Goal: Task Accomplishment & Management: Manage account settings

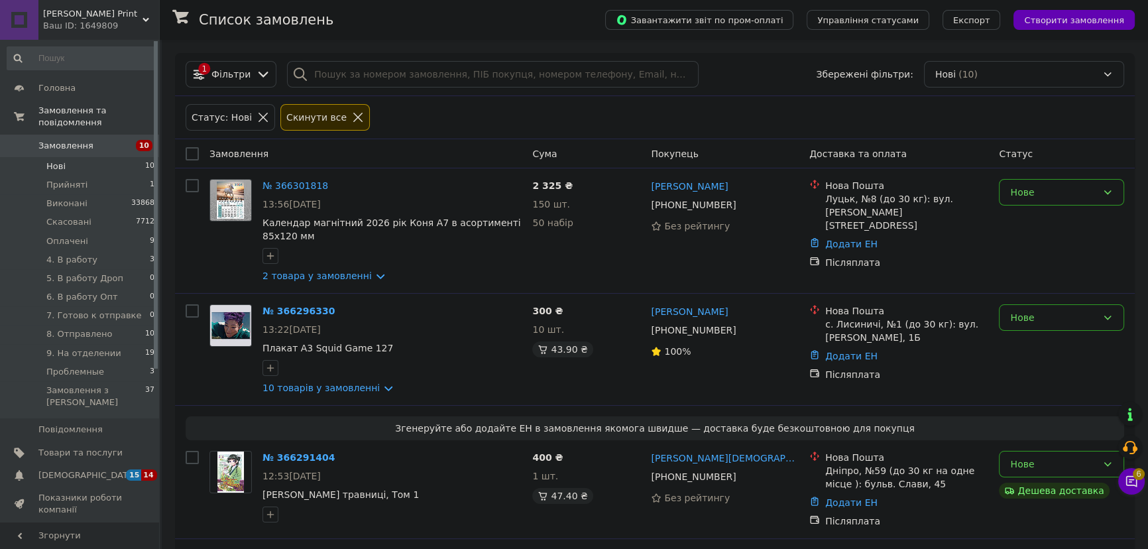
click at [66, 160] on li "Нові 10" at bounding box center [81, 166] width 162 height 19
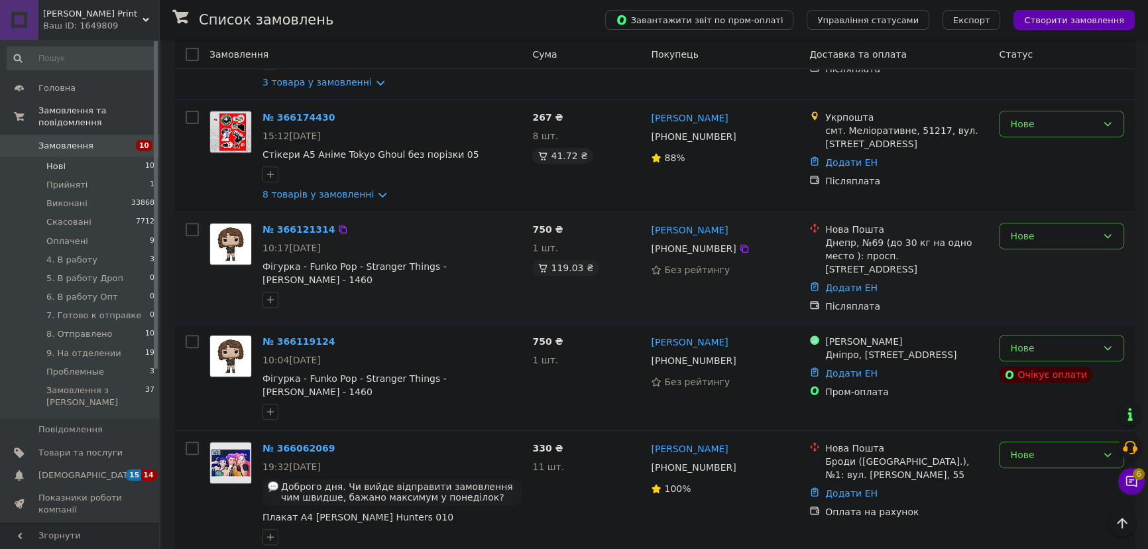
scroll to position [790, 0]
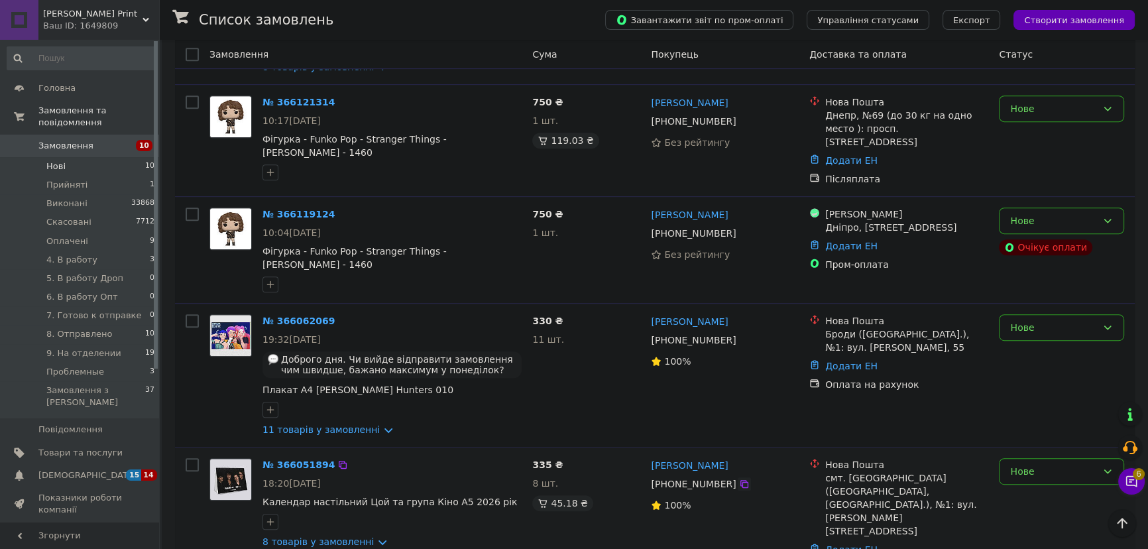
click at [739, 479] on icon at bounding box center [744, 484] width 11 height 11
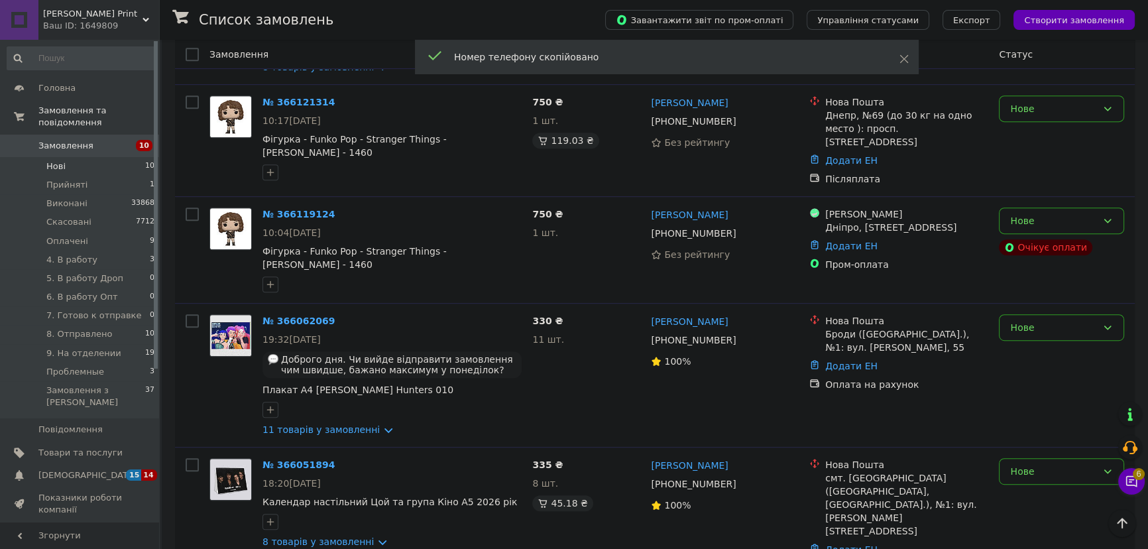
click at [113, 53] on input at bounding box center [81, 58] width 149 height 24
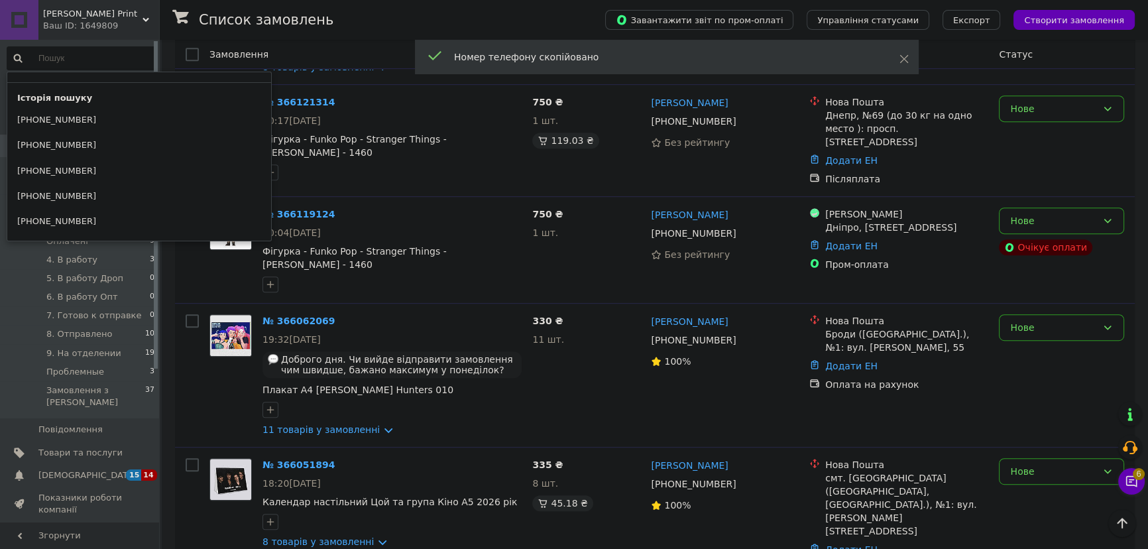
paste input "+380970292661"
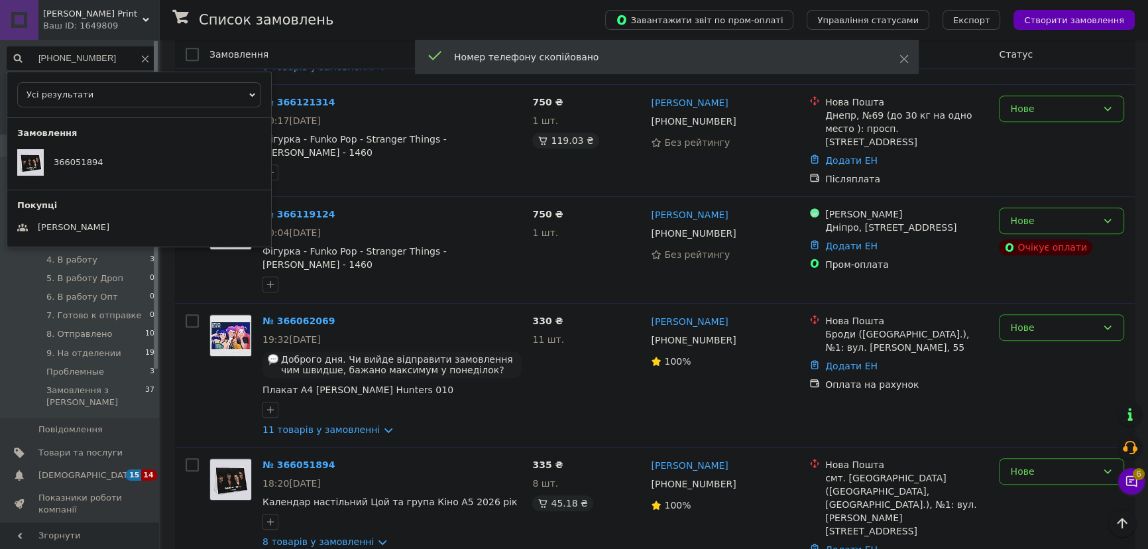
type input "+380970292661"
click at [141, 58] on icon at bounding box center [145, 59] width 8 height 8
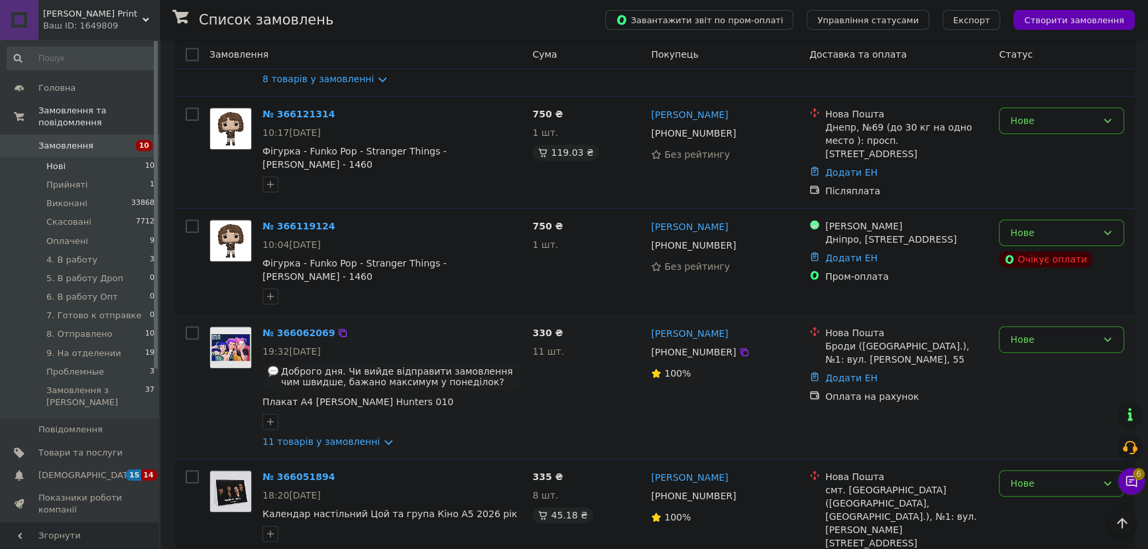
scroll to position [775, 0]
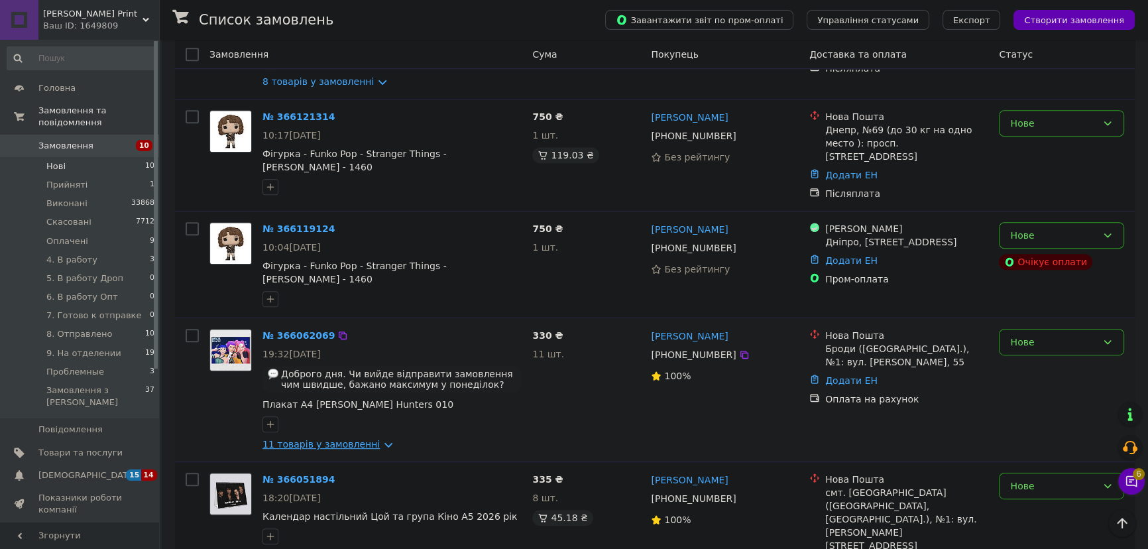
click at [325, 439] on link "11 товарів у замовленні" at bounding box center [320, 444] width 117 height 11
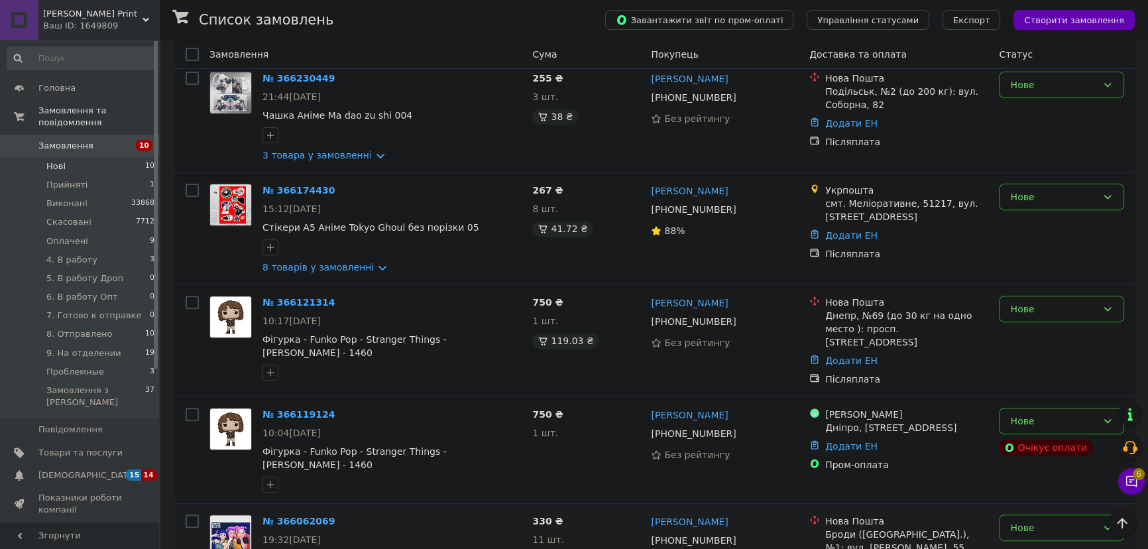
scroll to position [831, 0]
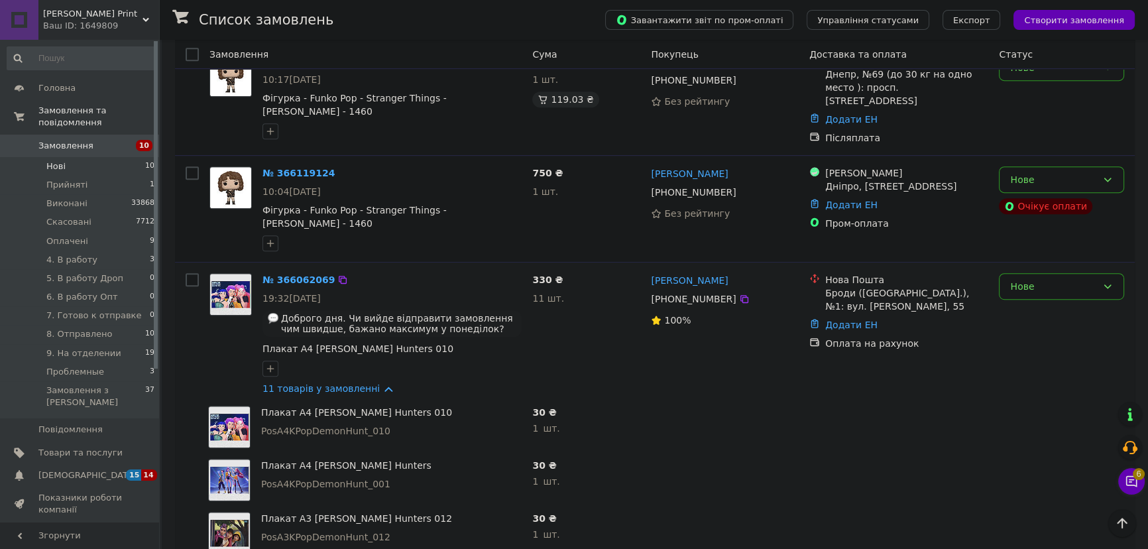
click at [317, 357] on div "№ 366062069 19:32, 10.10.2025 Доброго дня. Чи вийде відправити замовлення чим ш…" at bounding box center [392, 334] width 270 height 133
click at [321, 383] on link "11 товарів у замовленні" at bounding box center [320, 388] width 117 height 11
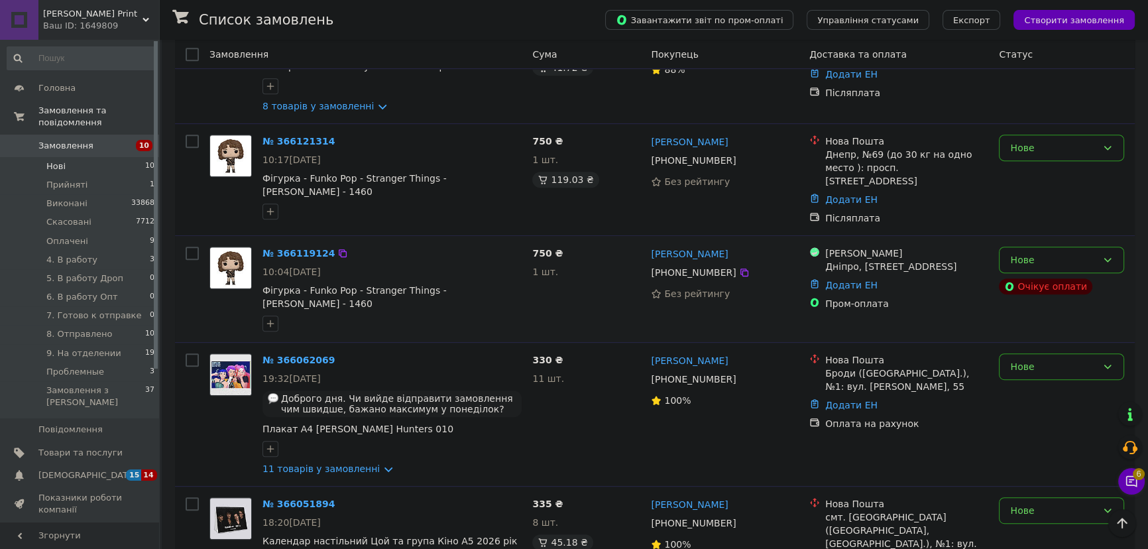
scroll to position [730, 0]
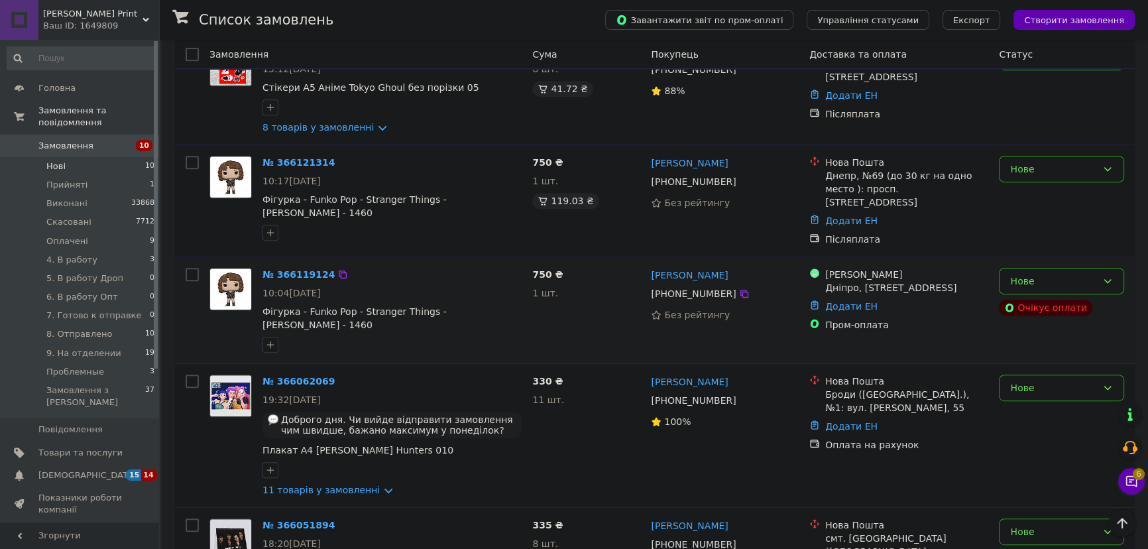
click at [1064, 262] on div "Нове Очікує оплати" at bounding box center [1062, 309] width 136 height 95
click at [1063, 274] on div "Нове" at bounding box center [1053, 281] width 87 height 15
click at [1037, 345] on li "Скасовано" at bounding box center [1061, 346] width 124 height 24
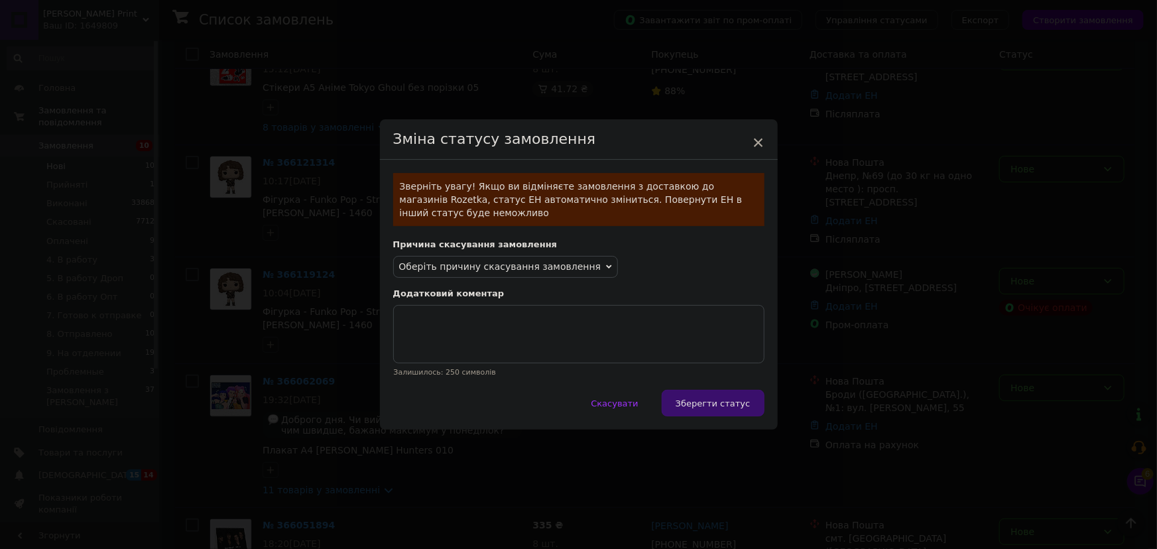
click at [551, 261] on span "Оберіть причину скасування замовлення" at bounding box center [500, 266] width 202 height 11
click at [451, 366] on li "Замовлення-дублікат" at bounding box center [506, 367] width 224 height 19
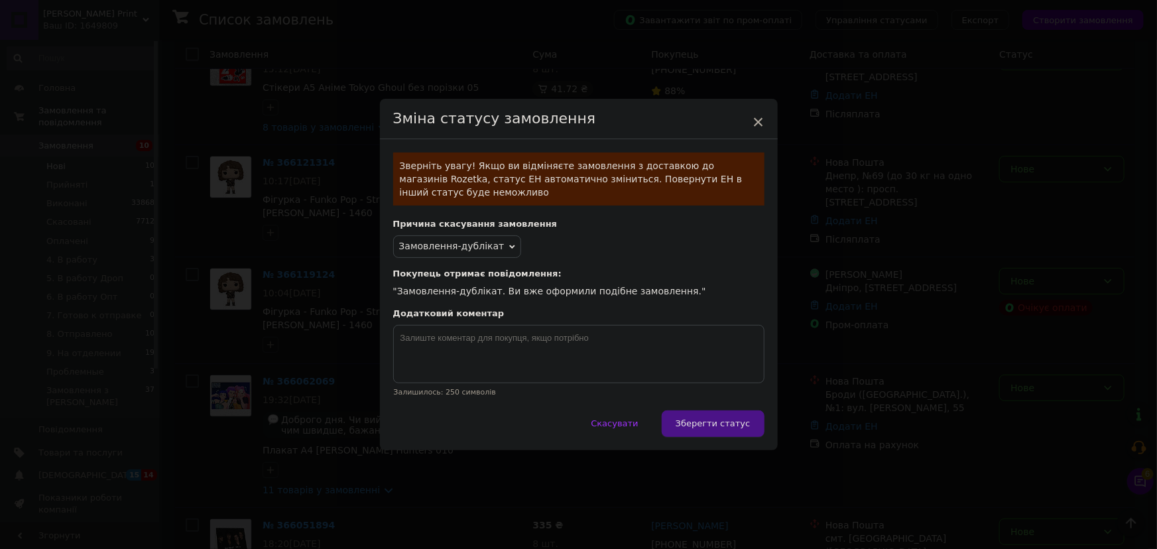
click at [749, 415] on button "Зберегти статус" at bounding box center [712, 423] width 103 height 27
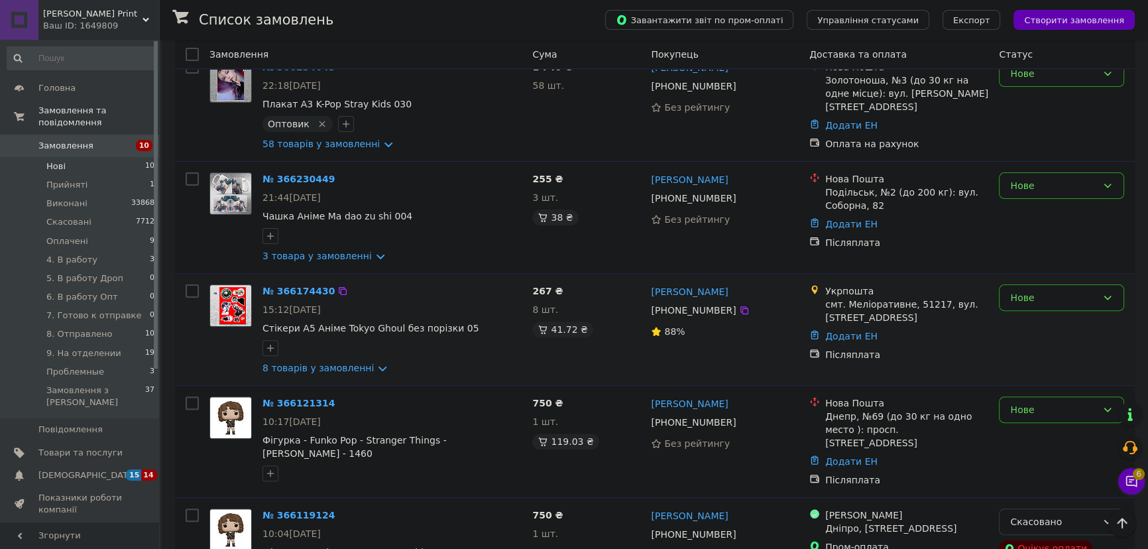
scroll to position [790, 0]
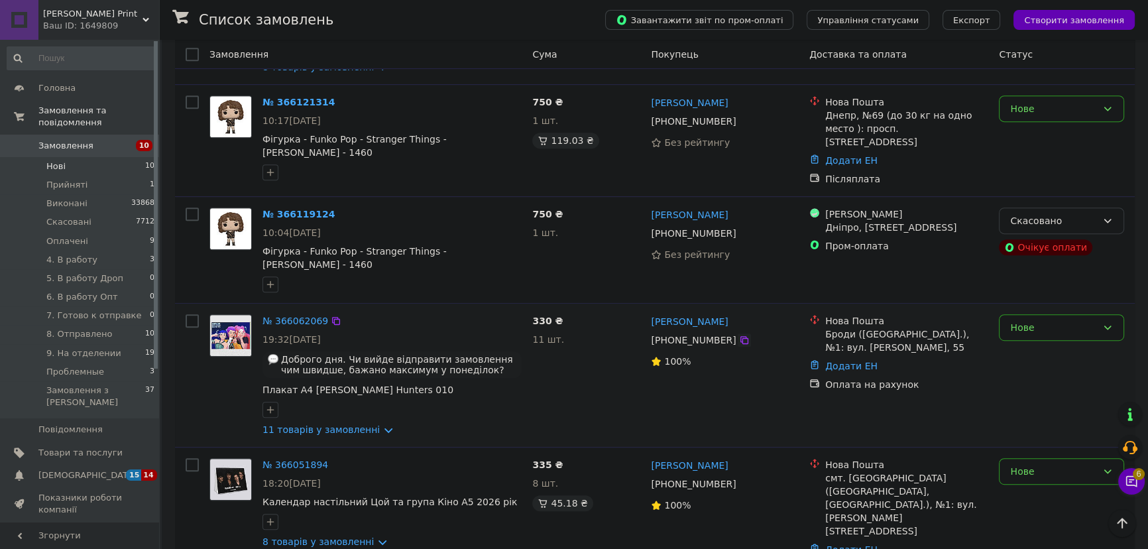
click at [739, 335] on icon at bounding box center [744, 340] width 11 height 11
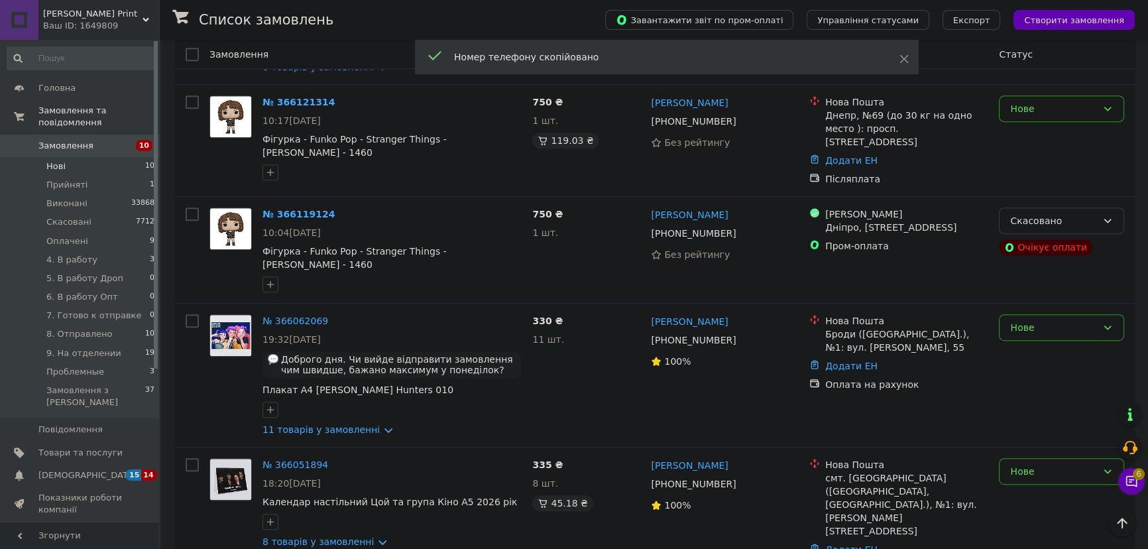
click at [143, 72] on div "Головна Замовлення та повідомлення Замовлення 10 Нові 10 Прийняті 1 Виконані 33…" at bounding box center [81, 283] width 162 height 486
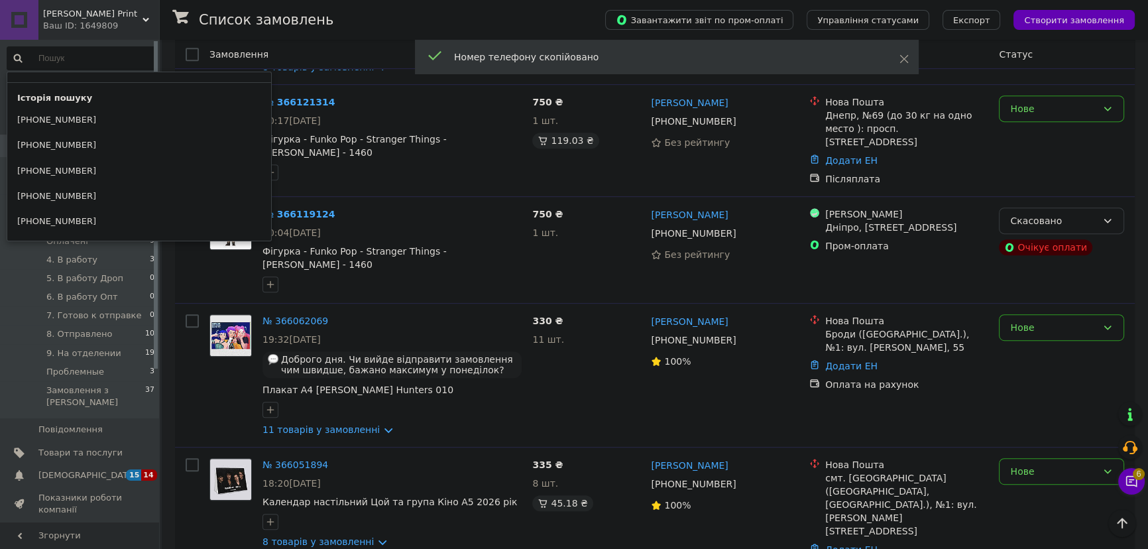
click at [137, 62] on input at bounding box center [81, 58] width 149 height 24
paste input "+380935714503"
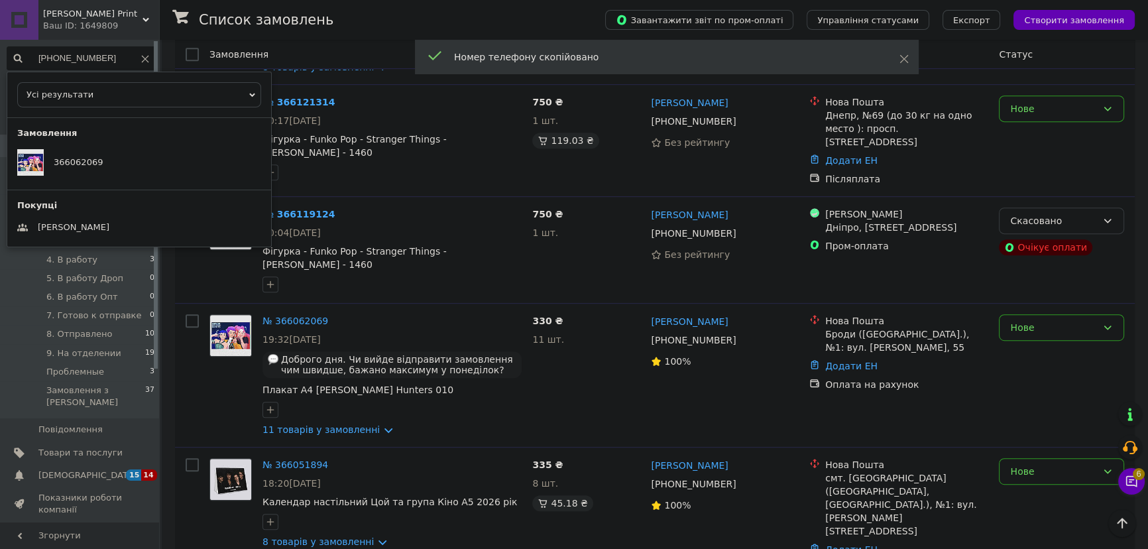
type input "+380935714503"
click at [144, 60] on icon at bounding box center [145, 59] width 8 height 8
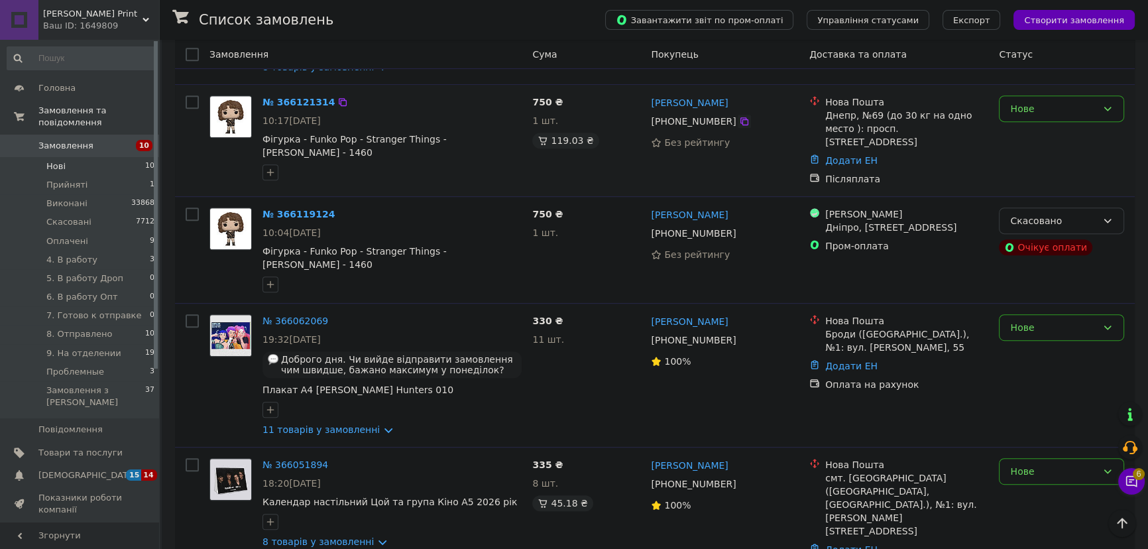
click at [739, 121] on icon at bounding box center [744, 121] width 11 height 11
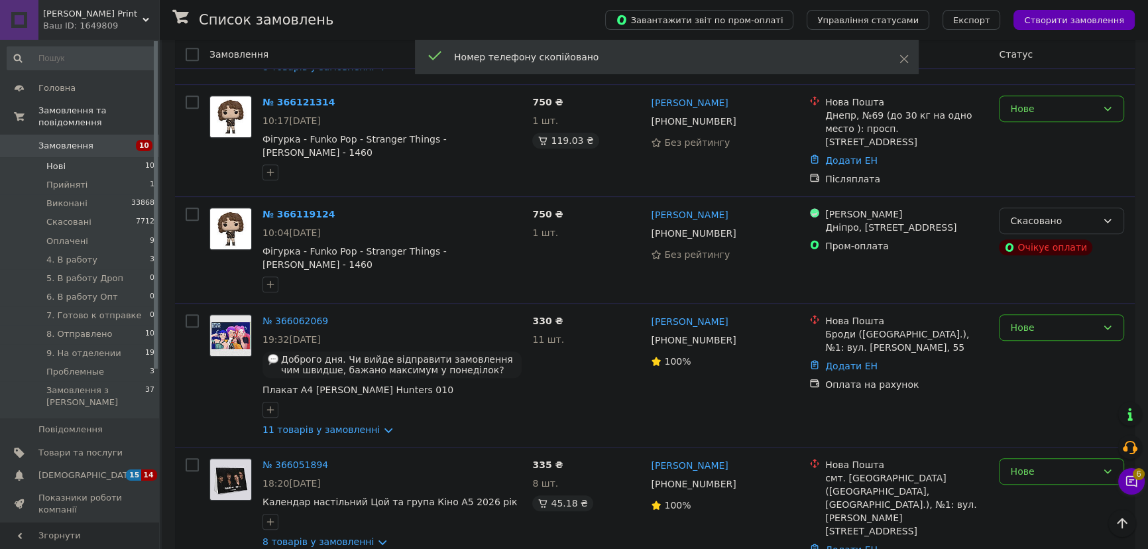
click at [99, 45] on div "Головна Замовлення та повідомлення Замовлення 10 Нові 10 Прийняті 1 Виконані 33…" at bounding box center [81, 283] width 162 height 486
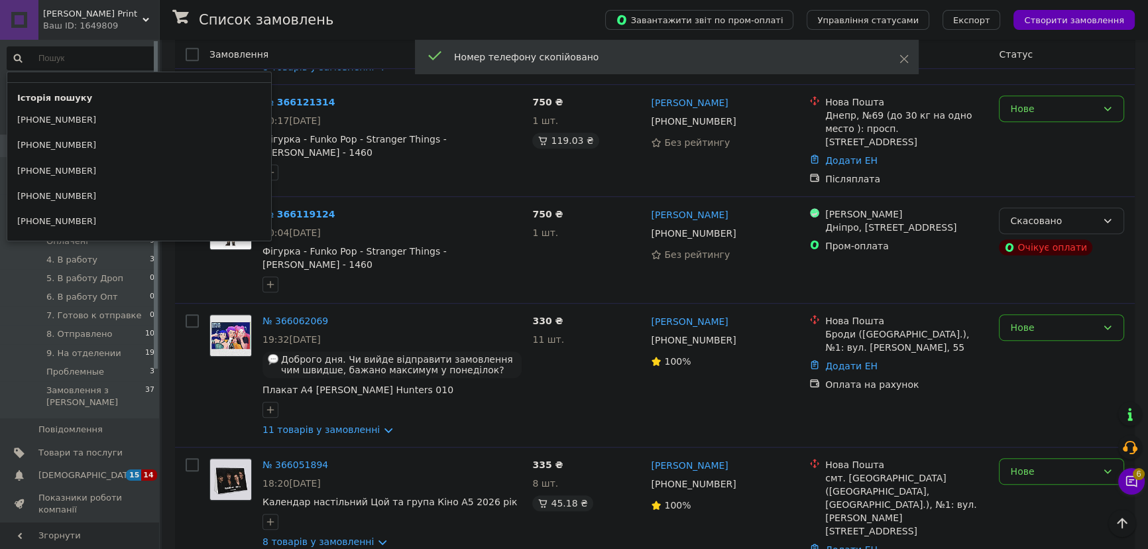
click at [106, 59] on input at bounding box center [81, 58] width 149 height 24
paste input "+380661620217"
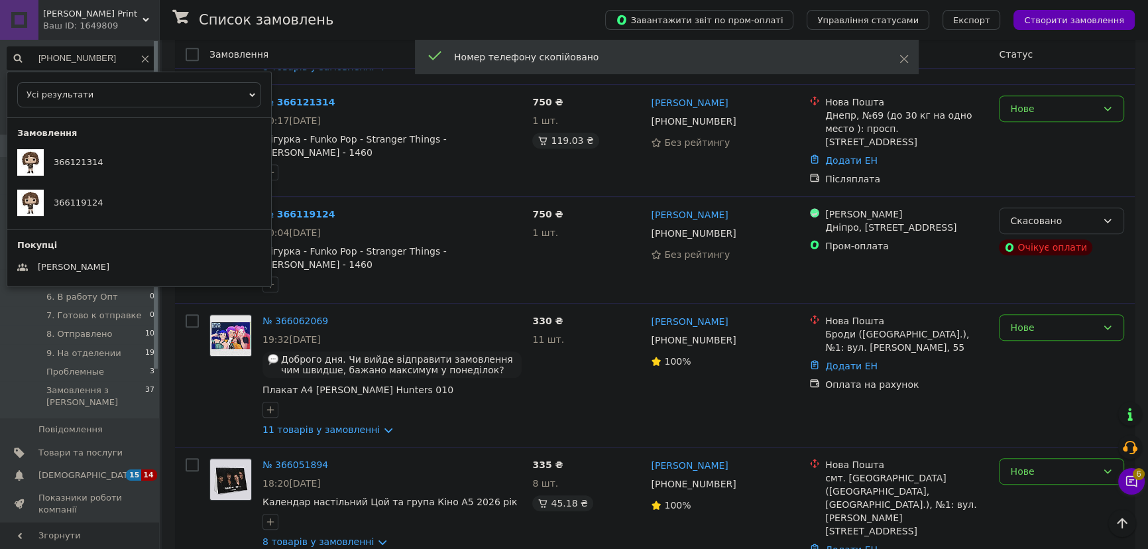
type input "+380661620217"
click at [142, 60] on use at bounding box center [145, 58] width 7 height 7
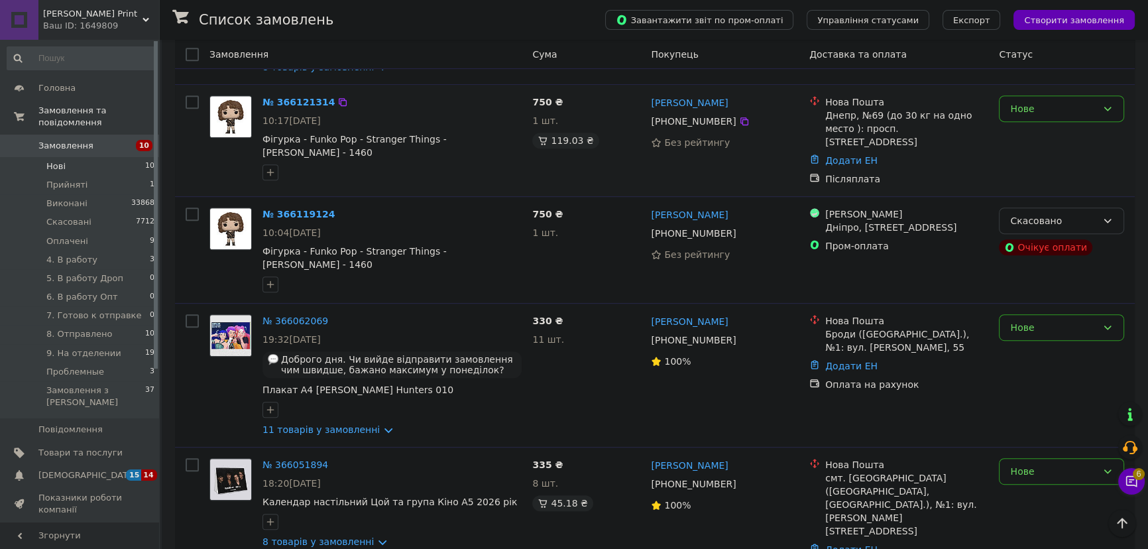
click at [406, 93] on div "№ 366121314 10:17, 11.10.2025 Фігурка - Funko Pop - Stranger Things - Nancy - 1…" at bounding box center [392, 137] width 270 height 95
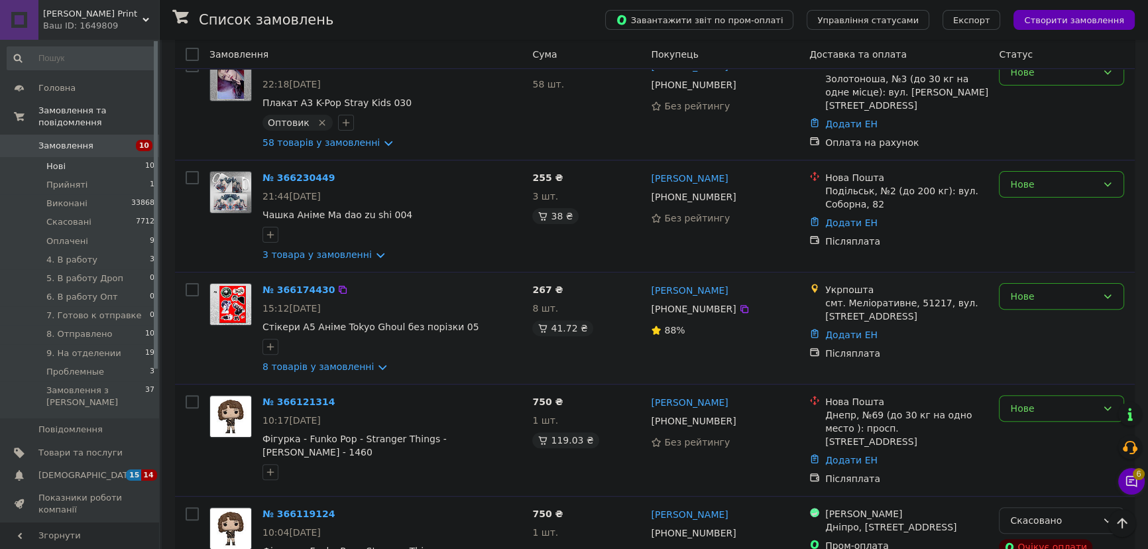
scroll to position [489, 0]
click at [739, 313] on icon at bounding box center [744, 310] width 11 height 11
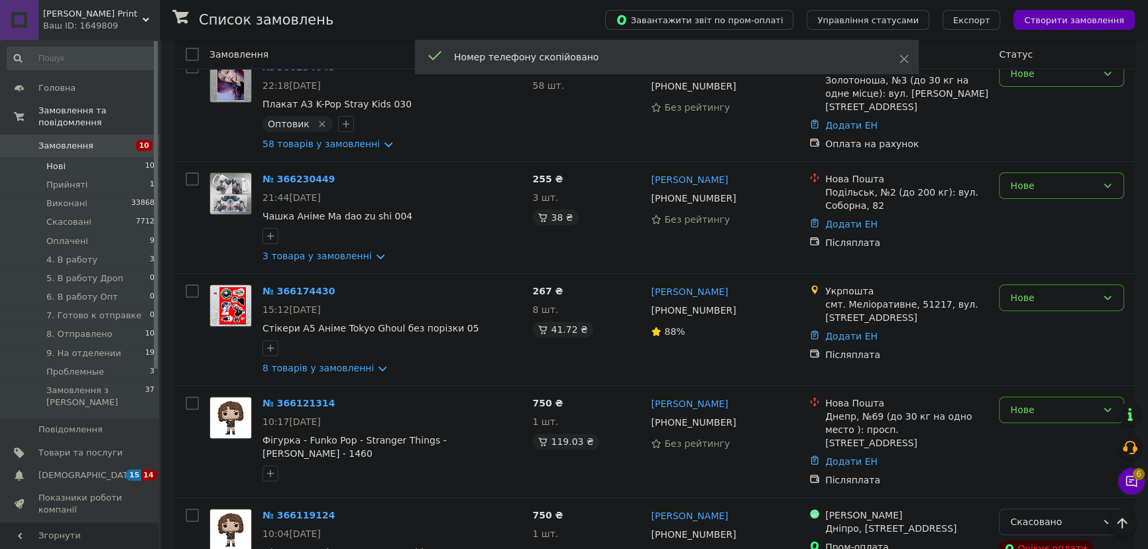
click at [97, 62] on input at bounding box center [81, 58] width 149 height 24
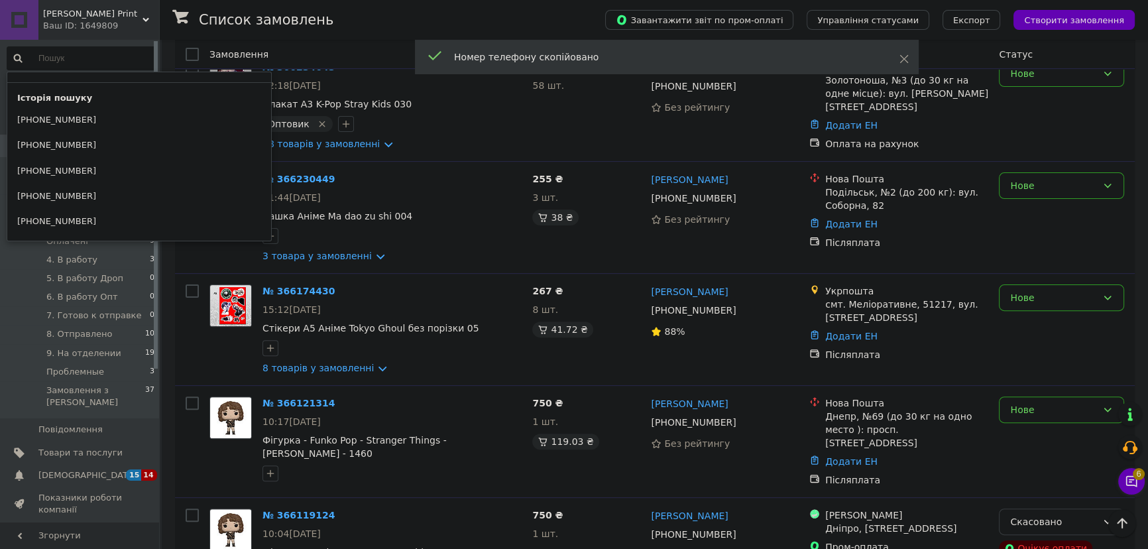
paste input "[PHONE_NUMBER]"
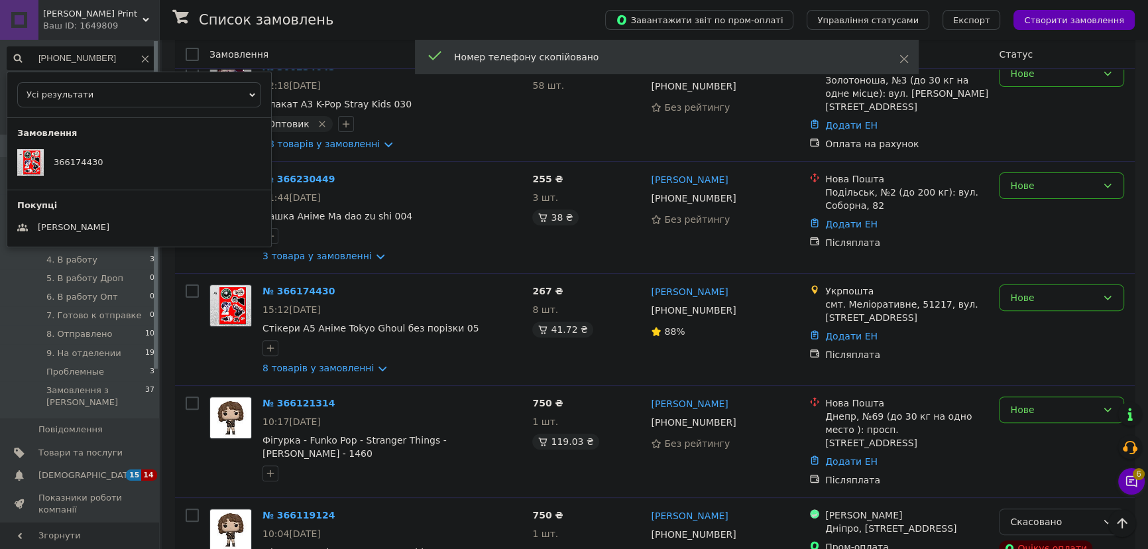
type input "[PHONE_NUMBER]"
click at [142, 61] on icon at bounding box center [145, 59] width 8 height 8
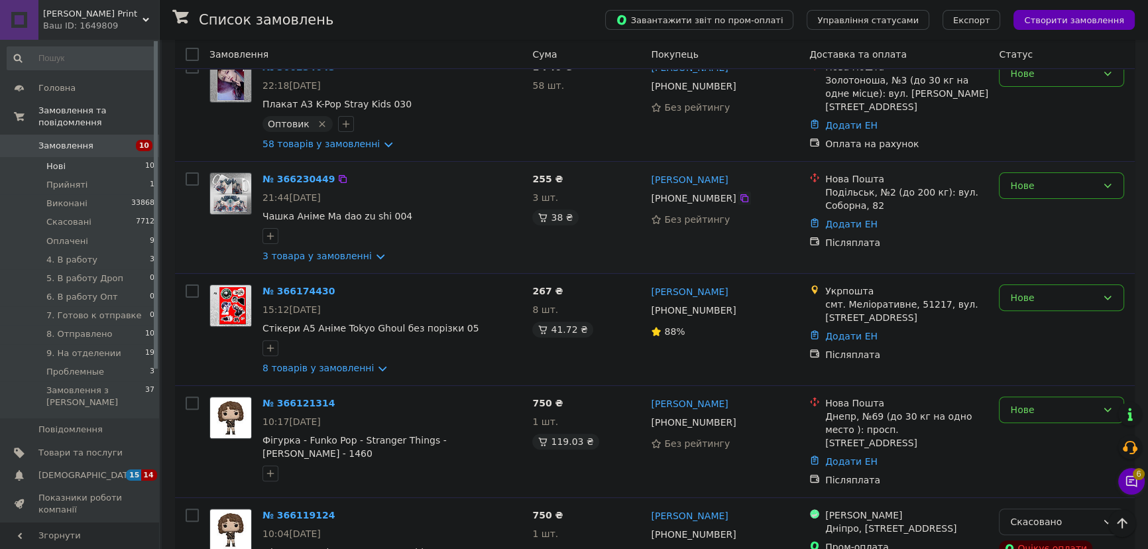
click at [740, 199] on icon at bounding box center [744, 198] width 8 height 8
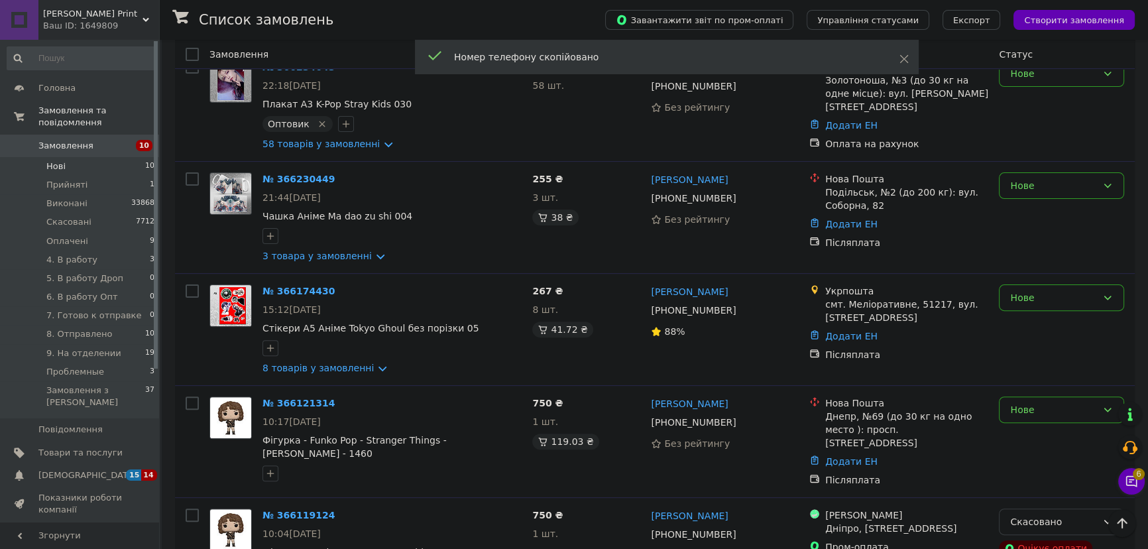
click at [99, 55] on input at bounding box center [81, 58] width 149 height 24
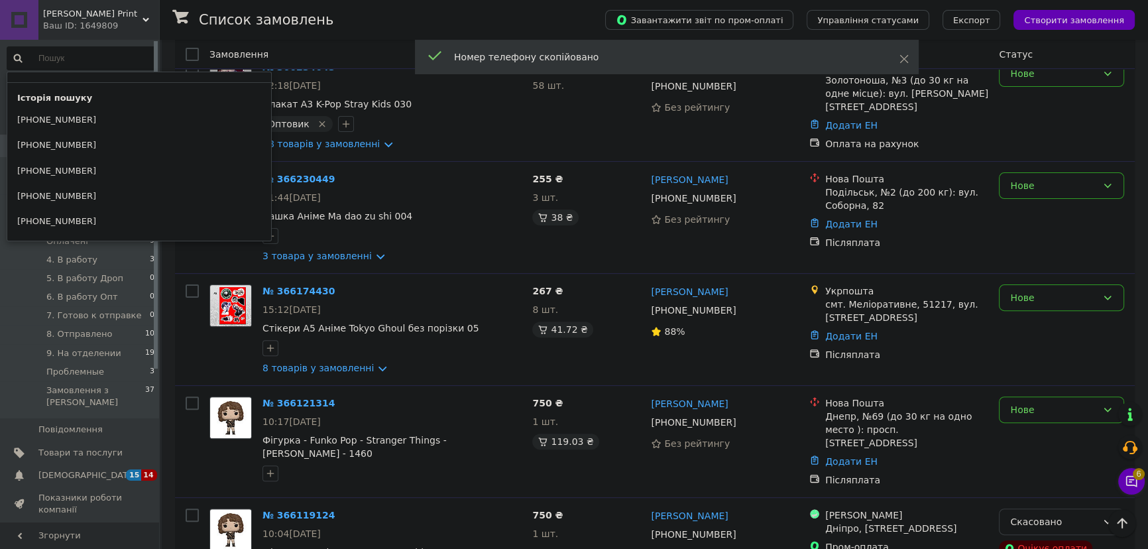
paste input "+380509260457"
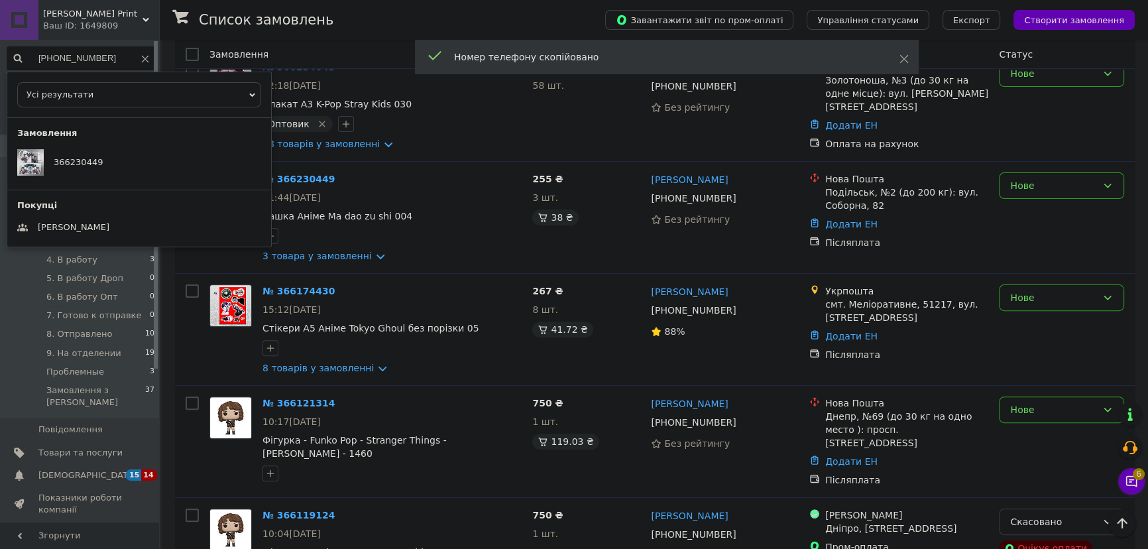
type input "+380509260457"
click at [142, 58] on use at bounding box center [145, 58] width 7 height 7
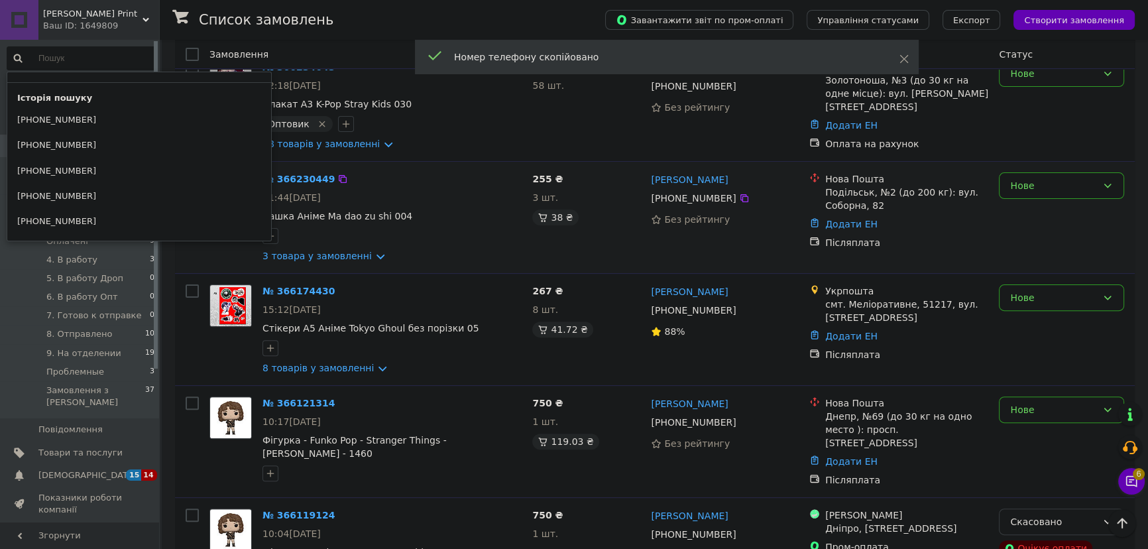
click at [433, 178] on div "№ 366230449" at bounding box center [392, 179] width 262 height 16
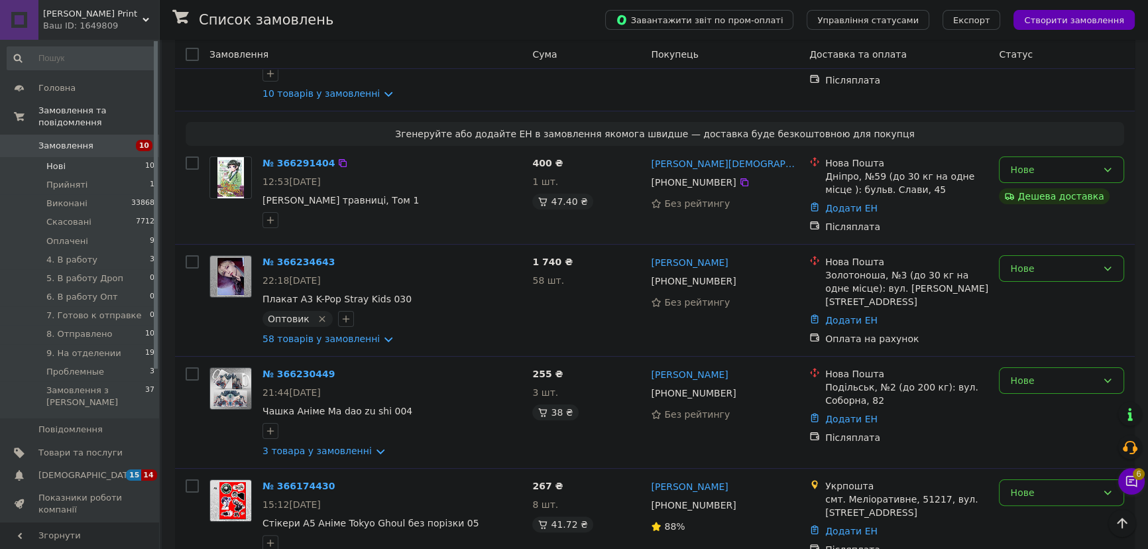
scroll to position [248, 0]
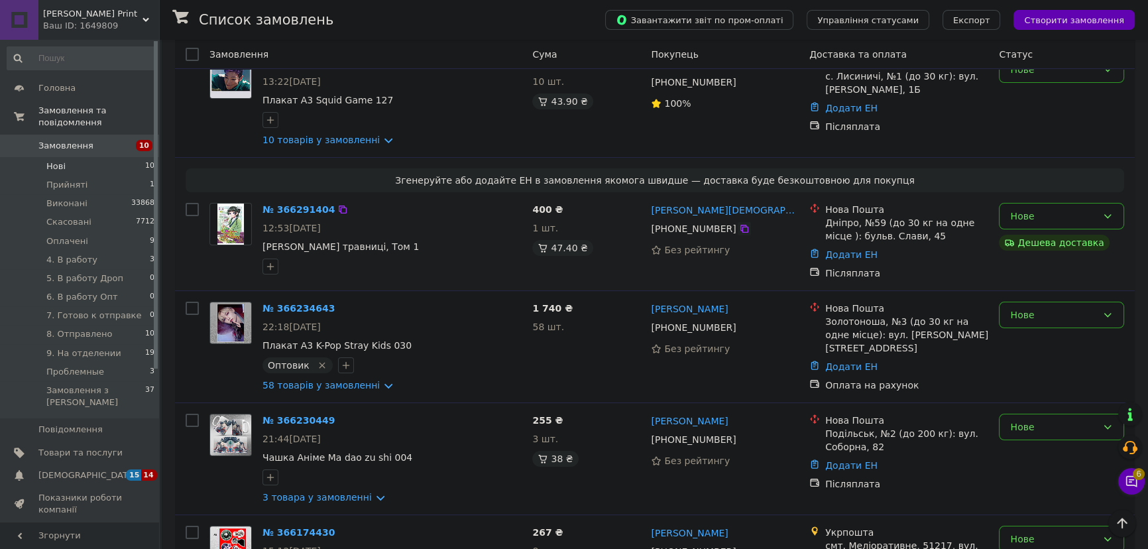
click at [739, 227] on icon at bounding box center [744, 228] width 11 height 11
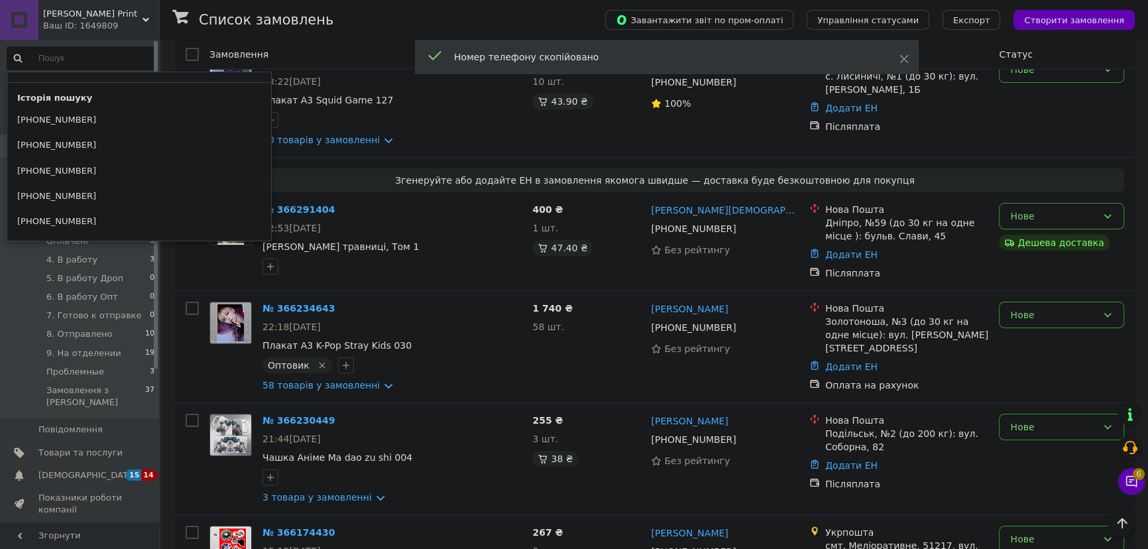
click at [93, 56] on input at bounding box center [81, 58] width 149 height 24
paste input "+380633320819"
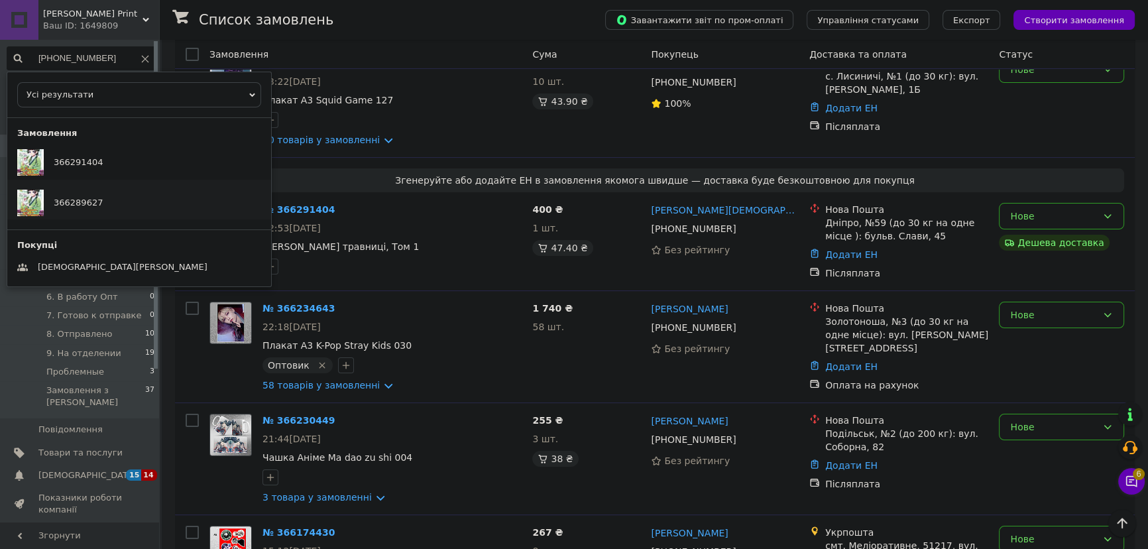
type input "+380633320819"
click at [111, 197] on div "366289627" at bounding box center [139, 200] width 264 height 40
click at [141, 52] on span at bounding box center [145, 58] width 8 height 12
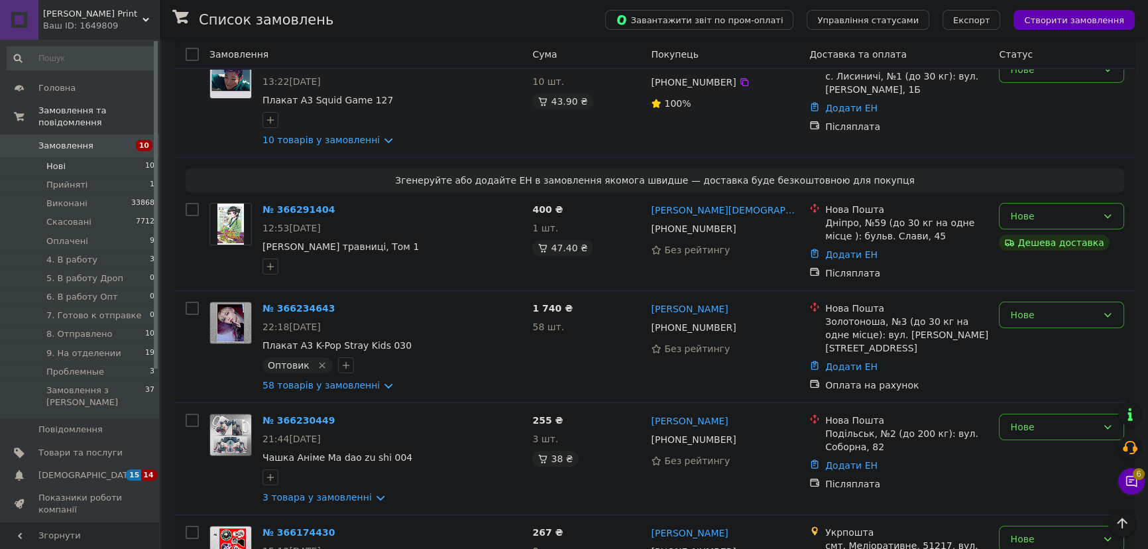
click at [499, 143] on div "10 товарів у замовленні" at bounding box center [391, 139] width 259 height 13
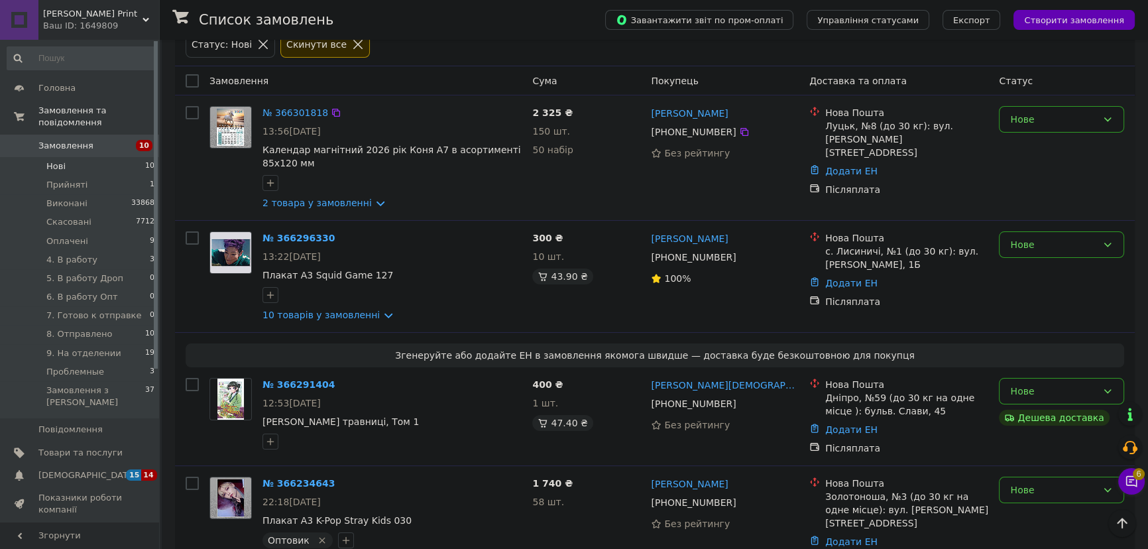
scroll to position [67, 0]
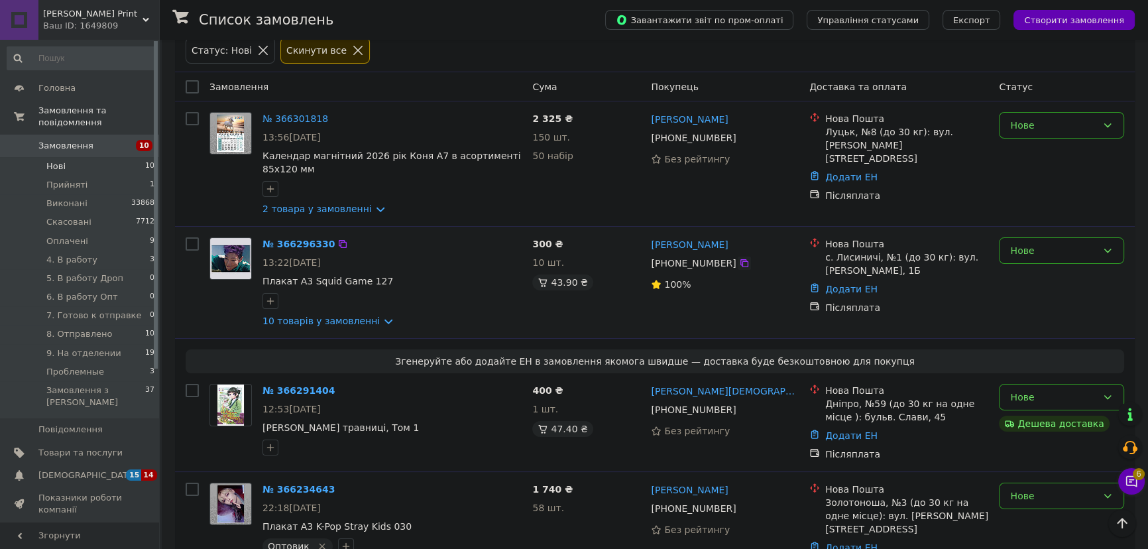
click at [740, 262] on icon at bounding box center [744, 263] width 11 height 11
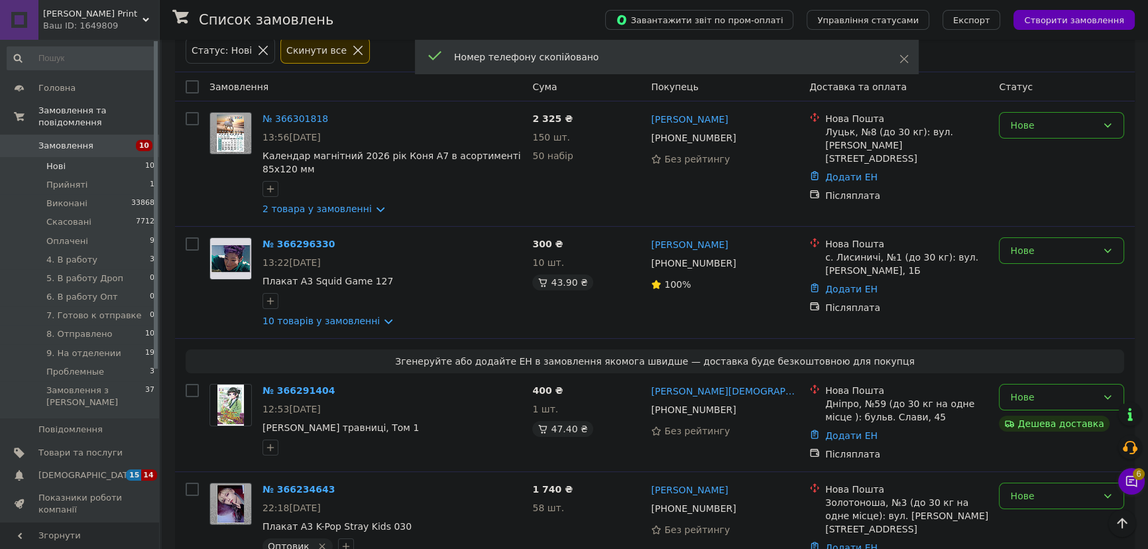
click at [111, 57] on input at bounding box center [81, 58] width 149 height 24
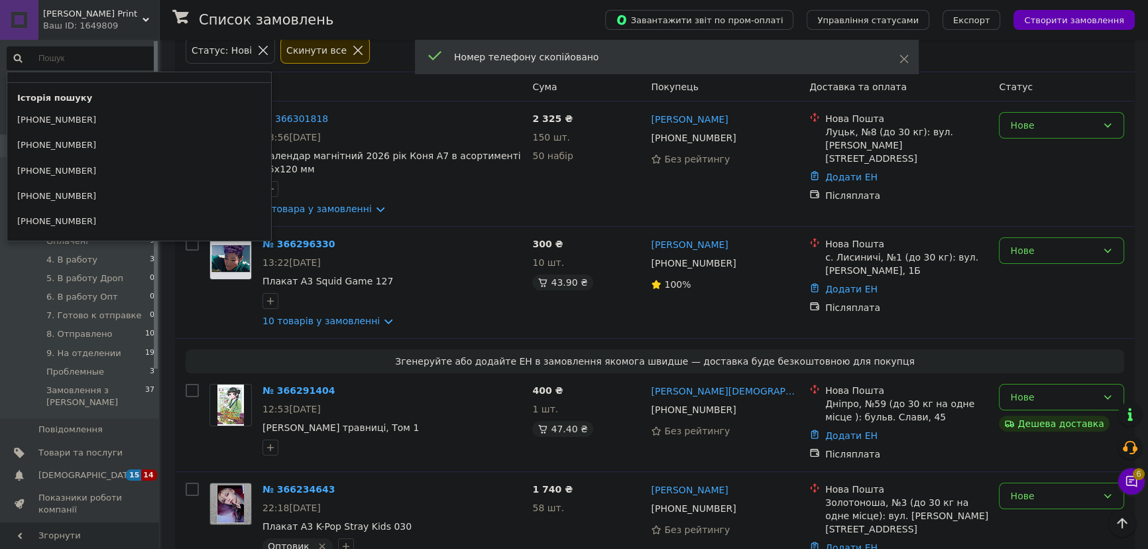
paste input "+380972517359"
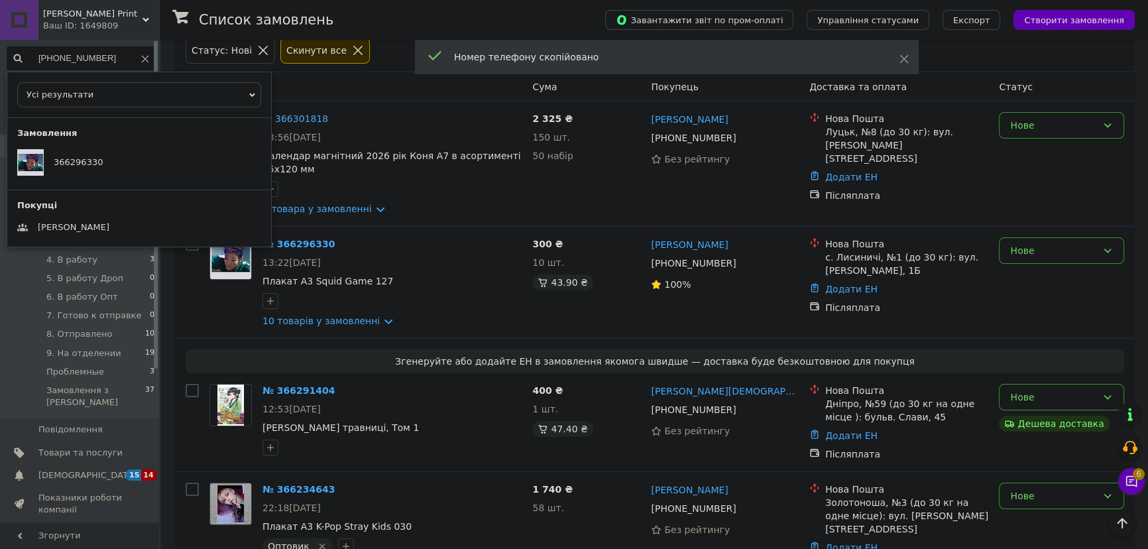
type input "+380972517359"
click at [143, 53] on span at bounding box center [145, 58] width 8 height 12
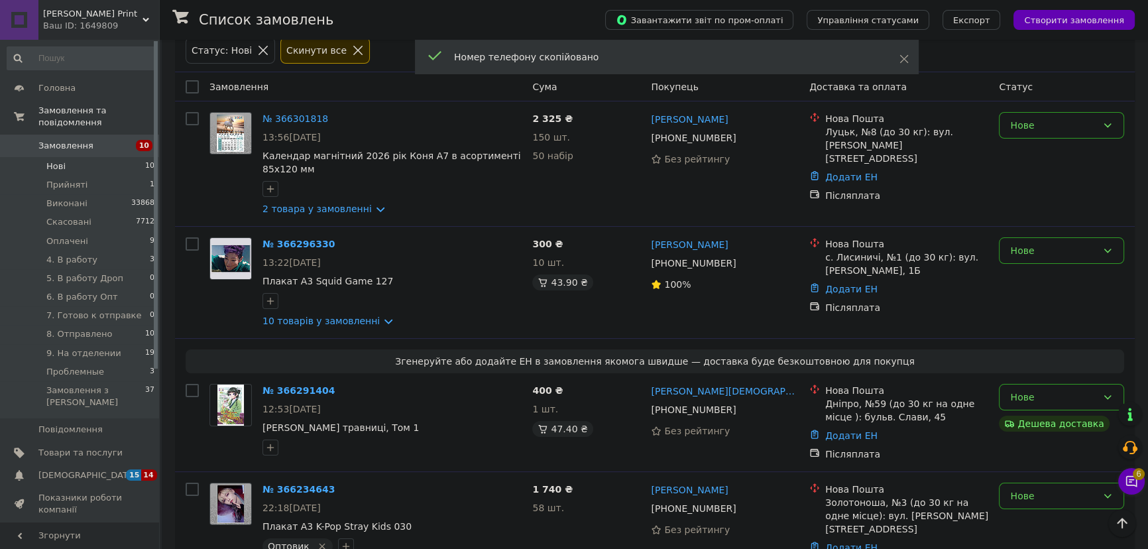
click at [420, 226] on div "№ 366296330 13:22, 12.10.2025 Плакат А3 Squid Game 127 10 товарів у замовленні …" at bounding box center [655, 282] width 960 height 112
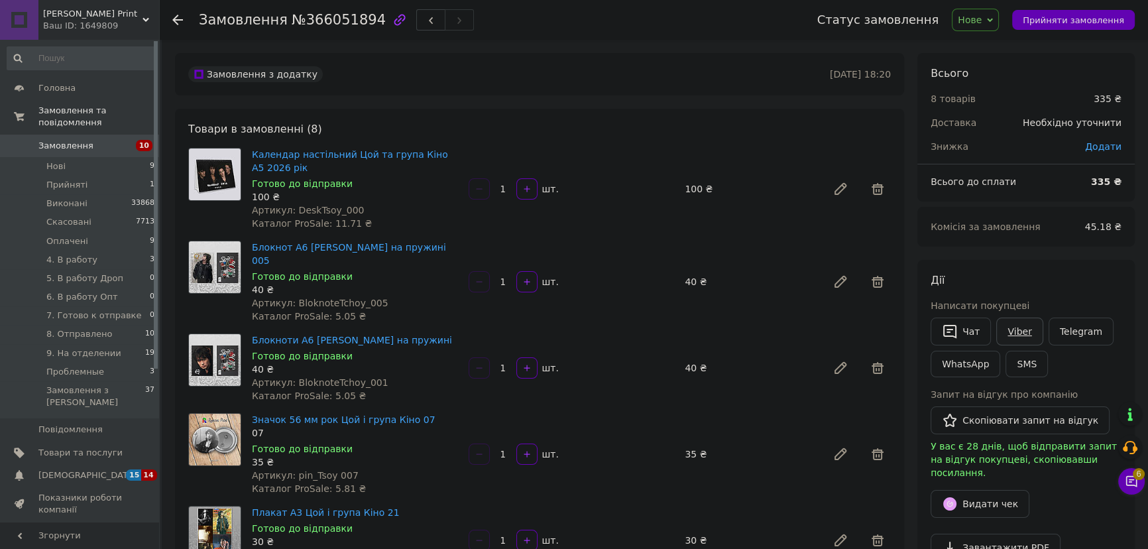
drag, startPoint x: 1019, startPoint y: 335, endPoint x: 1005, endPoint y: 326, distance: 16.4
click at [1019, 335] on link "Viber" at bounding box center [1019, 331] width 46 height 28
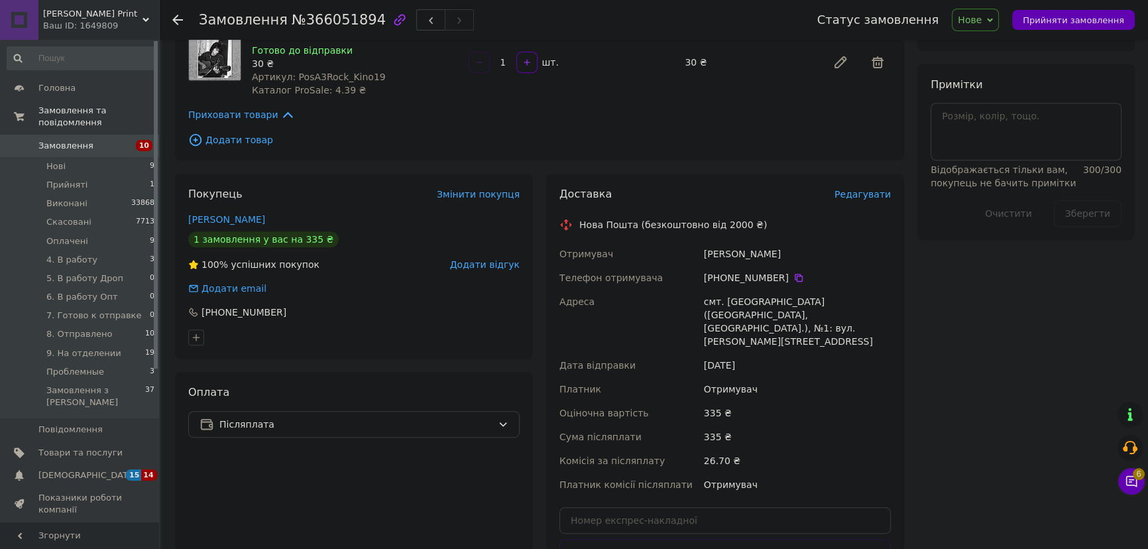
scroll to position [843, 0]
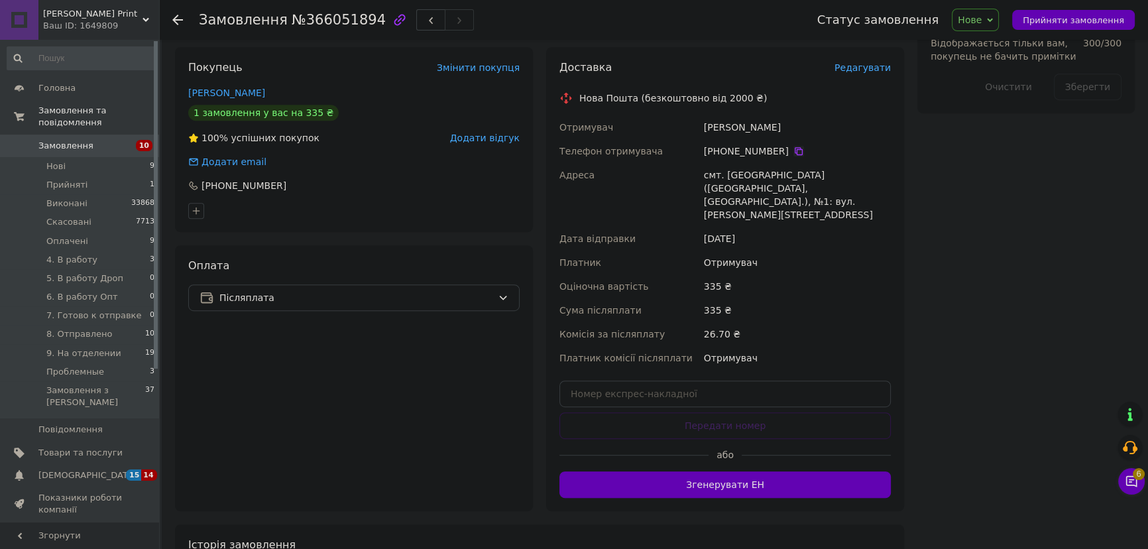
click at [795, 146] on icon at bounding box center [798, 151] width 11 height 11
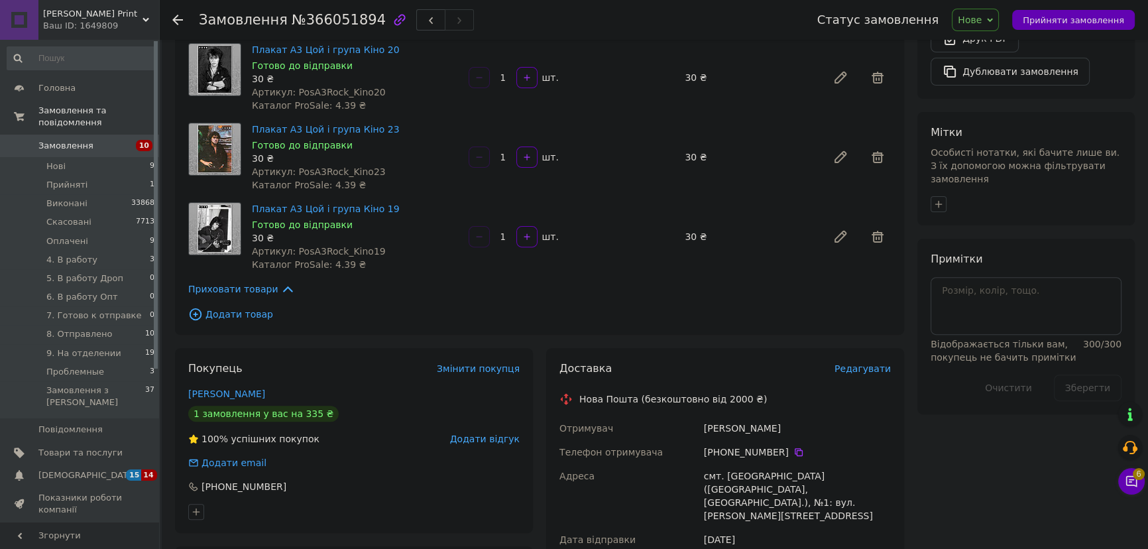
click at [1045, 112] on div "Мітки Особисті нотатки, які бачите лише ви. З їх допомогою можна фільтрувати за…" at bounding box center [1025, 168] width 217 height 113
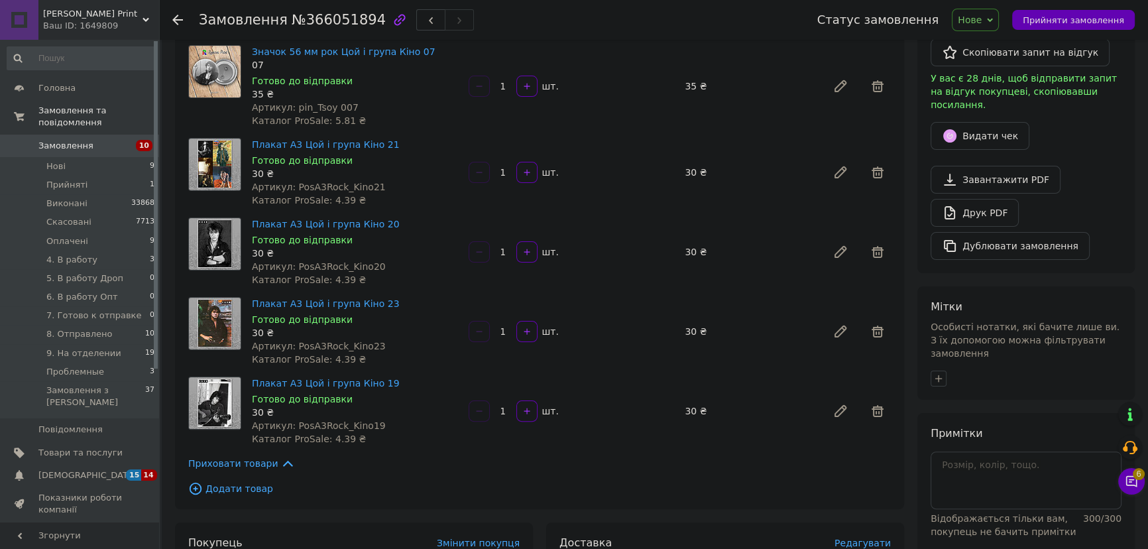
scroll to position [180, 0]
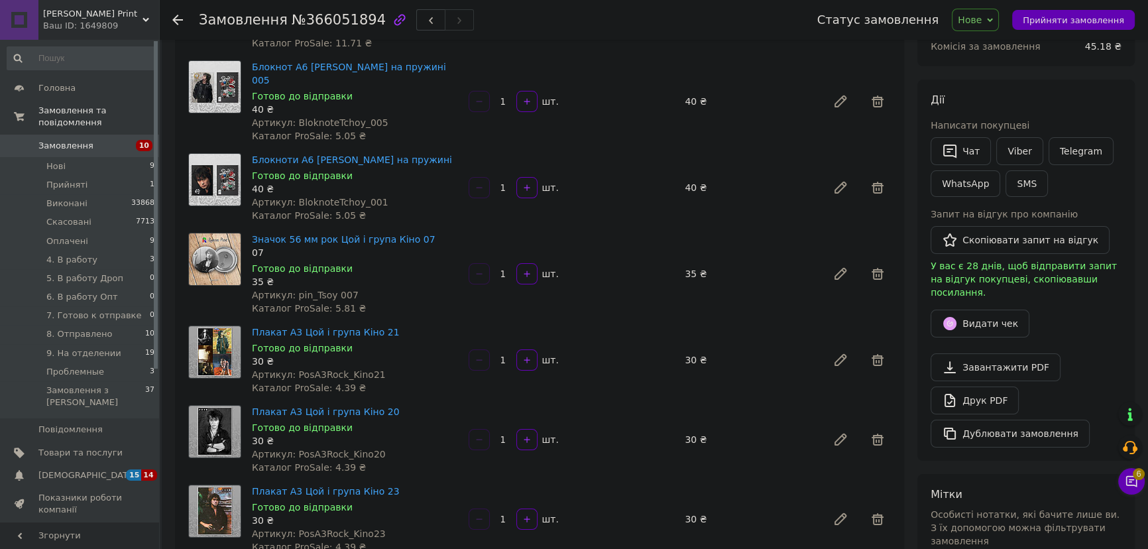
drag, startPoint x: 1037, startPoint y: 116, endPoint x: 1074, endPoint y: 115, distance: 36.5
click at [1086, 104] on div "Дії" at bounding box center [1026, 100] width 191 height 15
click at [1013, 150] on link "Viber" at bounding box center [1019, 151] width 46 height 28
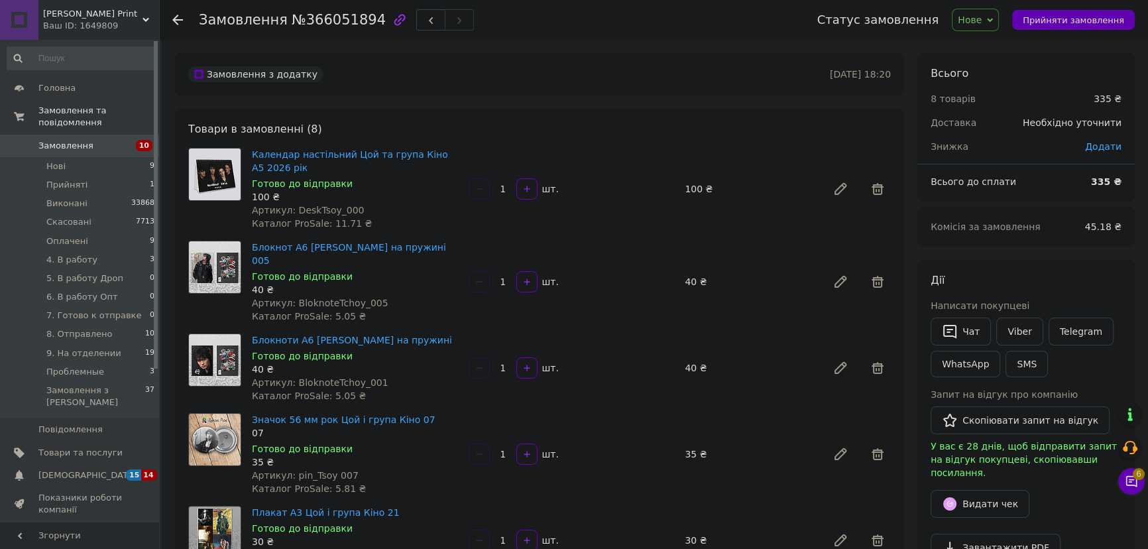
scroll to position [60, 0]
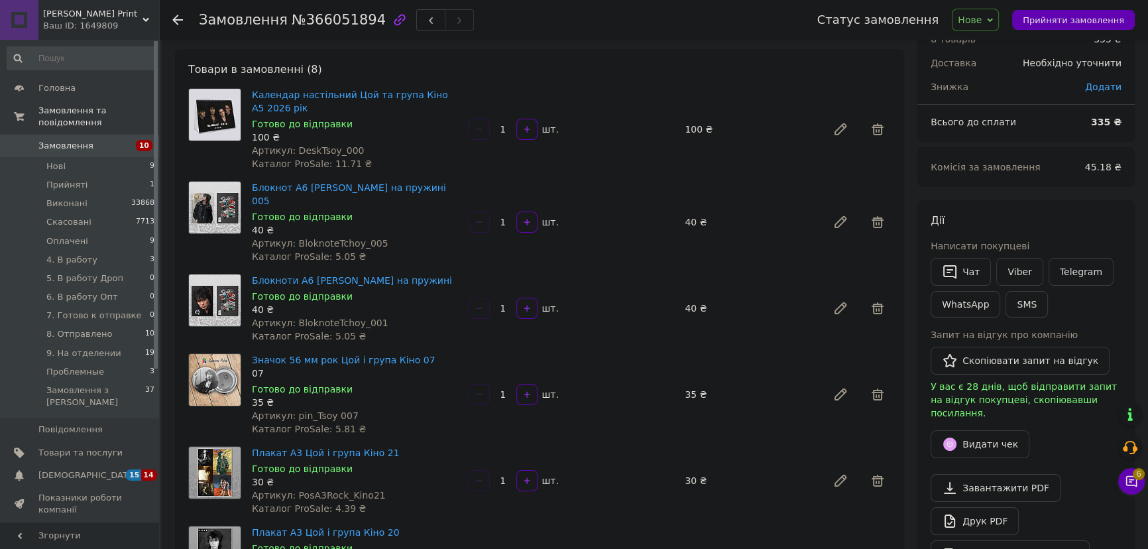
click at [543, 27] on div "Замовлення №366051894" at bounding box center [495, 20] width 592 height 40
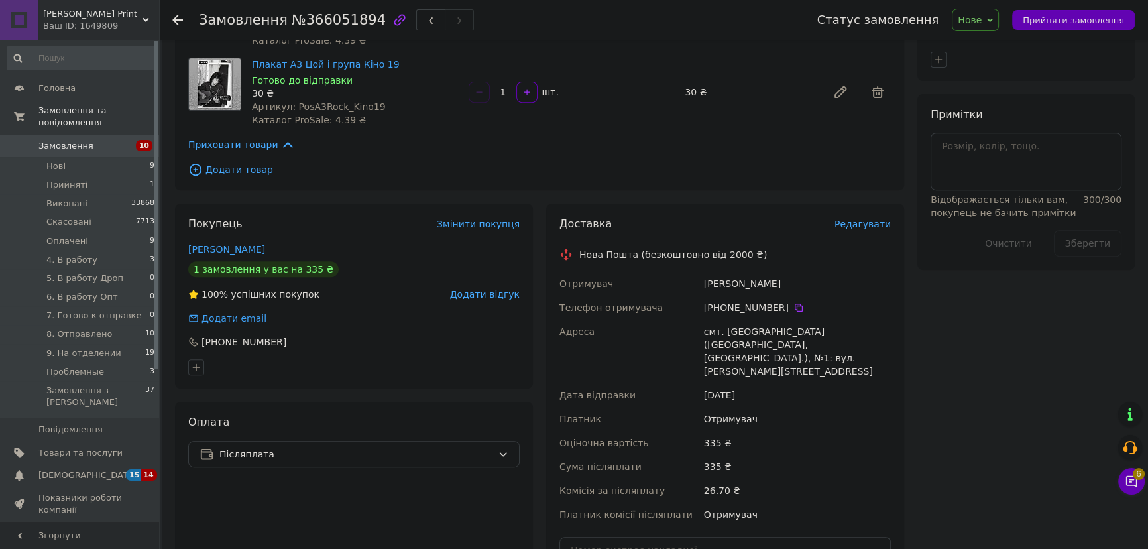
scroll to position [783, 0]
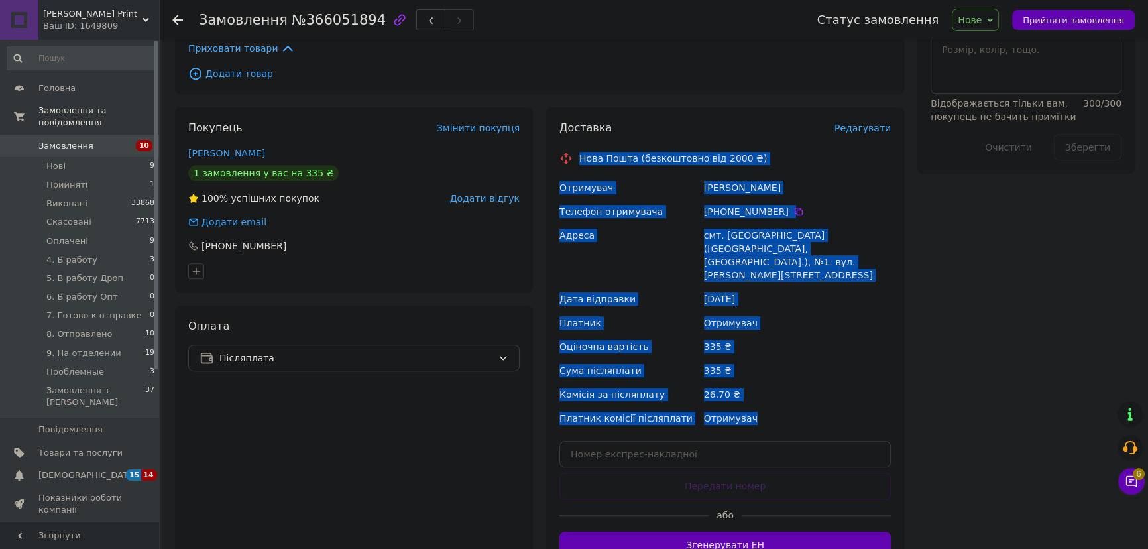
drag, startPoint x: 577, startPoint y: 141, endPoint x: 806, endPoint y: 382, distance: 332.9
click at [806, 382] on div "Доставка Редагувати Нова Пошта (безкоштовно від 2000 ₴) Отримувач Богданова Мар…" at bounding box center [724, 339] width 331 height 437
copy div "Нова Пошта (безкоштовно від 2000 ₴) Отримувач Богданова Марина Телефон отримува…"
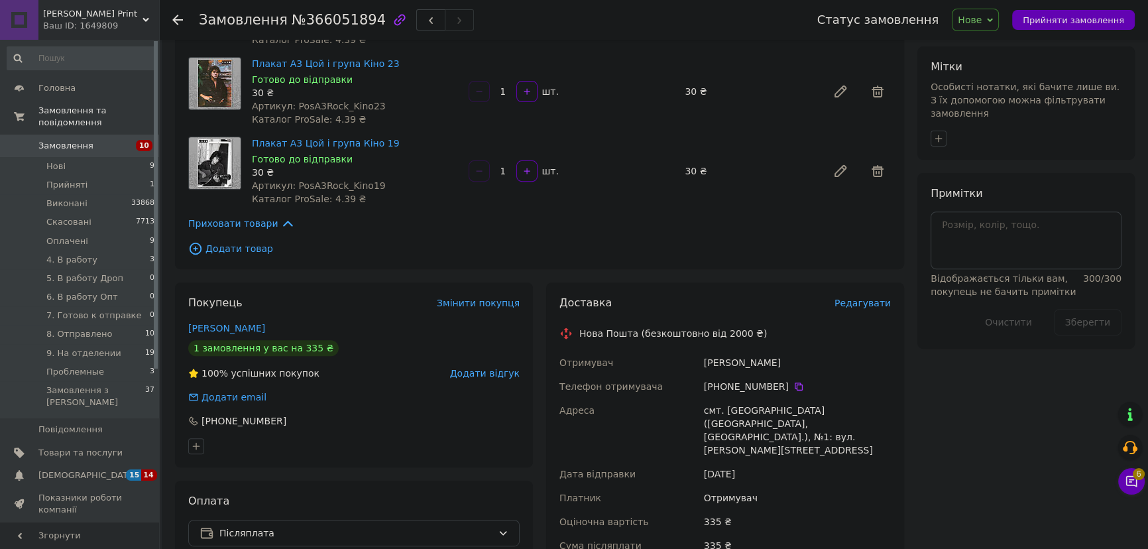
scroll to position [602, 0]
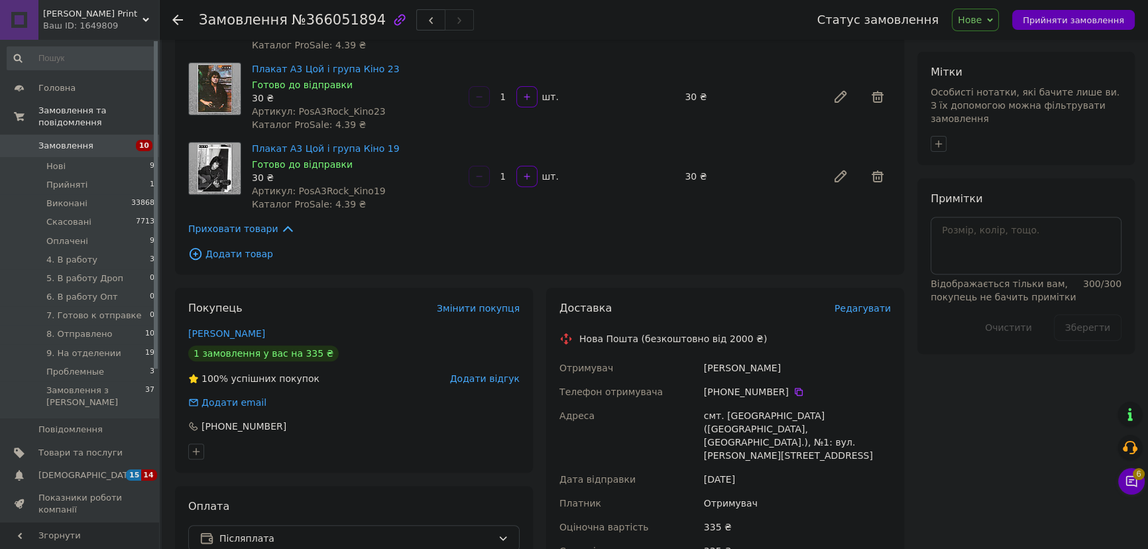
click at [976, 20] on span "Нове" at bounding box center [970, 20] width 24 height 11
click at [997, 42] on li "Прийнято" at bounding box center [1006, 46] width 108 height 20
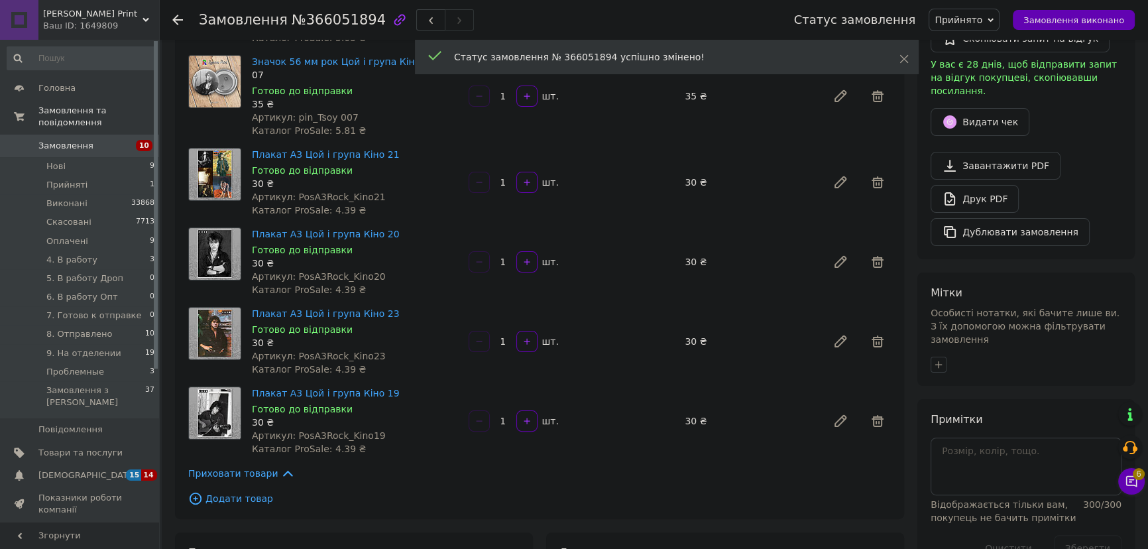
scroll to position [422, 0]
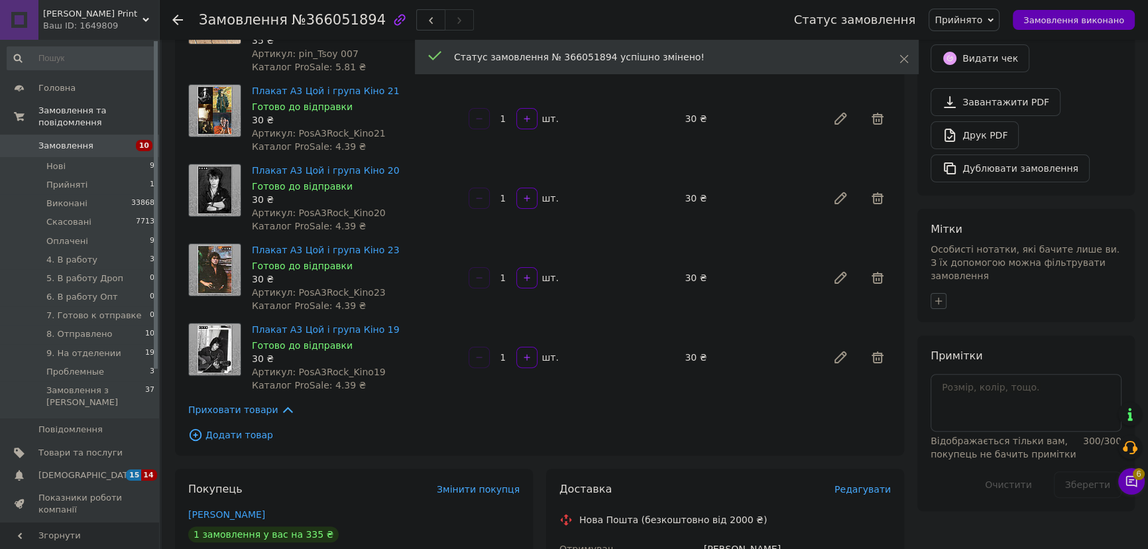
click at [941, 296] on icon "button" at bounding box center [938, 301] width 11 height 11
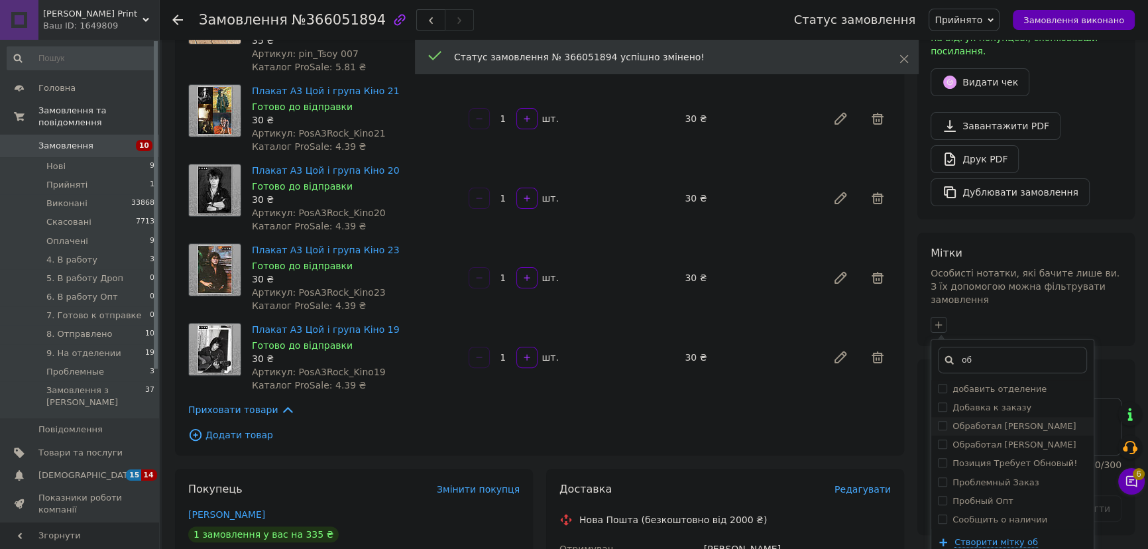
type input "об"
click at [1015, 421] on label "Обработал [PERSON_NAME]" at bounding box center [1013, 426] width 123 height 10
checkbox input "true"
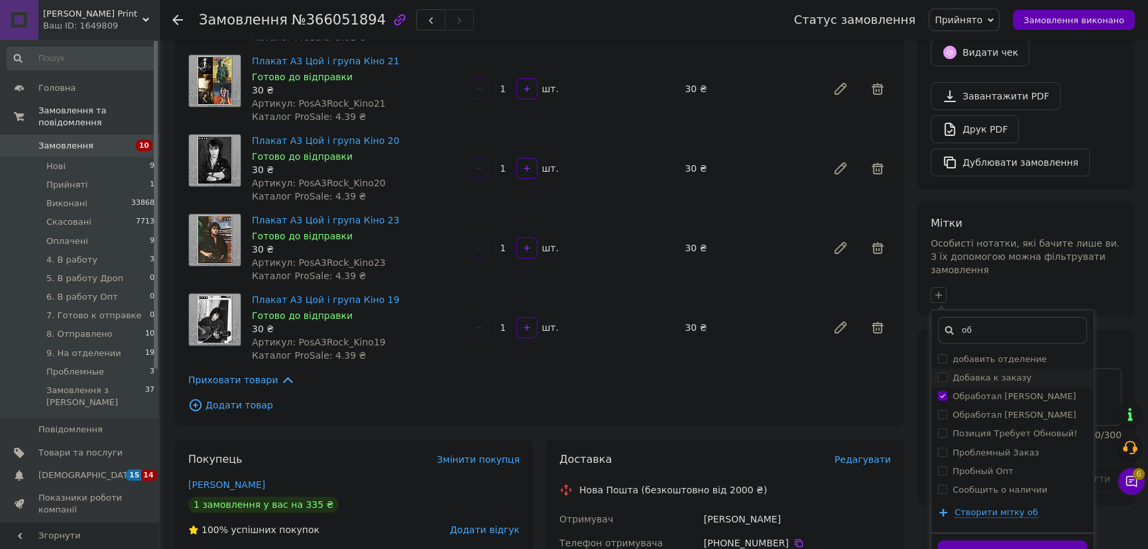
scroll to position [482, 0]
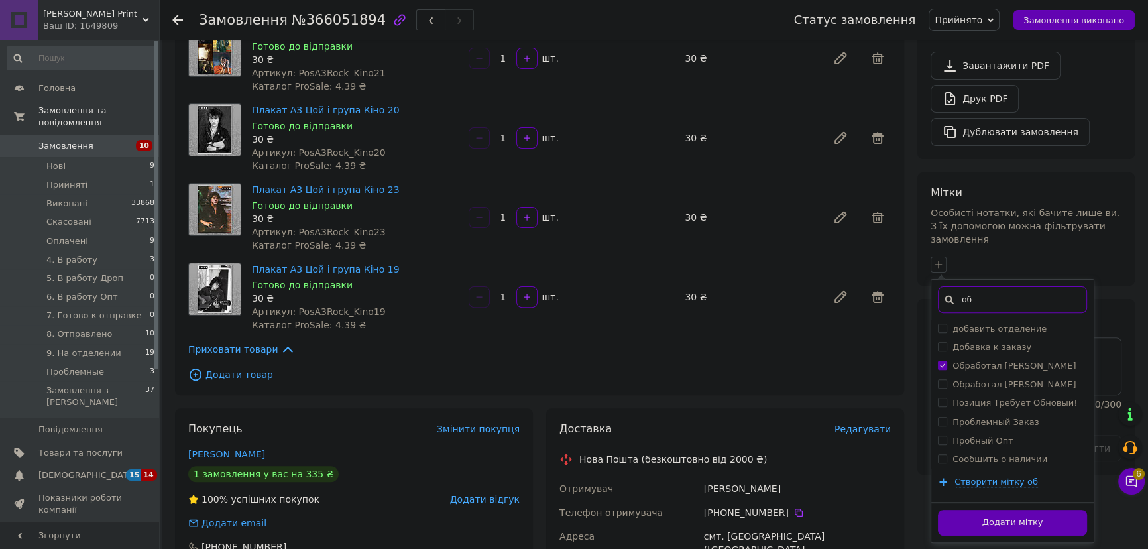
drag, startPoint x: 988, startPoint y: 273, endPoint x: 947, endPoint y: 270, distance: 40.5
click at [947, 286] on div "об" at bounding box center [1012, 299] width 149 height 27
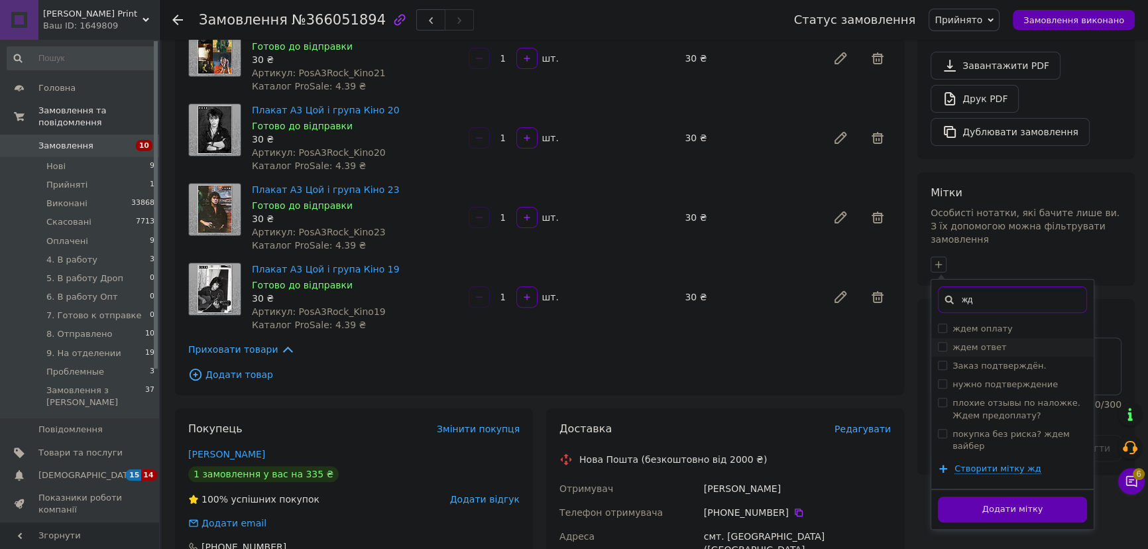
type input "жд"
click at [1002, 341] on div "ждем ответ" at bounding box center [1012, 347] width 149 height 12
checkbox input "true"
click at [1032, 496] on button "Додати мітку" at bounding box center [1012, 509] width 149 height 26
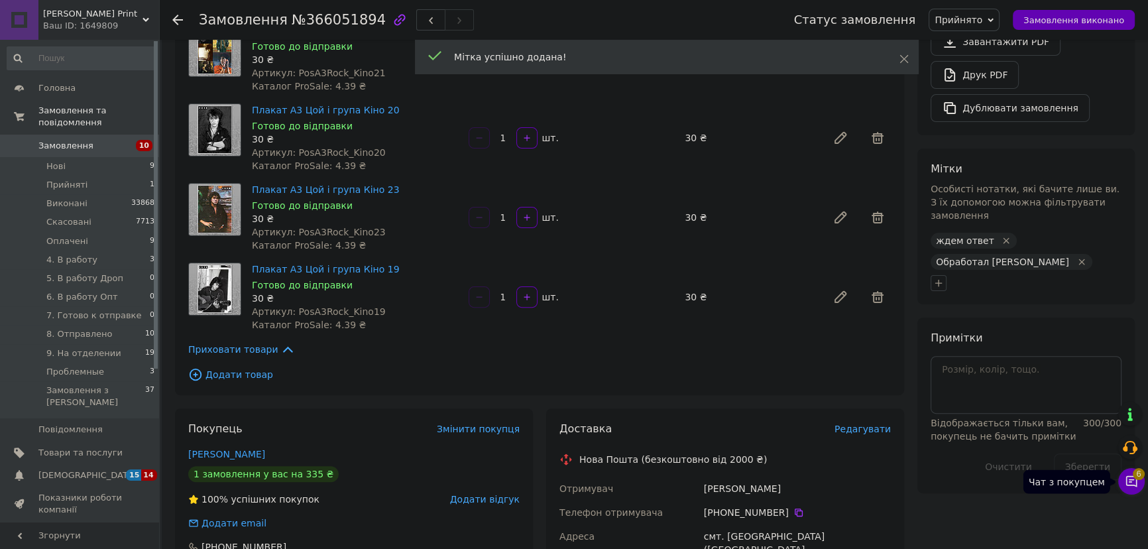
click at [1136, 483] on icon at bounding box center [1131, 481] width 11 height 11
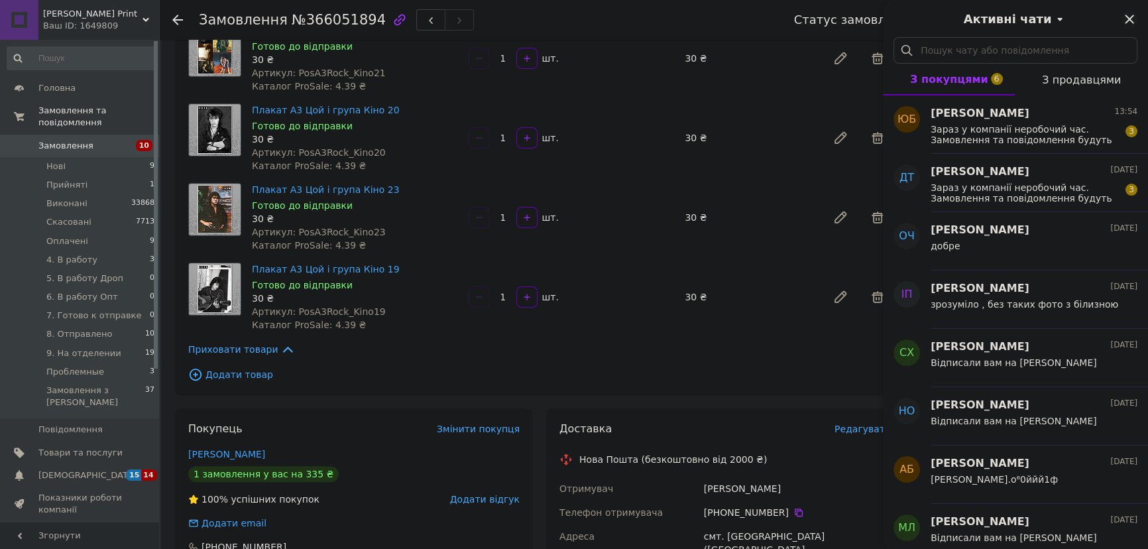
click at [1129, 16] on icon "Закрити" at bounding box center [1129, 19] width 16 height 16
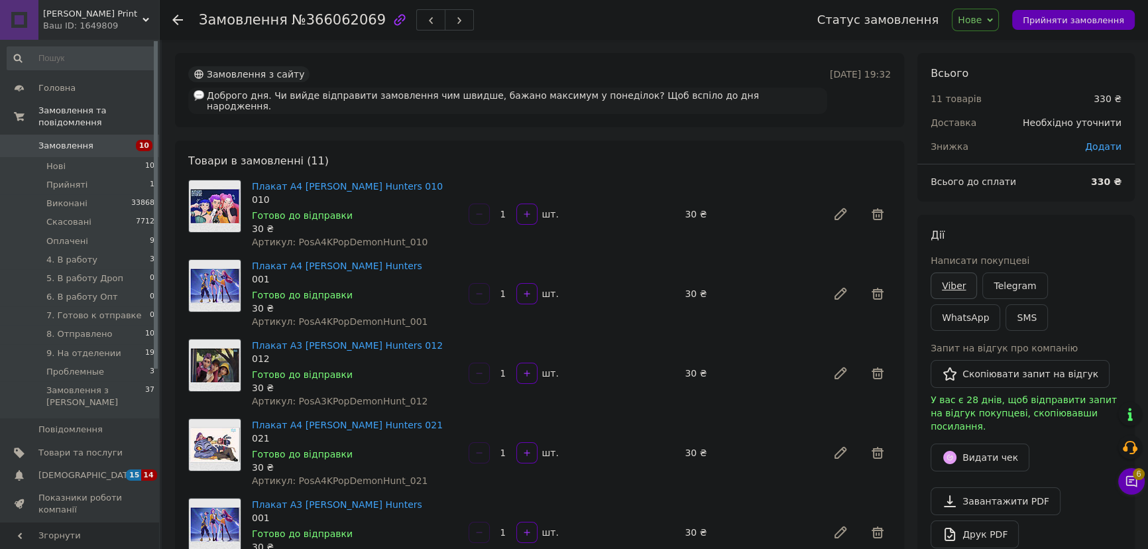
click at [952, 288] on link "Viber" at bounding box center [954, 285] width 46 height 27
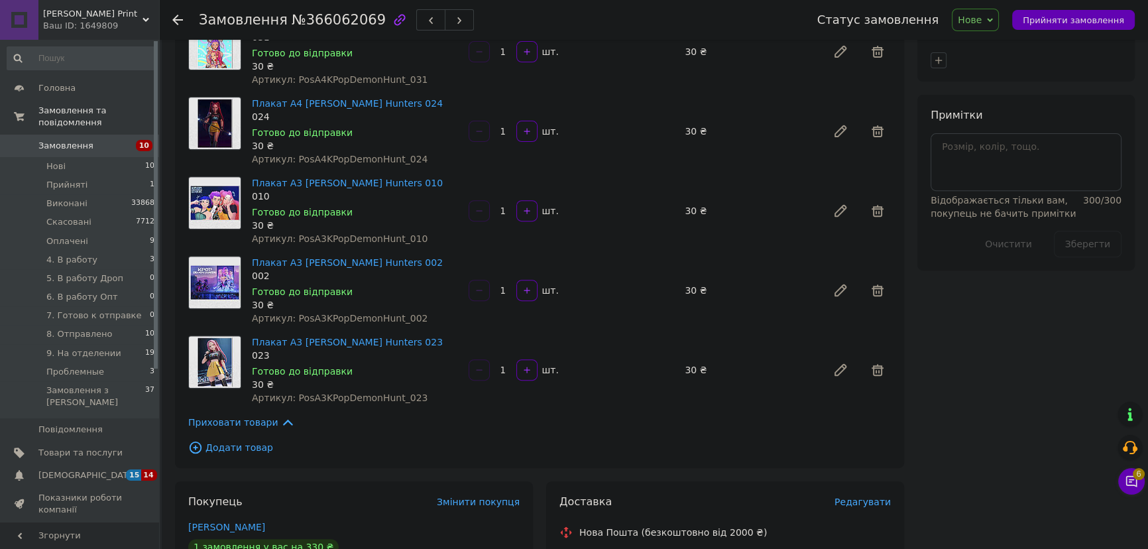
scroll to position [843, 0]
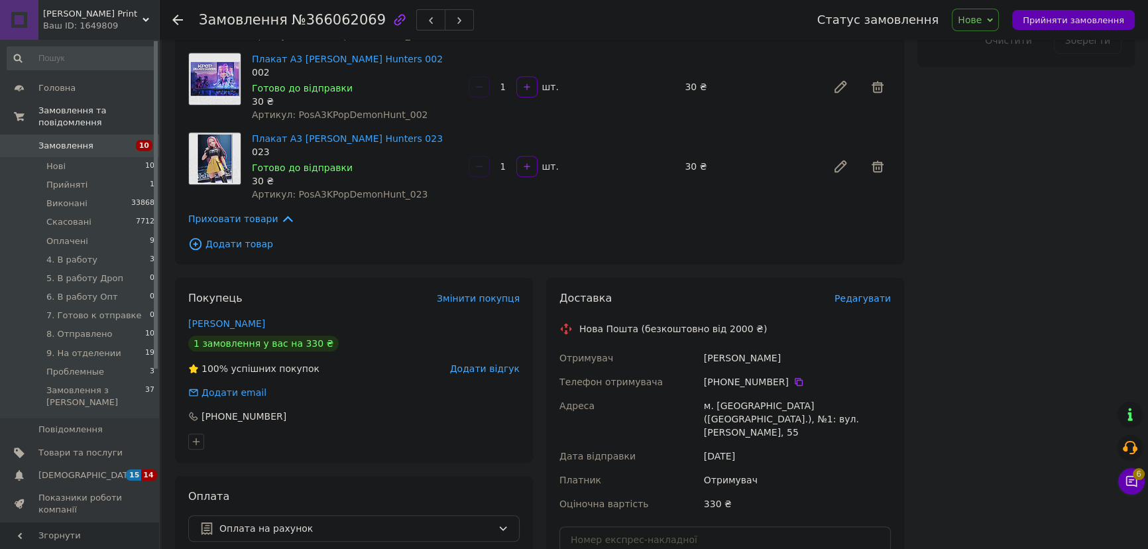
click at [782, 375] on div "+380 93 571 45 03" at bounding box center [797, 381] width 187 height 13
click at [793, 376] on icon at bounding box center [798, 381] width 11 height 11
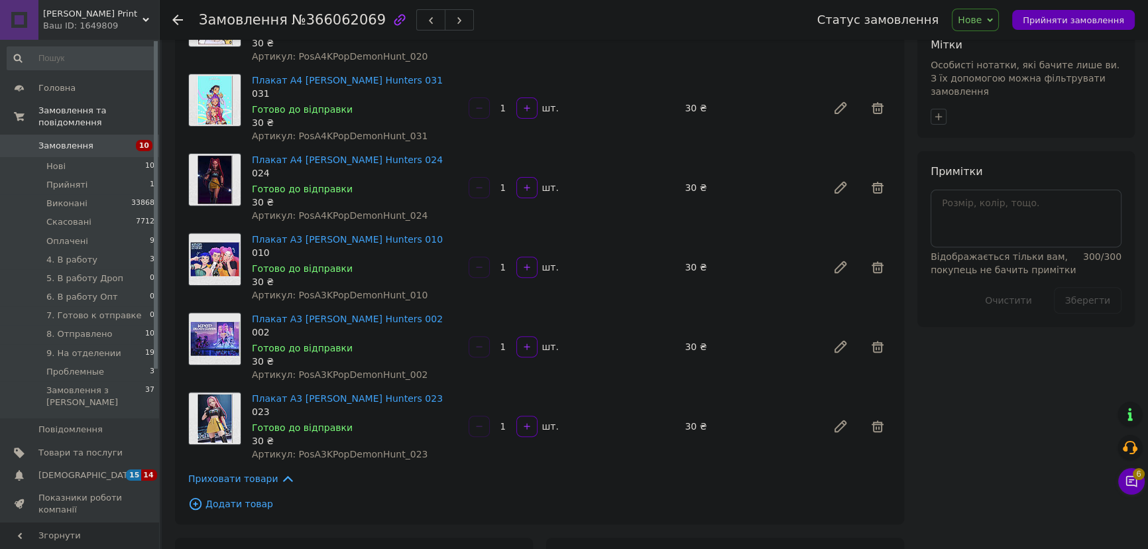
scroll to position [422, 0]
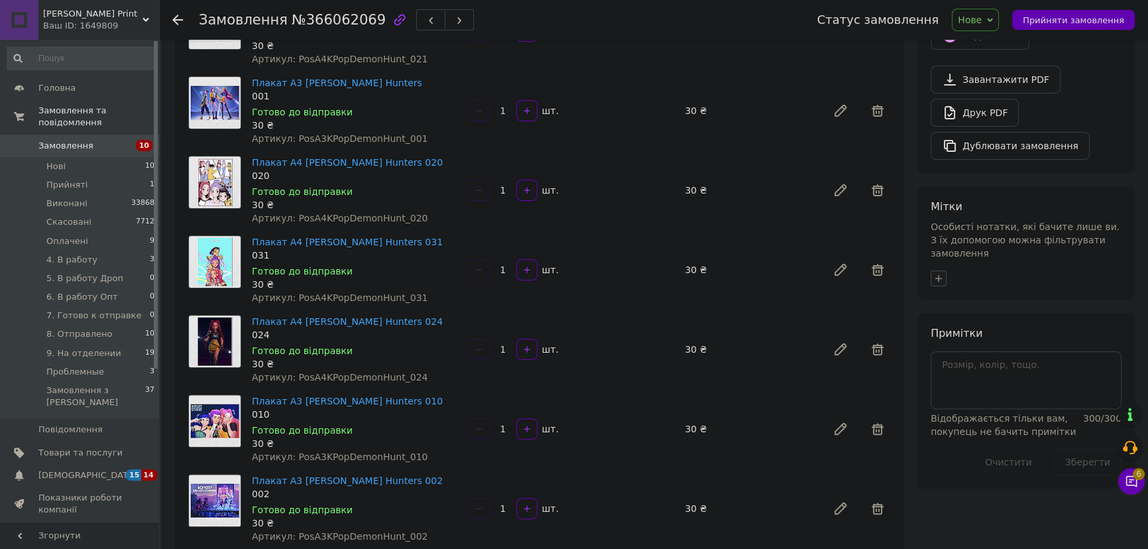
click at [938, 274] on icon "button" at bounding box center [938, 277] width 7 height 7
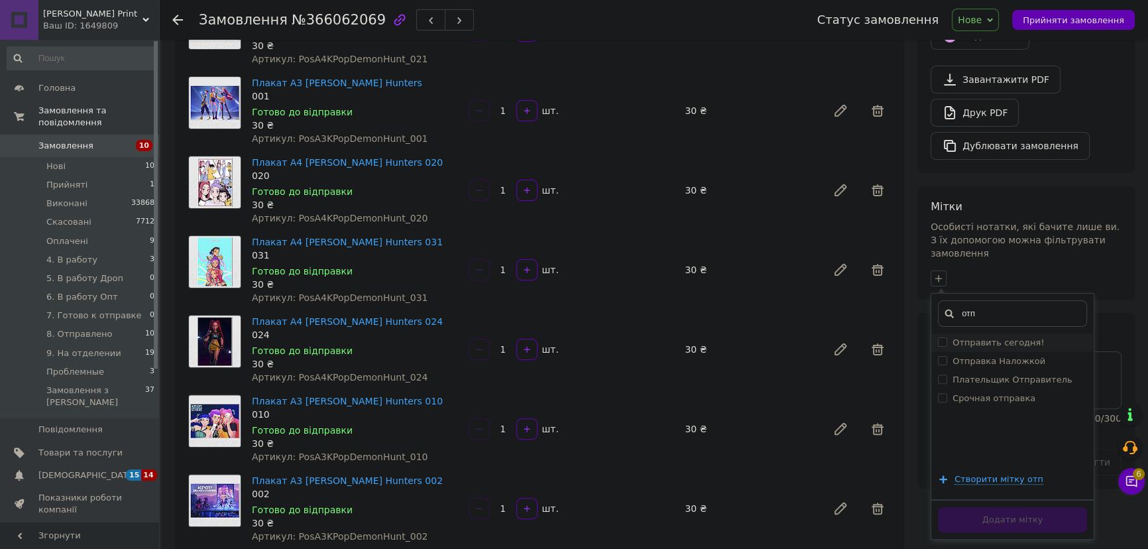
type input "отп"
click at [999, 337] on label "Отправить сегодня!" at bounding box center [997, 342] width 91 height 10
checkbox input "true"
drag, startPoint x: 1012, startPoint y: 371, endPoint x: 1019, endPoint y: 398, distance: 28.0
click at [1011, 393] on label "Срочная отправка" at bounding box center [993, 398] width 83 height 10
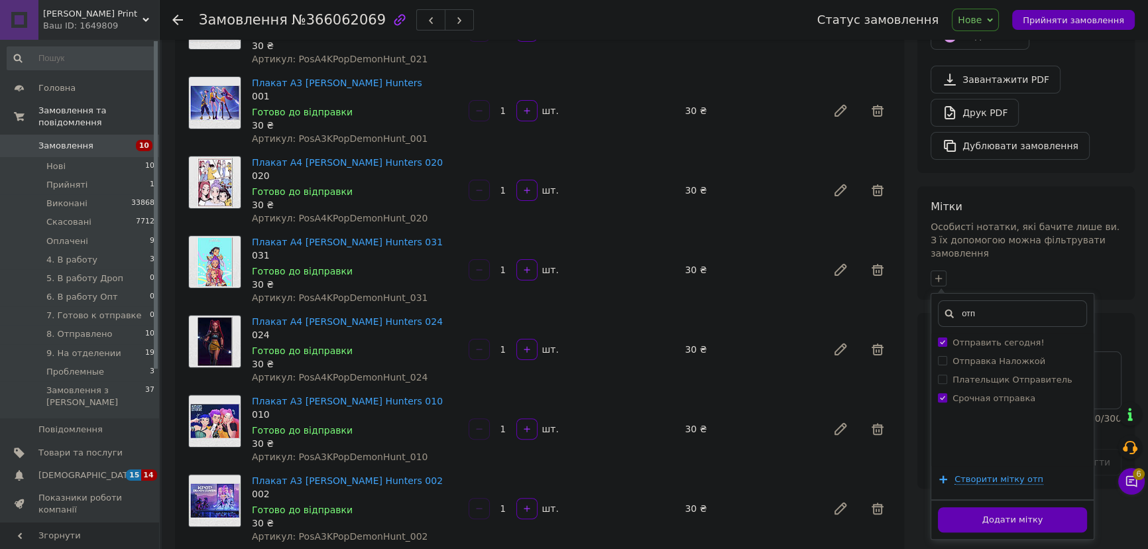
checkbox input "true"
click at [1013, 507] on button "Додати мітку" at bounding box center [1012, 520] width 149 height 26
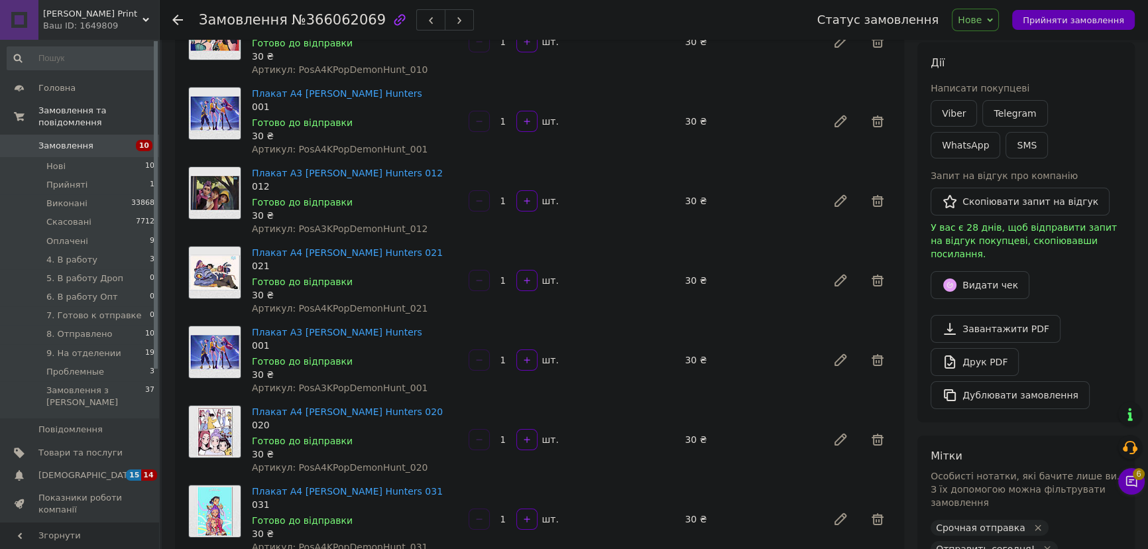
scroll to position [60, 0]
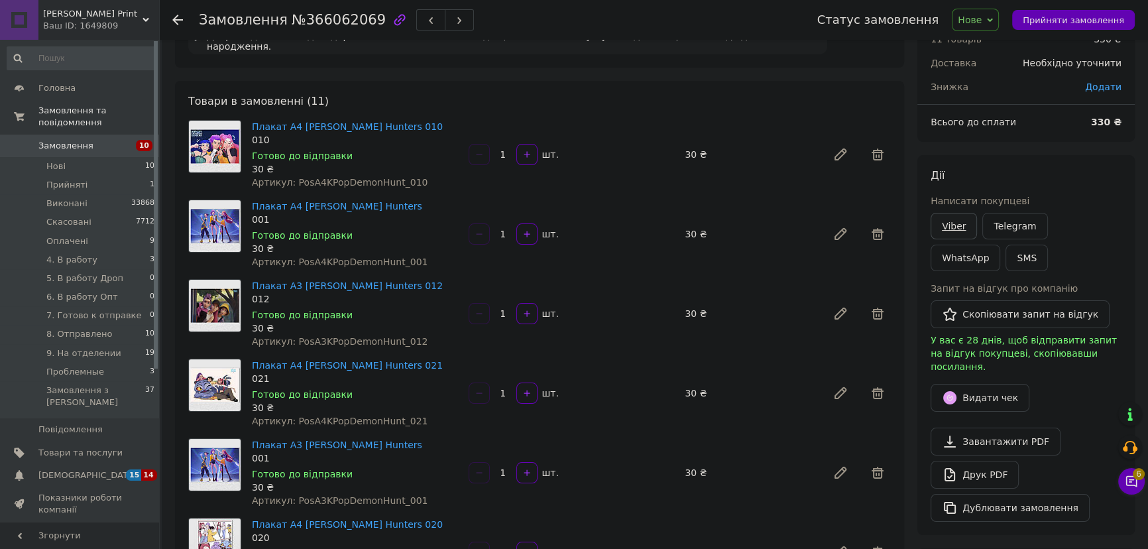
click at [943, 225] on link "Viber" at bounding box center [954, 226] width 46 height 27
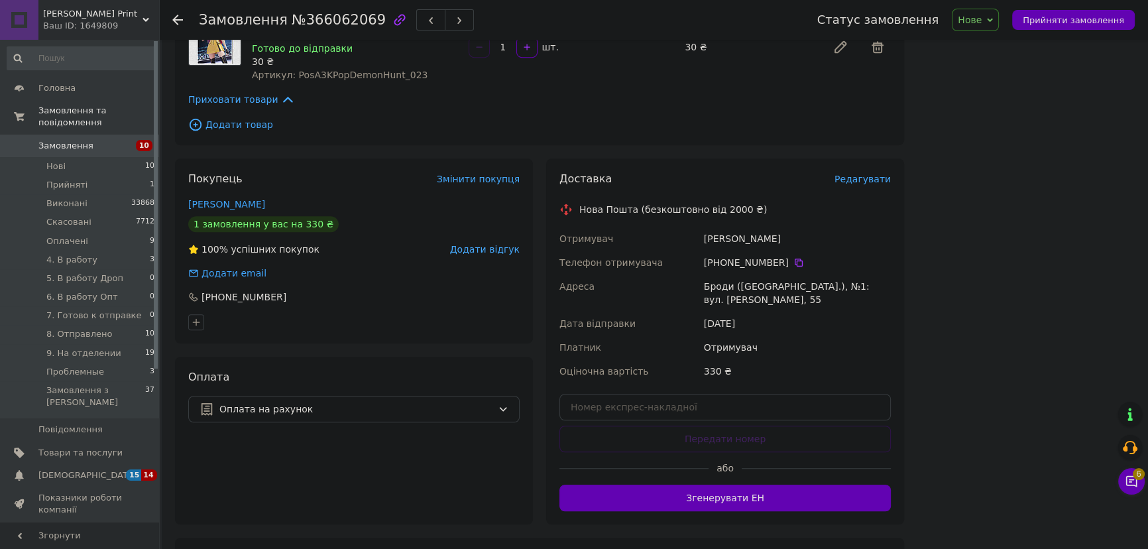
scroll to position [964, 0]
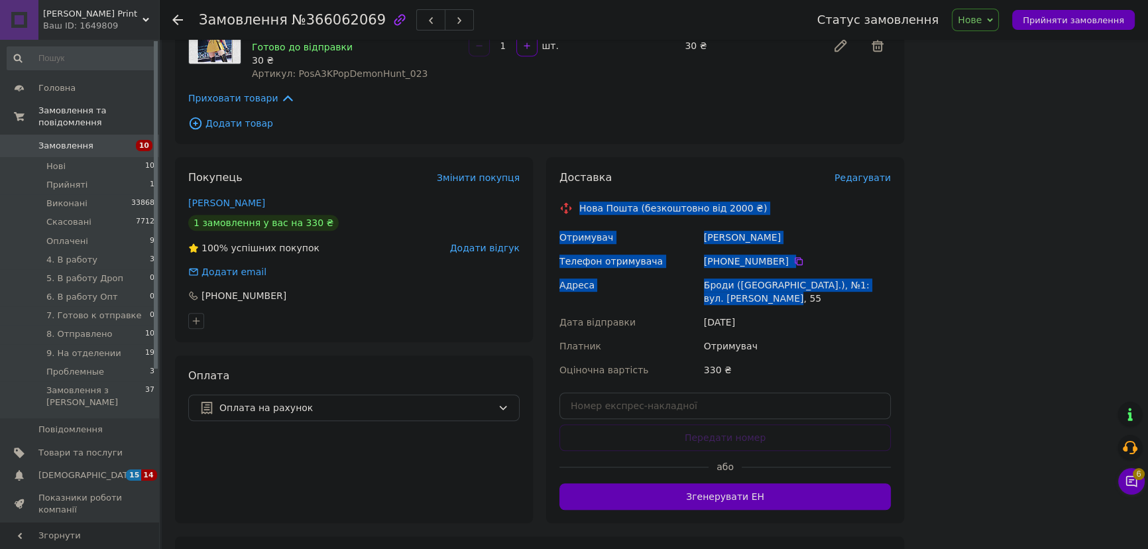
drag, startPoint x: 576, startPoint y: 192, endPoint x: 789, endPoint y: 282, distance: 231.1
click at [789, 282] on div "Доставка Редагувати Нова Пошта (безкоштовно від 2000 ₴) Отримувач Тимків Руслан…" at bounding box center [724, 339] width 331 height 339
copy div "Нова Пошта (безкоштовно від 2000 ₴) Отримувач Тимків Руслана Телефон отримувача…"
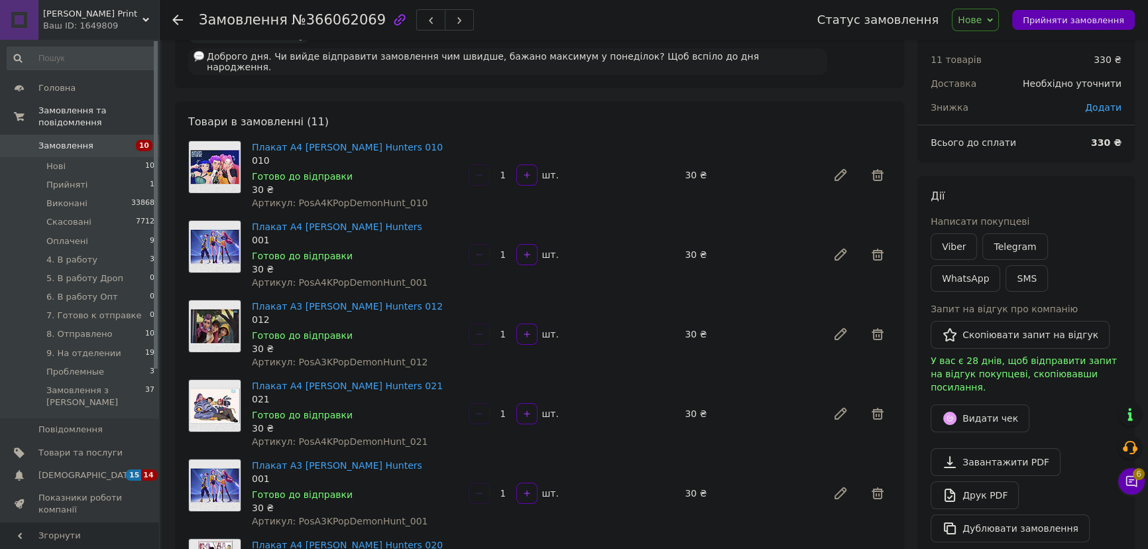
scroll to position [0, 0]
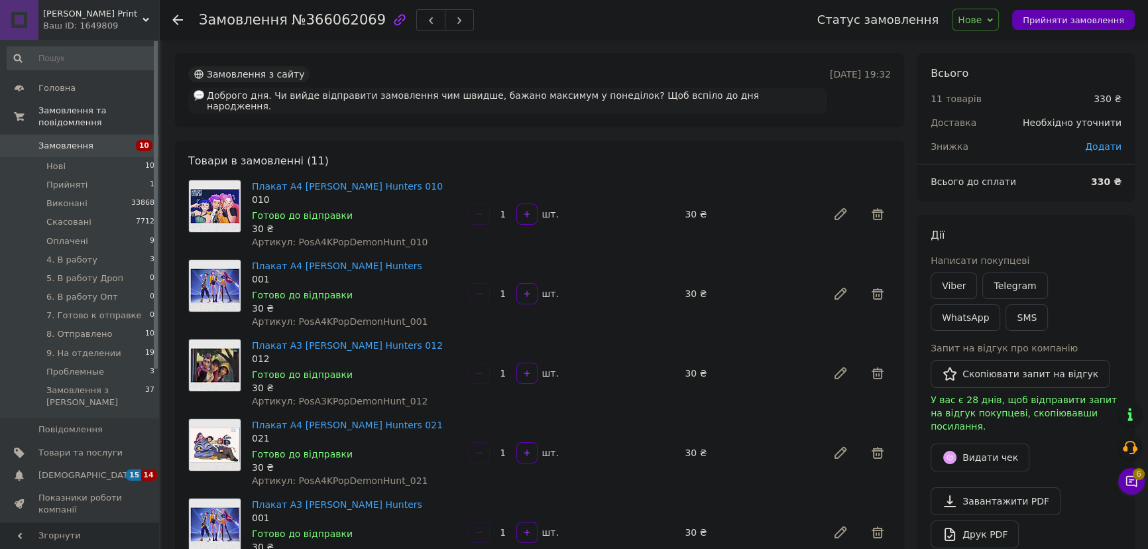
click at [322, 25] on span "№366062069" at bounding box center [339, 20] width 94 height 16
click at [322, 24] on span "№366062069" at bounding box center [339, 20] width 94 height 16
copy span "366062069"
drag, startPoint x: 982, startPoint y: 17, endPoint x: 994, endPoint y: 33, distance: 20.4
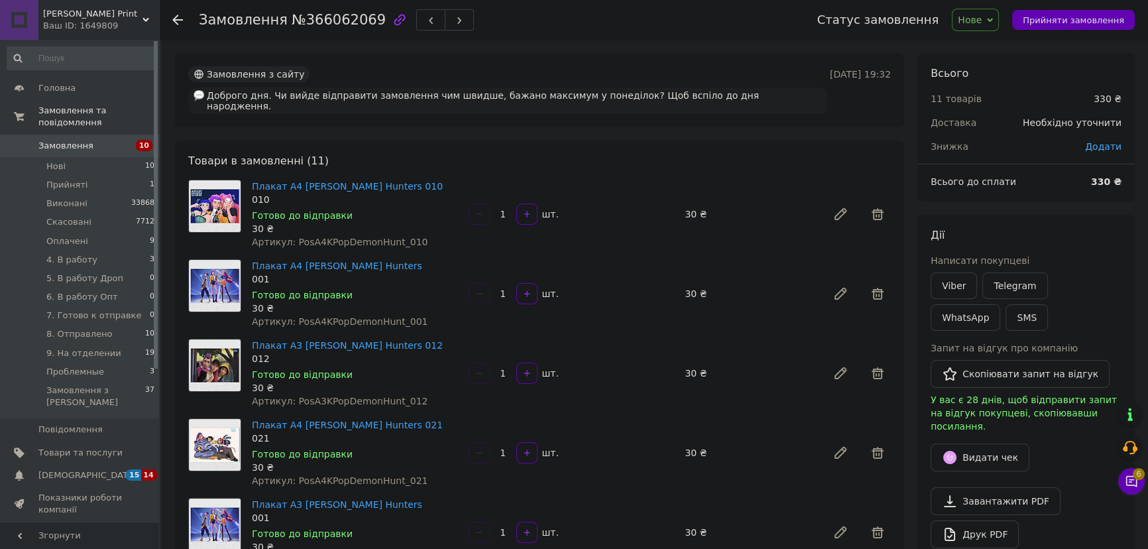
click at [982, 17] on span "Нове" at bounding box center [970, 20] width 24 height 11
click at [1002, 43] on li "Прийнято" at bounding box center [1006, 46] width 108 height 20
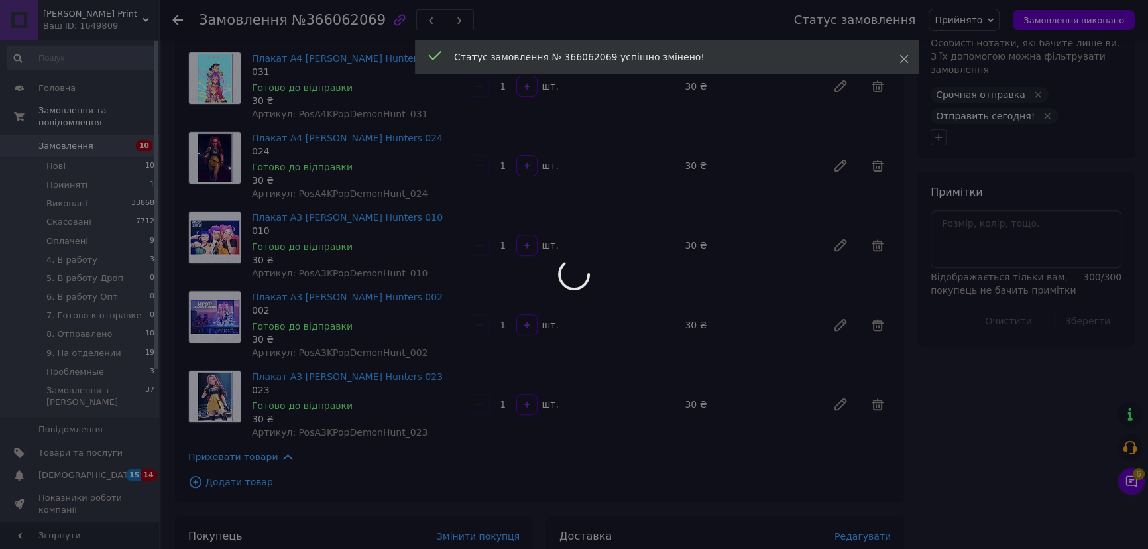
scroll to position [542, 0]
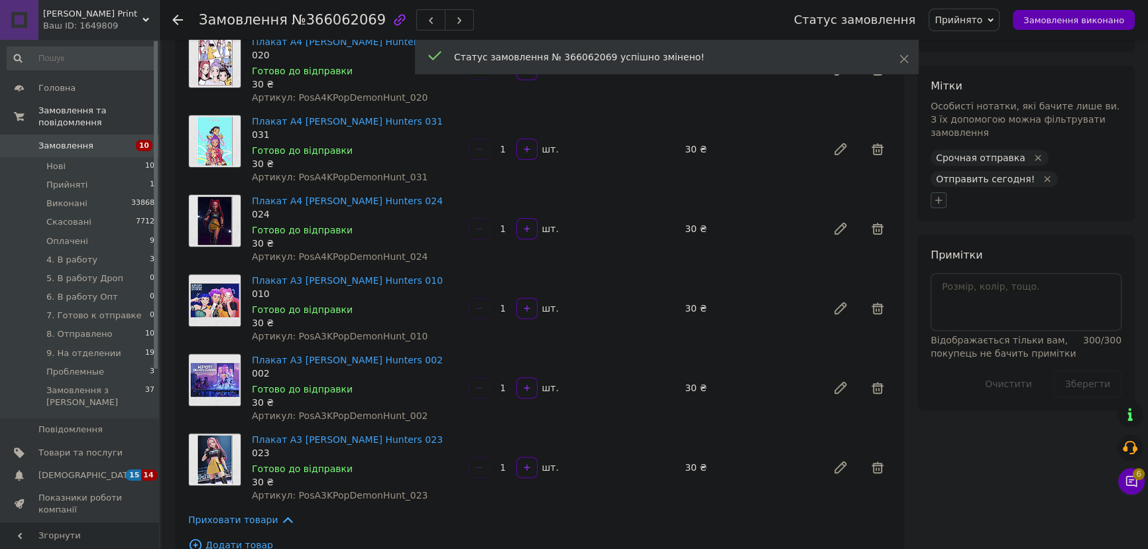
click at [936, 195] on icon "button" at bounding box center [938, 200] width 11 height 11
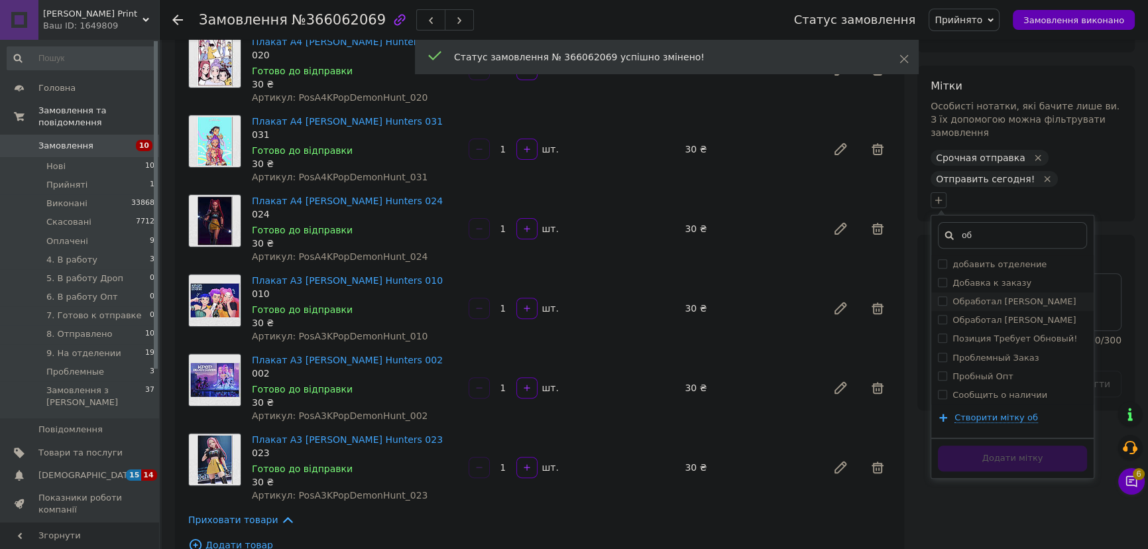
type input "об"
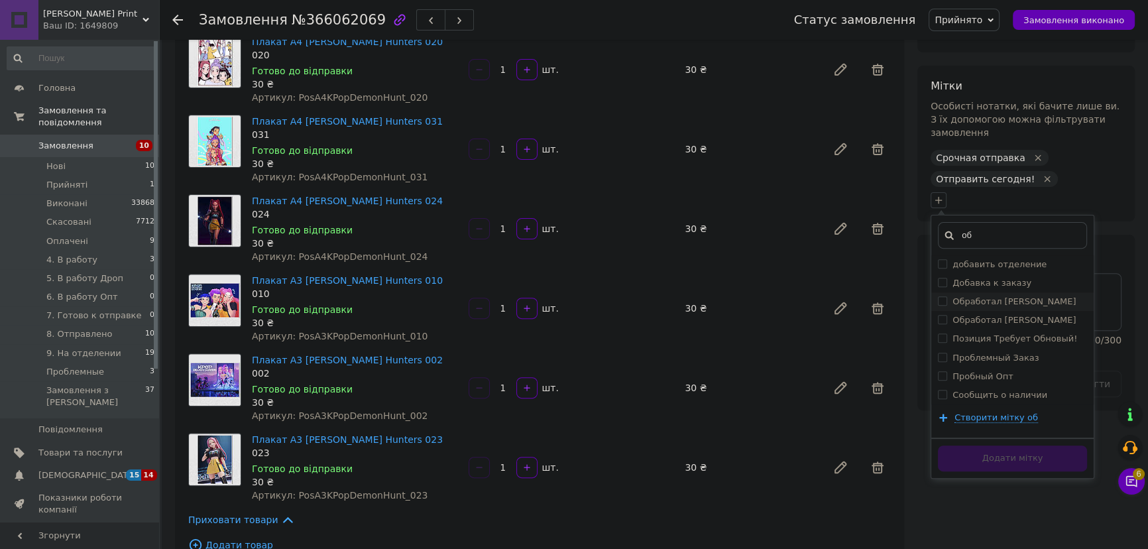
click at [1017, 296] on label "Обработал [PERSON_NAME]" at bounding box center [1013, 301] width 123 height 10
checkbox input "true"
click at [1015, 445] on button "Додати мітку" at bounding box center [1012, 458] width 149 height 26
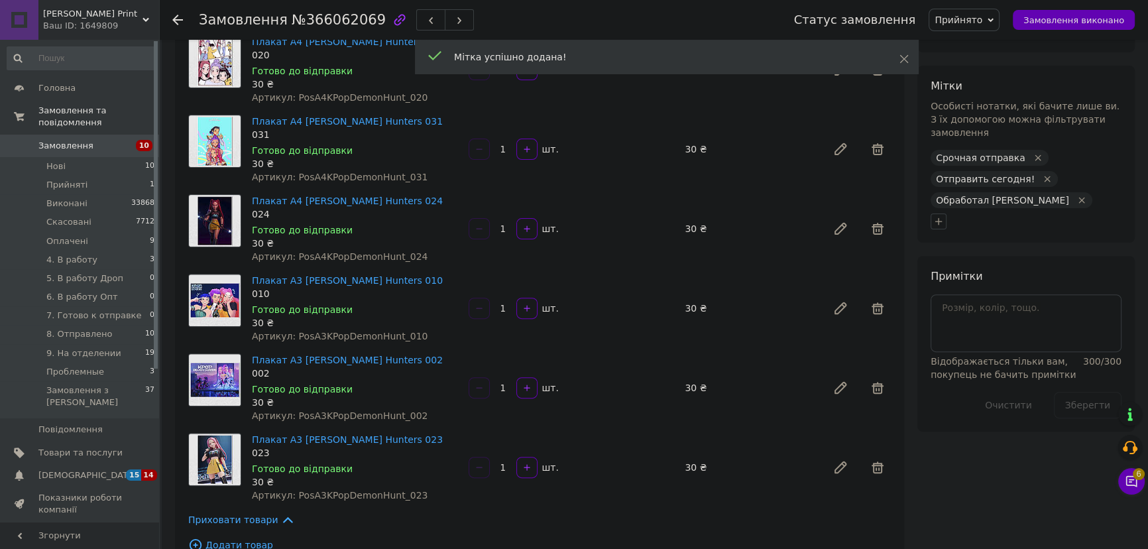
click at [937, 195] on span "Обработал [PERSON_NAME]" at bounding box center [1002, 200] width 133 height 11
click at [936, 216] on icon "button" at bounding box center [938, 221] width 11 height 11
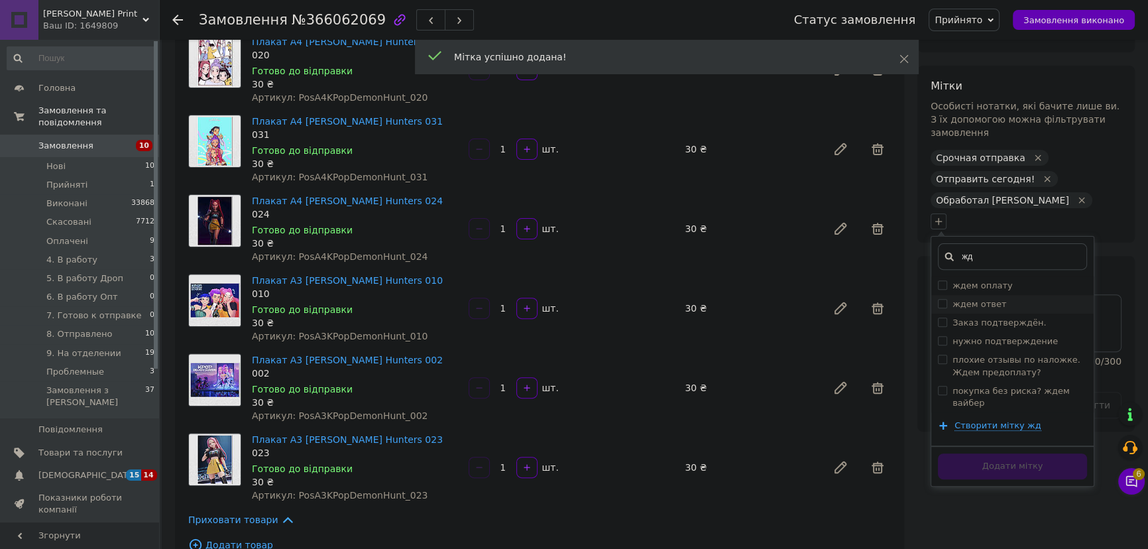
type input "жд"
click at [999, 298] on div "ждем ответ" at bounding box center [1012, 304] width 149 height 12
click at [997, 298] on div "ждем ответ" at bounding box center [1012, 304] width 149 height 12
checkbox input "false"
click at [998, 280] on label "ждем оплату" at bounding box center [982, 285] width 60 height 10
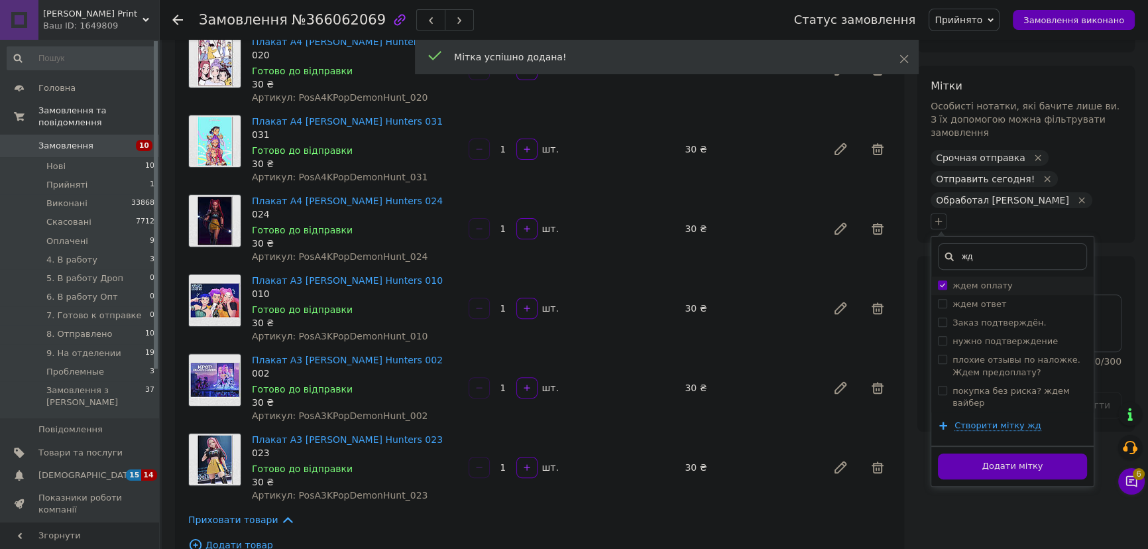
checkbox input "true"
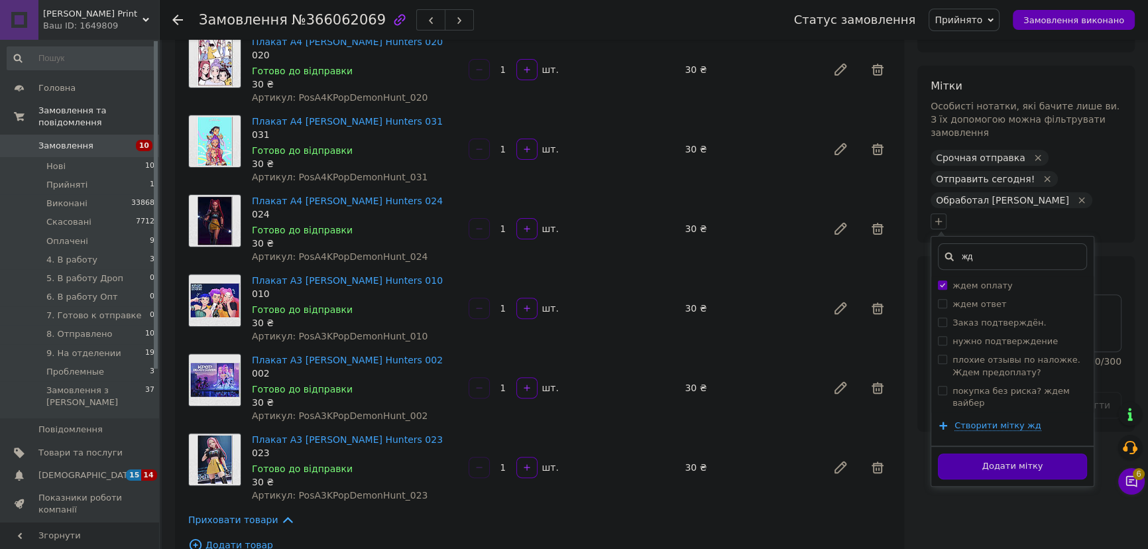
click at [1019, 453] on button "Додати мітку" at bounding box center [1012, 466] width 149 height 26
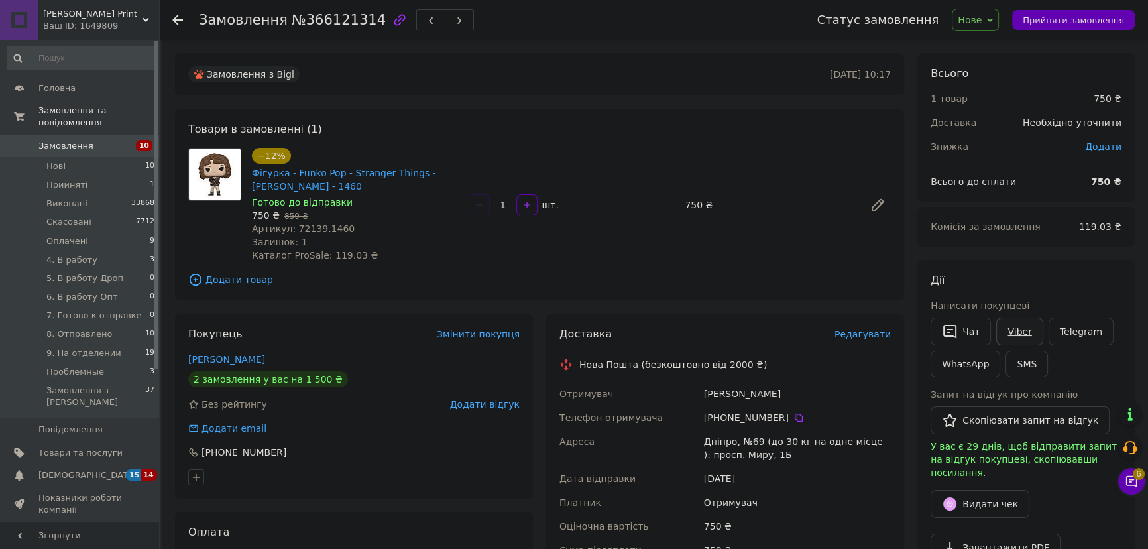
click at [1028, 335] on link "Viber" at bounding box center [1019, 331] width 46 height 28
click at [795, 418] on icon at bounding box center [799, 418] width 8 height 8
click at [1030, 331] on link "Viber" at bounding box center [1019, 331] width 46 height 28
click at [1023, 330] on link "Viber" at bounding box center [1019, 331] width 46 height 28
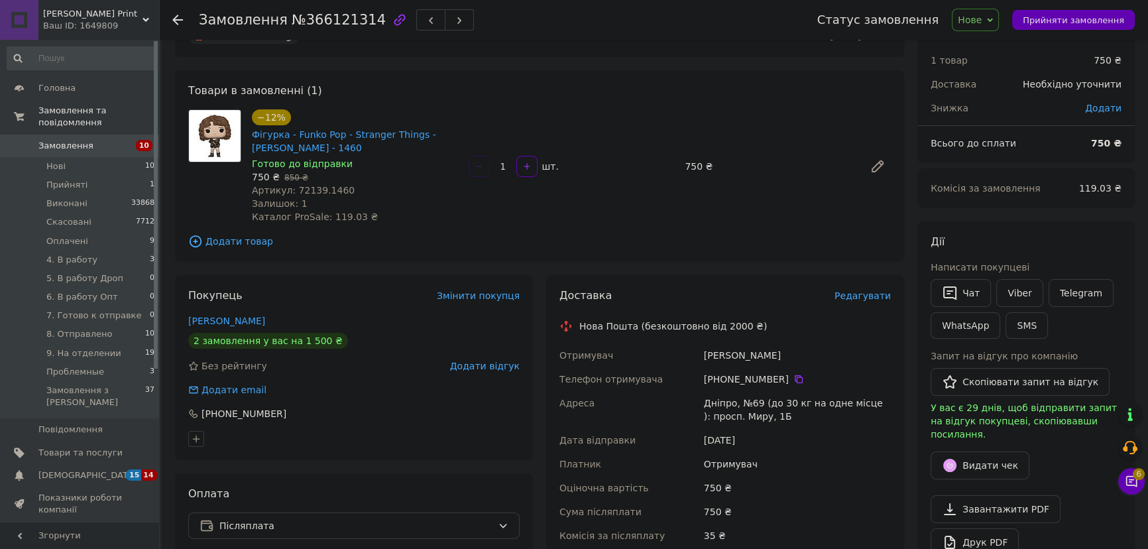
scroll to position [60, 0]
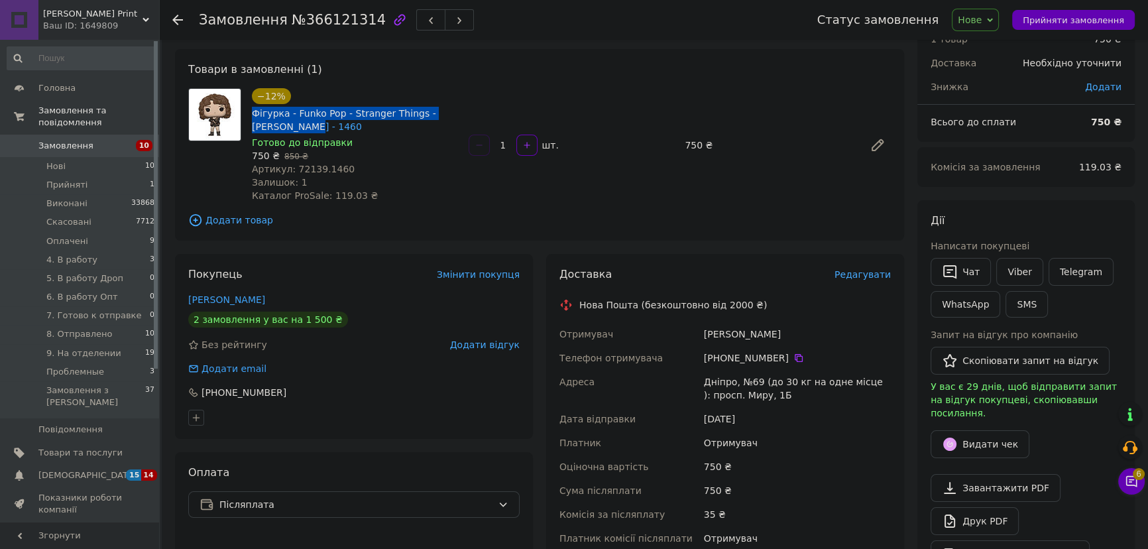
drag, startPoint x: 255, startPoint y: 108, endPoint x: 282, endPoint y: 125, distance: 31.8
click at [282, 126] on div "−12% Фігурка - Funko Pop - Stranger Things - [PERSON_NAME] - 1460 Готово до від…" at bounding box center [355, 144] width 217 height 119
copy link "Фігурка - Funko Pop - Stranger Things - [PERSON_NAME] - 1460"
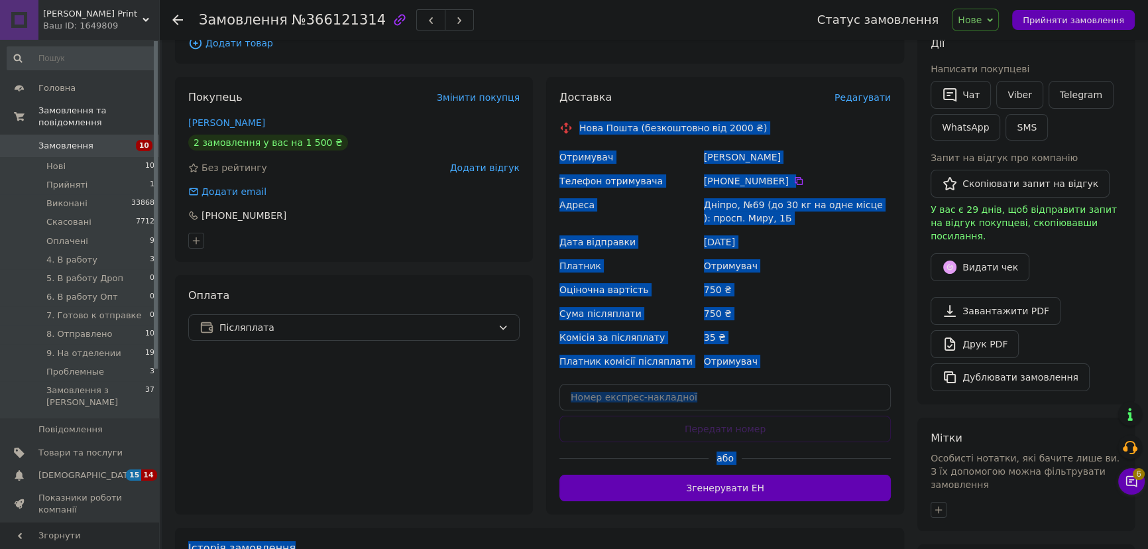
scroll to position [264, 0]
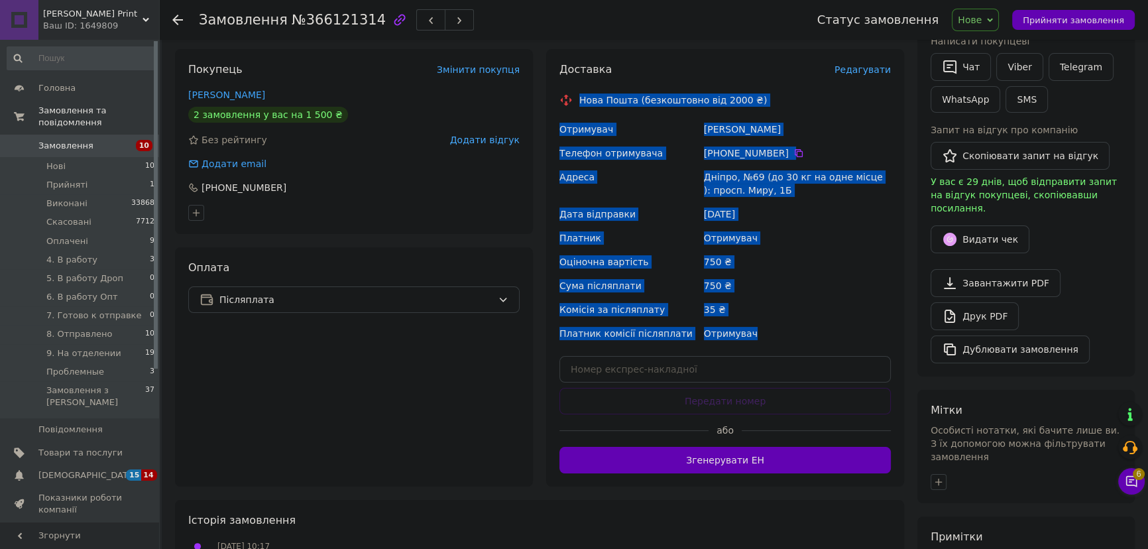
drag, startPoint x: 578, startPoint y: 301, endPoint x: 769, endPoint y: 327, distance: 193.4
click at [769, 327] on div "Доставка Редагувати Нова Пошта (безкоштовно від 2000 ₴) Отримувач Дорошевич Оле…" at bounding box center [724, 267] width 331 height 411
copy div "Нова Пошта (безкоштовно від 2000 ₴) Отримувач Дорошевич Олена Телефон отримувач…"
click at [982, 20] on span "Нове" at bounding box center [970, 20] width 24 height 11
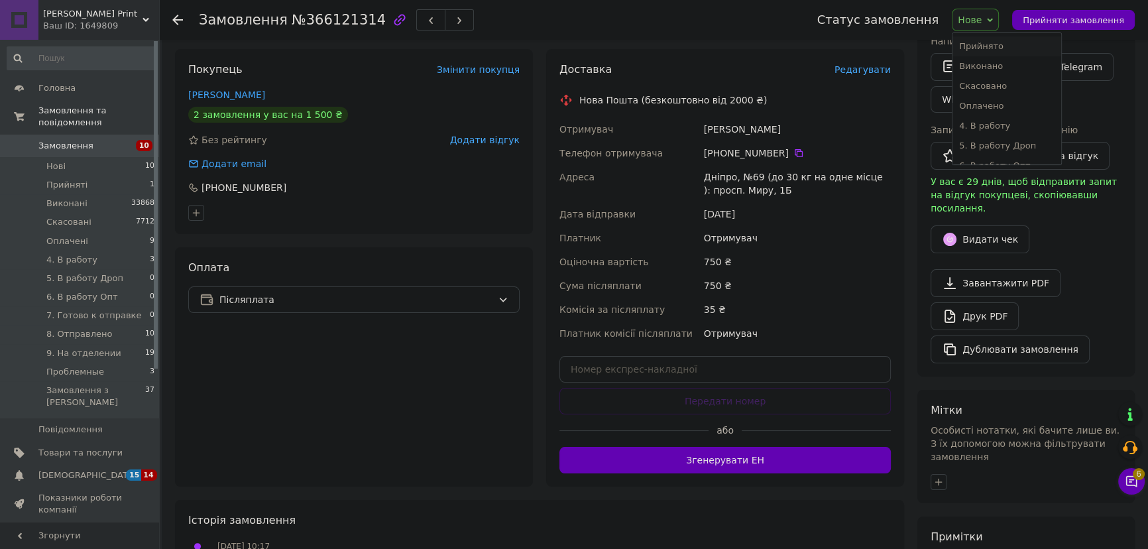
click at [996, 46] on li "Прийнято" at bounding box center [1006, 46] width 108 height 20
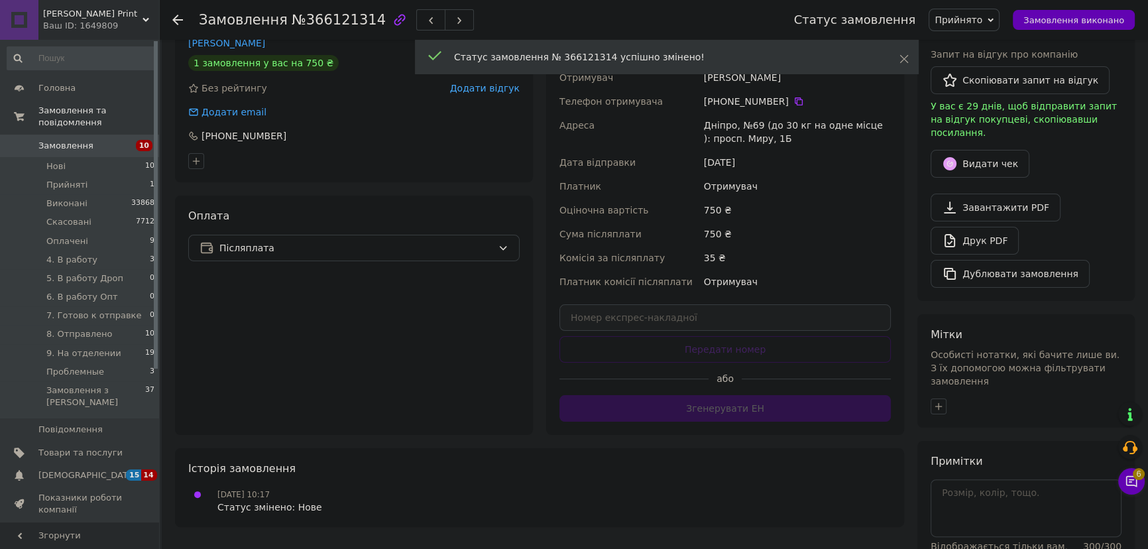
scroll to position [369, 0]
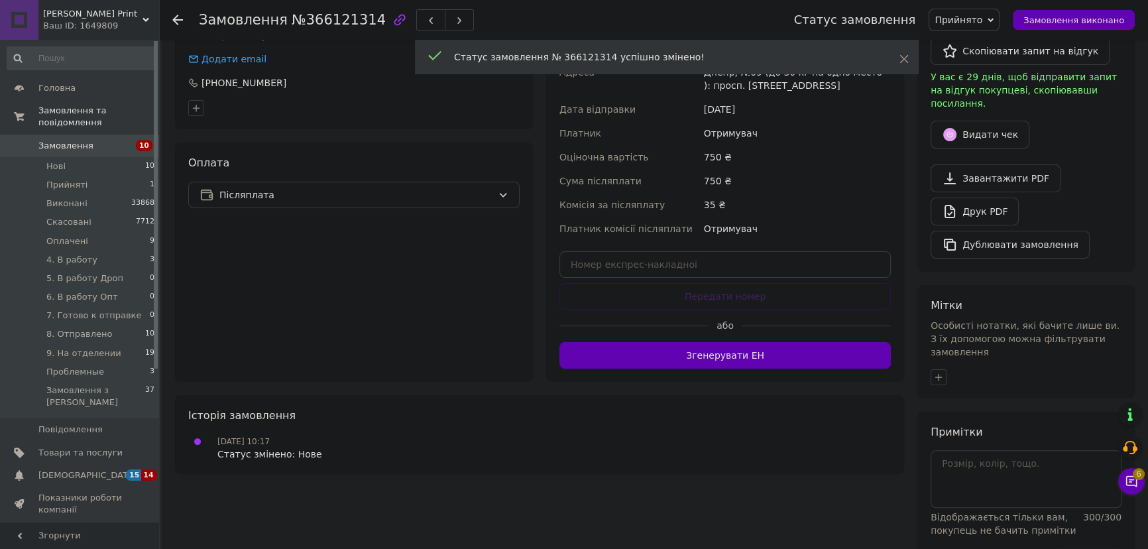
click at [934, 320] on span "Особисті нотатки, які бачите лише ви. З їх допомогою можна фільтрувати замовлен…" at bounding box center [1025, 338] width 189 height 37
click at [933, 369] on button "button" at bounding box center [939, 377] width 16 height 16
type input "об"
click at [1017, 473] on label "Обработал [PERSON_NAME]" at bounding box center [1013, 478] width 123 height 10
checkbox input "true"
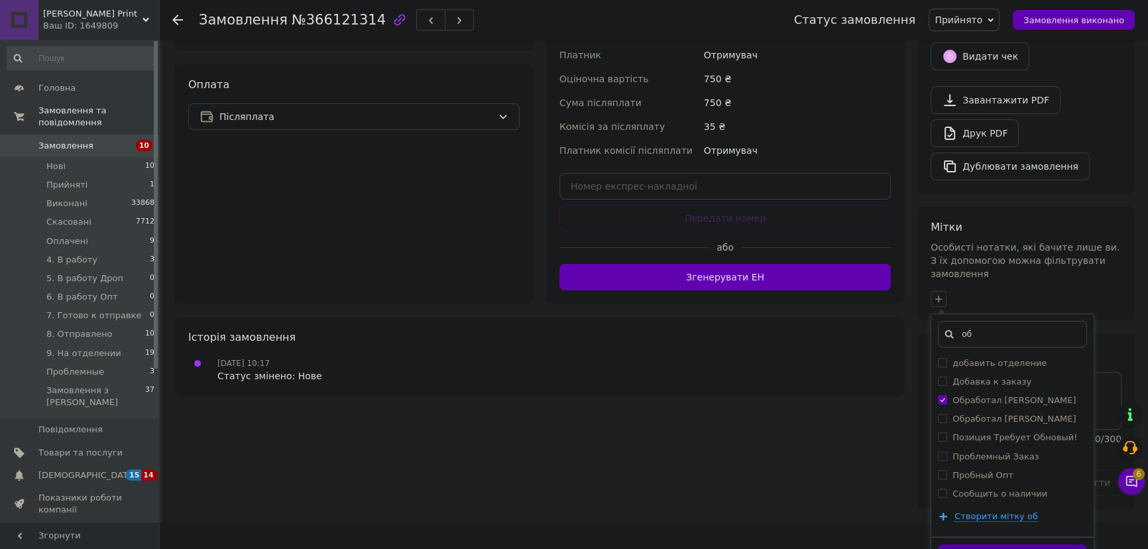
click at [1047, 544] on button "Додати мітку" at bounding box center [1012, 557] width 149 height 26
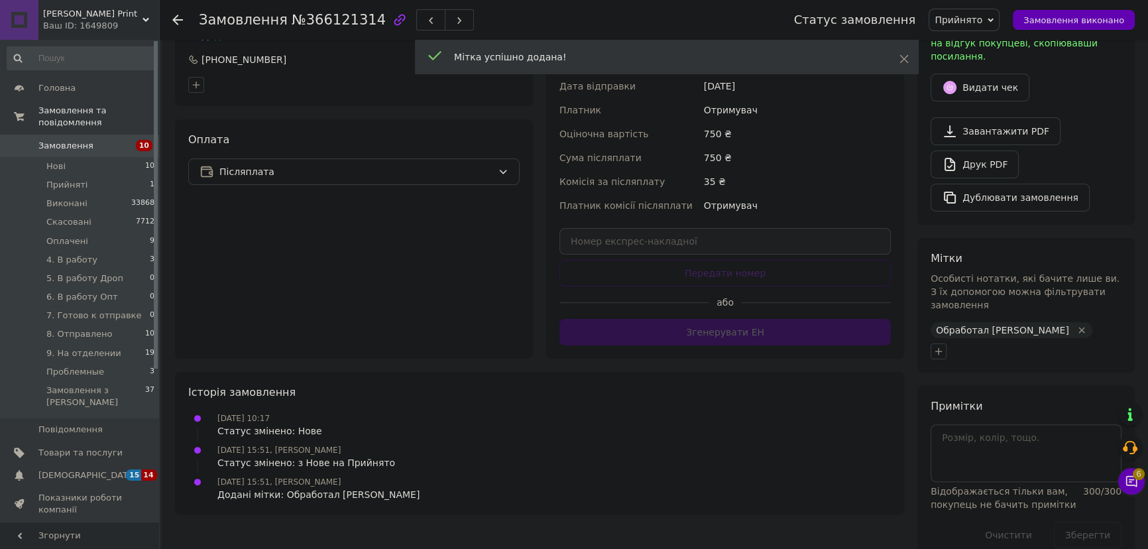
scroll to position [390, 0]
click at [942, 348] on icon "button" at bounding box center [938, 353] width 11 height 11
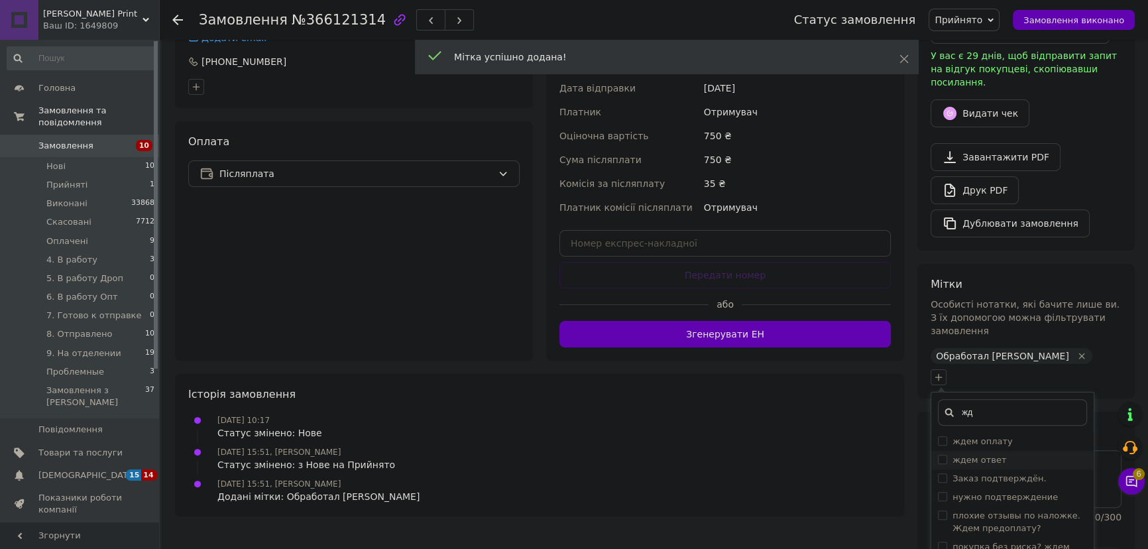
type input "жд"
click at [994, 455] on label "ждем ответ" at bounding box center [979, 460] width 54 height 10
checkbox input "true"
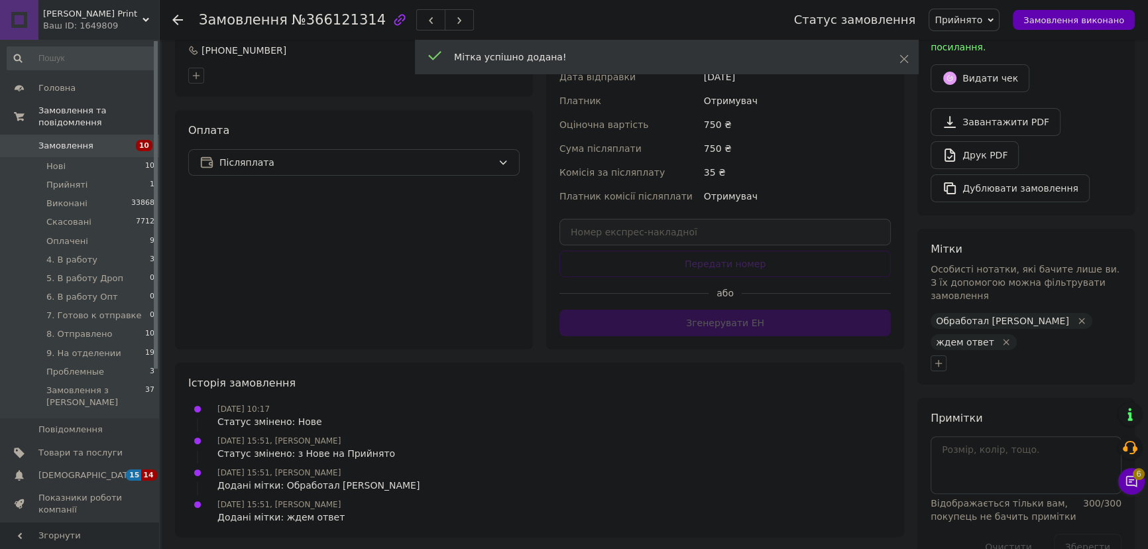
scroll to position [414, 0]
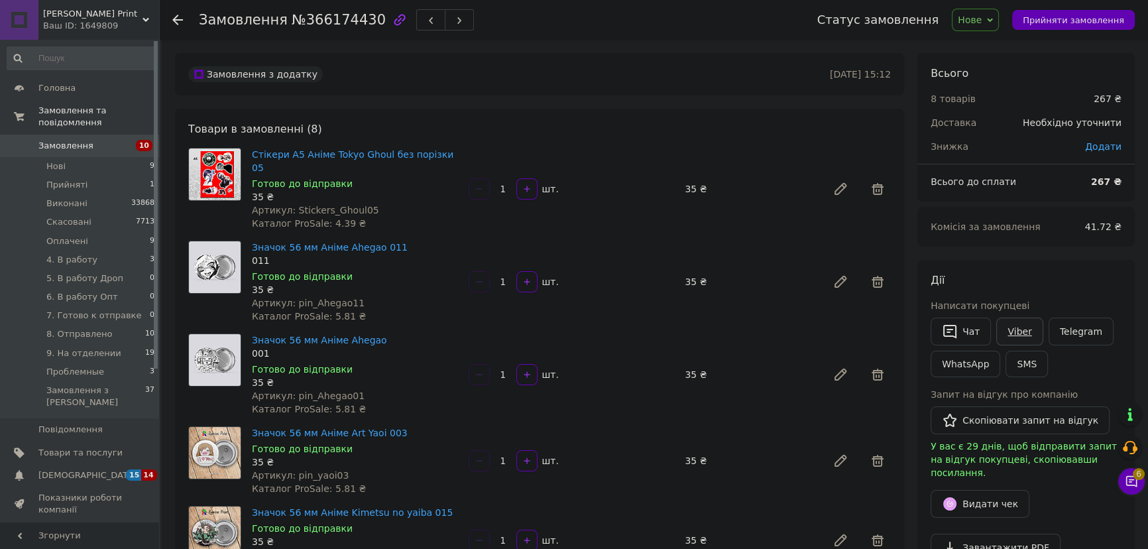
click at [1025, 333] on link "Viber" at bounding box center [1019, 331] width 46 height 28
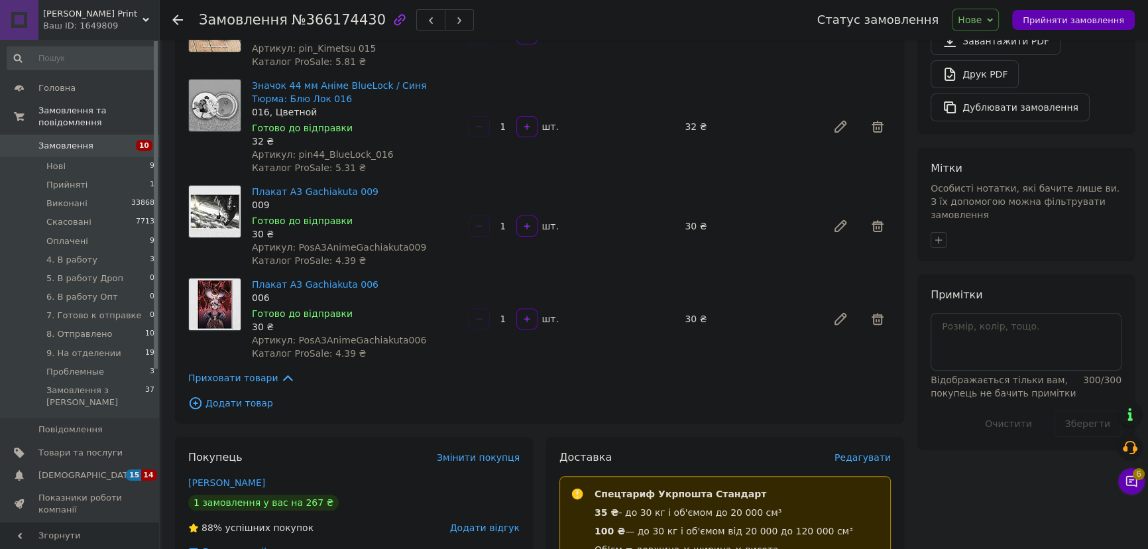
scroll to position [783, 0]
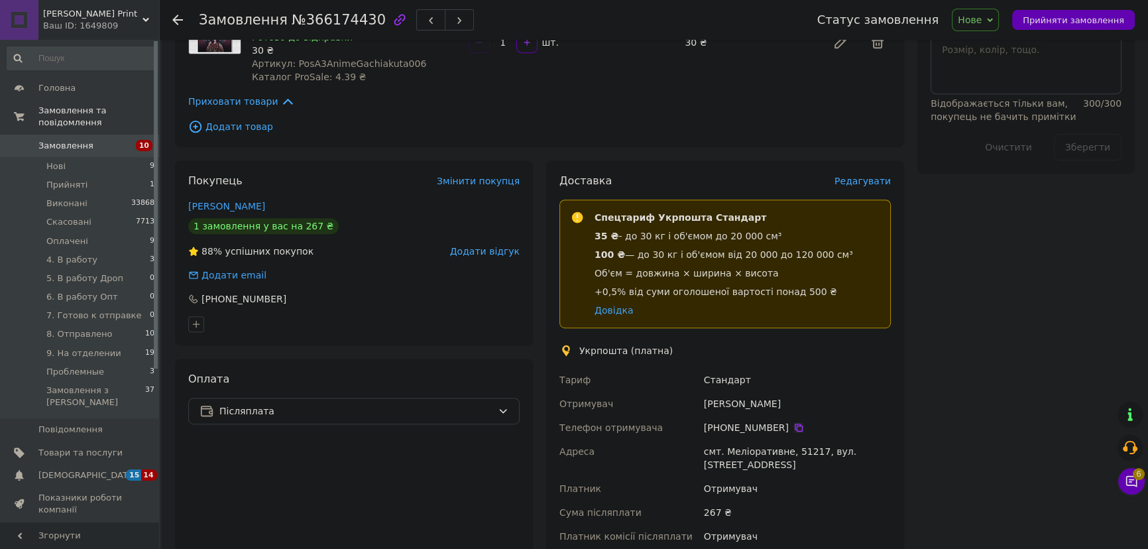
click at [793, 422] on icon at bounding box center [798, 427] width 11 height 11
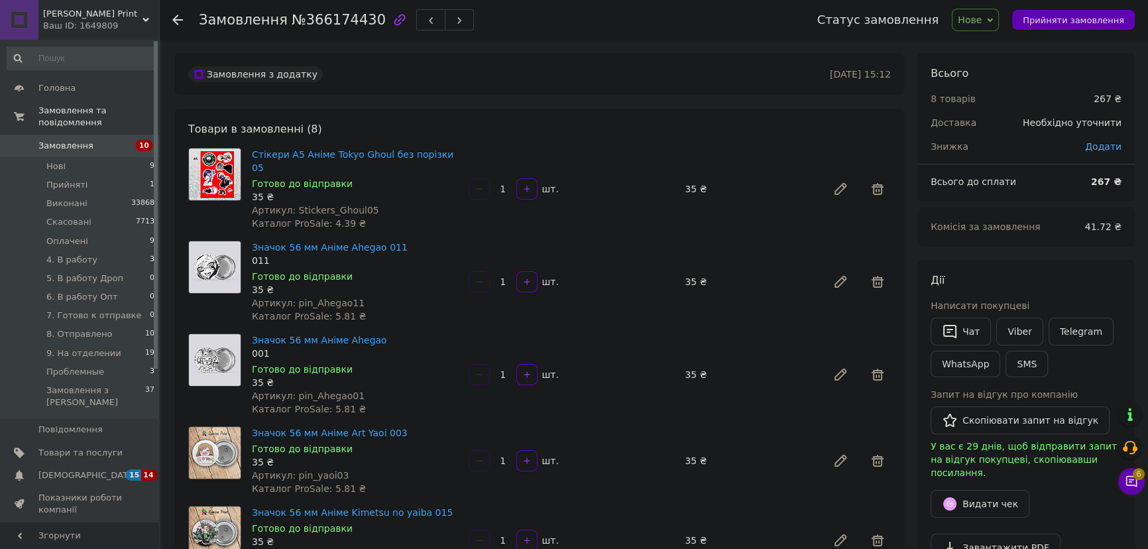
scroll to position [60, 0]
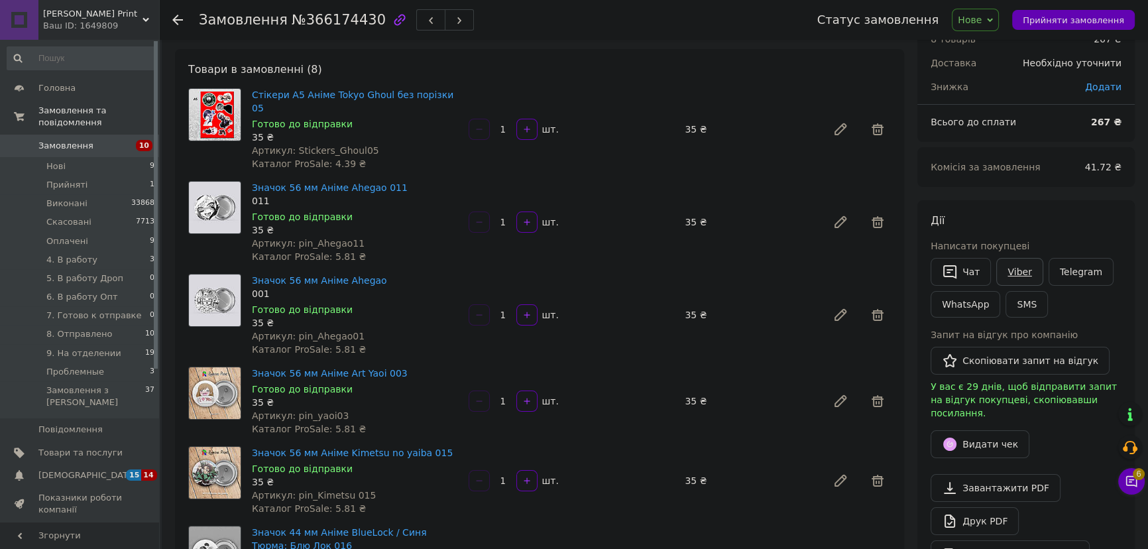
click at [1023, 267] on link "Viber" at bounding box center [1019, 272] width 46 height 28
click at [1005, 272] on link "Viber" at bounding box center [1019, 272] width 46 height 28
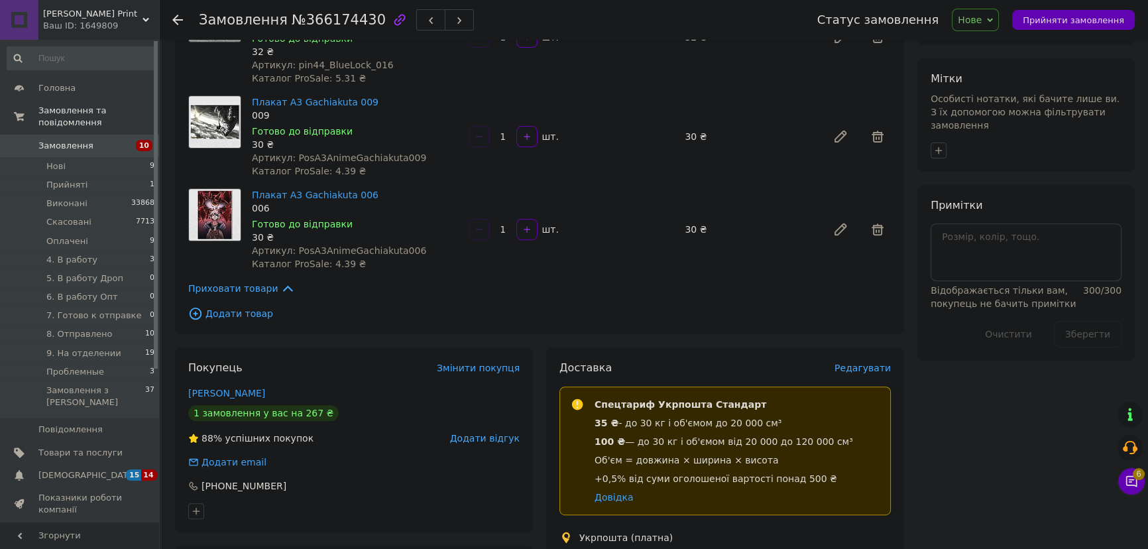
scroll to position [663, 0]
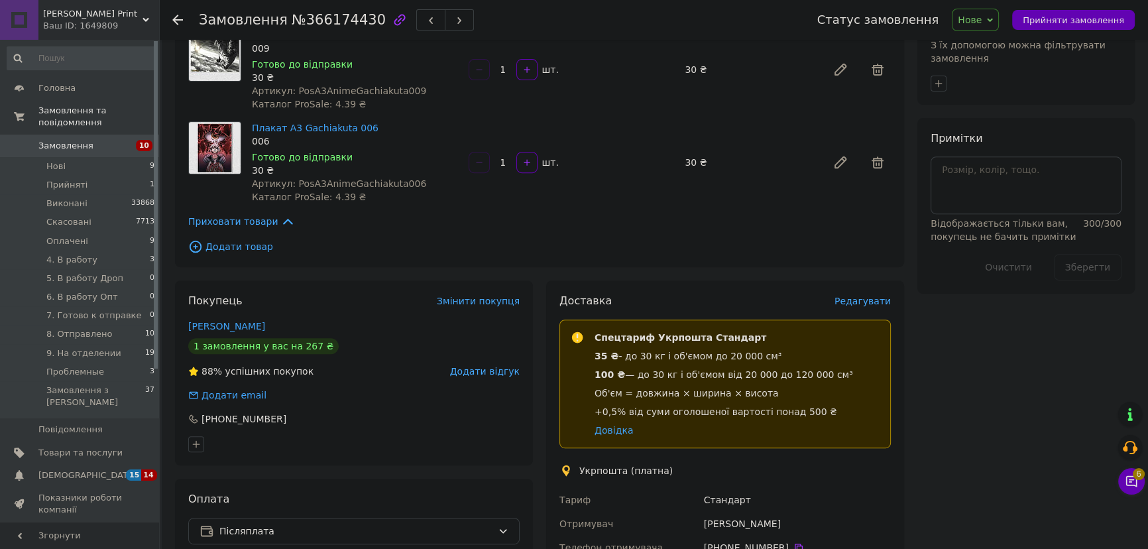
click at [996, 323] on div "Всього 8 товарів 267 ₴ Доставка Необхідно уточнити Знижка Додати Всього до спла…" at bounding box center [1026, 157] width 231 height 1535
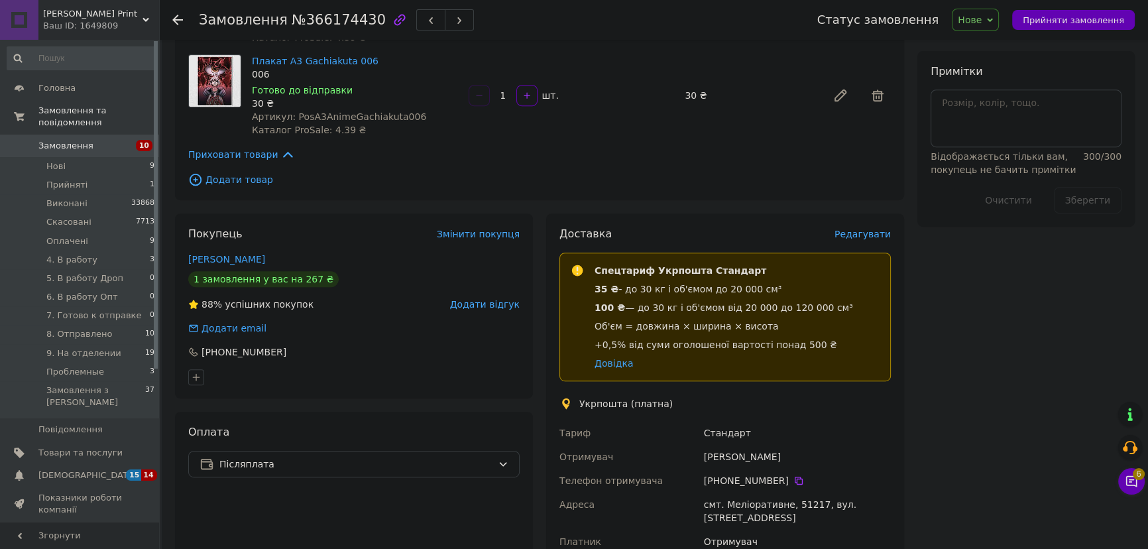
scroll to position [843, 0]
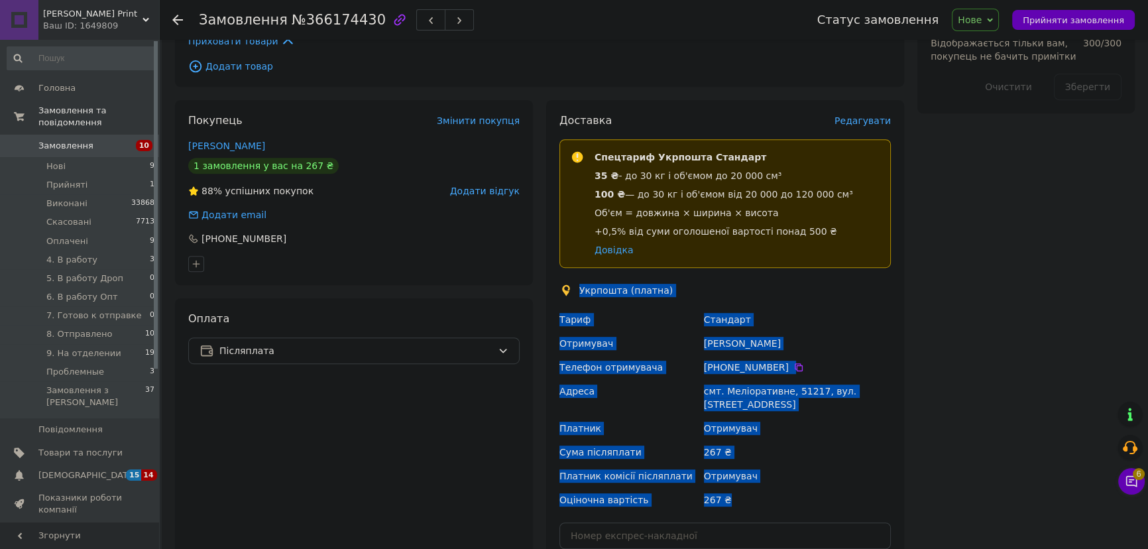
drag, startPoint x: 577, startPoint y: 272, endPoint x: 758, endPoint y: 481, distance: 276.7
click at [758, 481] on div "Доставка Редагувати Спецтариф Укрпошта Стандарт 35 ₴ - до 30 кг і об'ємом до 20…" at bounding box center [724, 376] width 331 height 526
copy div "Укрпошта (платна) Тариф Стандарт Отримувач [PERSON_NAME] Телефон отримувача [PH…"
drag, startPoint x: 980, startPoint y: 23, endPoint x: 994, endPoint y: 44, distance: 25.9
click at [980, 23] on span "Нове" at bounding box center [970, 20] width 24 height 11
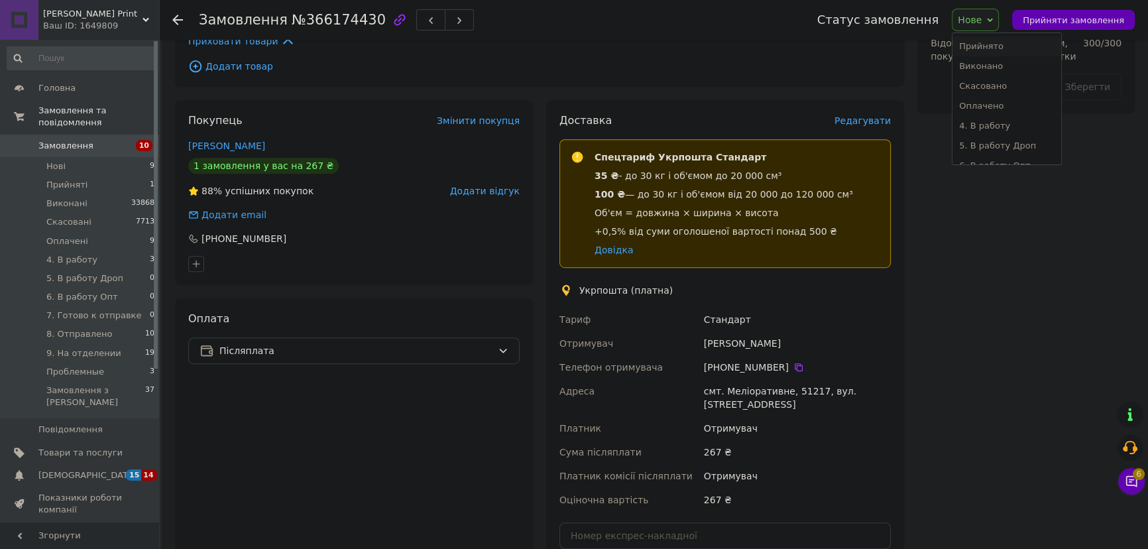
click at [998, 51] on li "Прийнято" at bounding box center [1006, 46] width 108 height 20
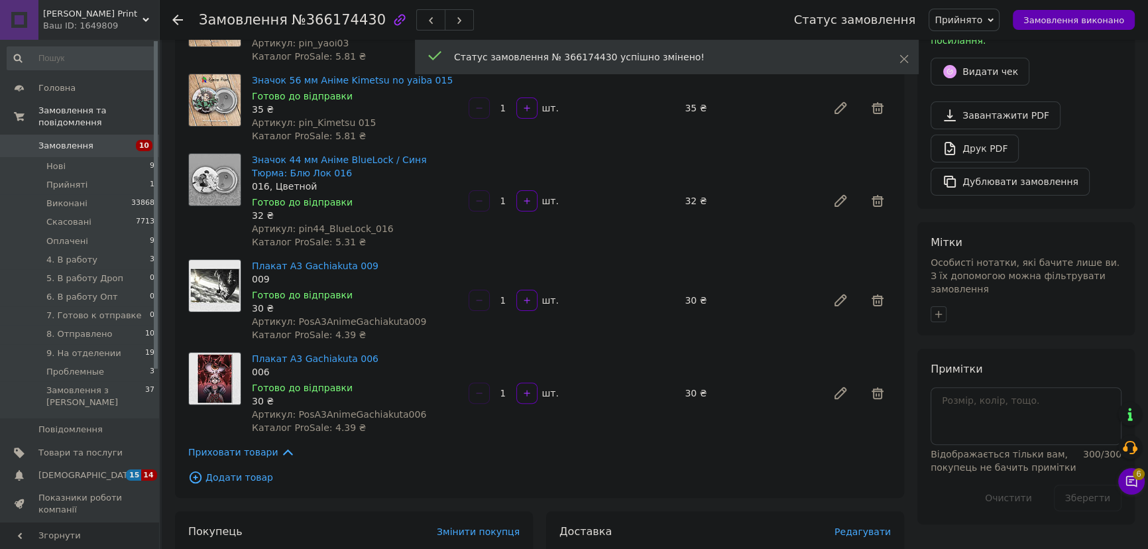
scroll to position [602, 0]
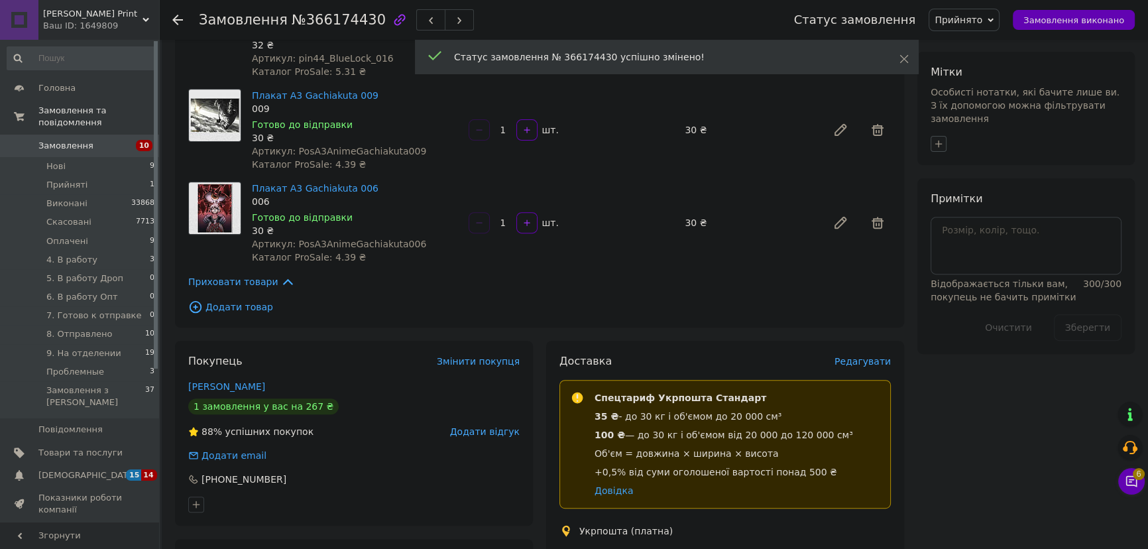
click at [935, 139] on icon "button" at bounding box center [938, 144] width 11 height 11
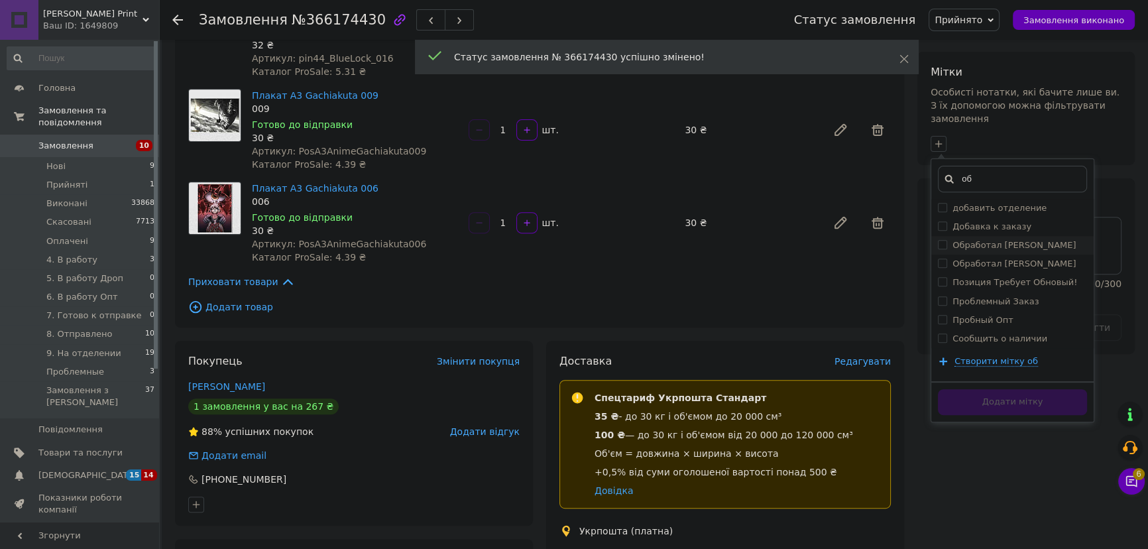
type input "об"
click at [1015, 240] on label "Обработал [PERSON_NAME]" at bounding box center [1013, 245] width 123 height 10
checkbox input "true"
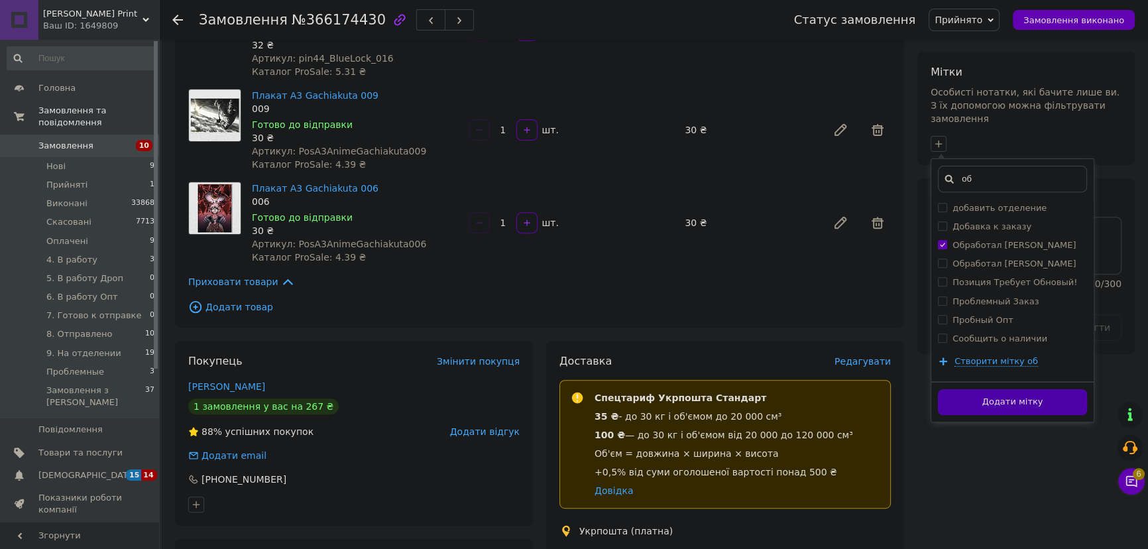
click at [1011, 381] on div "Додати мітку" at bounding box center [1012, 401] width 162 height 40
click at [1011, 389] on button "Додати мітку" at bounding box center [1012, 402] width 149 height 26
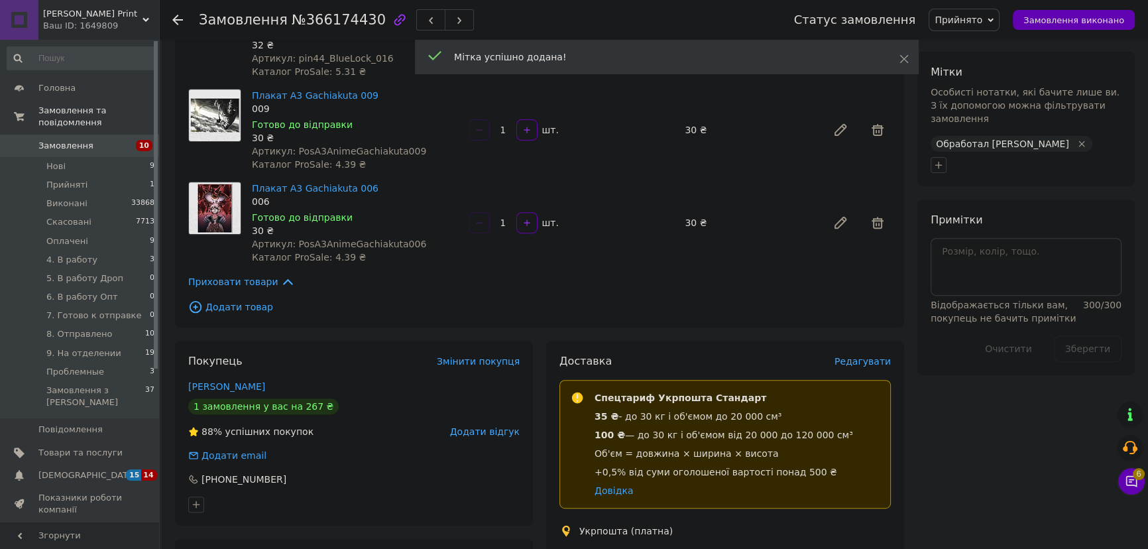
click at [935, 136] on div "Обработал [PERSON_NAME]" at bounding box center [1012, 144] width 162 height 16
click at [935, 160] on icon "button" at bounding box center [938, 165] width 11 height 11
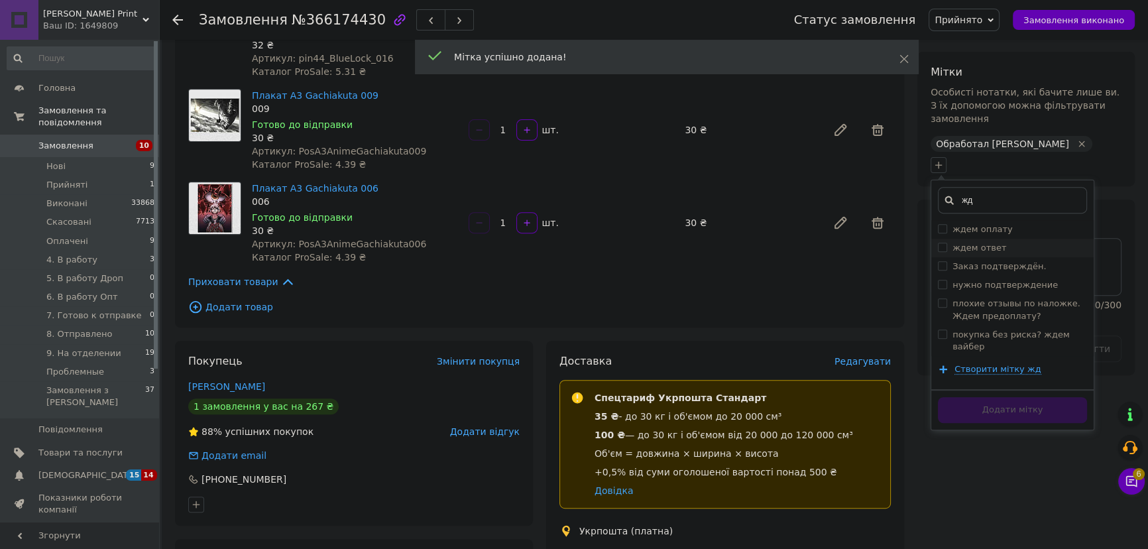
type input "жд"
click at [1011, 242] on div "ждем ответ" at bounding box center [1012, 248] width 149 height 12
checkbox input "true"
click at [1045, 397] on button "Додати мітку" at bounding box center [1012, 410] width 149 height 26
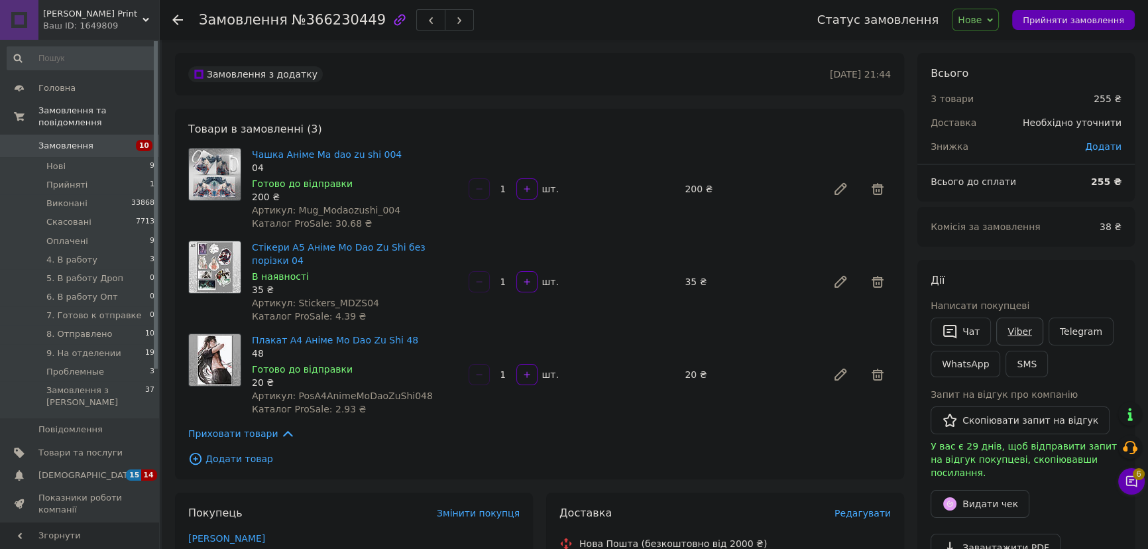
click at [1016, 339] on link "Viber" at bounding box center [1019, 331] width 46 height 28
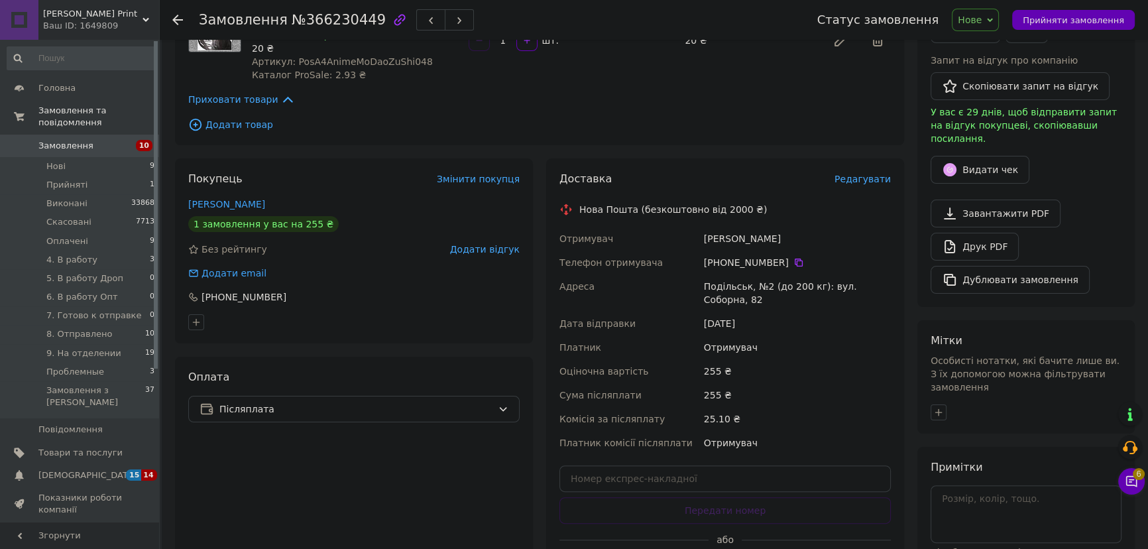
scroll to position [459, 0]
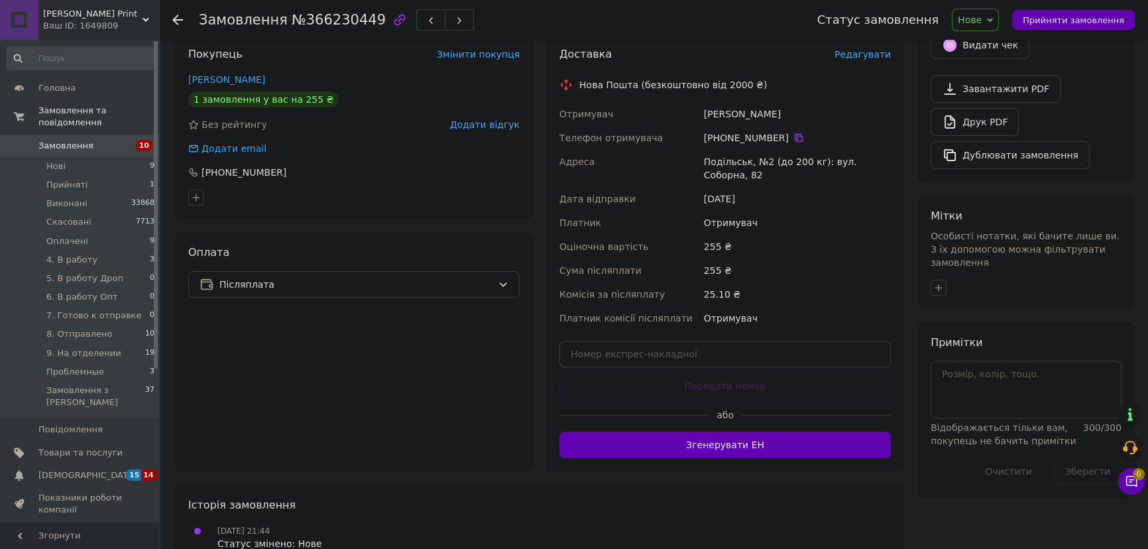
click at [793, 133] on icon at bounding box center [798, 138] width 11 height 11
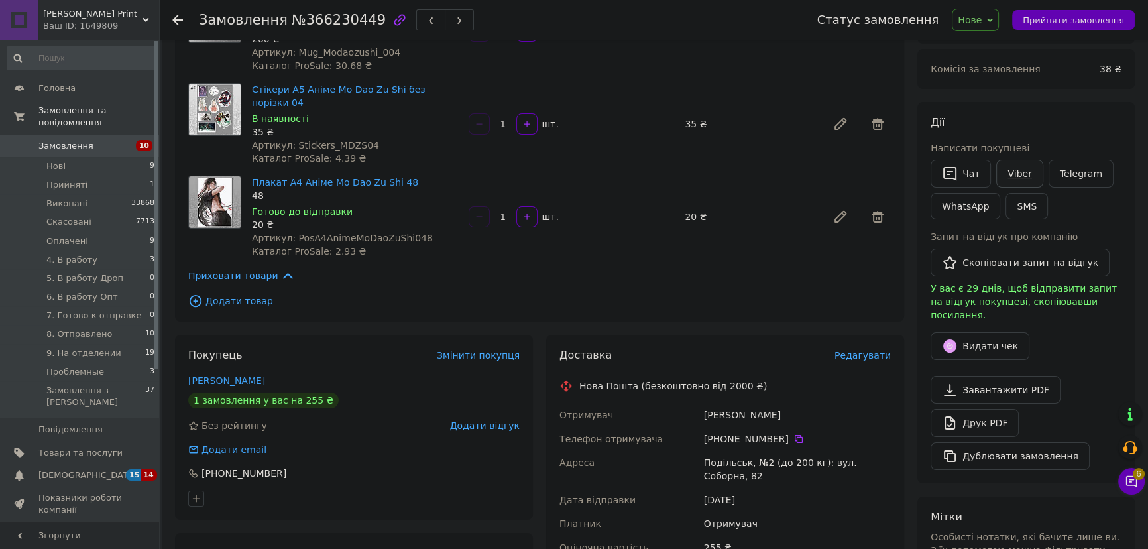
click at [1003, 166] on link "Viber" at bounding box center [1019, 174] width 46 height 28
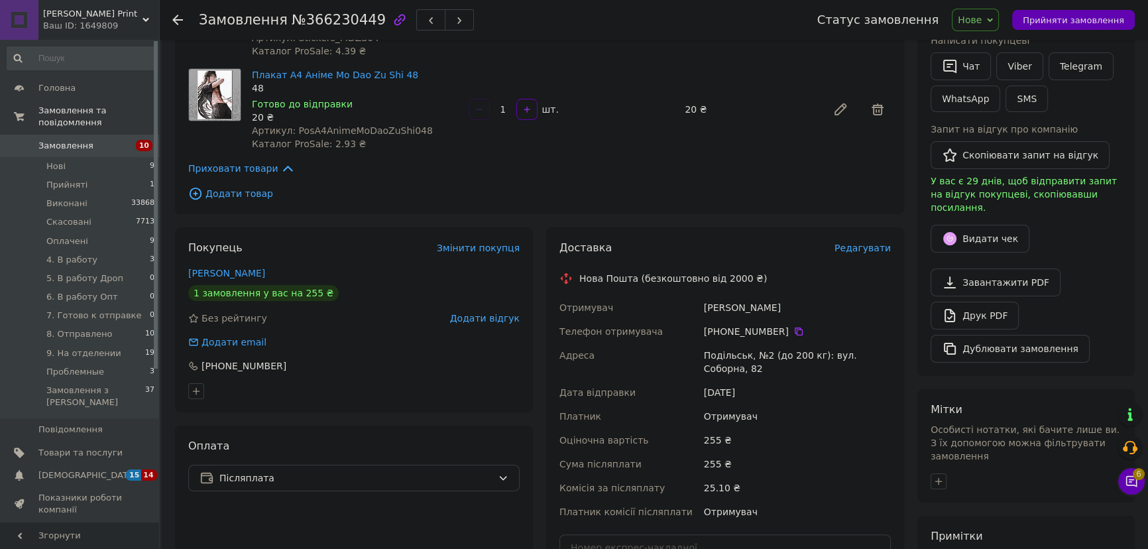
scroll to position [361, 0]
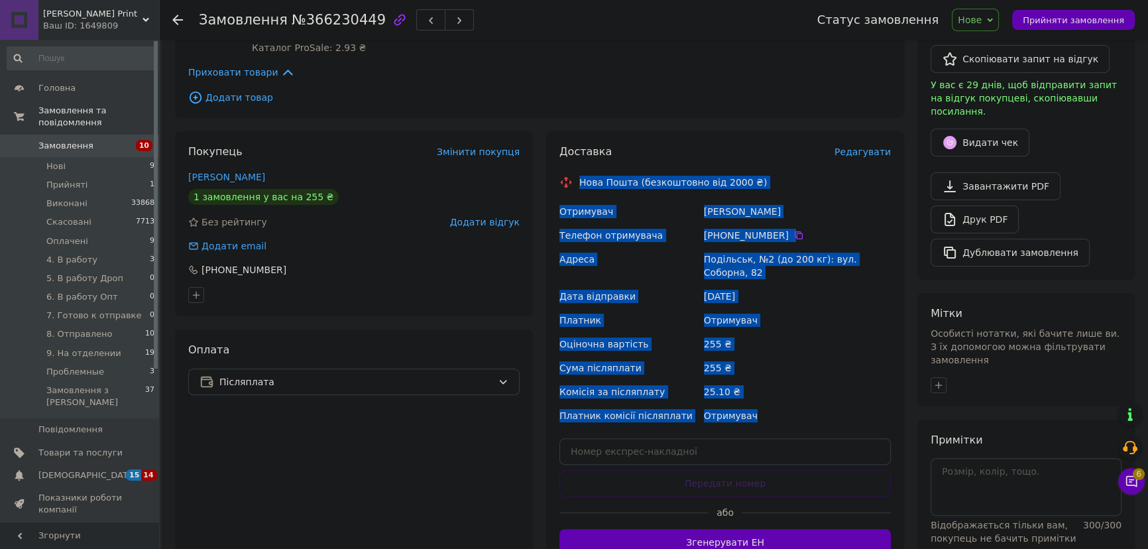
drag, startPoint x: 579, startPoint y: 166, endPoint x: 782, endPoint y: 391, distance: 303.2
click at [782, 391] on div "Доставка Редагувати Нова Пошта (безкоштовно від 2000 ₴) Отримувач Макаренко Ден…" at bounding box center [724, 349] width 331 height 411
copy div "Нова Пошта (безкоштовно від 2000 ₴) Отримувач Макаренко Денис Телефон отримувач…"
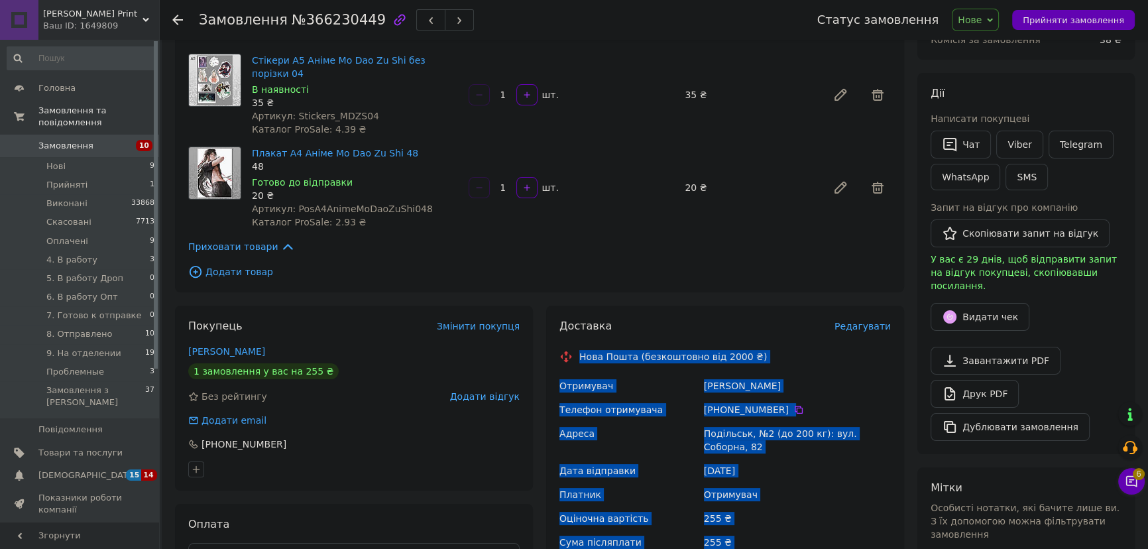
scroll to position [60, 0]
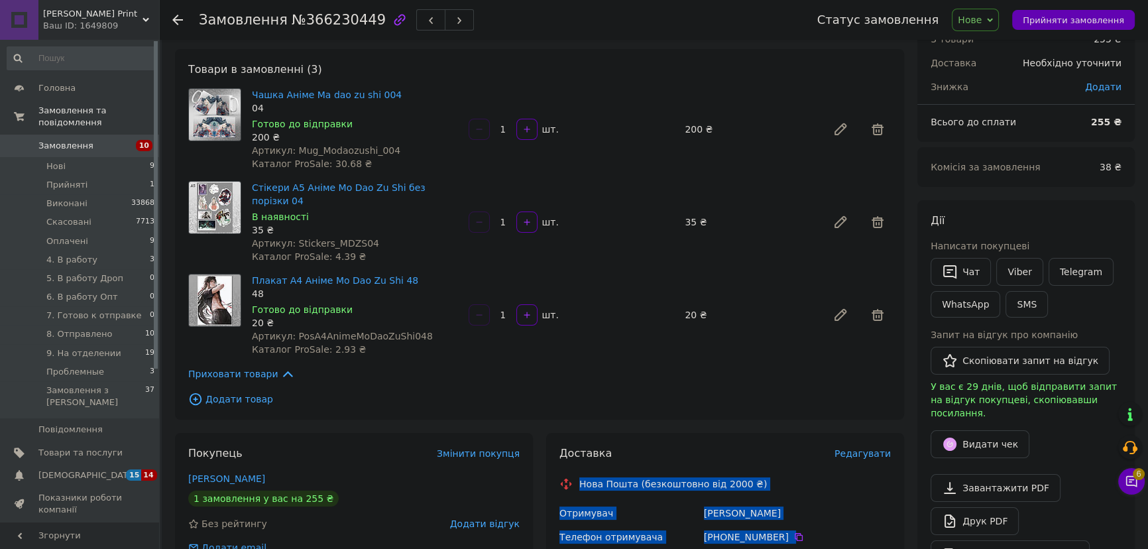
click at [999, 25] on span "Нове" at bounding box center [975, 20] width 47 height 23
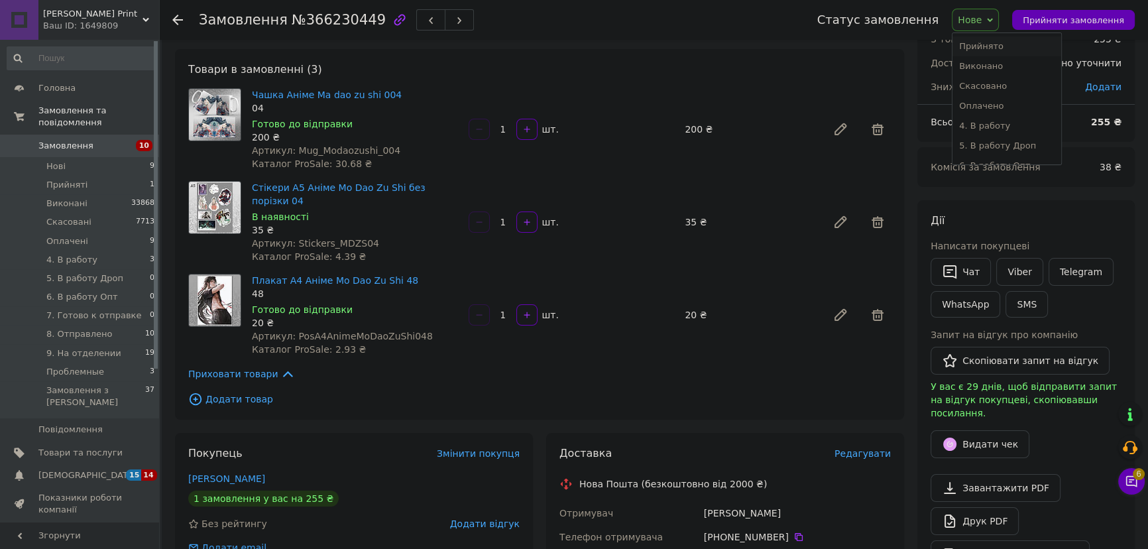
click at [1002, 45] on li "Прийнято" at bounding box center [1006, 46] width 108 height 20
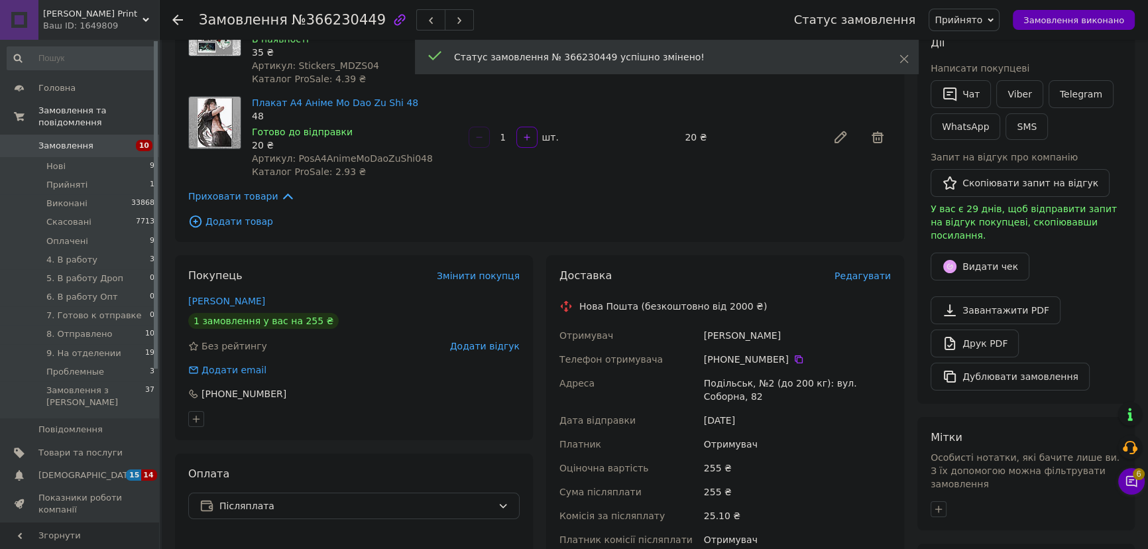
scroll to position [422, 0]
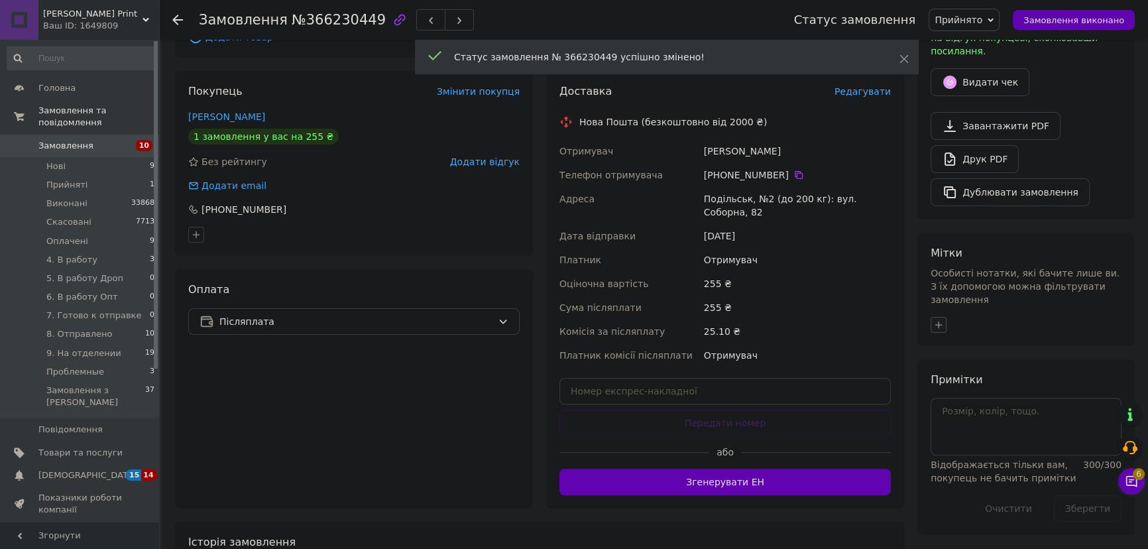
click at [940, 319] on icon "button" at bounding box center [938, 324] width 11 height 11
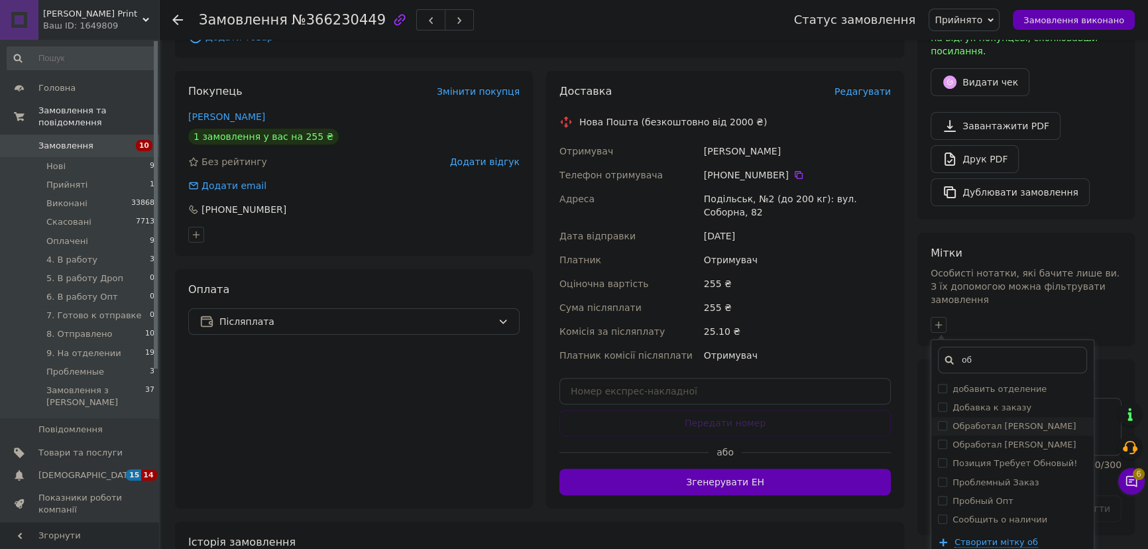
type input "об"
click at [1001, 421] on label "Обработал [PERSON_NAME]" at bounding box center [1013, 426] width 123 height 10
checkbox input "true"
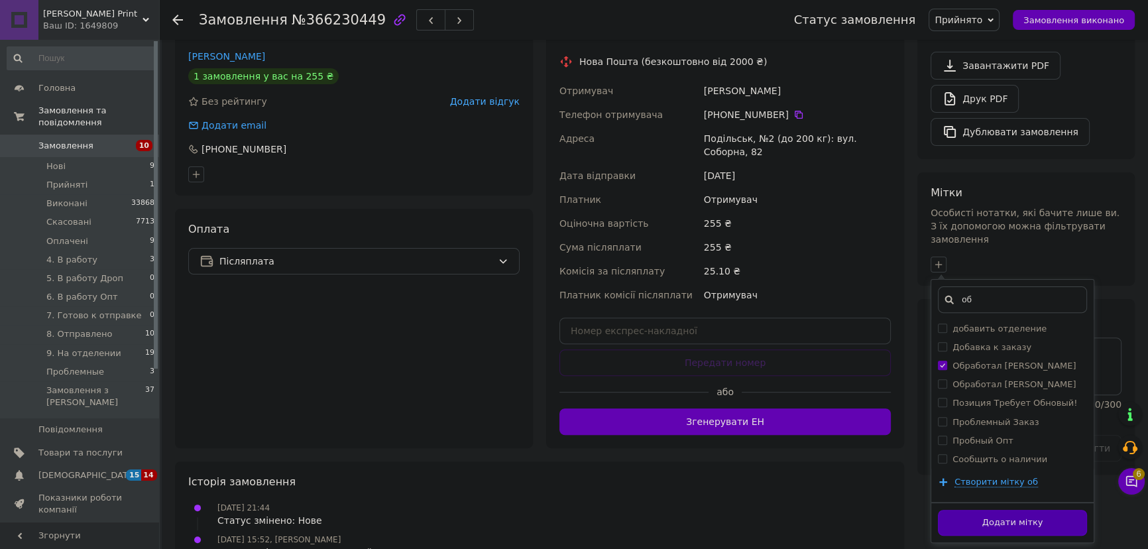
click at [1047, 510] on button "Додати мітку" at bounding box center [1012, 523] width 149 height 26
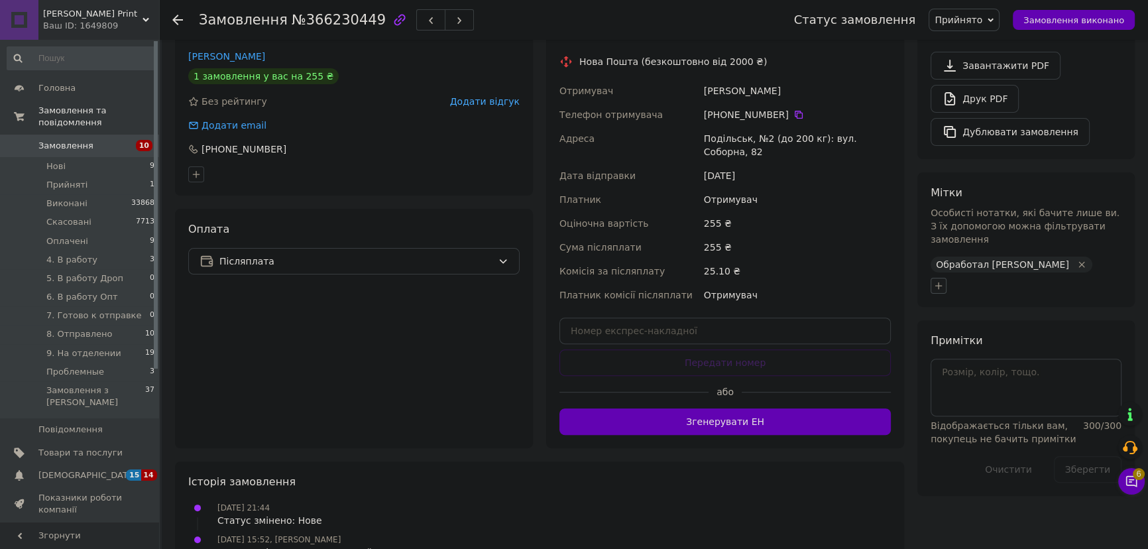
click at [944, 278] on button "button" at bounding box center [939, 286] width 16 height 16
click at [940, 280] on icon "button" at bounding box center [938, 285] width 11 height 11
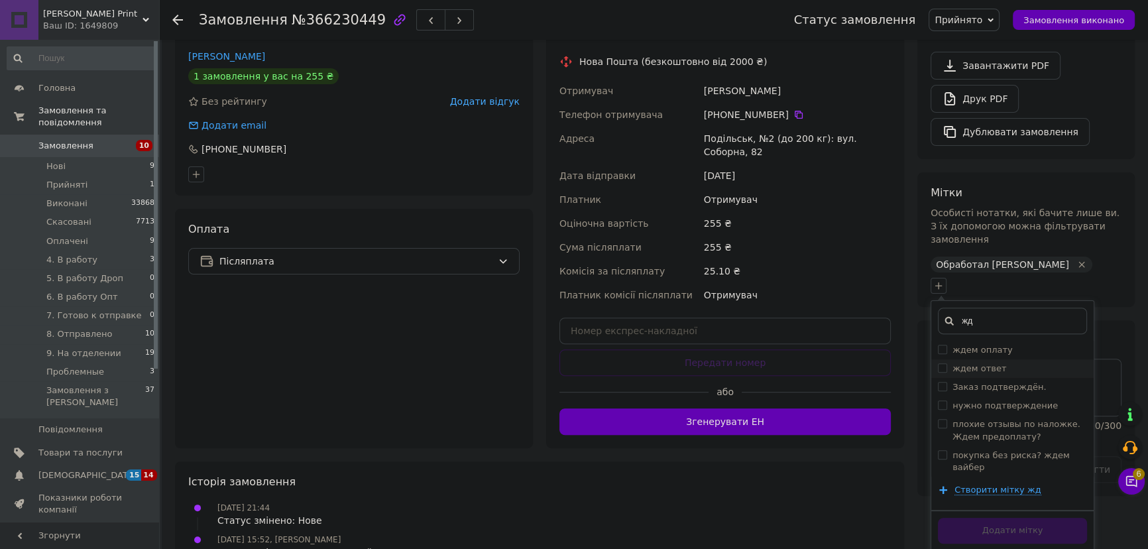
type input "жд"
click at [1015, 363] on div "ждем ответ" at bounding box center [1012, 369] width 149 height 12
checkbox input "true"
click at [1047, 518] on button "Додати мітку" at bounding box center [1012, 531] width 149 height 26
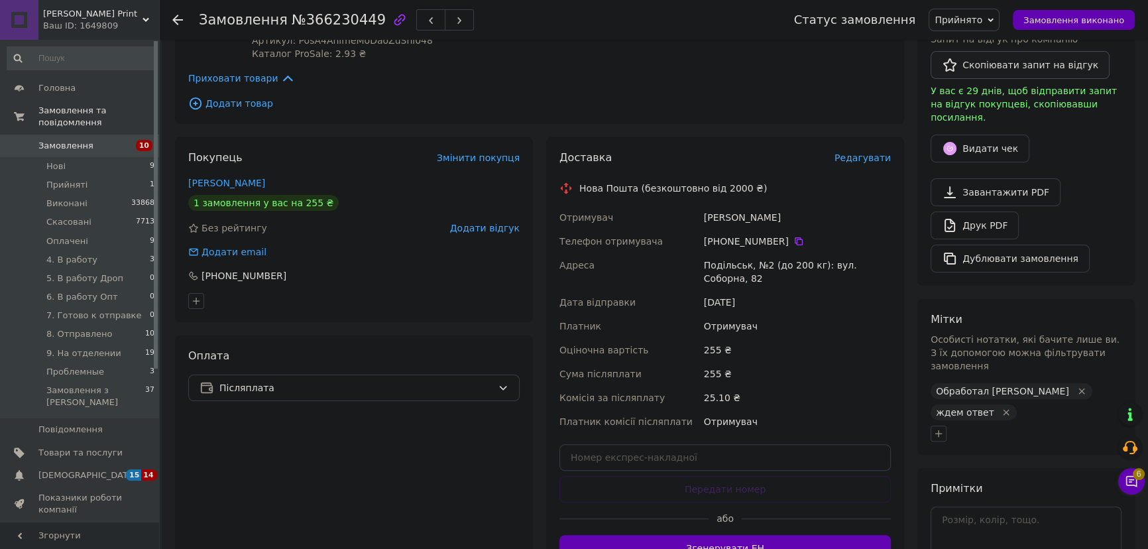
scroll to position [241, 0]
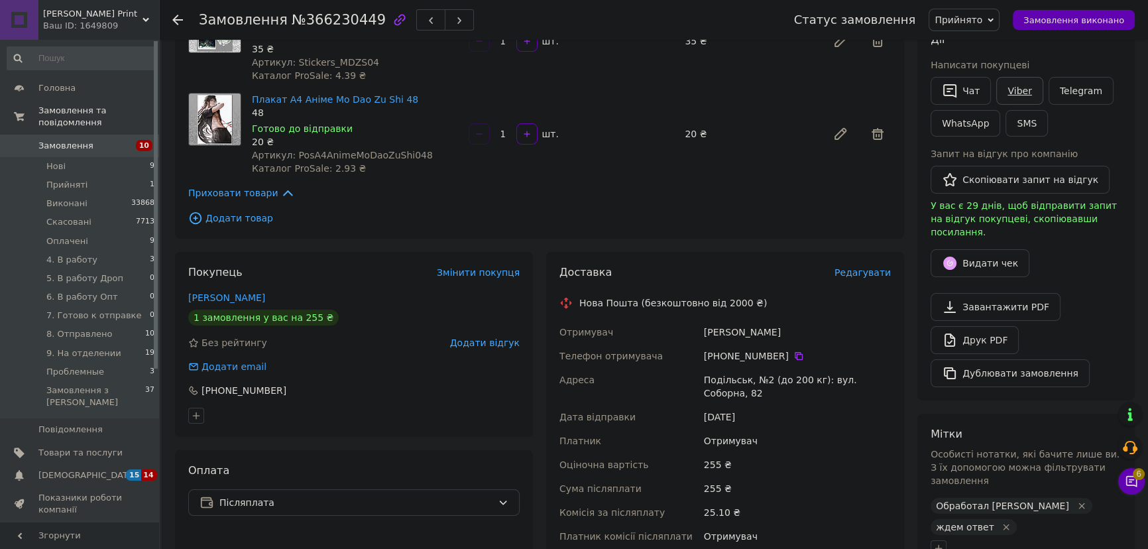
click at [1029, 93] on link "Viber" at bounding box center [1019, 91] width 46 height 28
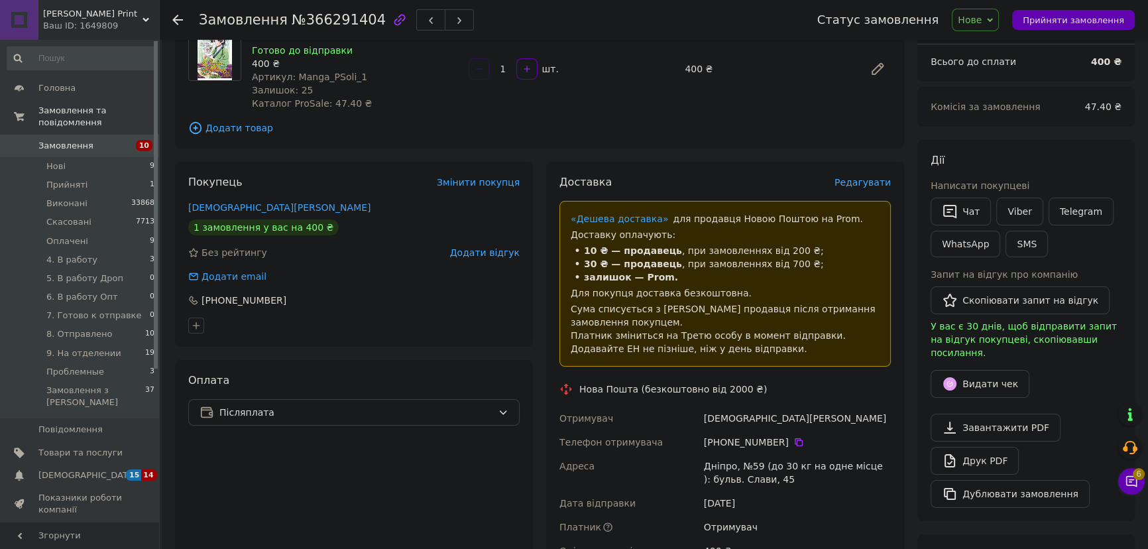
scroll to position [180, 0]
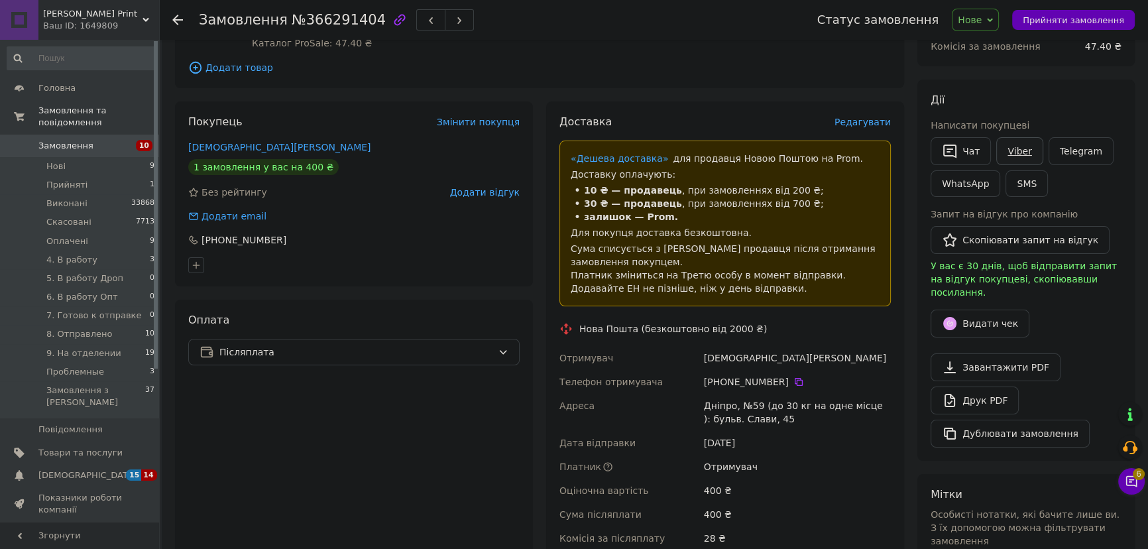
click at [1019, 146] on link "Viber" at bounding box center [1019, 151] width 46 height 28
click at [1026, 144] on link "Viber" at bounding box center [1019, 151] width 46 height 28
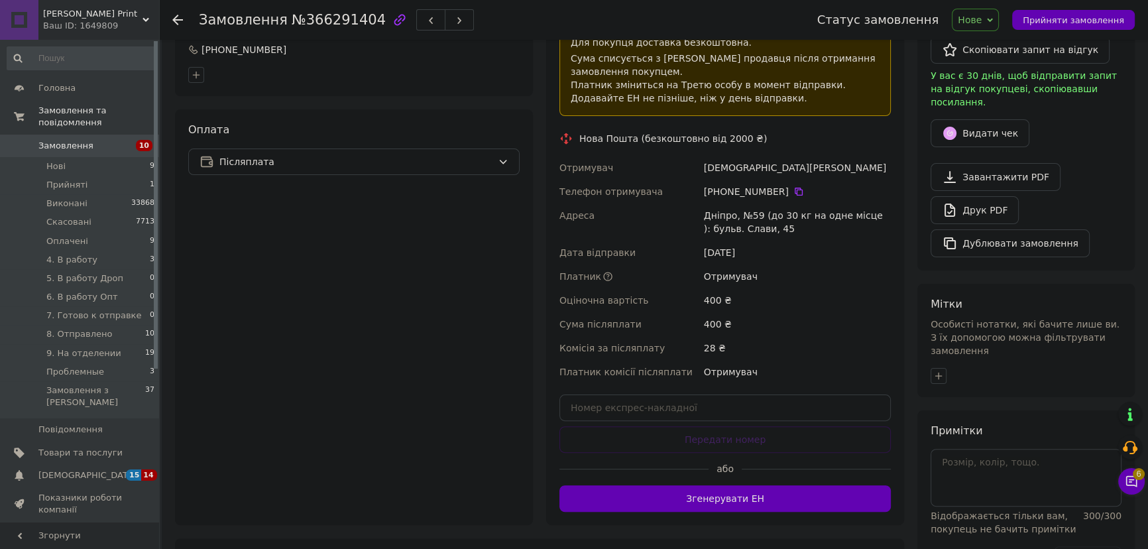
scroll to position [451, 0]
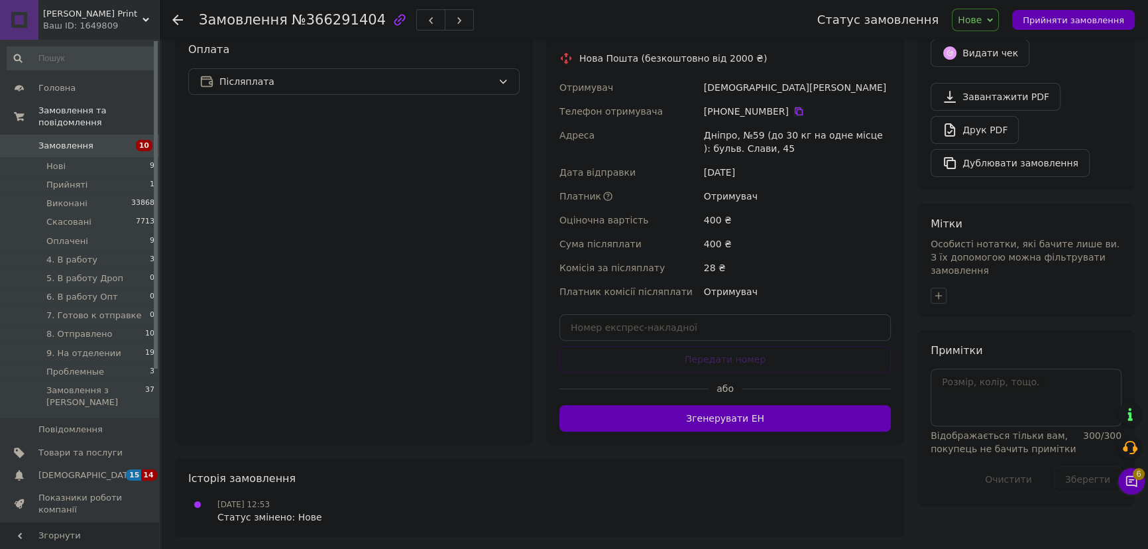
click at [795, 109] on icon at bounding box center [799, 111] width 8 height 8
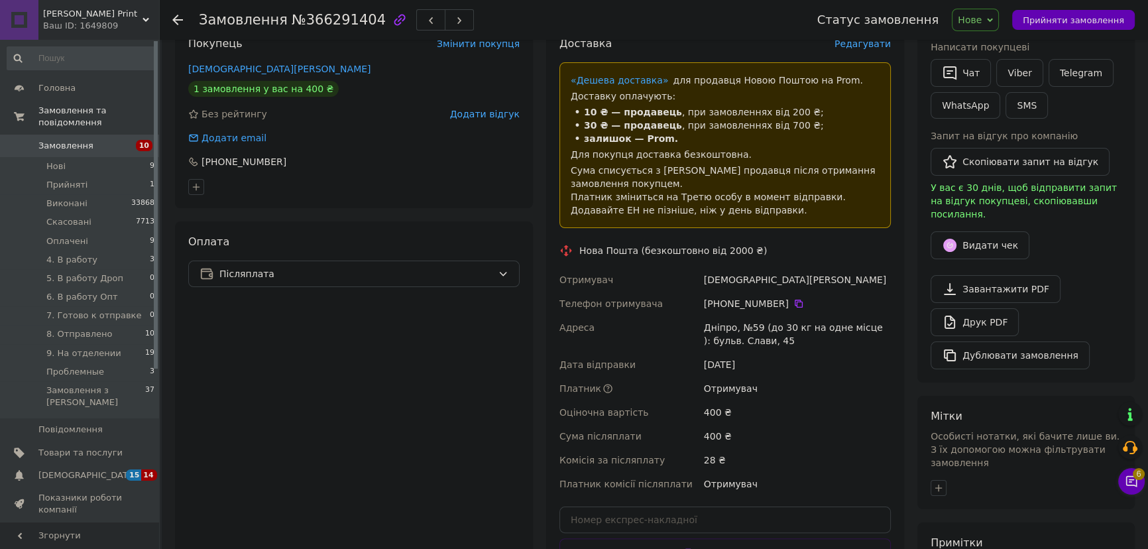
scroll to position [149, 0]
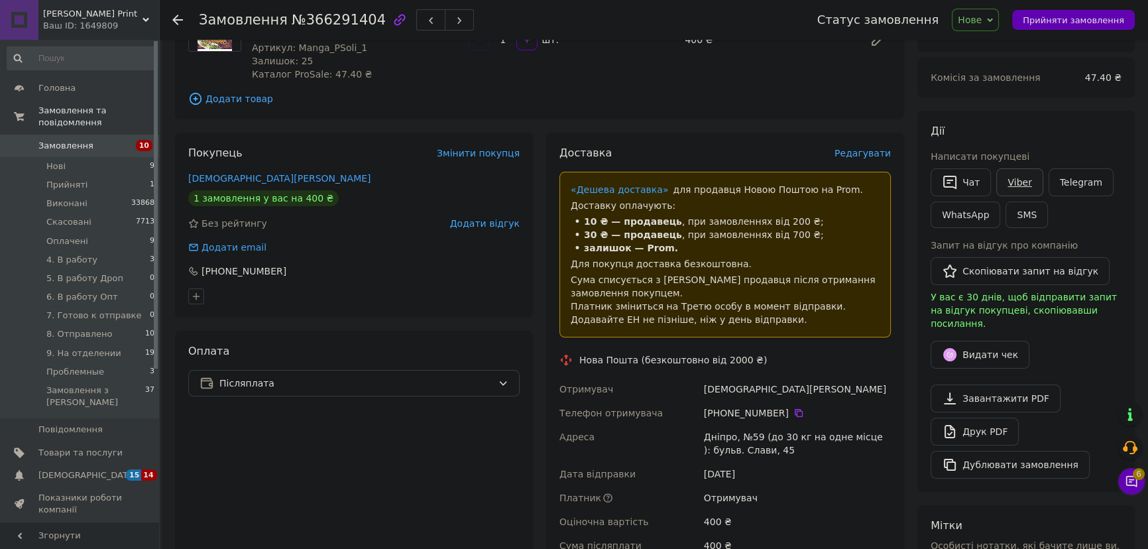
click at [1018, 173] on link "Viber" at bounding box center [1019, 182] width 46 height 28
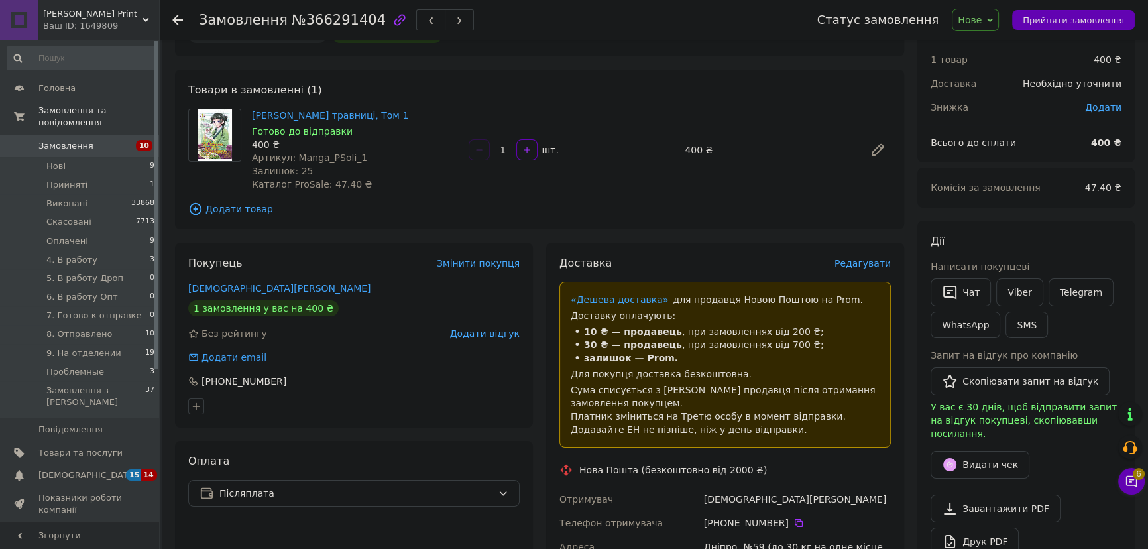
scroll to position [60, 0]
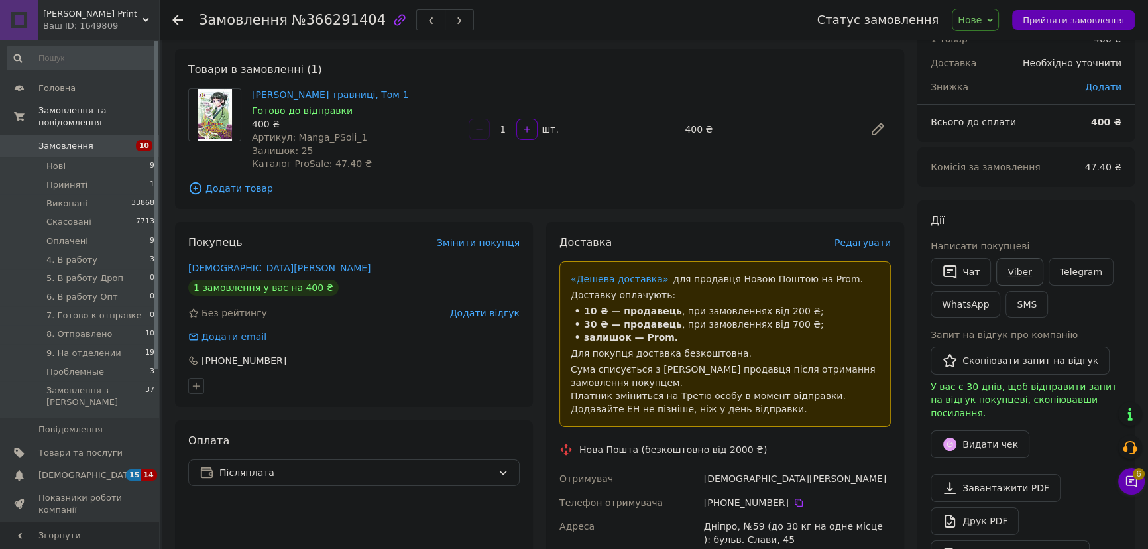
click at [1019, 268] on link "Viber" at bounding box center [1019, 272] width 46 height 28
drag, startPoint x: 249, startPoint y: 93, endPoint x: 435, endPoint y: 95, distance: 186.3
click at [435, 95] on div "Манґа LANTSUTA Монолог травниці, Том 1 Готово до відправки 400 ₴ Артикул: Manga…" at bounding box center [355, 128] width 217 height 87
copy link "Манґа LANTSUTA Монолог травниці, Том 1"
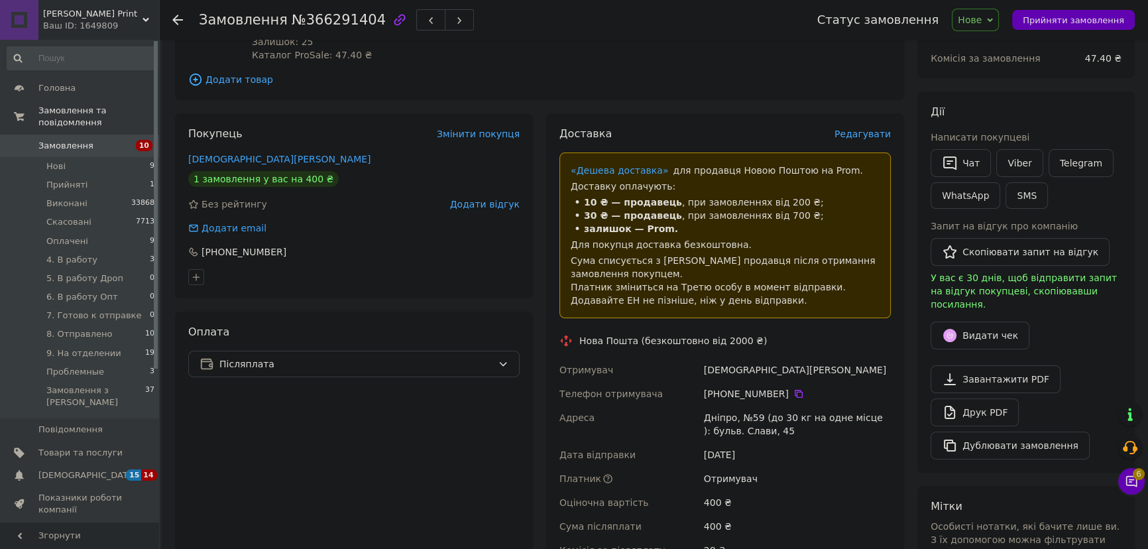
scroll to position [301, 0]
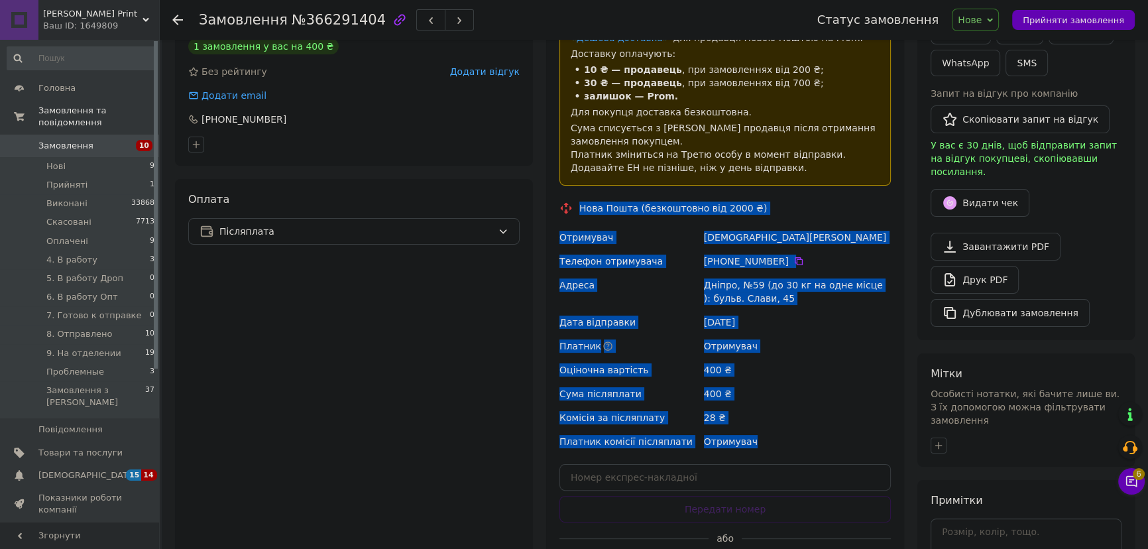
drag, startPoint x: 579, startPoint y: 205, endPoint x: 802, endPoint y: 455, distance: 334.7
click at [802, 455] on div "Доставка Редагувати «Дешева доставка»   для продавця Новою Поштою на Prom. Дост…" at bounding box center [724, 287] width 331 height 587
copy div "Нова Пошта (безкоштовно від 2000 ₴) Отримувач Богуж Яна Телефон отримувача +380…"
drag, startPoint x: 975, startPoint y: 13, endPoint x: 987, endPoint y: 27, distance: 18.3
click at [976, 13] on span "Нове" at bounding box center [975, 20] width 47 height 23
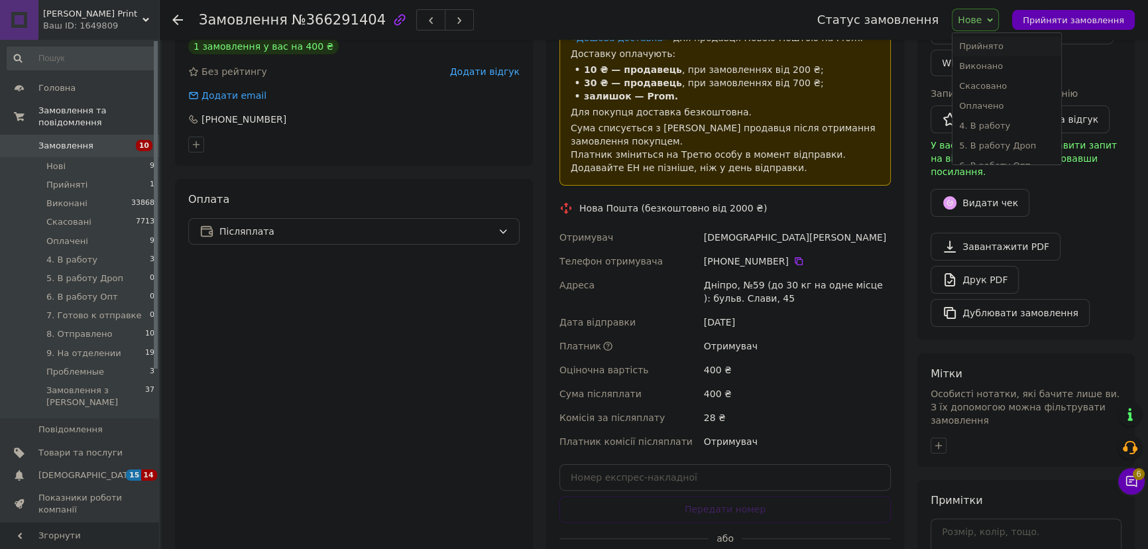
click at [1002, 42] on li "Прийнято" at bounding box center [1006, 46] width 108 height 20
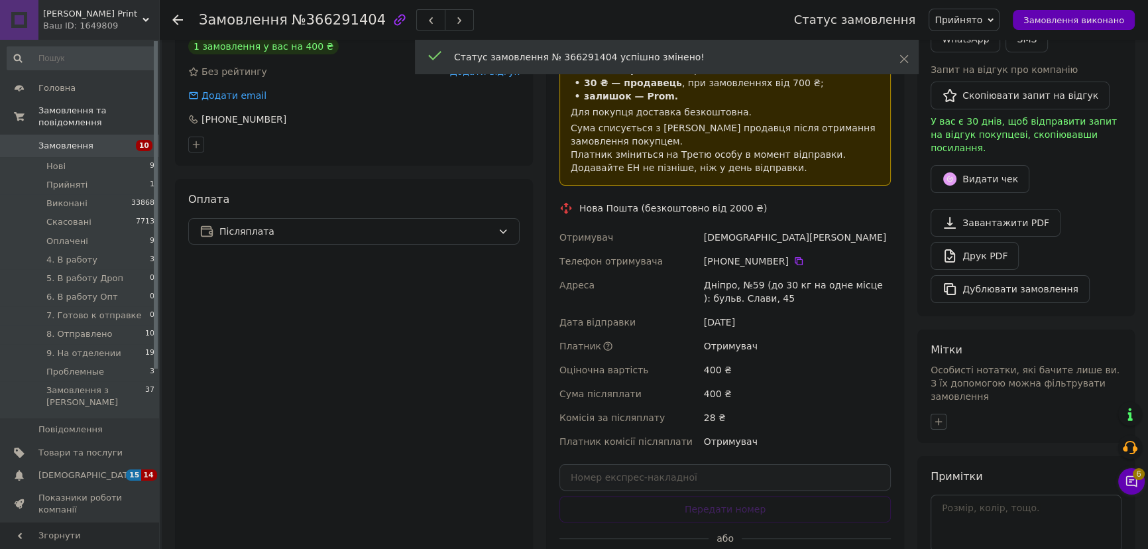
click at [942, 416] on icon "button" at bounding box center [938, 421] width 11 height 11
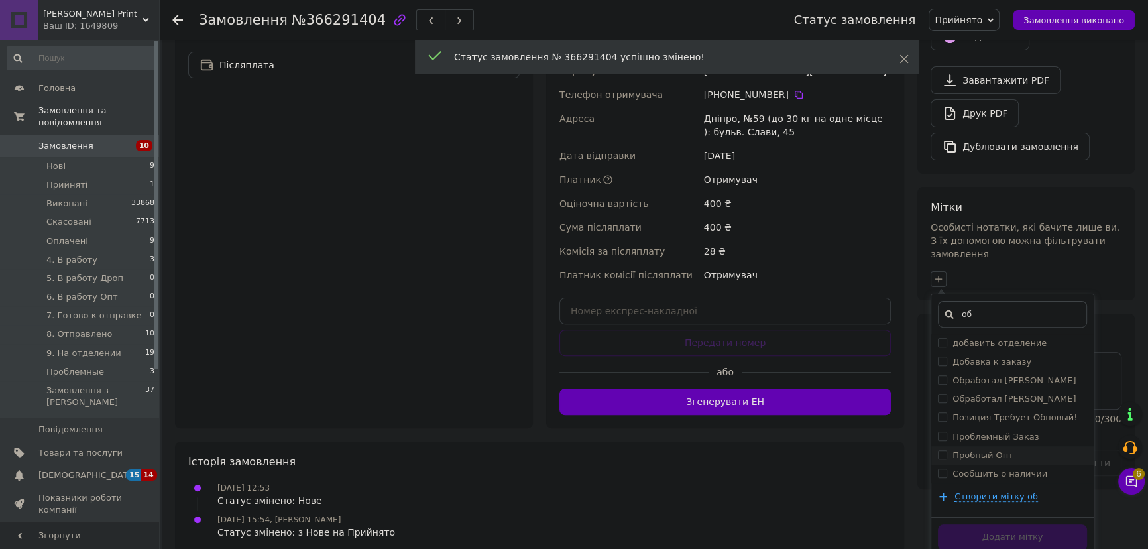
scroll to position [483, 0]
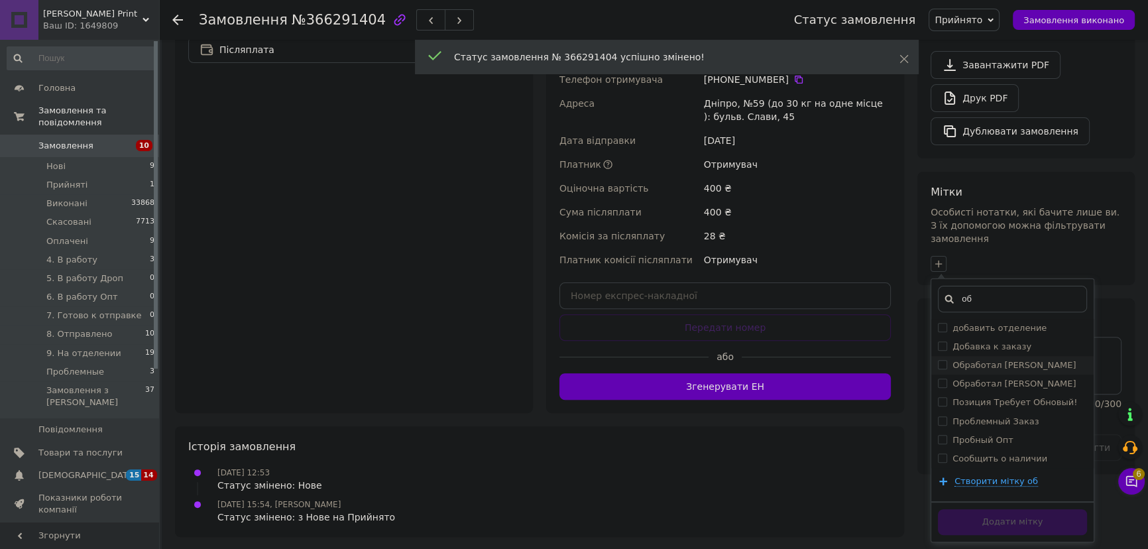
type input "об"
click at [1024, 359] on div "Обработал [PERSON_NAME]" at bounding box center [1012, 365] width 149 height 12
checkbox input "true"
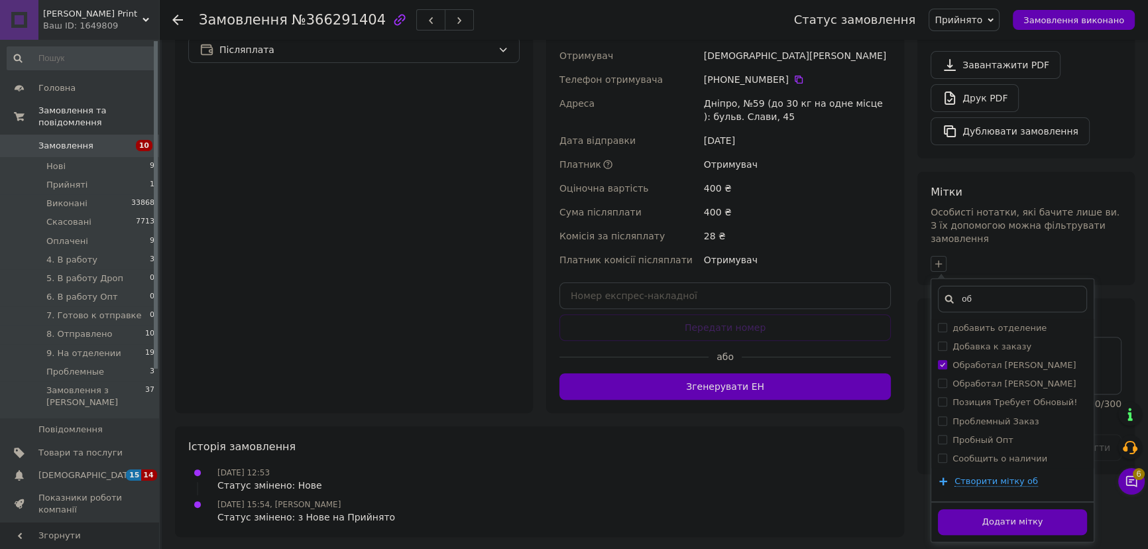
click at [1034, 509] on button "Додати мітку" at bounding box center [1012, 522] width 149 height 26
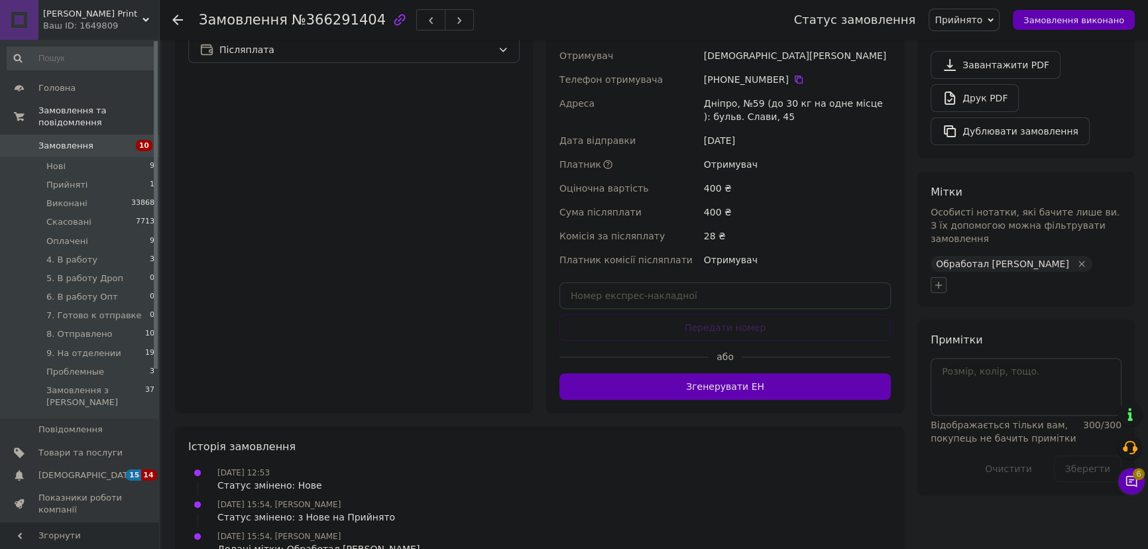
click at [942, 280] on icon "button" at bounding box center [938, 285] width 11 height 11
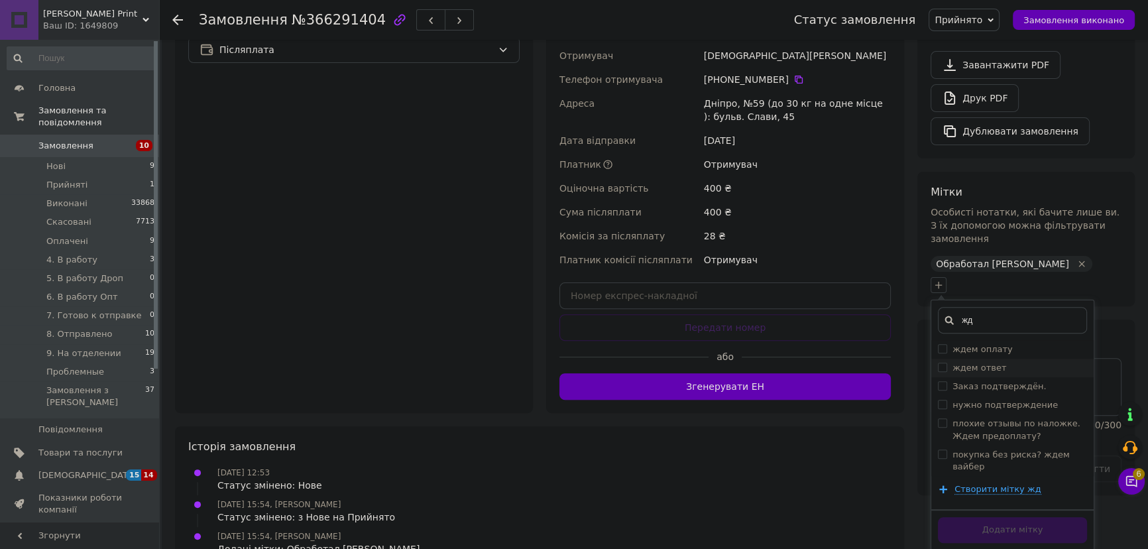
type input "жд"
drag, startPoint x: 998, startPoint y: 338, endPoint x: 1060, endPoint y: 399, distance: 87.2
click at [998, 362] on div "ждем ответ" at bounding box center [1012, 368] width 149 height 12
checkbox input "true"
click at [1062, 517] on button "Додати мітку" at bounding box center [1012, 530] width 149 height 26
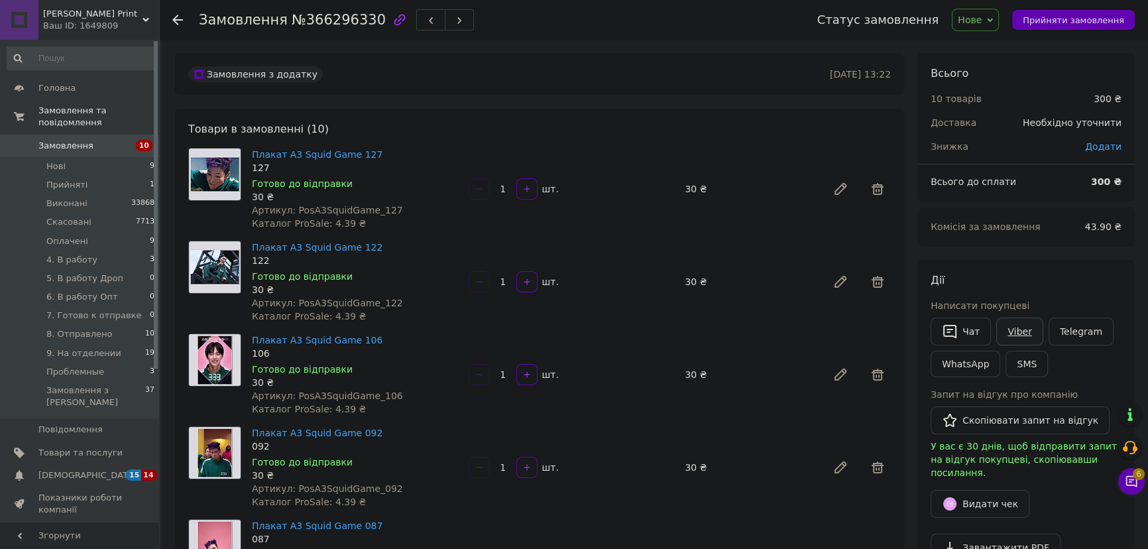
click at [1017, 335] on link "Viber" at bounding box center [1019, 331] width 46 height 28
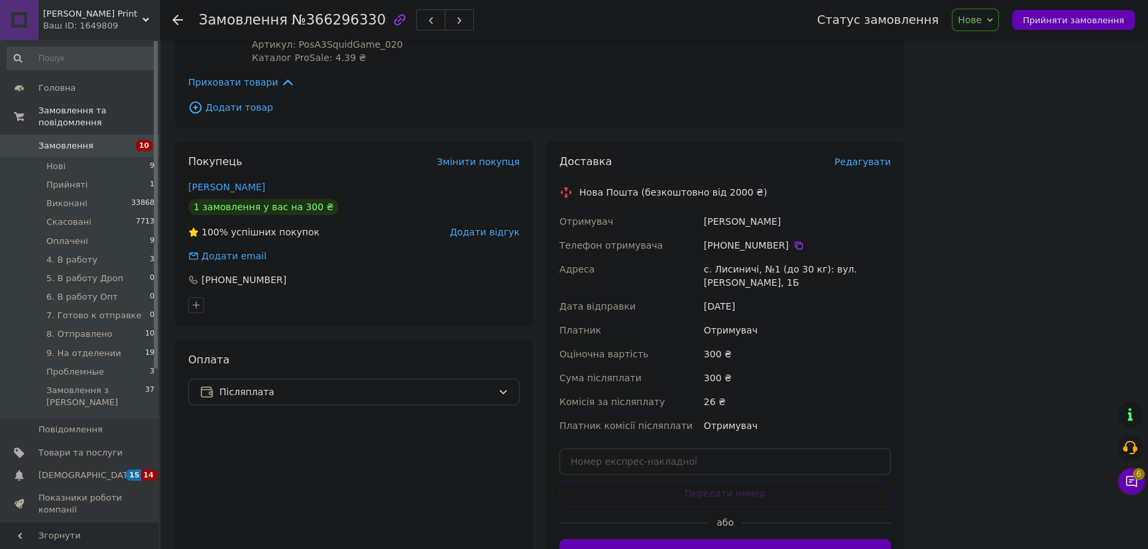
scroll to position [1135, 0]
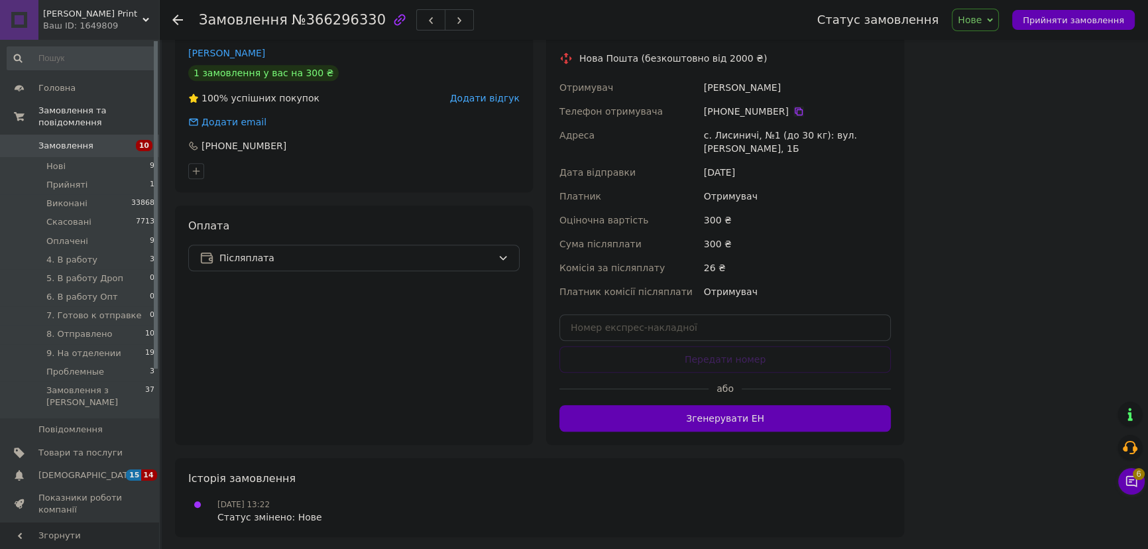
click at [793, 109] on icon at bounding box center [798, 111] width 11 height 11
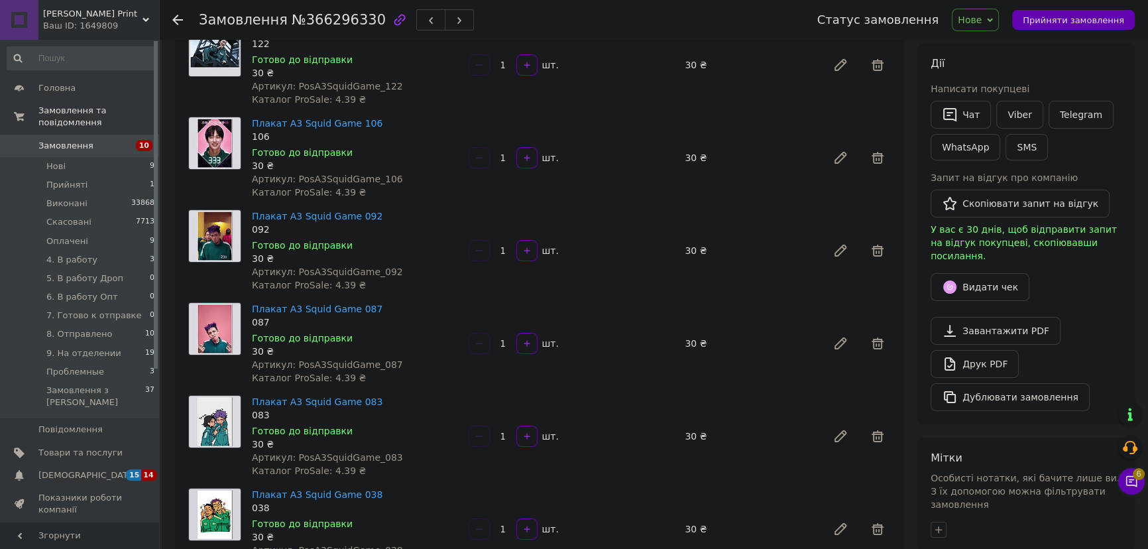
scroll to position [50, 0]
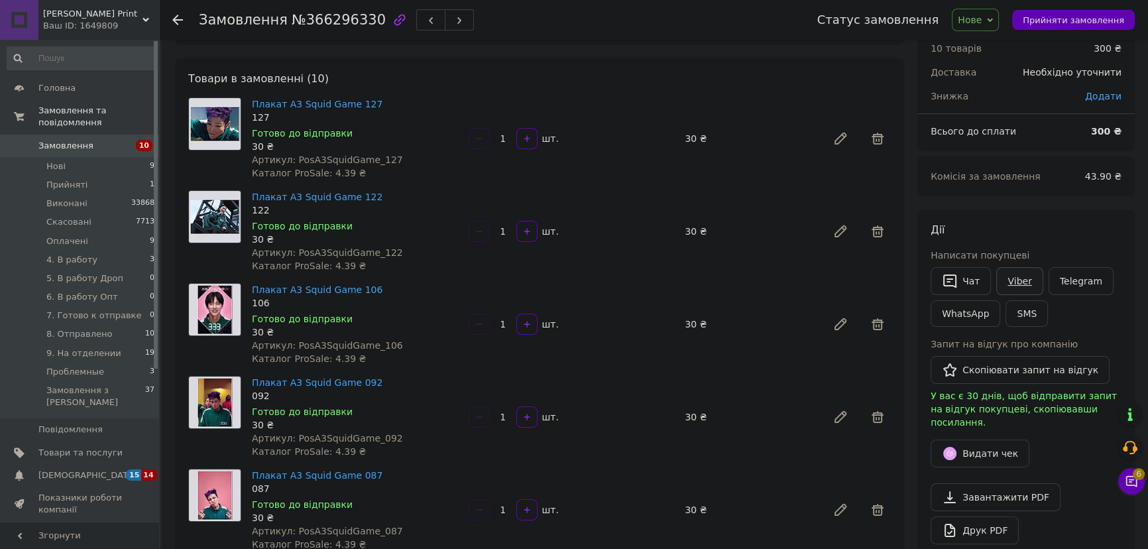
click at [1013, 279] on link "Viber" at bounding box center [1019, 281] width 46 height 28
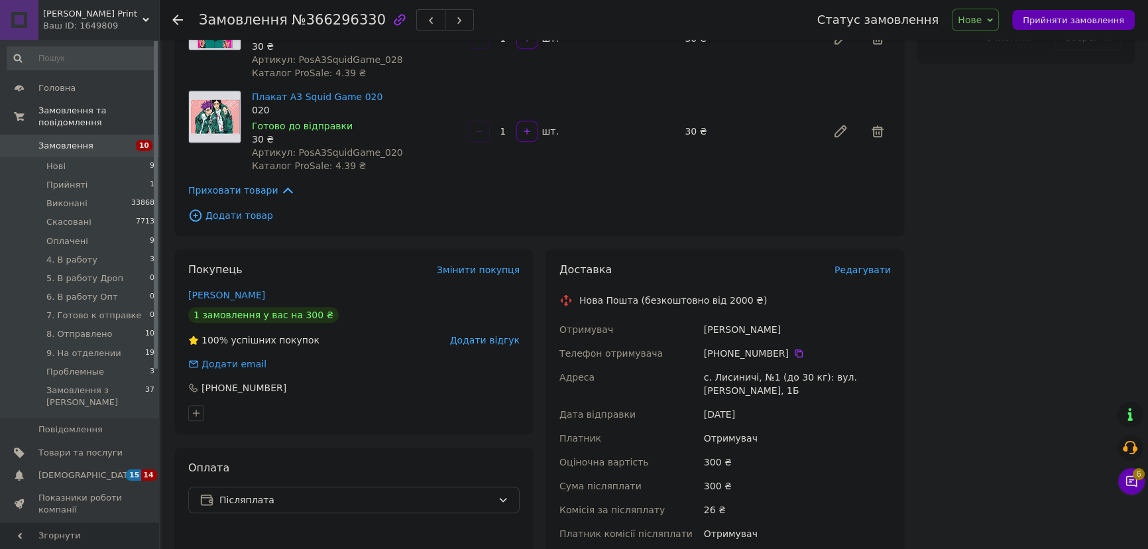
scroll to position [1074, 0]
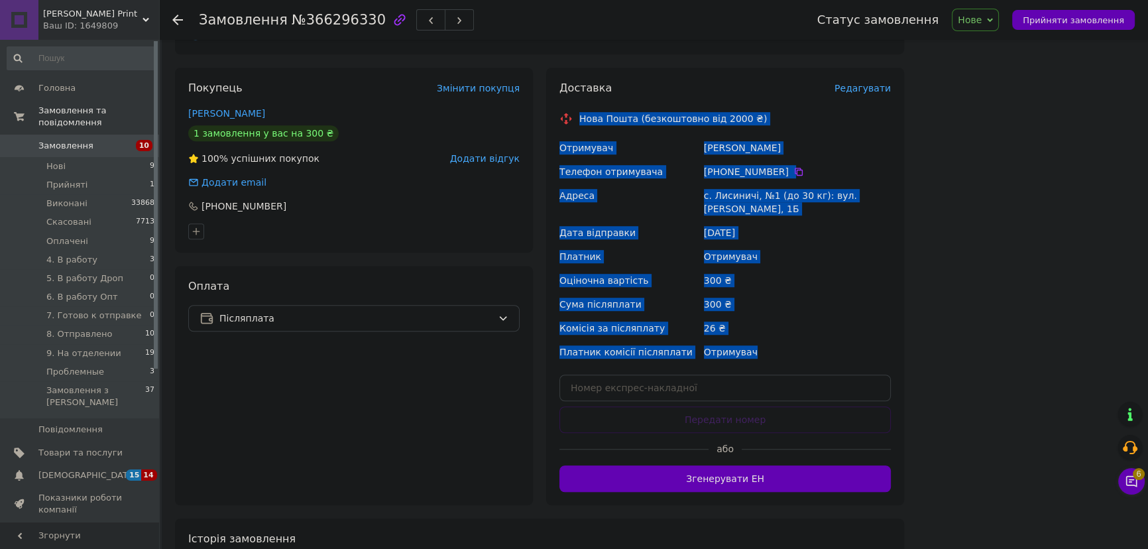
drag, startPoint x: 579, startPoint y: 115, endPoint x: 801, endPoint y: 344, distance: 318.7
click at [801, 344] on div "Доставка Редагувати Нова Пошта (безкоштовно від 2000 ₴) Отримувач Саєвич Роксол…" at bounding box center [724, 286] width 331 height 411
copy div "Нова Пошта (безкоштовно від 2000 ₴) Отримувач Саєвич Роксолана Телефон отримува…"
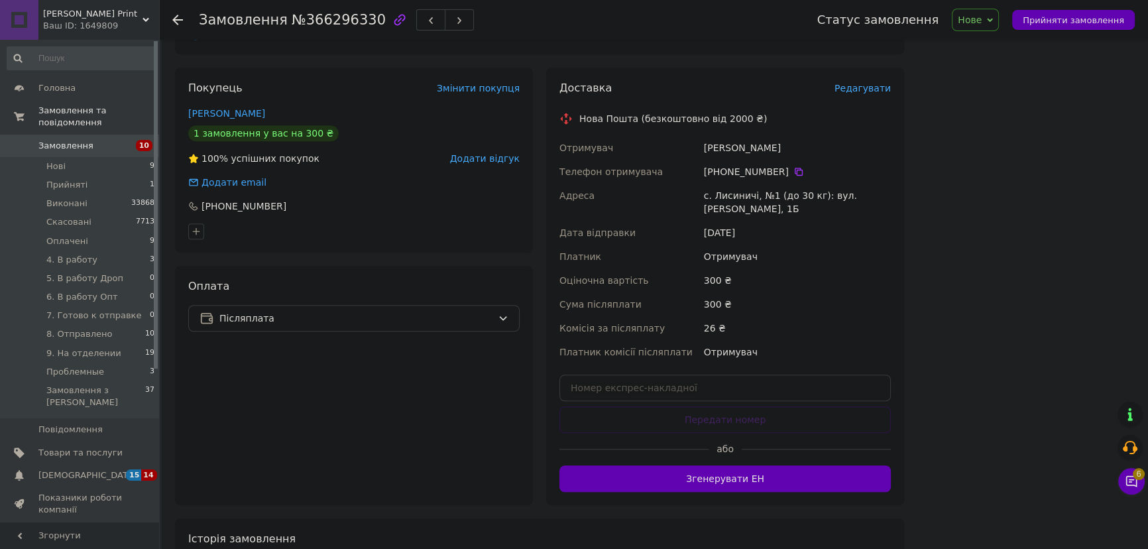
click at [993, 18] on icon at bounding box center [990, 20] width 6 height 6
click at [1001, 42] on li "Прийнято" at bounding box center [1006, 46] width 108 height 20
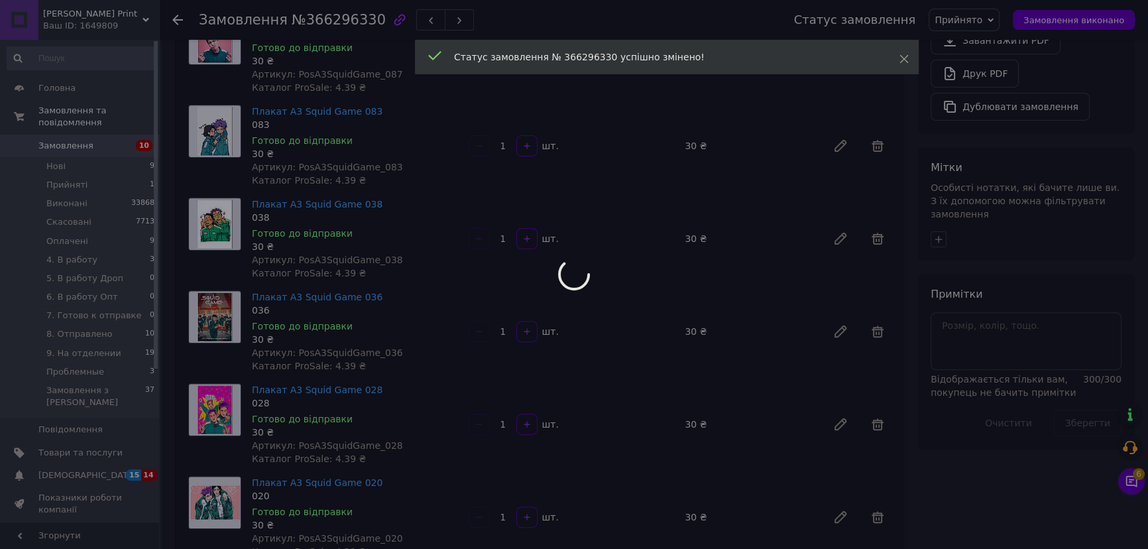
scroll to position [593, 0]
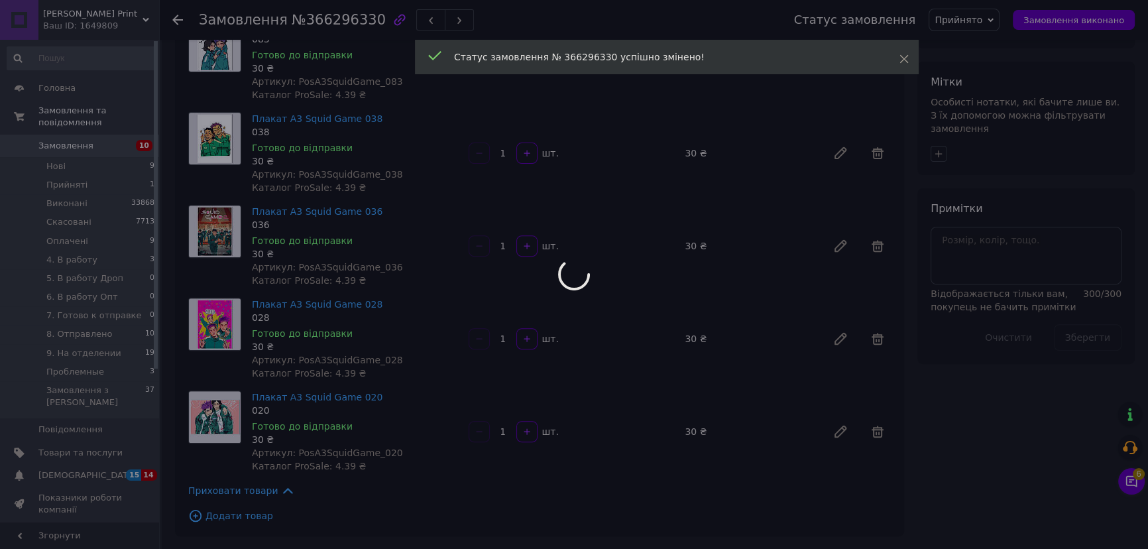
click at [944, 118] on div "Мітки Особисті нотатки, які бачите лише ви. З їх допомогою можна фільтрувати за…" at bounding box center [1025, 118] width 217 height 113
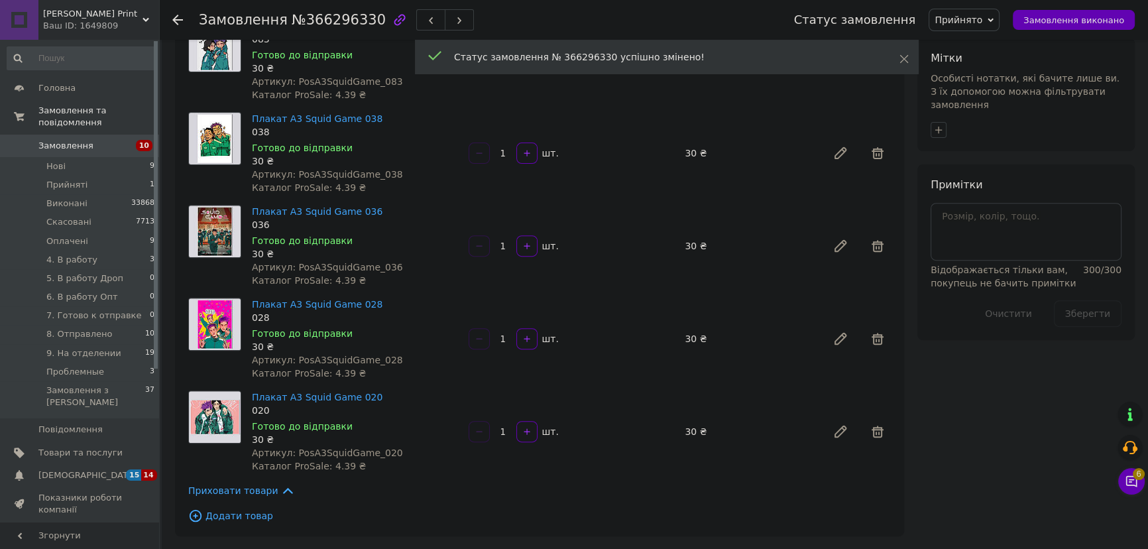
click at [939, 117] on div "Мітки Особисті нотатки, які бачите лише ви. З їх допомогою можна фільтрувати за…" at bounding box center [1025, 94] width 217 height 113
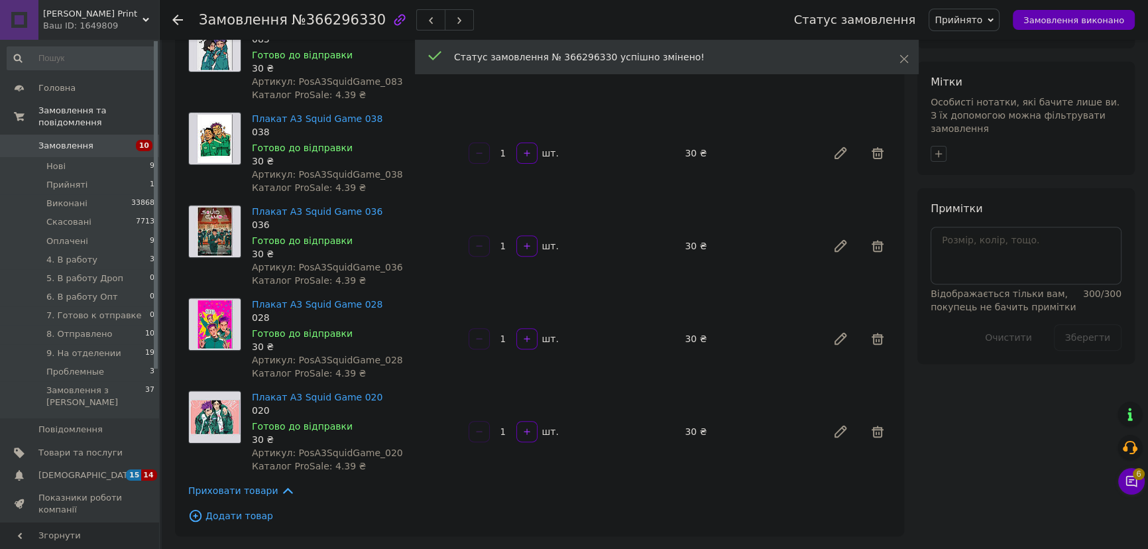
click at [938, 110] on div "Мітки Особисті нотатки, які бачите лише ви. З їх допомогою можна фільтрувати за…" at bounding box center [1025, 118] width 217 height 113
click at [937, 150] on icon "button" at bounding box center [938, 153] width 7 height 7
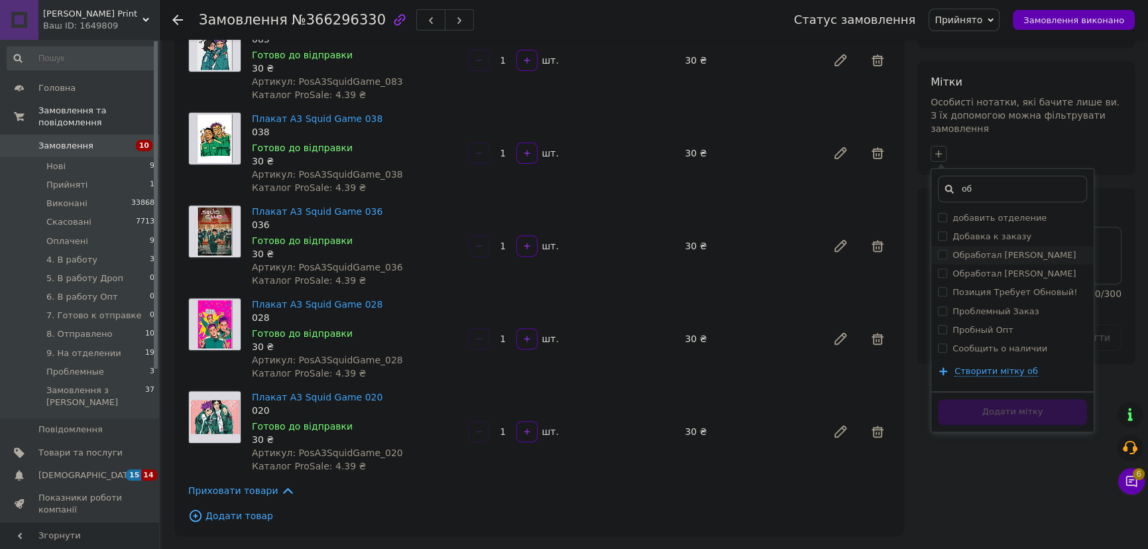
type input "об"
click at [1015, 250] on label "Обработал [PERSON_NAME]" at bounding box center [1013, 255] width 123 height 10
checkbox input "true"
click at [1044, 399] on button "Додати мітку" at bounding box center [1012, 412] width 149 height 26
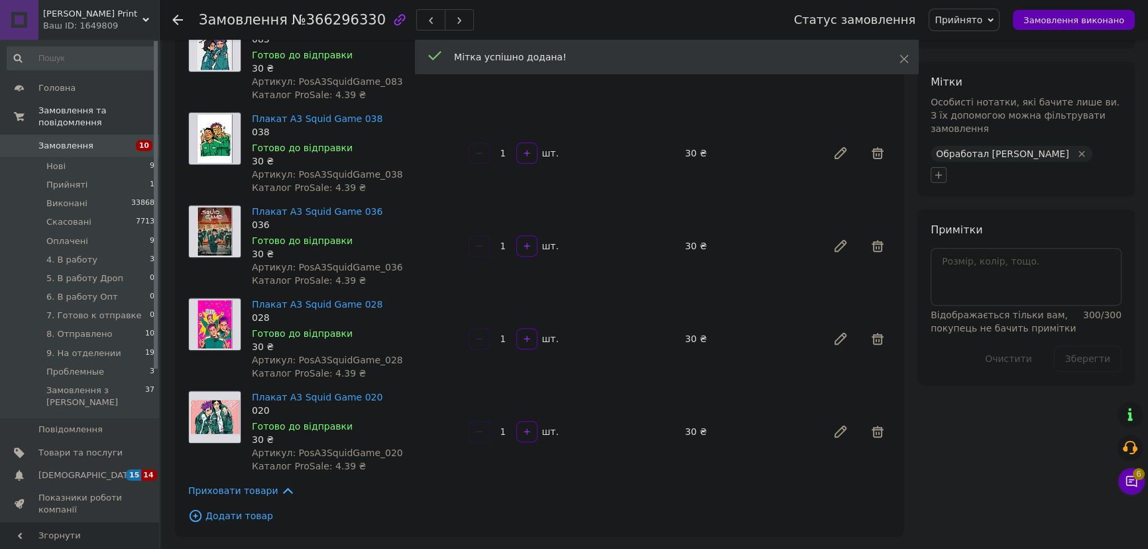
click at [939, 170] on icon "button" at bounding box center [938, 175] width 11 height 11
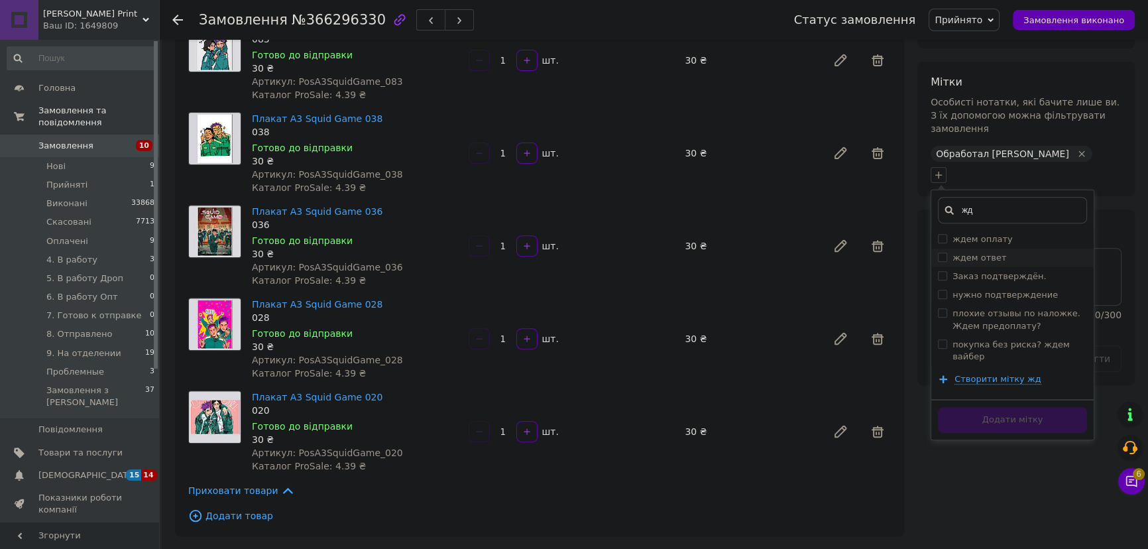
type input "жд"
click at [1000, 252] on div "ждем ответ" at bounding box center [1012, 258] width 149 height 12
checkbox input "true"
click at [1023, 407] on button "Додати мітку" at bounding box center [1012, 420] width 149 height 26
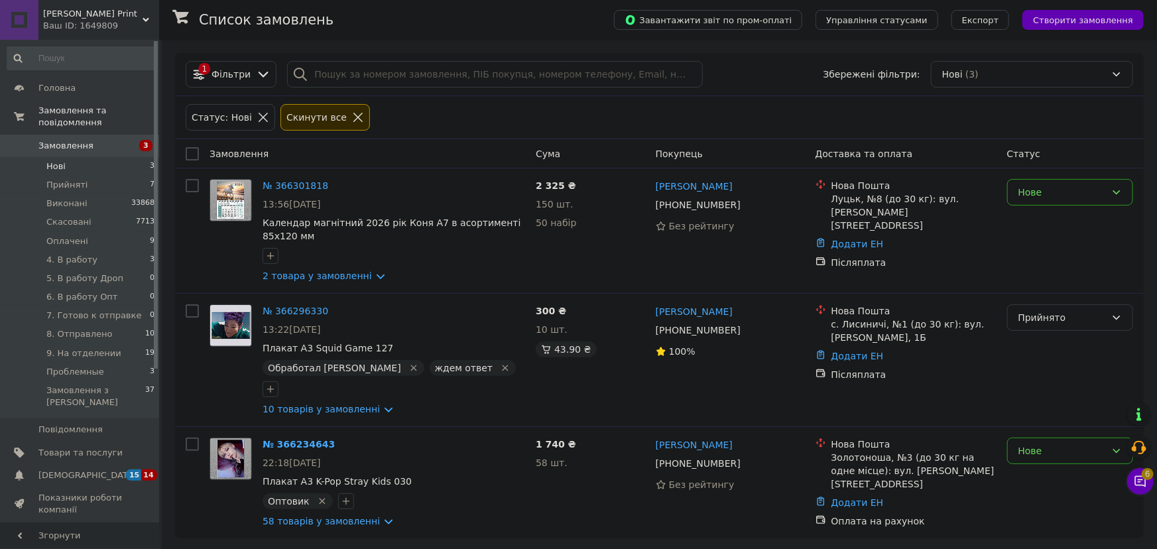
click at [109, 53] on input at bounding box center [81, 58] width 149 height 24
paste input "[PHONE_NUMBER]"
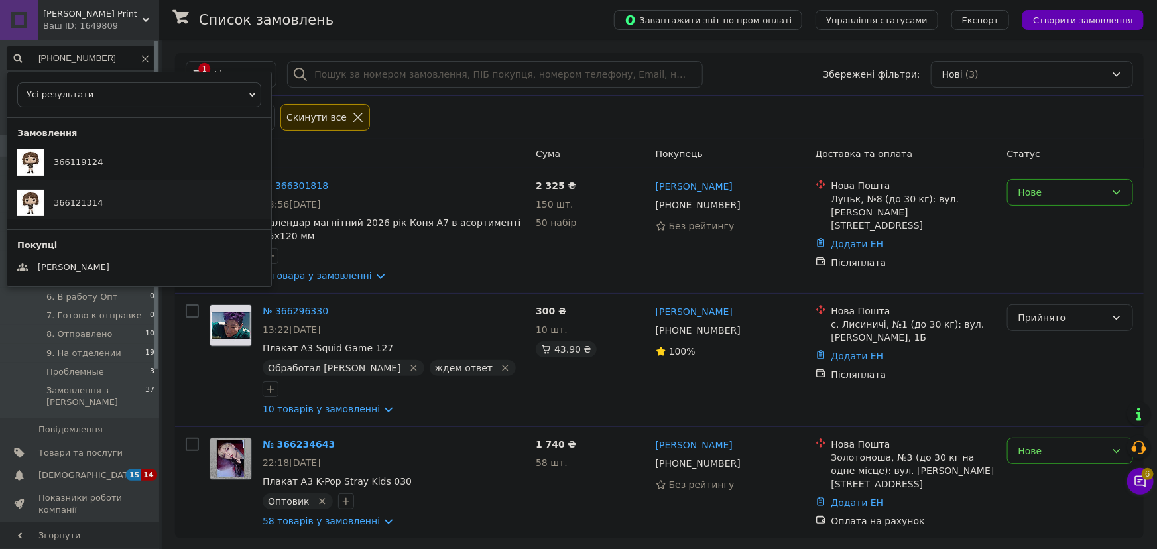
type input "[PHONE_NUMBER]"
click at [109, 203] on div "366121314" at bounding box center [139, 200] width 264 height 40
click at [143, 56] on icon at bounding box center [145, 59] width 8 height 8
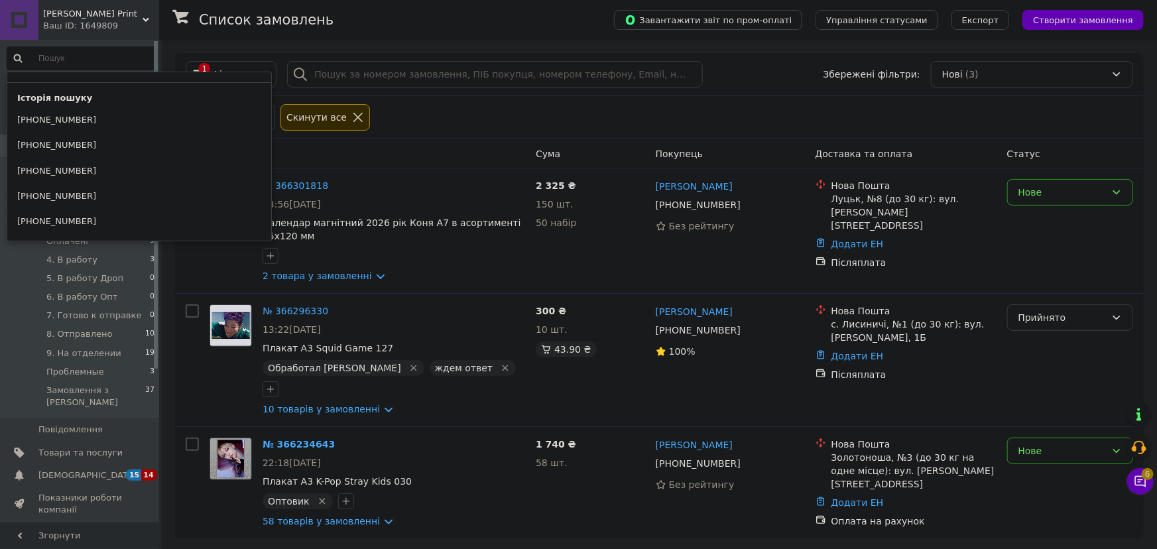
click at [108, 60] on input at bounding box center [81, 58] width 149 height 24
paste input "[PHONE_NUMBER]"
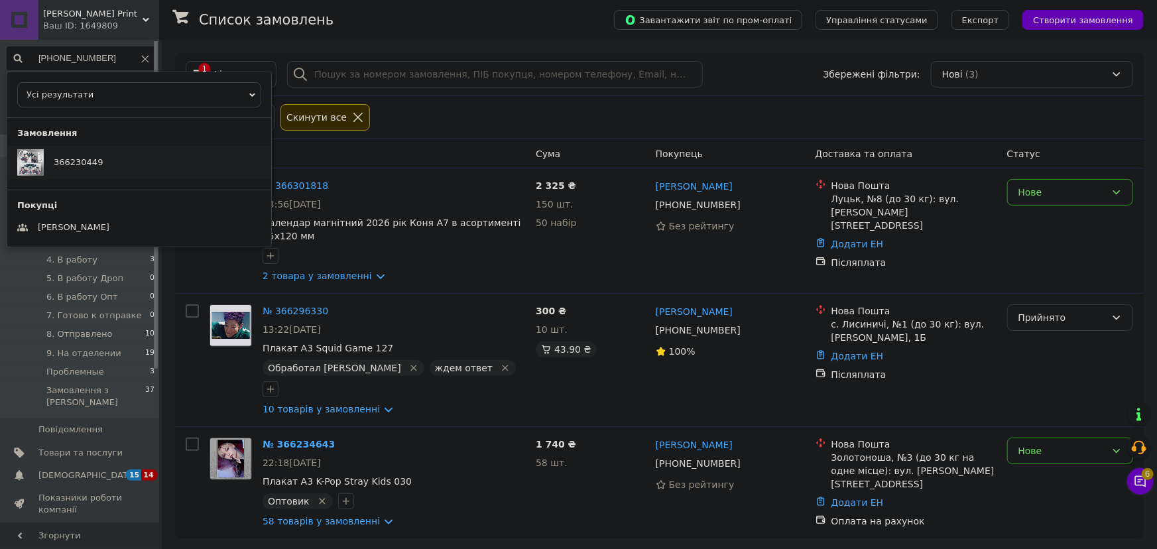
type input "[PHONE_NUMBER]"
click at [95, 167] on span "366230449" at bounding box center [78, 162] width 49 height 10
drag, startPoint x: 148, startPoint y: 58, endPoint x: 133, endPoint y: 58, distance: 15.9
click at [146, 58] on input "[PHONE_NUMBER]" at bounding box center [81, 58] width 149 height 24
click at [132, 58] on input "[PHONE_NUMBER]" at bounding box center [81, 58] width 149 height 24
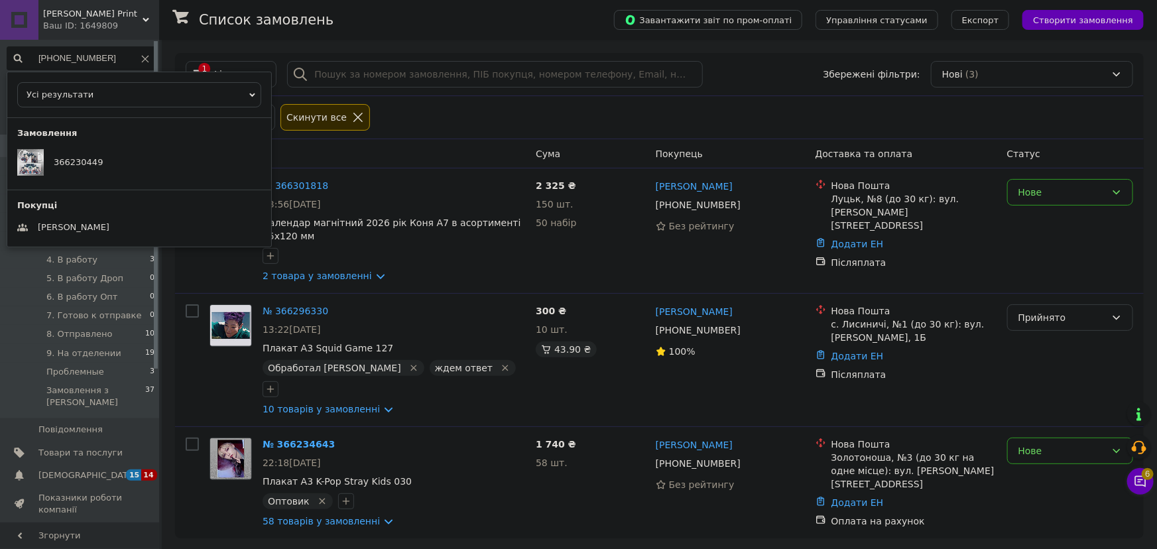
click at [142, 58] on use at bounding box center [145, 58] width 7 height 7
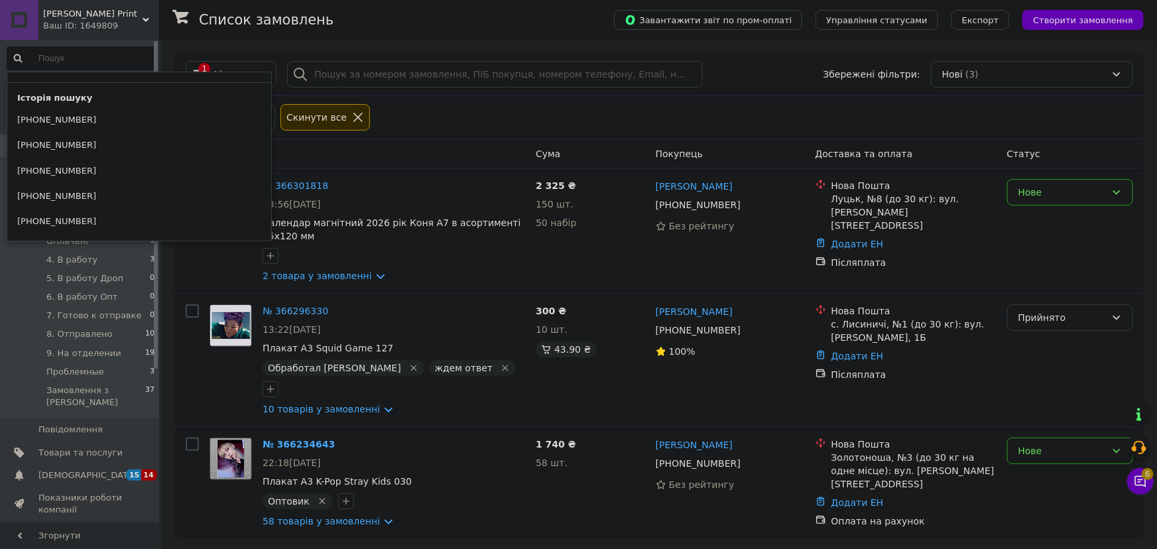
click at [119, 60] on input at bounding box center [81, 58] width 149 height 24
paste input "[PHONE_NUMBER]"
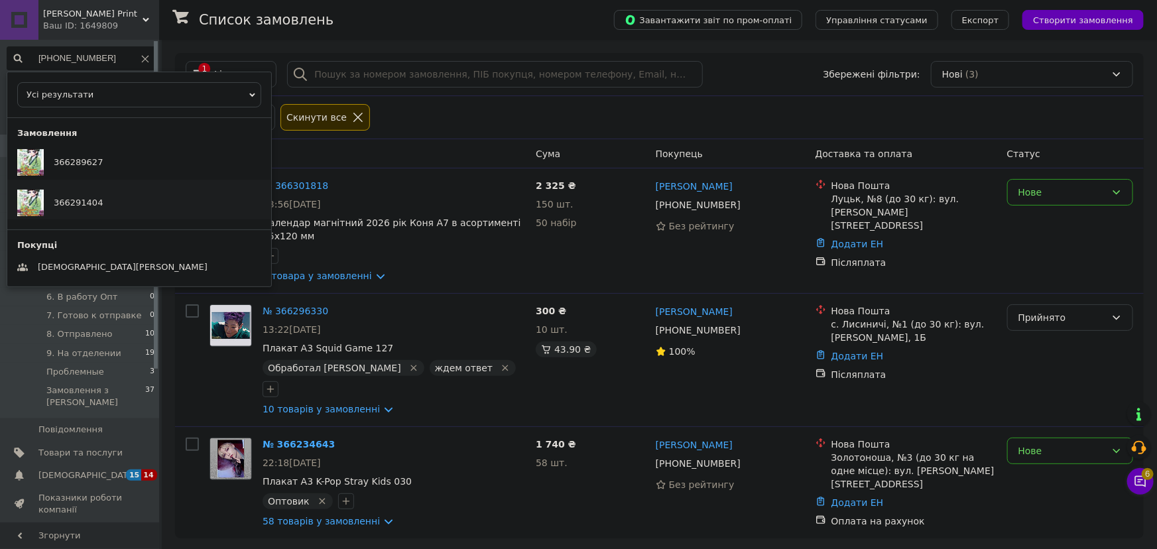
type input "[PHONE_NUMBER]"
click at [106, 194] on div "366291404" at bounding box center [139, 200] width 264 height 40
click at [144, 58] on icon at bounding box center [145, 59] width 8 height 8
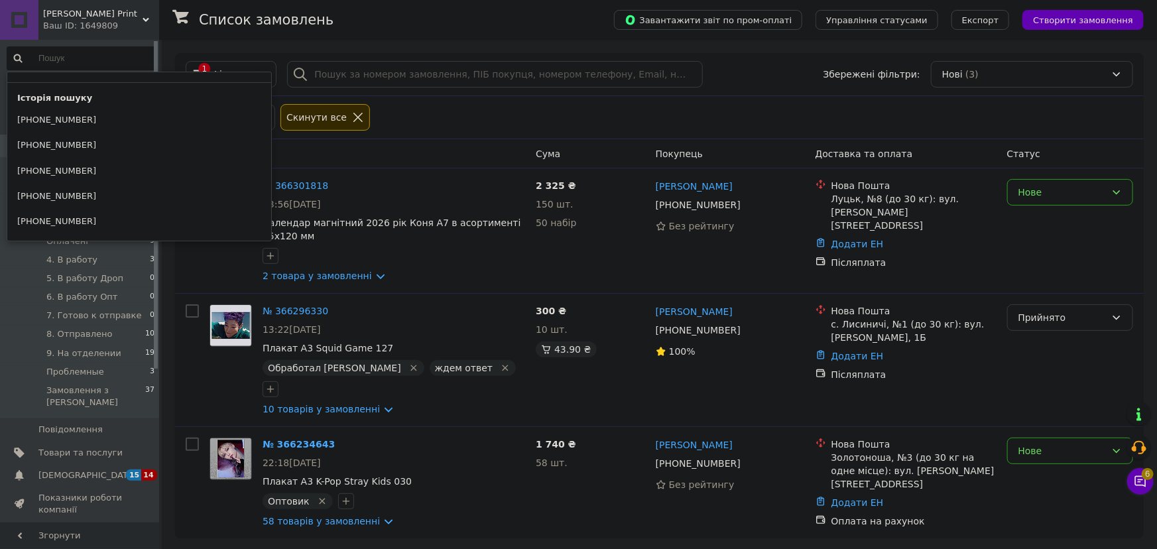
click at [184, 48] on div "Список замовлень Завантажити звіт по пром-оплаті Управління статусами Експорт С…" at bounding box center [659, 296] width 995 height 512
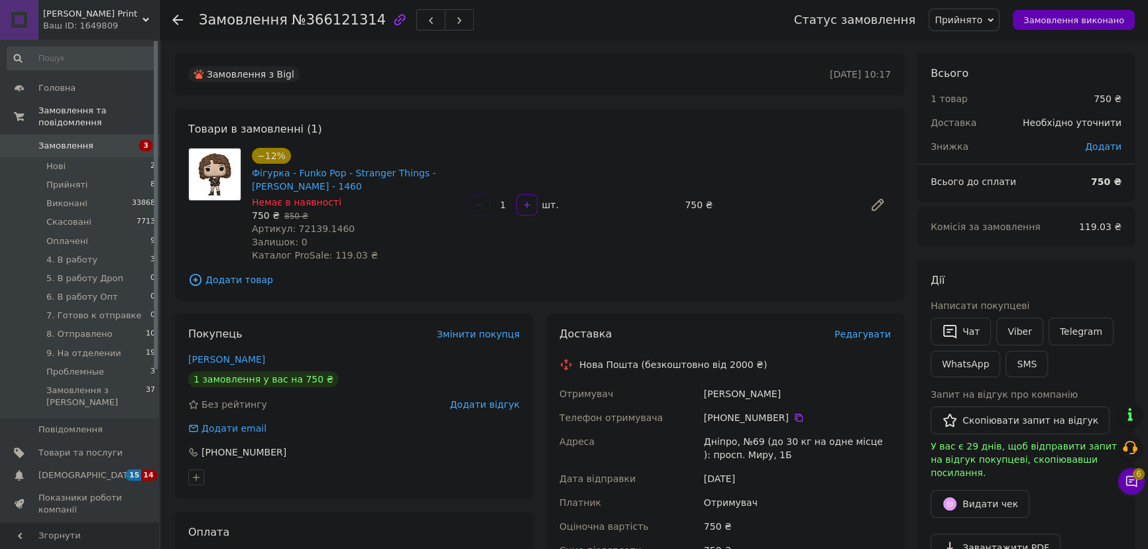
click at [982, 13] on span "Прийнято" at bounding box center [964, 20] width 71 height 23
click at [978, 104] on li "4. В работу" at bounding box center [983, 106] width 108 height 20
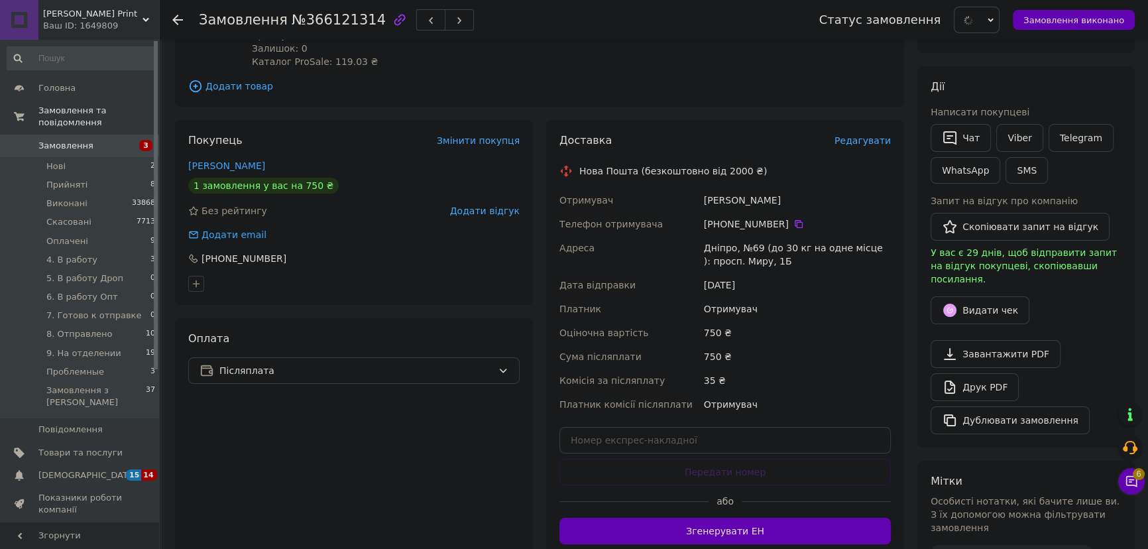
scroll to position [361, 0]
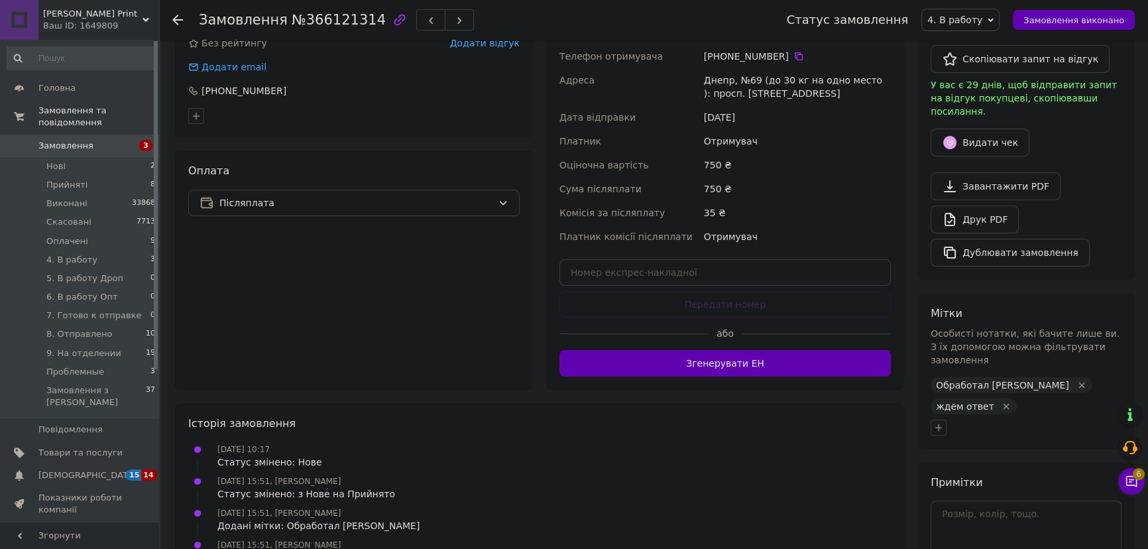
click at [1087, 127] on div "Видати чек" at bounding box center [1026, 142] width 196 height 33
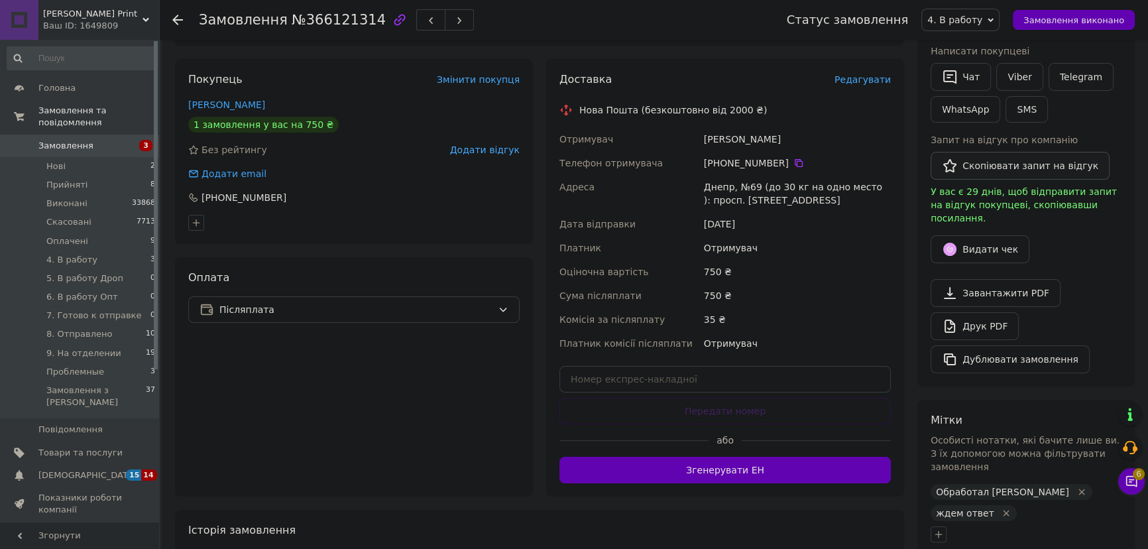
scroll to position [113, 0]
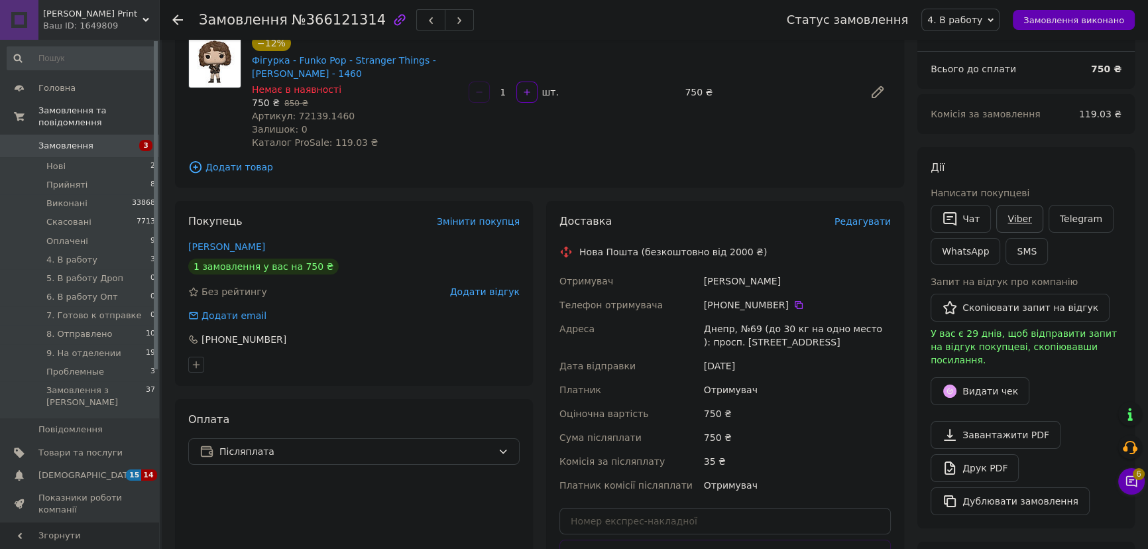
click at [1007, 218] on link "Viber" at bounding box center [1019, 219] width 46 height 28
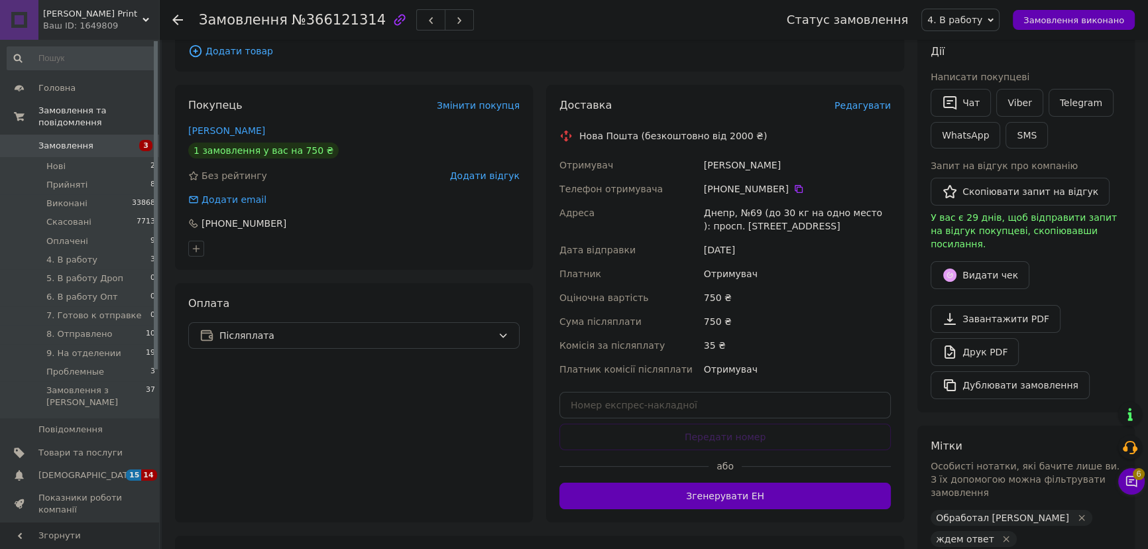
scroll to position [353, 0]
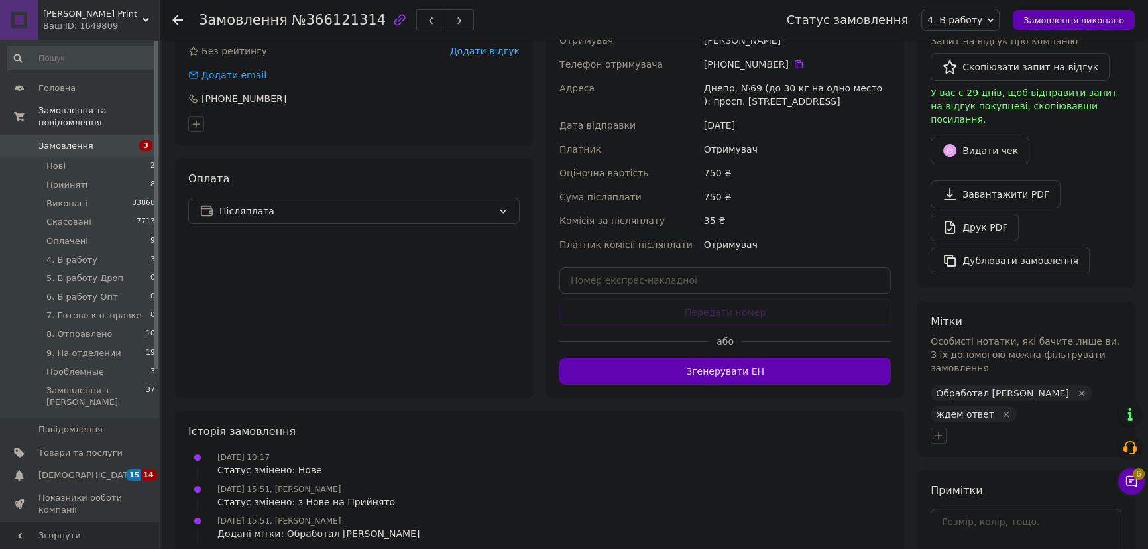
click at [1009, 411] on icon "Видалити мітку" at bounding box center [1006, 414] width 6 height 6
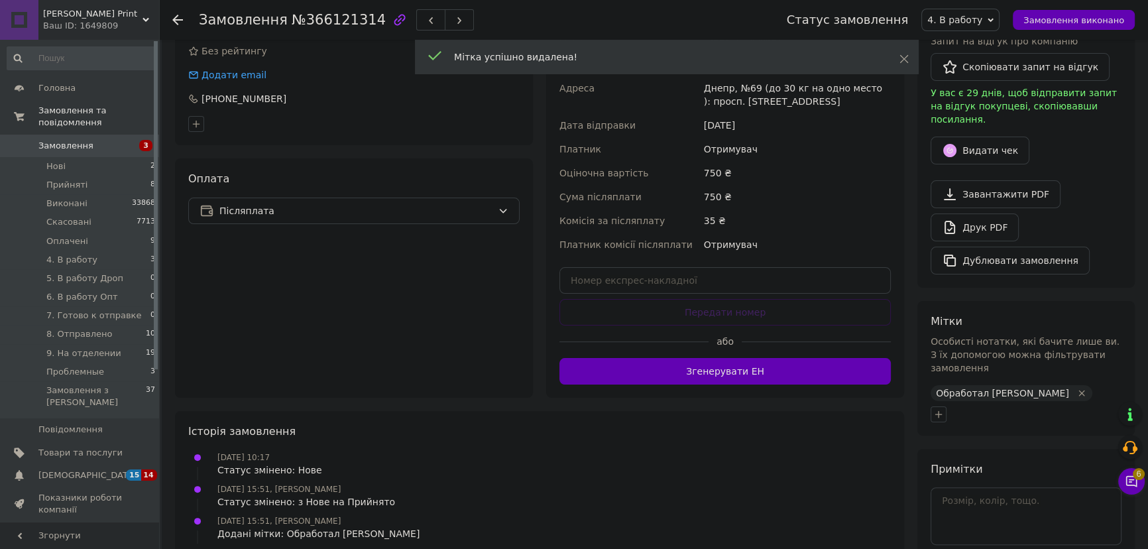
click at [947, 404] on div at bounding box center [1026, 414] width 196 height 21
click at [940, 409] on icon "button" at bounding box center [938, 414] width 11 height 11
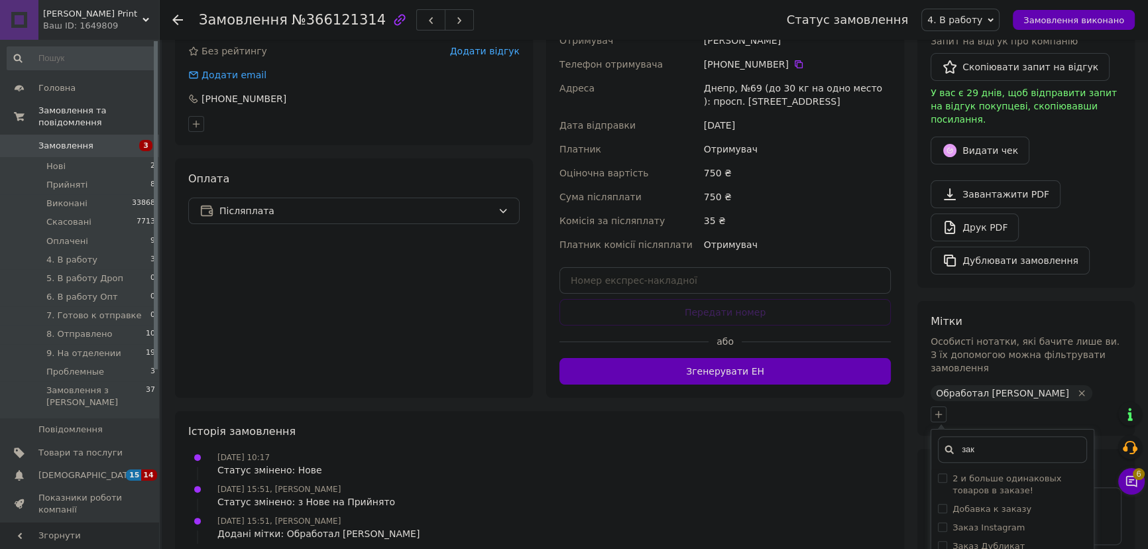
type input "зак"
checkbox input "true"
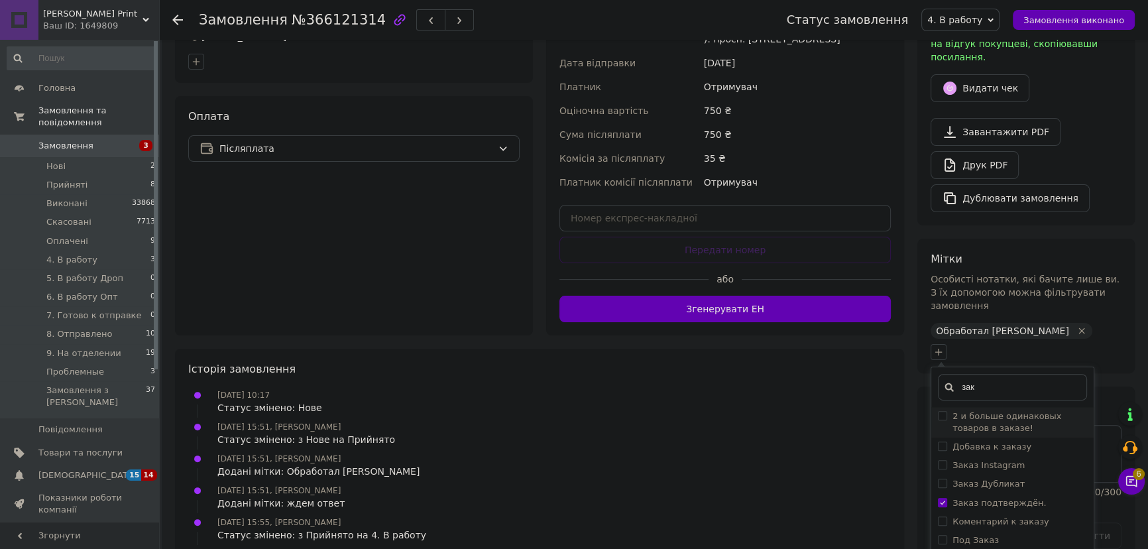
scroll to position [481, 0]
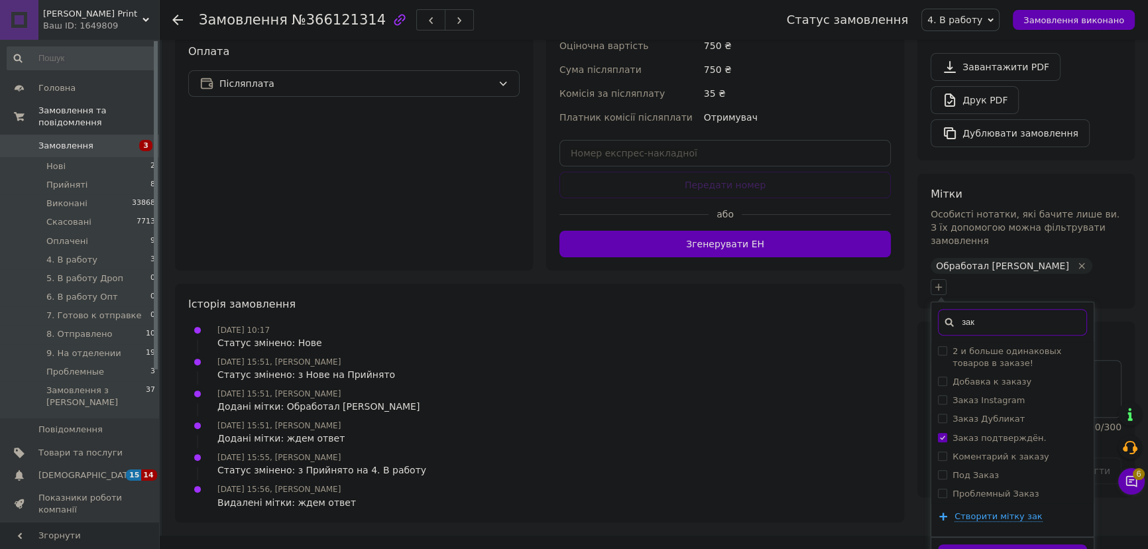
drag, startPoint x: 981, startPoint y: 294, endPoint x: 952, endPoint y: 292, distance: 29.2
click at [952, 309] on div "зак" at bounding box center [1012, 322] width 149 height 27
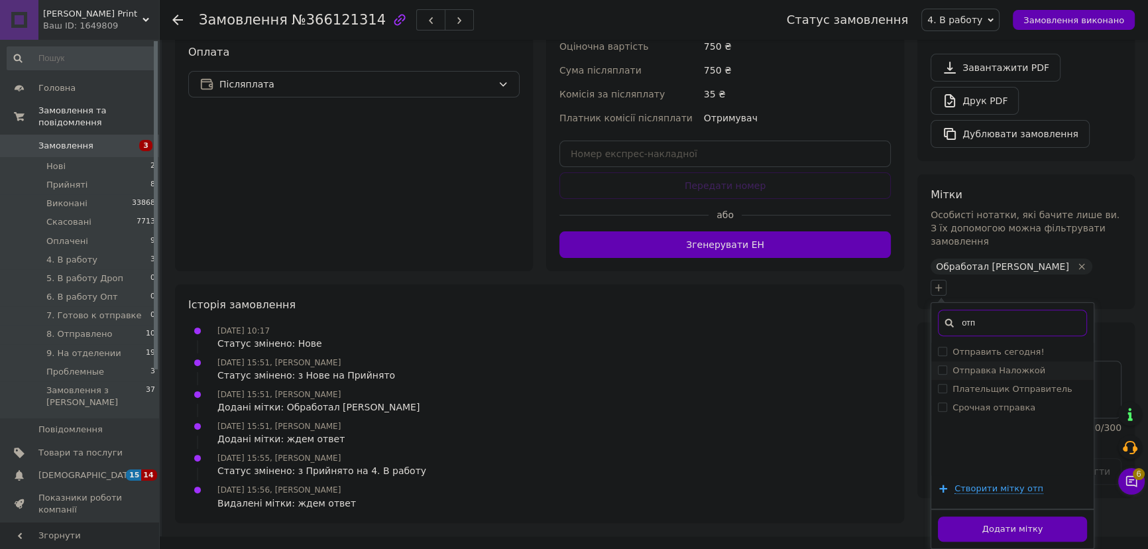
scroll to position [465, 0]
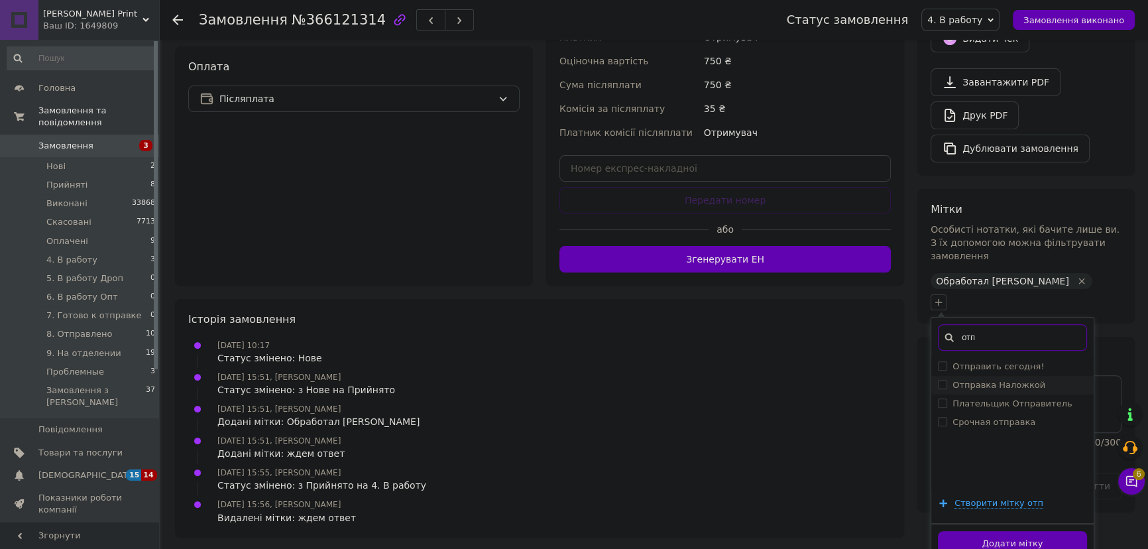
type input "отп"
click at [1021, 380] on label "Отправка Наложкой" at bounding box center [998, 385] width 93 height 10
checkbox input "true"
click at [1033, 531] on button "Додати мітку" at bounding box center [1012, 544] width 149 height 26
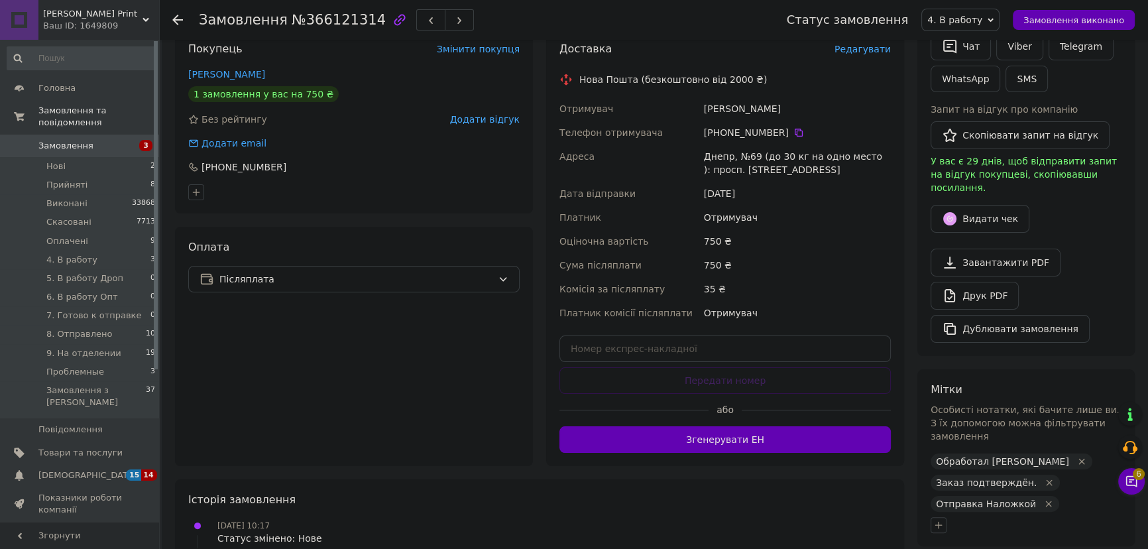
scroll to position [0, 0]
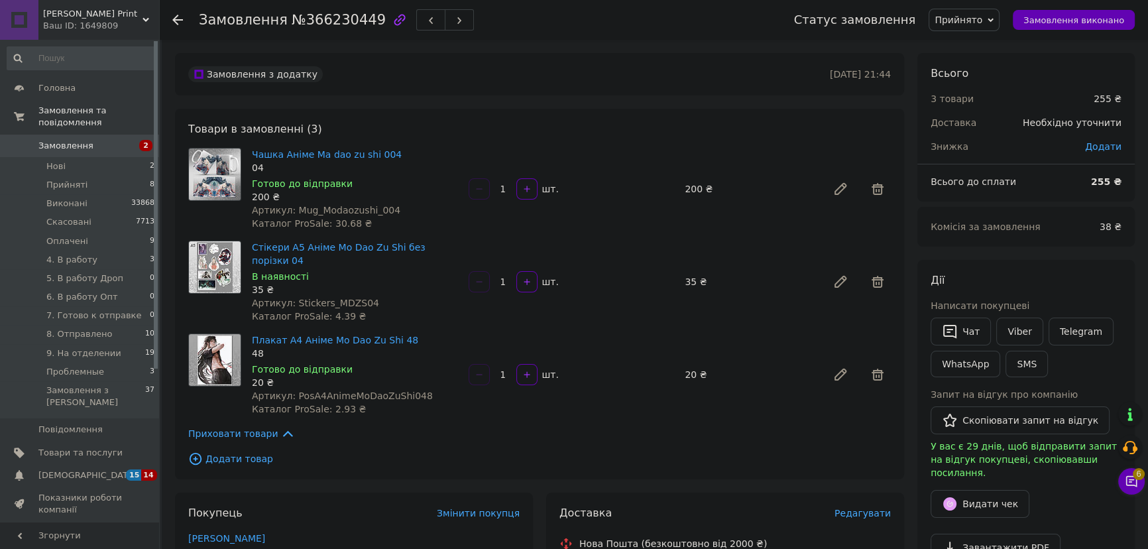
click at [963, 27] on span "Прийнято" at bounding box center [964, 20] width 71 height 23
click at [992, 103] on li "4. В работу" at bounding box center [983, 106] width 108 height 20
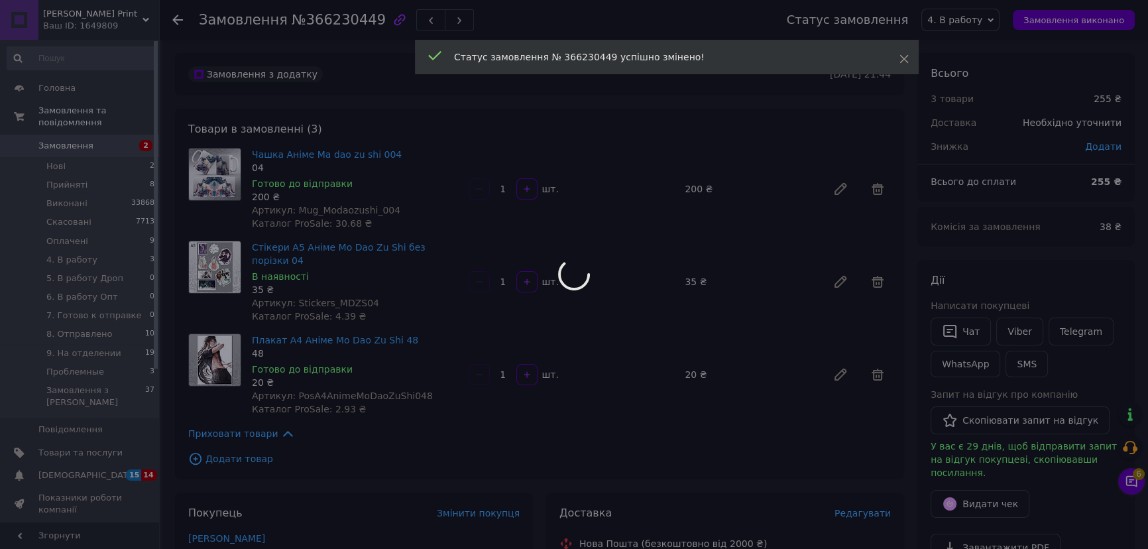
scroll to position [361, 0]
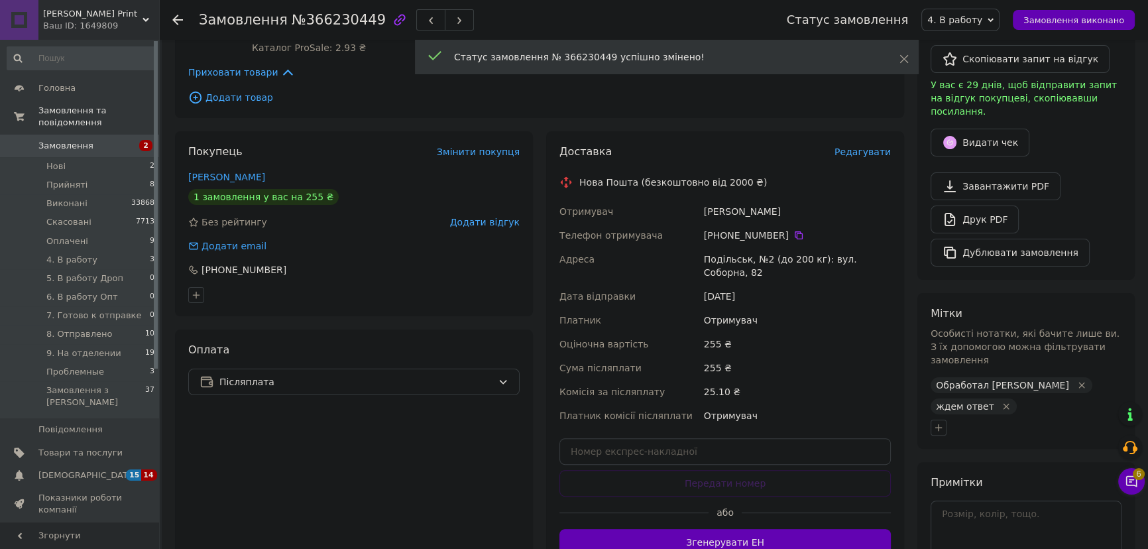
click at [1017, 398] on div "ждем ответ" at bounding box center [974, 406] width 86 height 16
click at [1011, 401] on icon "Видалити мітку" at bounding box center [1006, 406] width 11 height 11
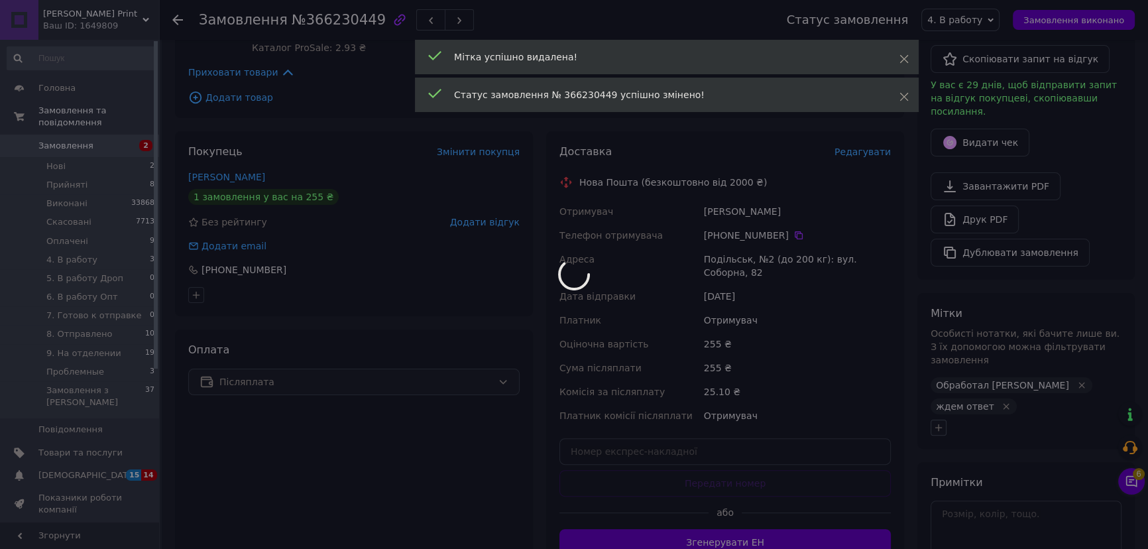
click at [942, 379] on body "Ramires Print Ваш ID: 1649809 Сайт Ramires Print Кабінет покупця Перевірити ста…" at bounding box center [574, 204] width 1148 height 1131
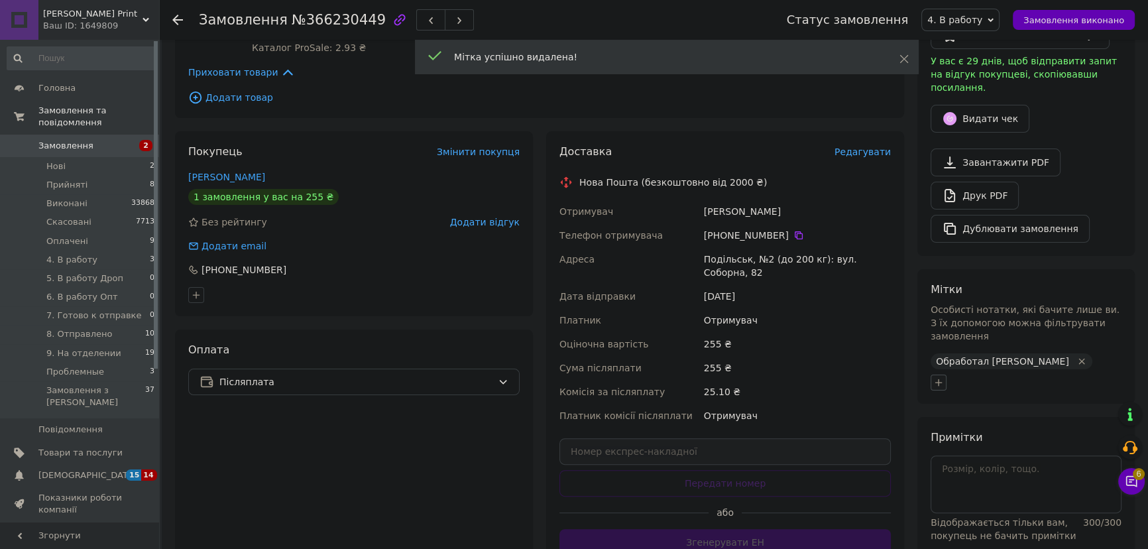
click at [932, 374] on button "button" at bounding box center [939, 382] width 16 height 16
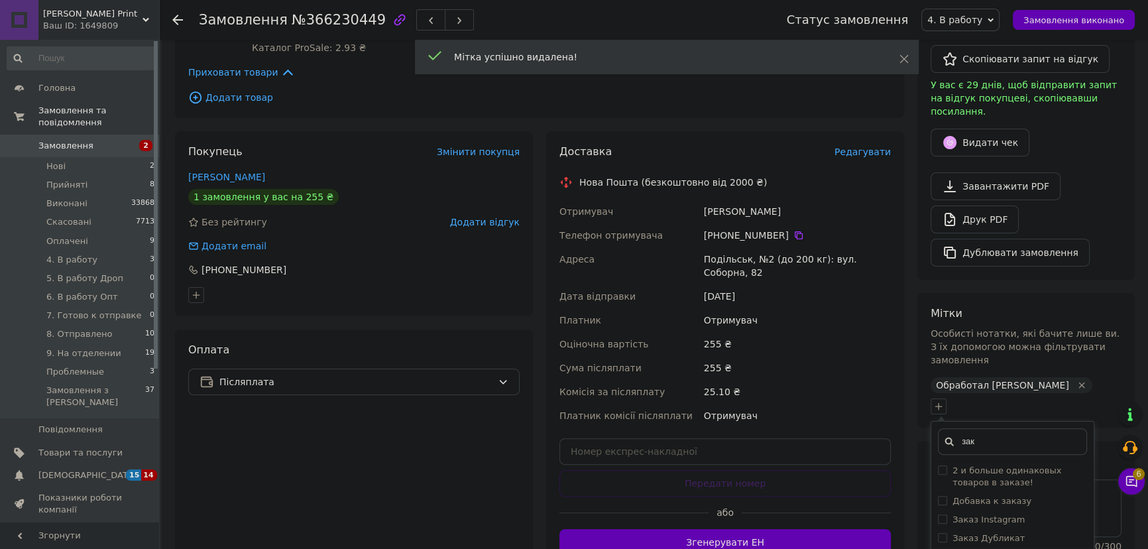
type input "зак"
click at [1001, 548] on label "Заказ подтверждён." at bounding box center [998, 557] width 93 height 10
checkbox input "true"
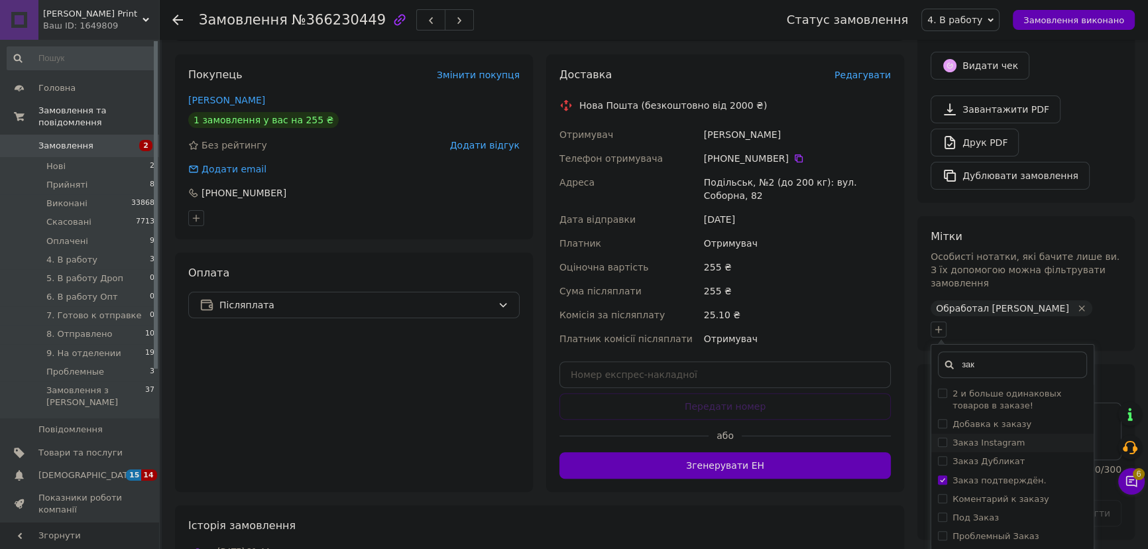
scroll to position [542, 0]
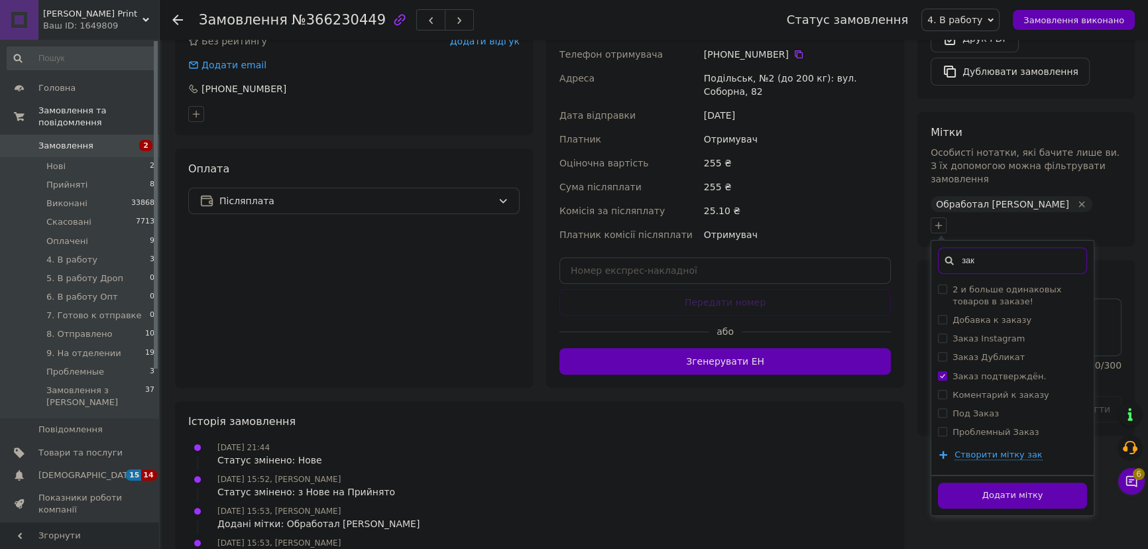
drag, startPoint x: 994, startPoint y: 235, endPoint x: 959, endPoint y: 233, distance: 35.2
click at [959, 247] on input "зак" at bounding box center [1012, 260] width 149 height 27
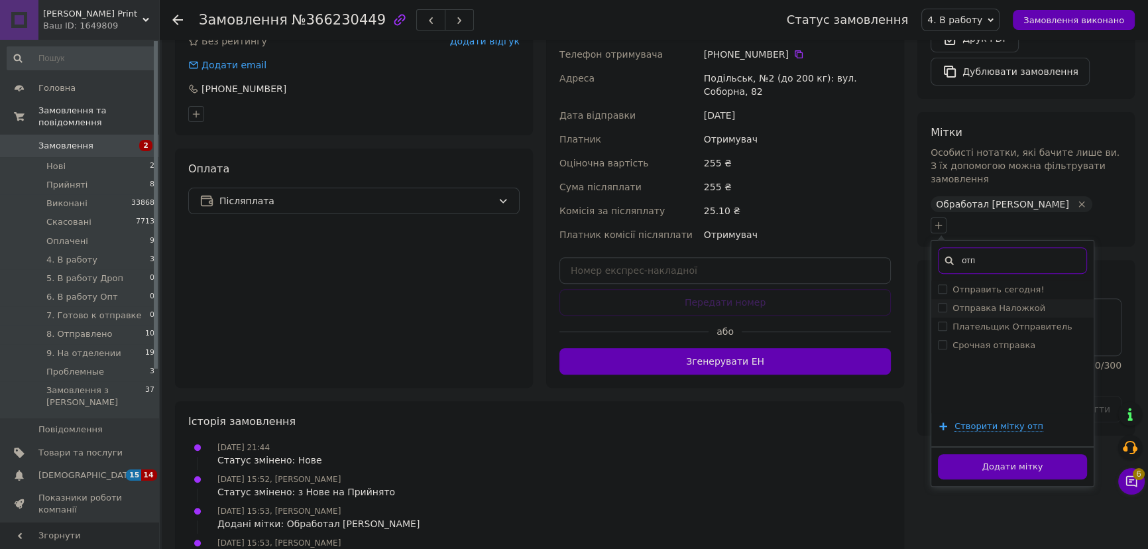
type input "отп"
click at [1021, 303] on label "Отправка Наложкой" at bounding box center [998, 308] width 93 height 10
checkbox input "true"
click at [1043, 454] on button "Додати мітку" at bounding box center [1012, 467] width 149 height 26
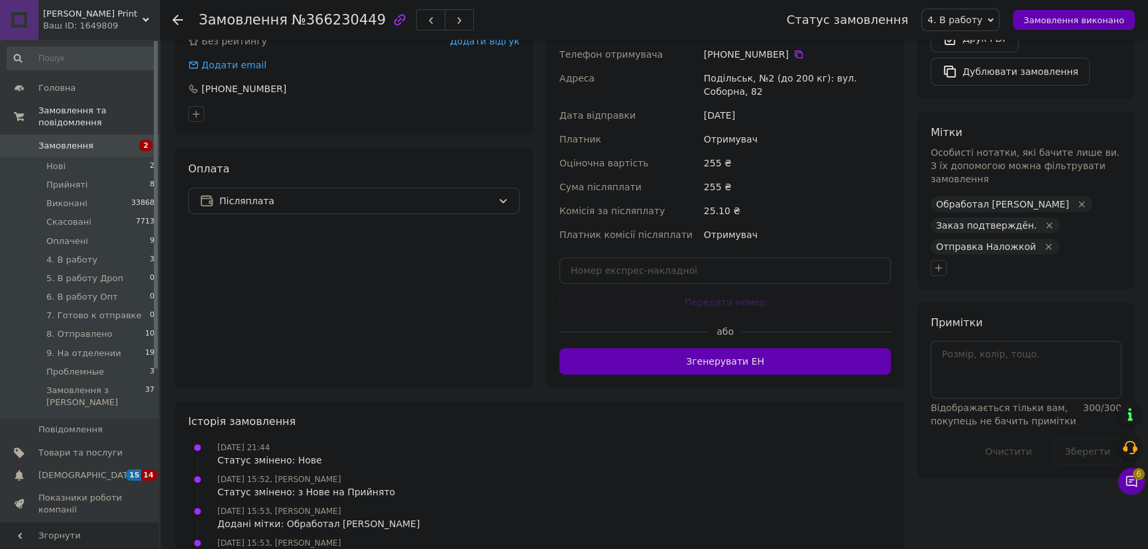
click at [1084, 255] on div "Мітки Особисті нотатки, які бачите лише ви. З їх допомогою можна фільтрувати за…" at bounding box center [1025, 200] width 217 height 177
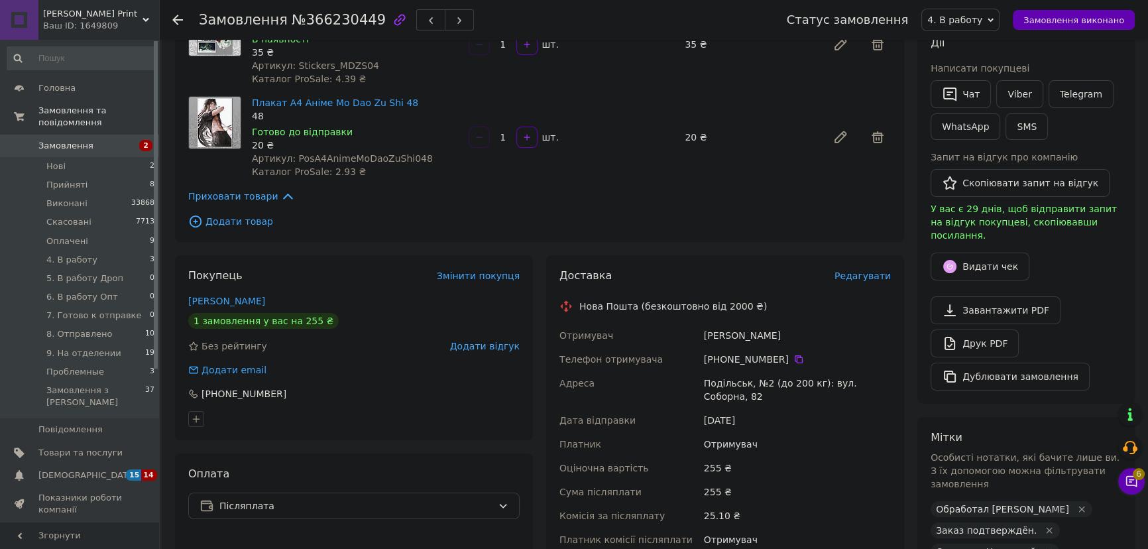
scroll to position [120, 0]
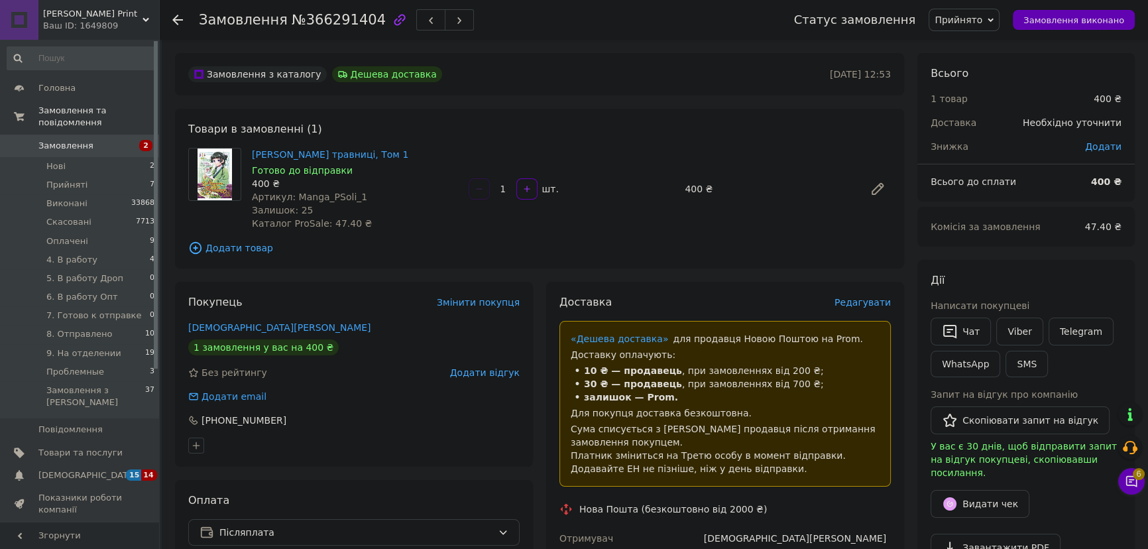
drag, startPoint x: 956, startPoint y: 29, endPoint x: 978, endPoint y: 39, distance: 23.4
click at [956, 29] on span "Прийнято" at bounding box center [964, 20] width 71 height 23
click at [989, 107] on li "4. В работу" at bounding box center [983, 106] width 108 height 20
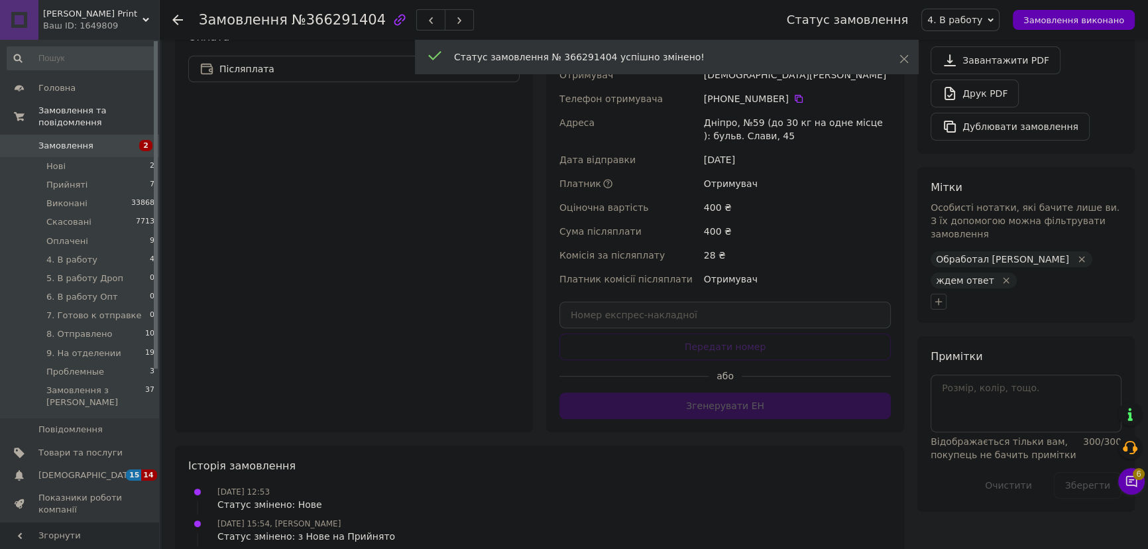
scroll to position [542, 0]
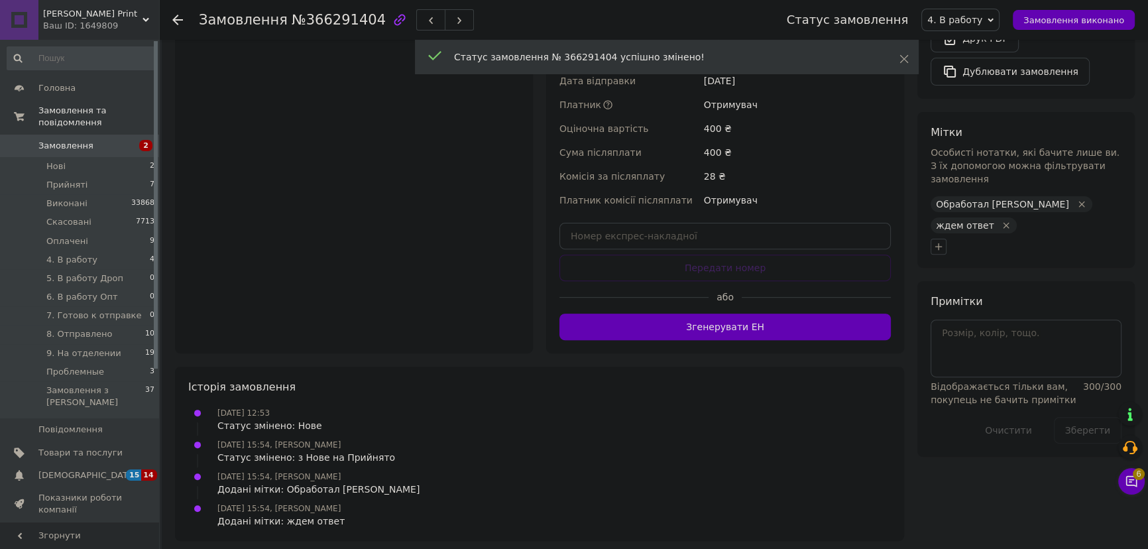
click at [1009, 222] on icon "Видалити мітку" at bounding box center [1006, 225] width 6 height 6
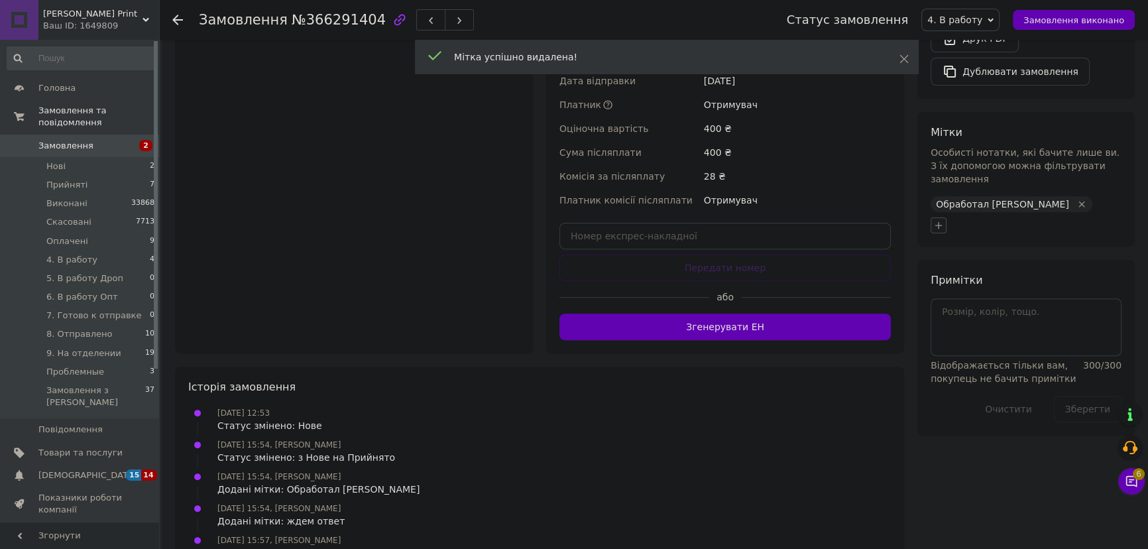
click at [939, 220] on icon "button" at bounding box center [938, 225] width 11 height 11
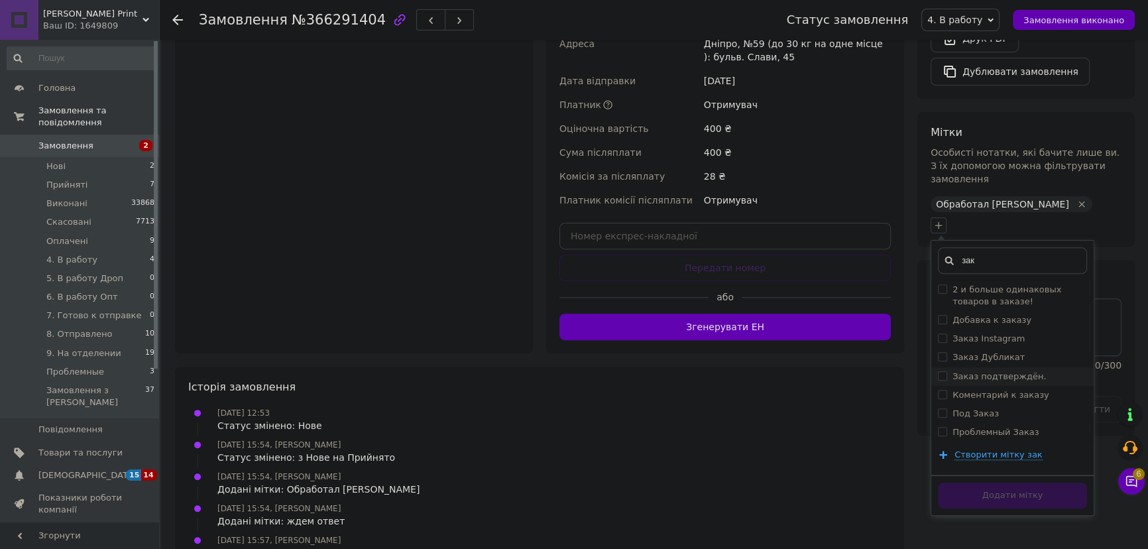
type input "зак"
click at [1013, 371] on label "Заказ подтверждён." at bounding box center [998, 376] width 93 height 10
checkbox input "true"
drag, startPoint x: 992, startPoint y: 239, endPoint x: 955, endPoint y: 234, distance: 37.4
click at [955, 247] on input "зак" at bounding box center [1012, 260] width 149 height 27
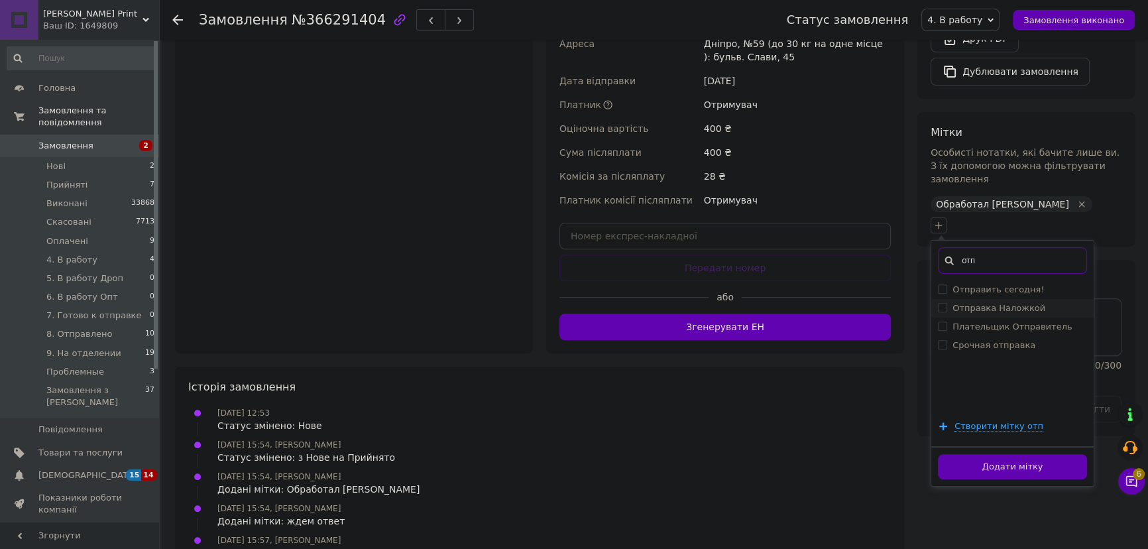
type input "отп"
click at [1013, 303] on label "Отправка Наложкой" at bounding box center [998, 308] width 93 height 10
checkbox input "true"
click at [1016, 454] on button "Додати мітку" at bounding box center [1012, 467] width 149 height 26
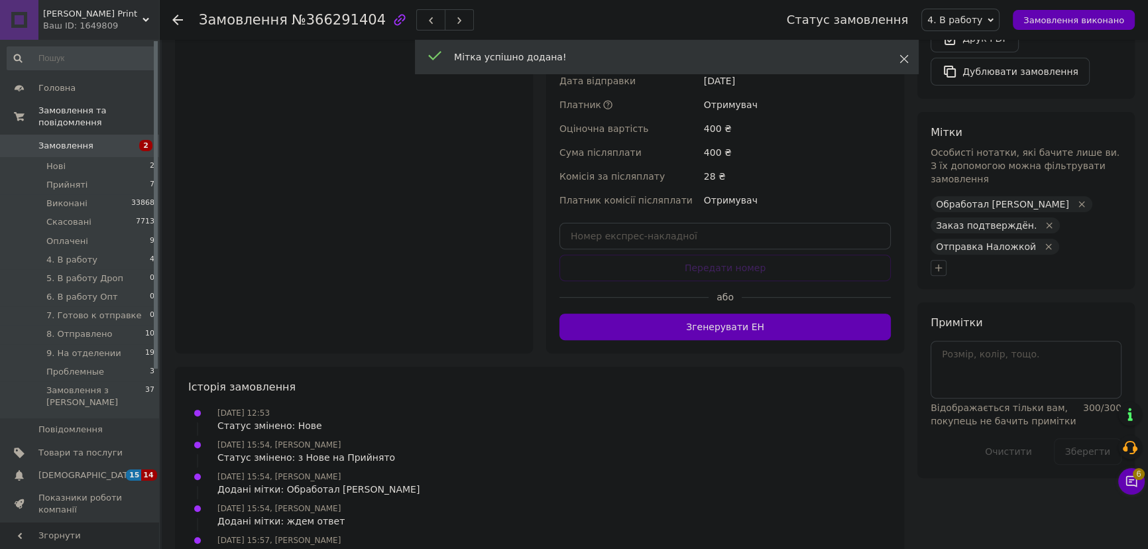
click at [906, 63] on icon at bounding box center [903, 58] width 9 height 9
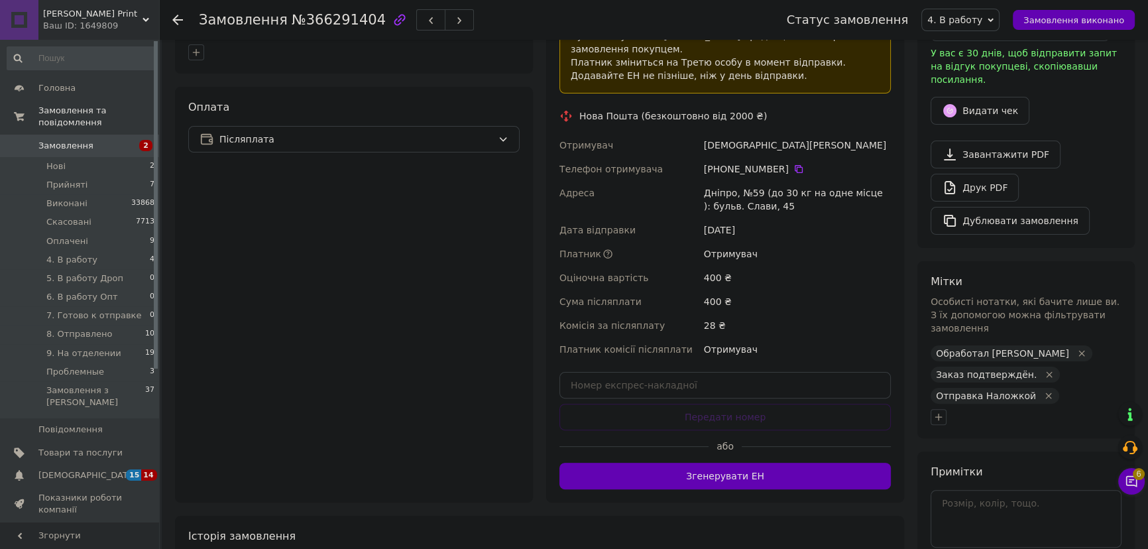
scroll to position [180, 0]
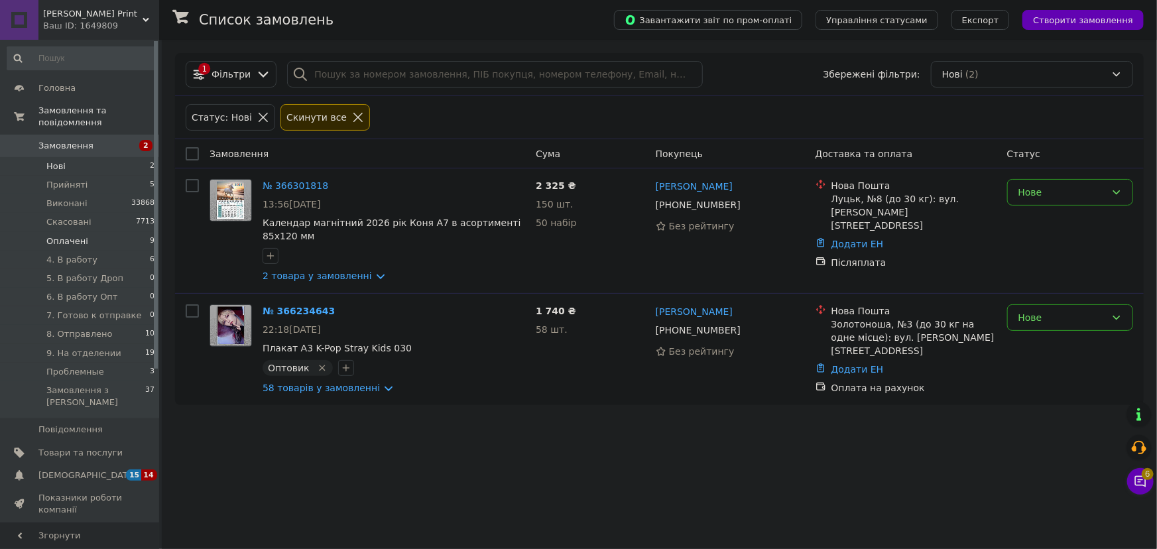
click at [86, 232] on li "Оплачені 9" at bounding box center [81, 241] width 162 height 19
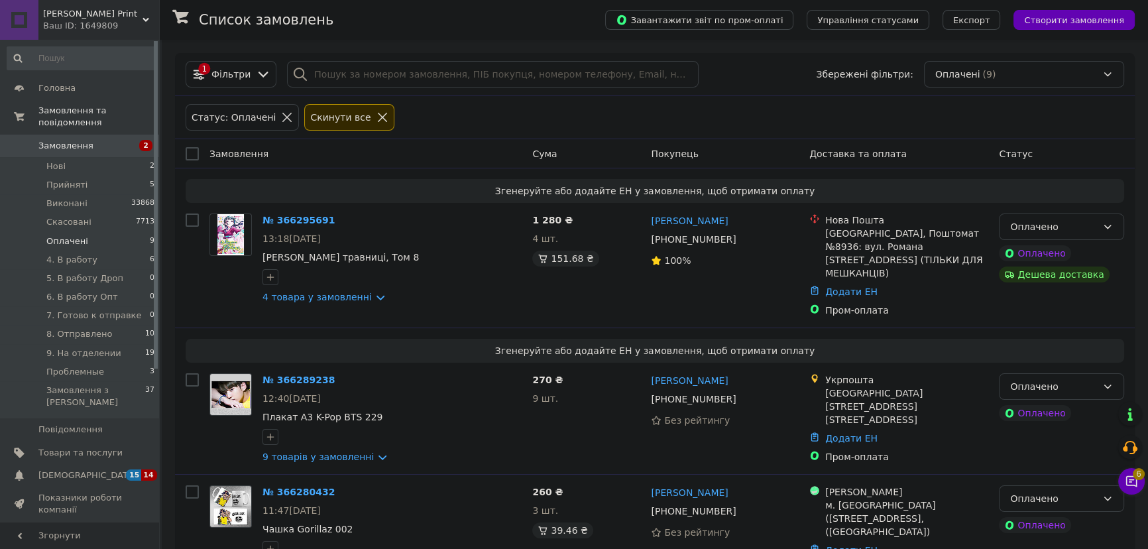
click at [89, 233] on li "Оплачені 9" at bounding box center [81, 241] width 162 height 19
click at [96, 157] on li "Нові 2" at bounding box center [81, 166] width 162 height 19
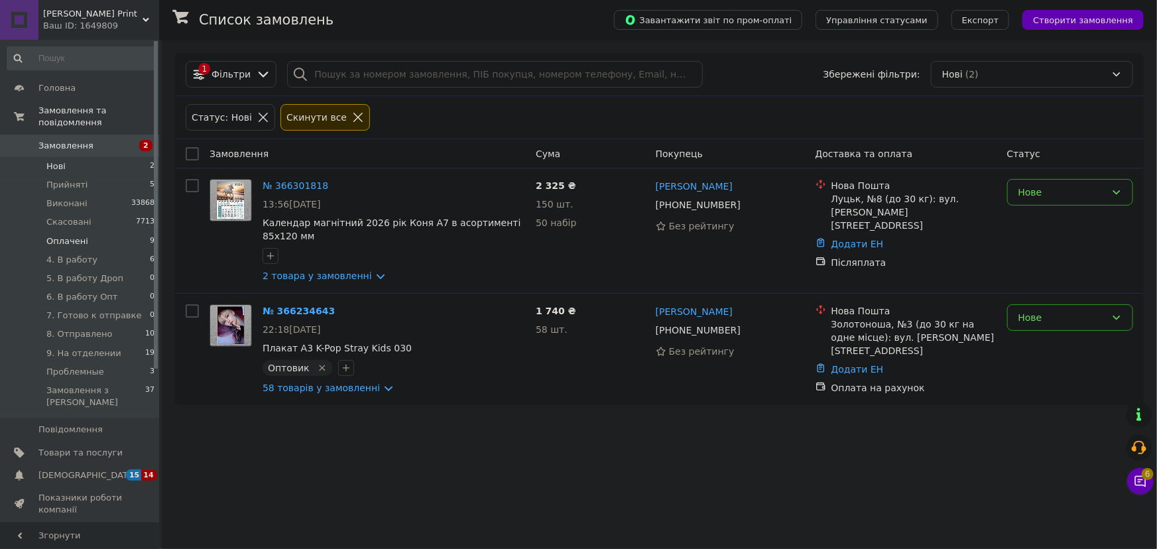
click at [99, 232] on li "Оплачені 9" at bounding box center [81, 241] width 162 height 19
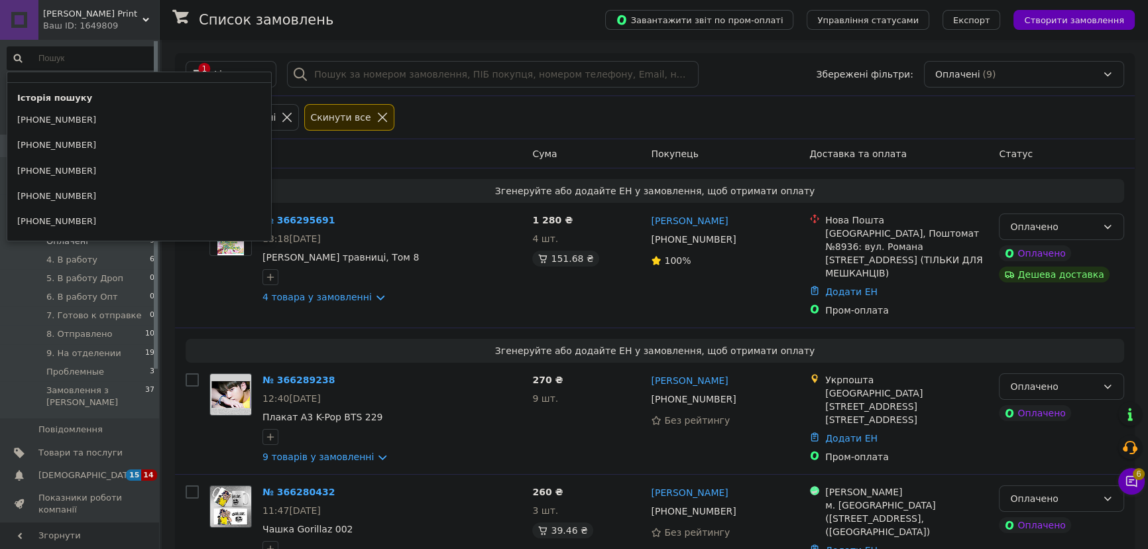
click at [133, 58] on input at bounding box center [81, 58] width 149 height 24
paste input "[PHONE_NUMBER]"
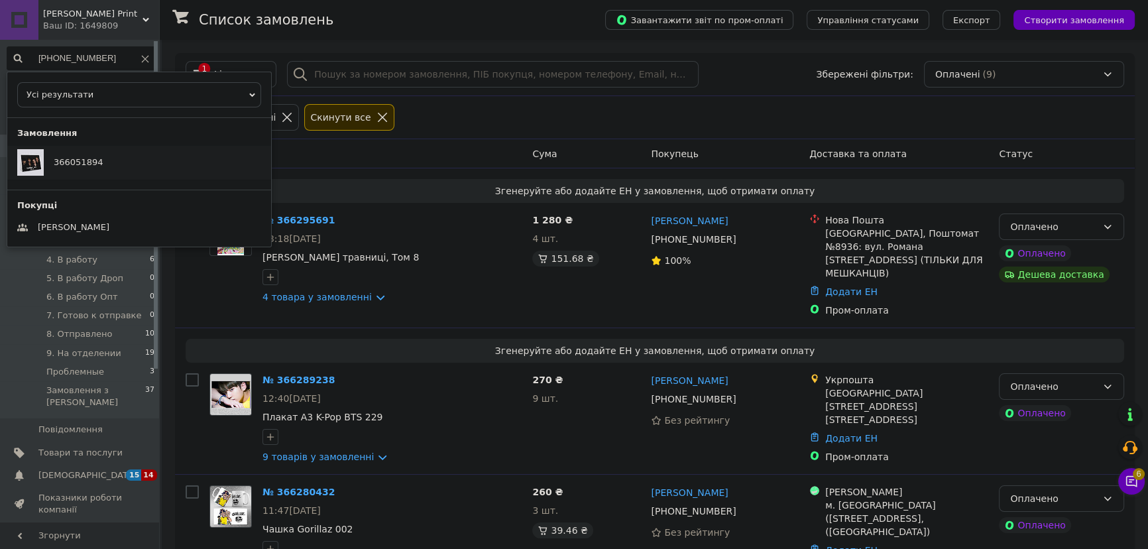
type input "[PHONE_NUMBER]"
click at [115, 160] on div "366051894" at bounding box center [139, 162] width 264 height 33
click at [140, 56] on div "+380970292661" at bounding box center [81, 58] width 149 height 24
click at [141, 56] on icon at bounding box center [145, 59] width 8 height 8
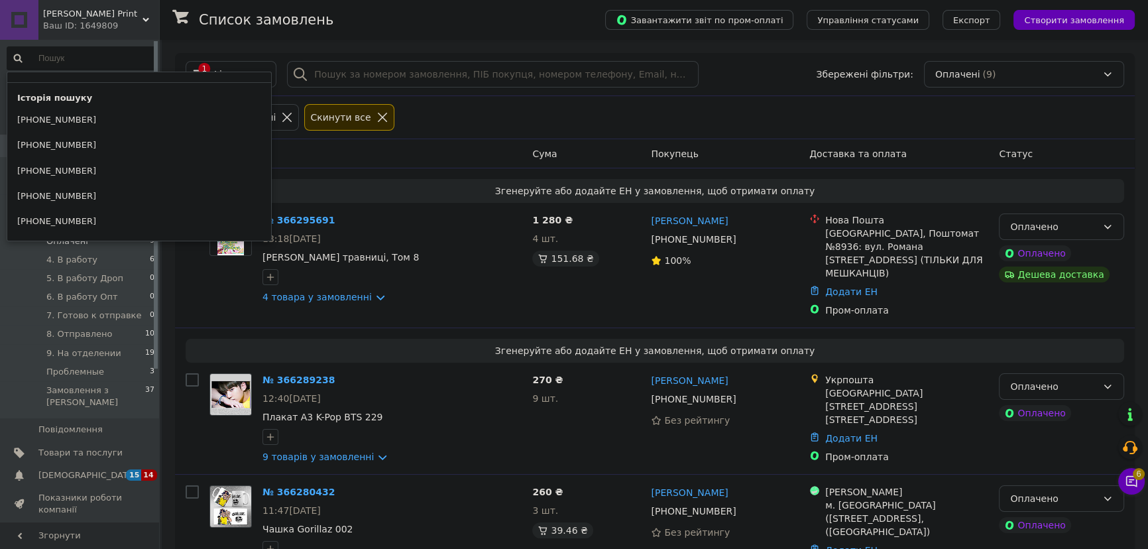
click at [182, 36] on div at bounding box center [185, 20] width 27 height 40
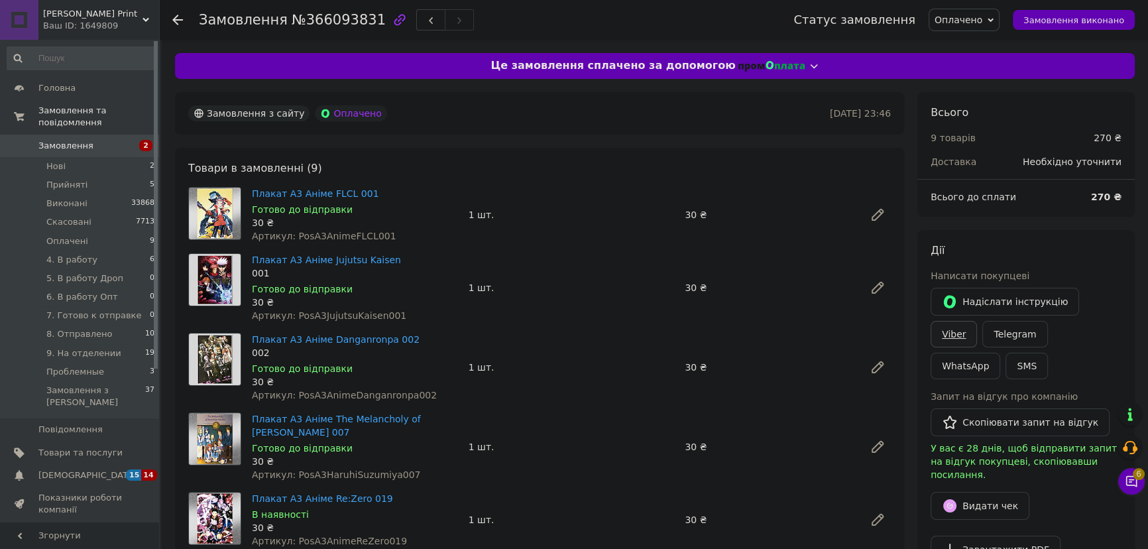
click at [977, 321] on link "Viber" at bounding box center [954, 334] width 46 height 27
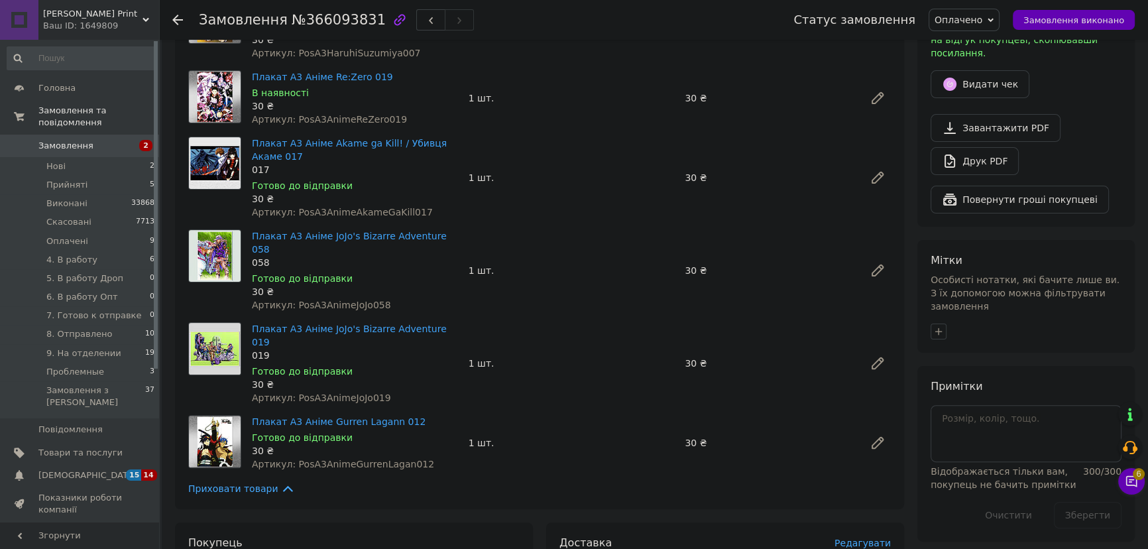
scroll to position [783, 0]
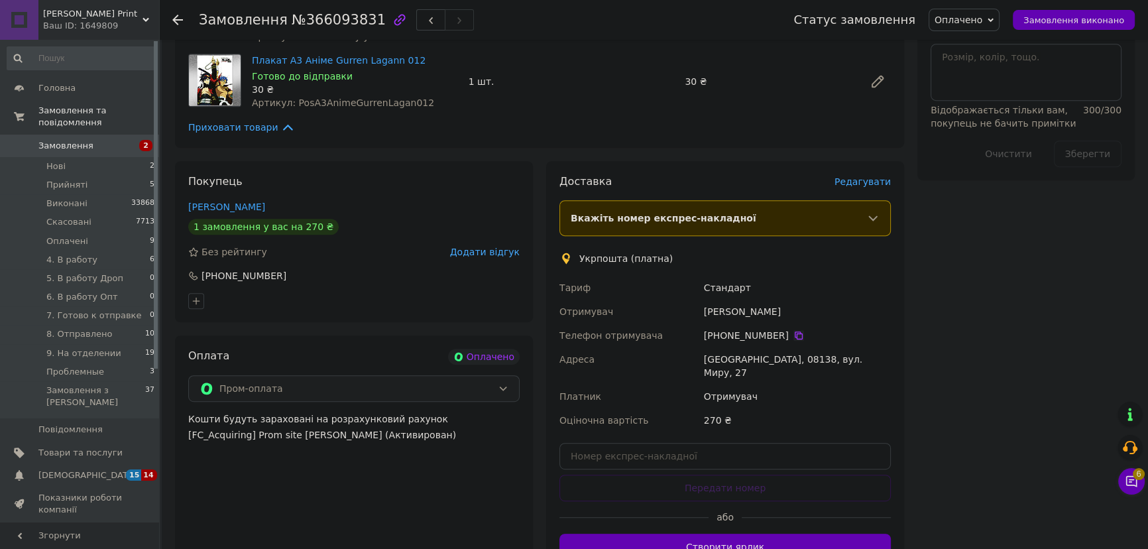
click at [793, 330] on icon at bounding box center [798, 335] width 11 height 11
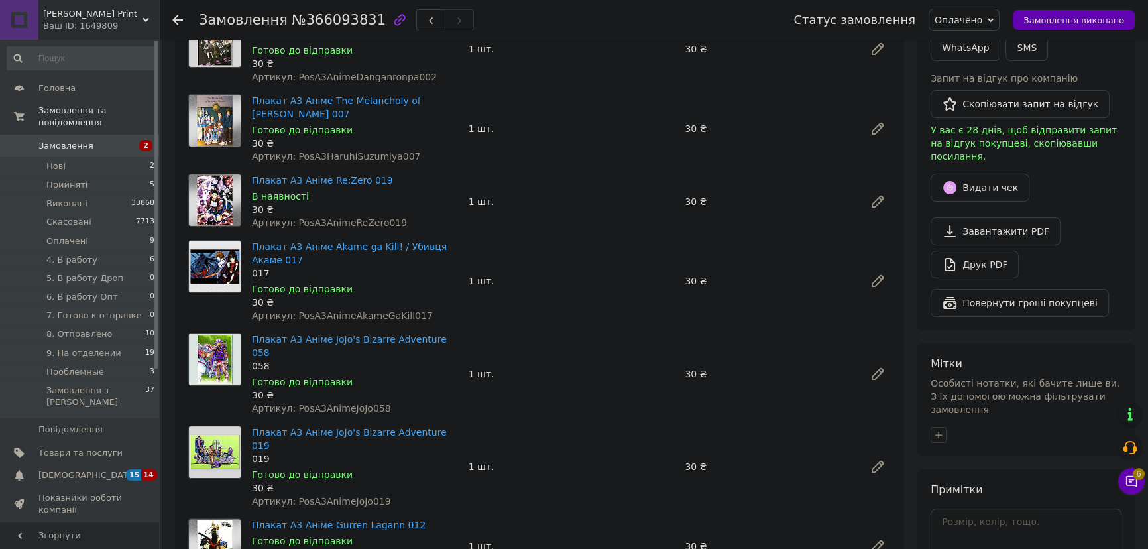
scroll to position [0, 0]
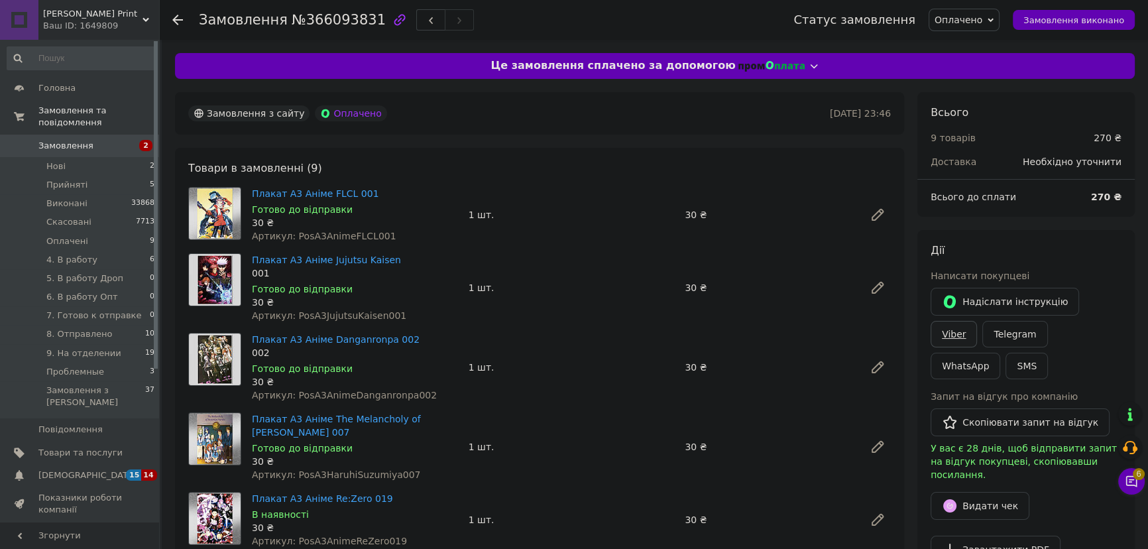
click at [977, 321] on link "Viber" at bounding box center [954, 334] width 46 height 27
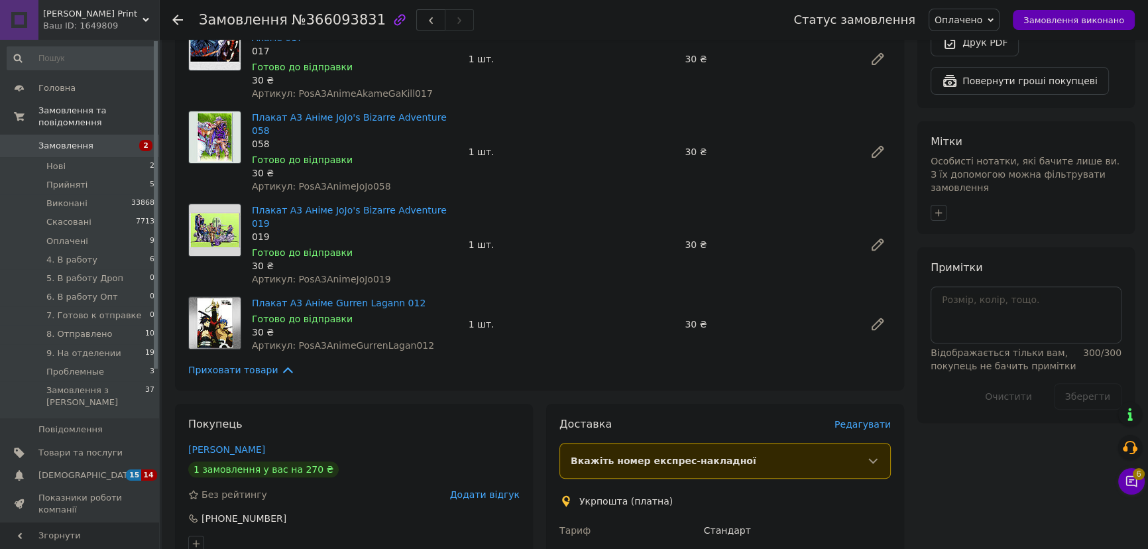
scroll to position [948, 0]
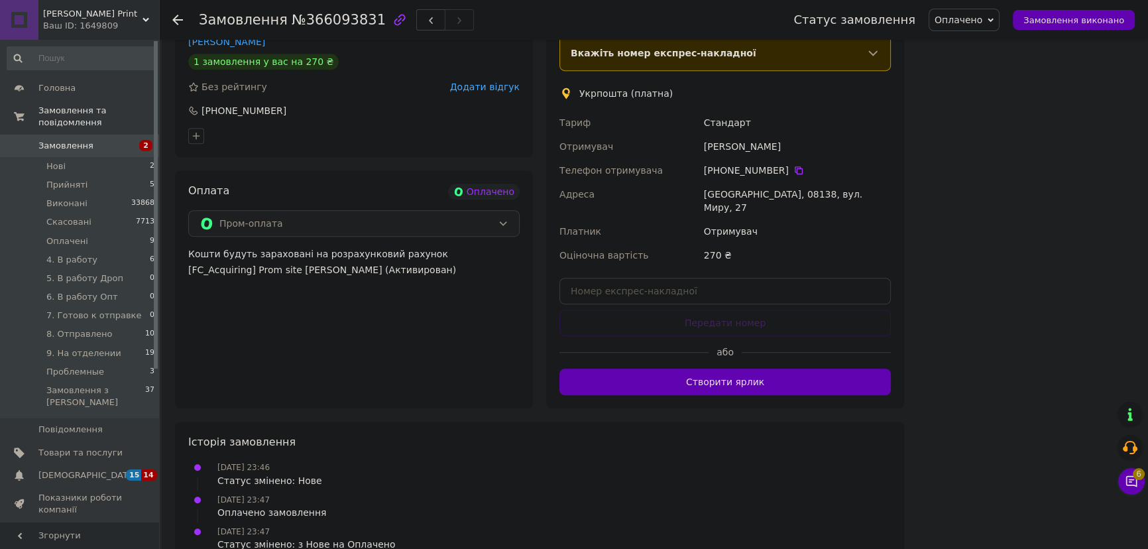
drag, startPoint x: 581, startPoint y: 64, endPoint x: 952, endPoint y: 221, distance: 403.0
click at [779, 183] on div "Доставка Редагувати Вкажіть номер експрес-накладної Обов'язково введіть номер е…" at bounding box center [724, 202] width 331 height 386
copy div "Укрпошта (платна) Тариф Стандарт Отримувач Алексей Марчак Телефон отримувача +3…"
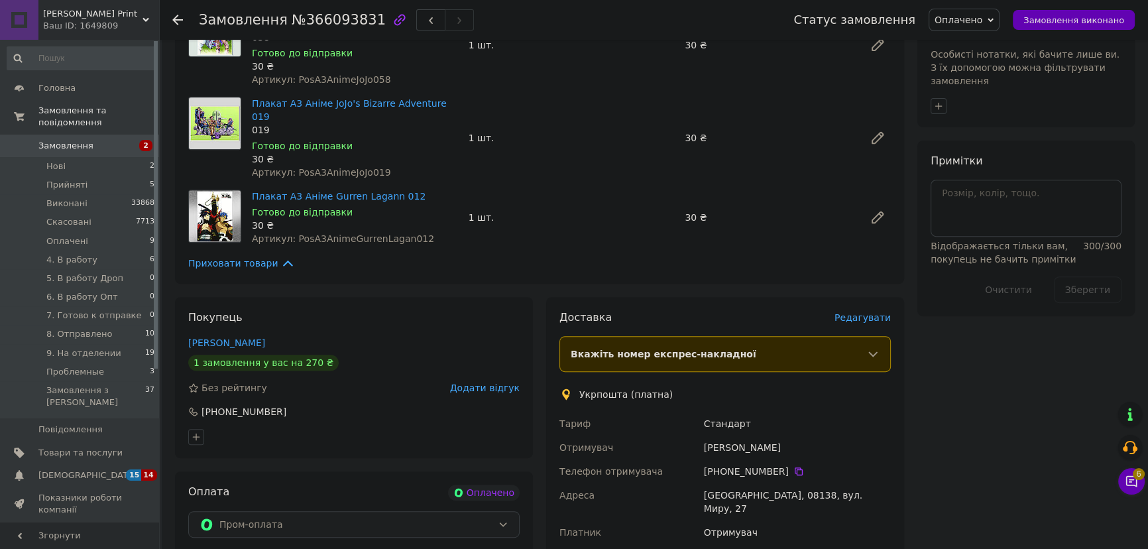
scroll to position [406, 0]
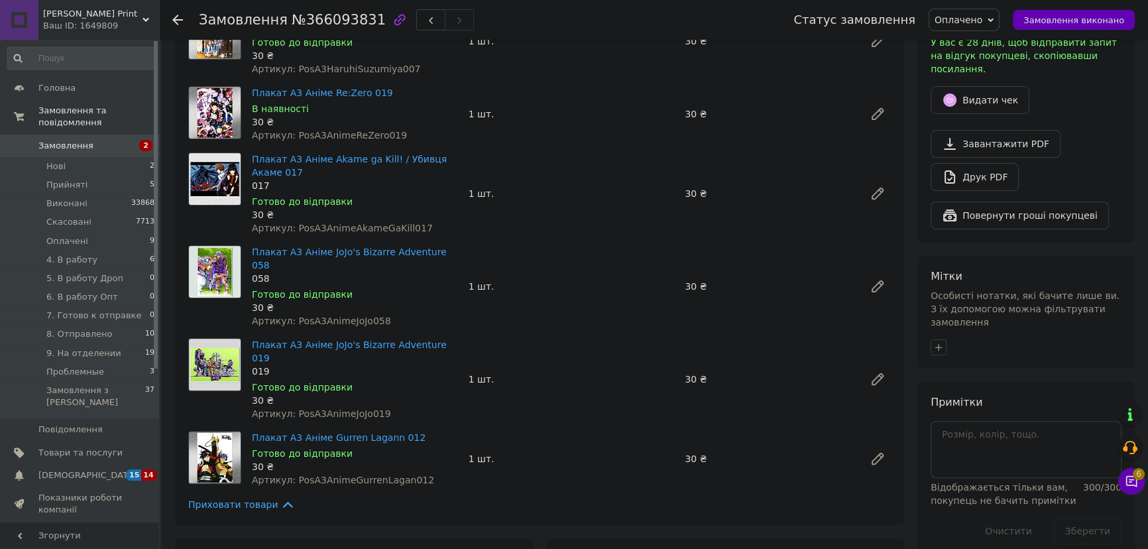
click at [980, 18] on span "Оплачено" at bounding box center [959, 20] width 48 height 11
drag, startPoint x: 988, startPoint y: 109, endPoint x: 982, endPoint y: 111, distance: 7.1
click at [988, 108] on li "4. В работу" at bounding box center [983, 106] width 108 height 20
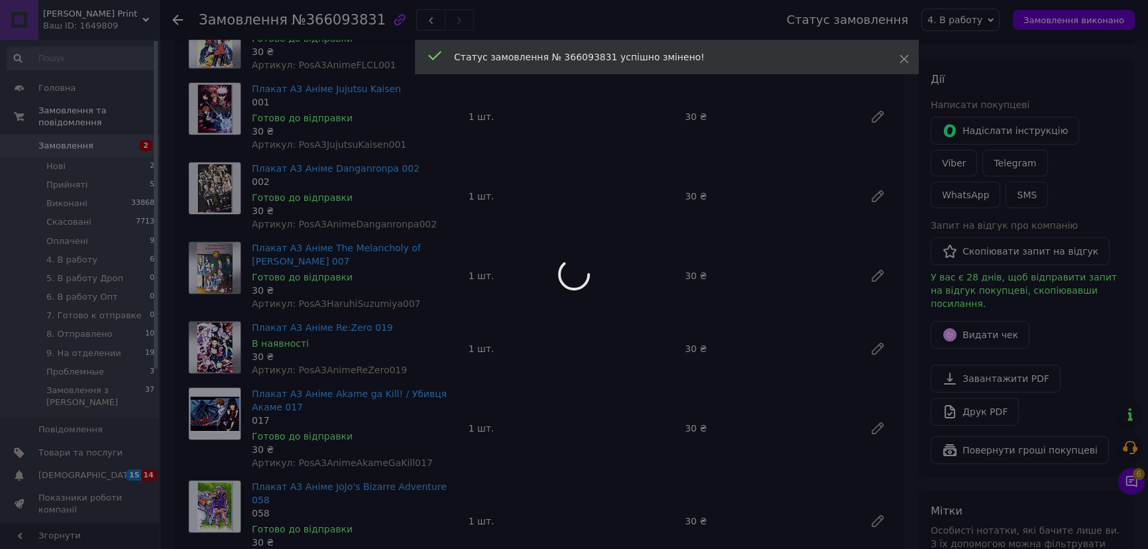
scroll to position [466, 0]
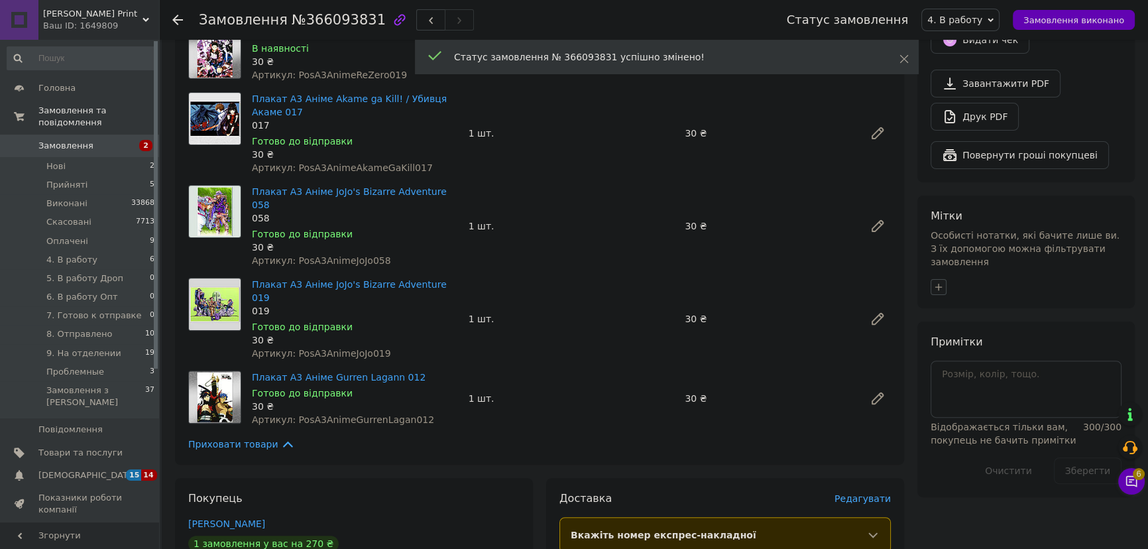
click at [940, 282] on icon "button" at bounding box center [938, 287] width 11 height 11
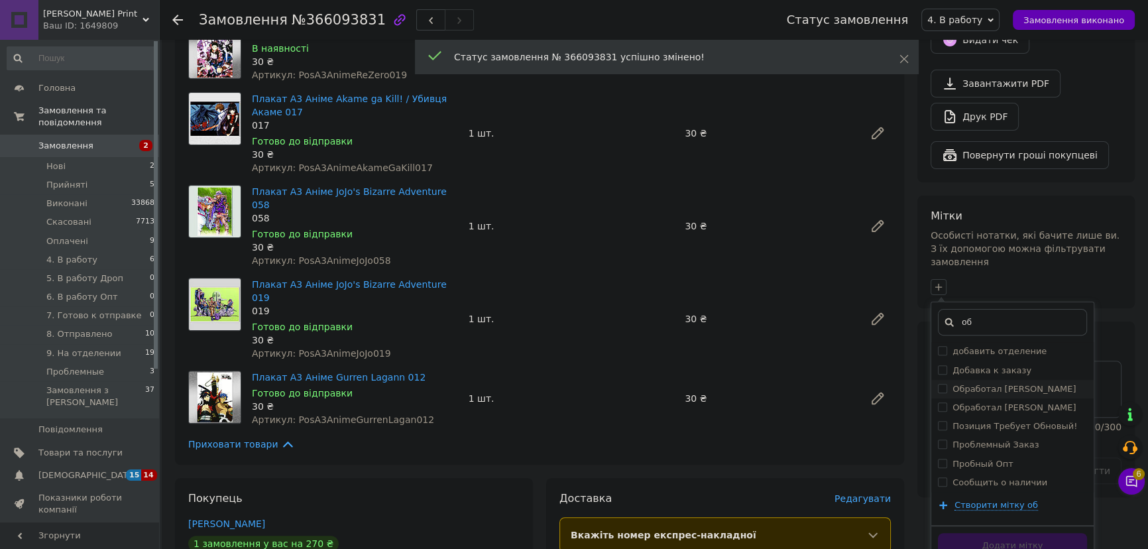
type input "об"
click at [994, 384] on label "Обработал [PERSON_NAME]" at bounding box center [1013, 389] width 123 height 10
checkbox input "true"
click at [997, 533] on button "Додати мітку" at bounding box center [1012, 546] width 149 height 26
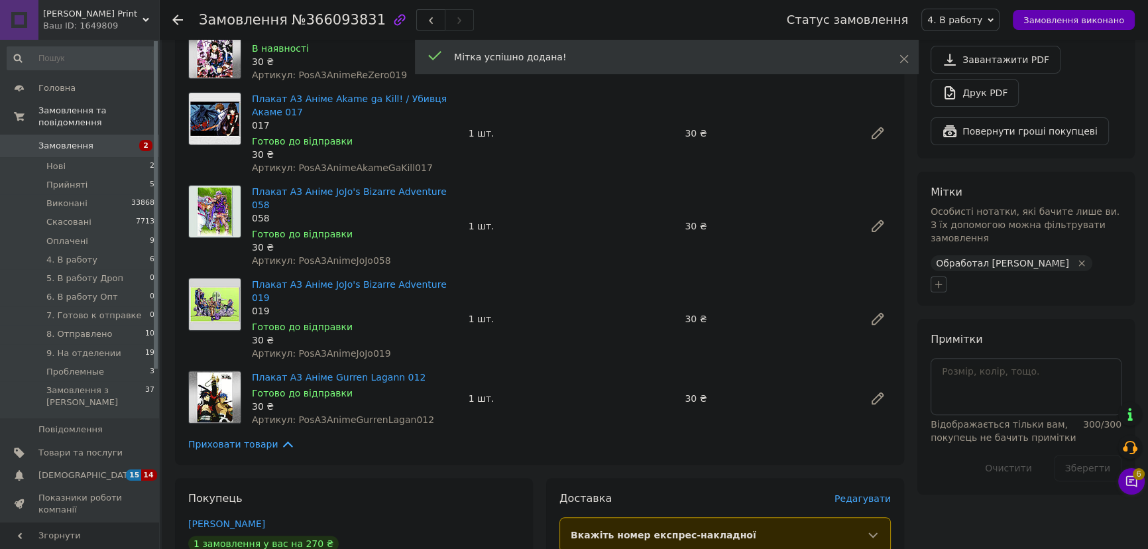
click at [939, 279] on icon "button" at bounding box center [938, 284] width 11 height 11
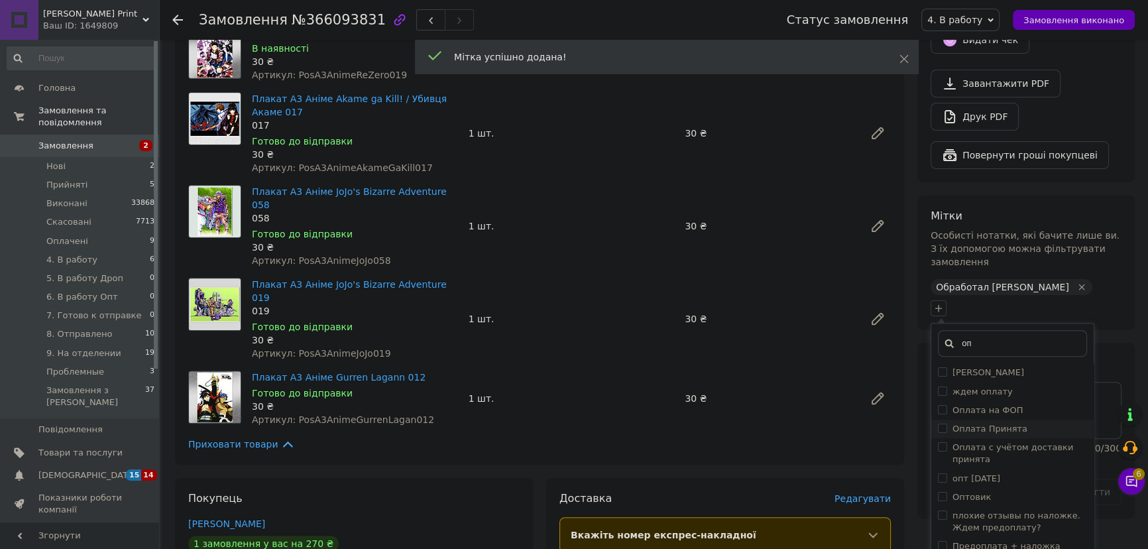
type input "оп"
click at [1005, 424] on label "Оплата Принята" at bounding box center [989, 429] width 75 height 10
checkbox input "true"
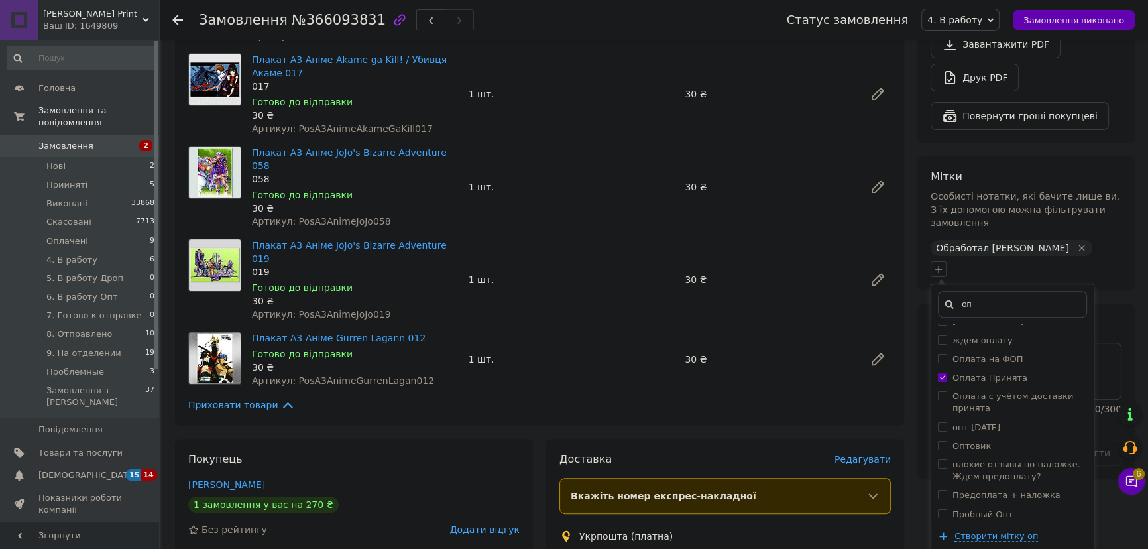
scroll to position [526, 0]
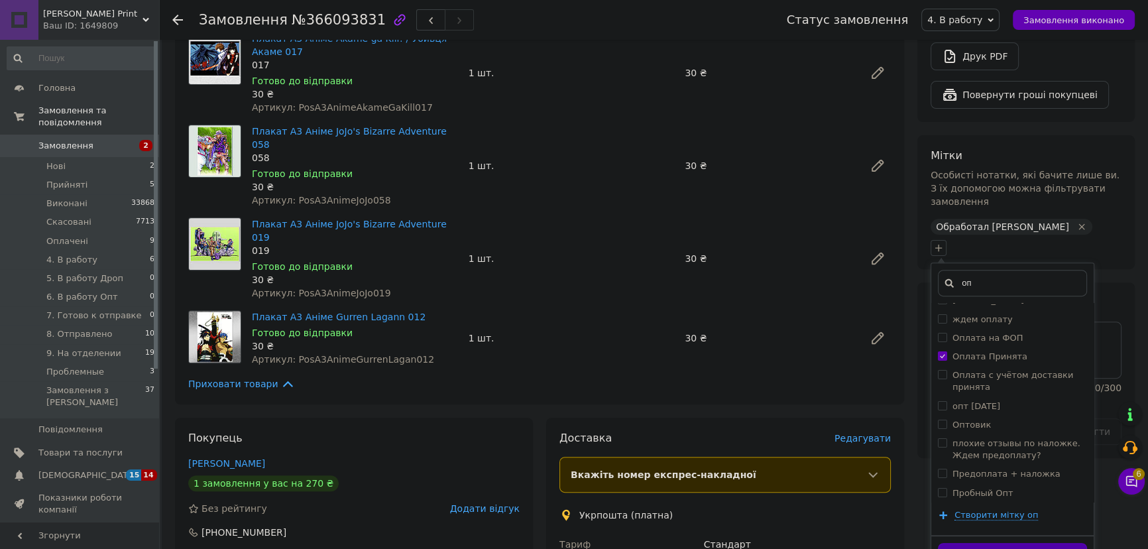
click at [1024, 543] on button "Додати мітку" at bounding box center [1012, 556] width 149 height 26
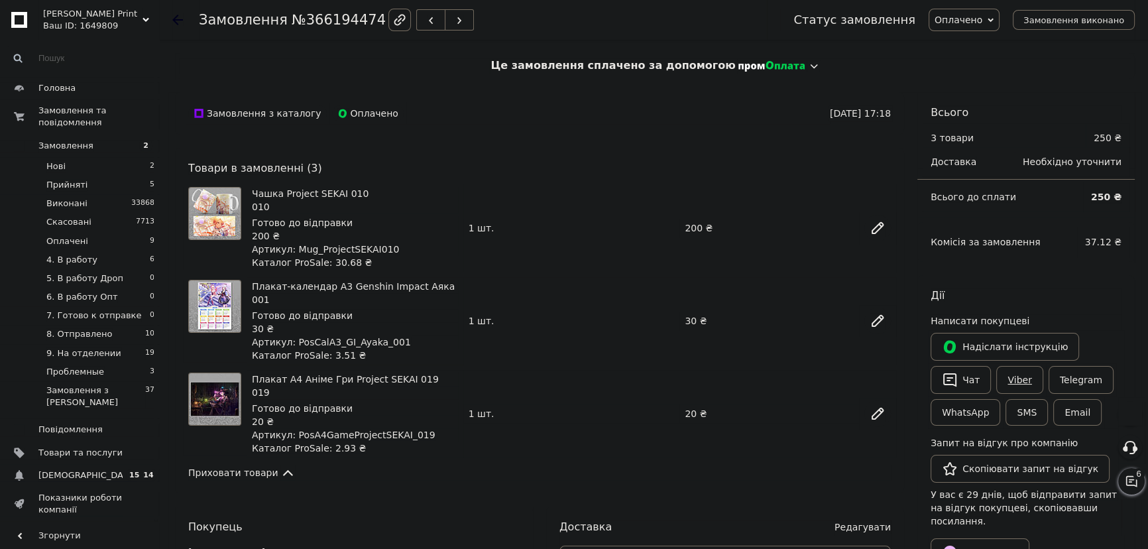
click at [1023, 380] on link "Viber" at bounding box center [1019, 380] width 46 height 28
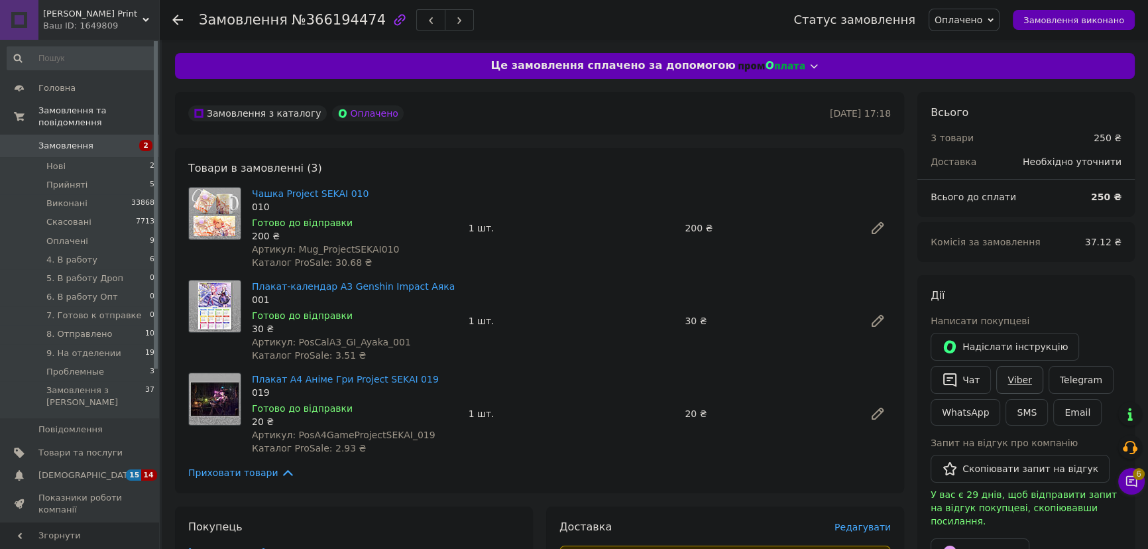
click at [1023, 380] on link "Viber" at bounding box center [1019, 380] width 46 height 28
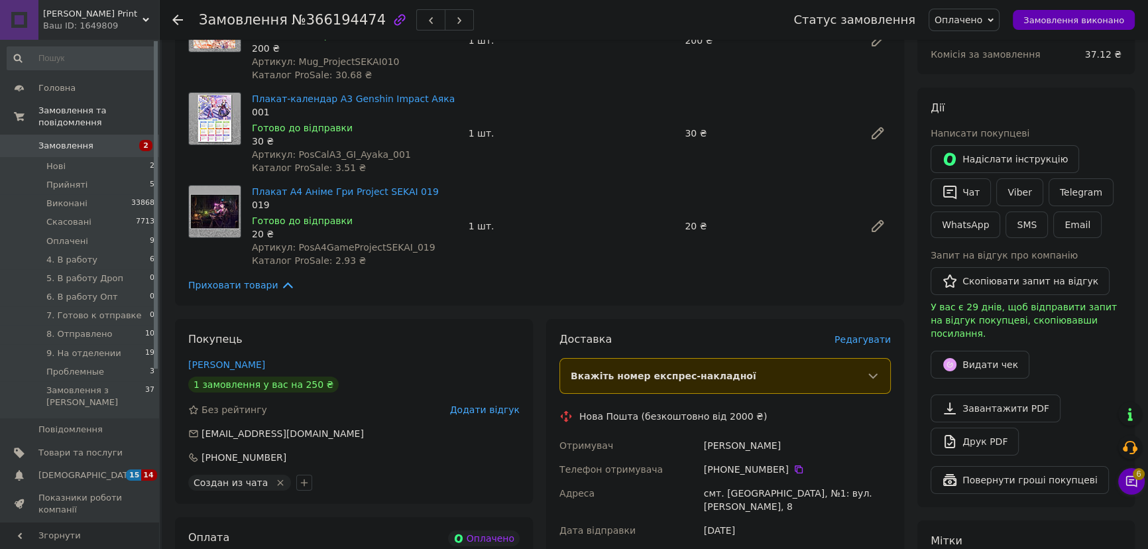
scroll to position [301, 0]
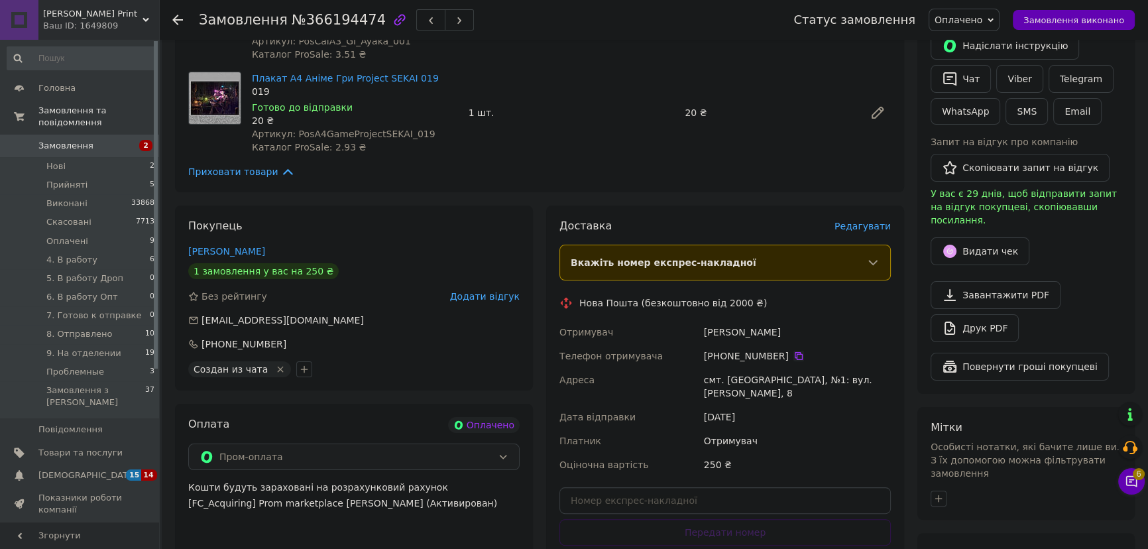
click at [793, 352] on icon at bounding box center [798, 356] width 11 height 11
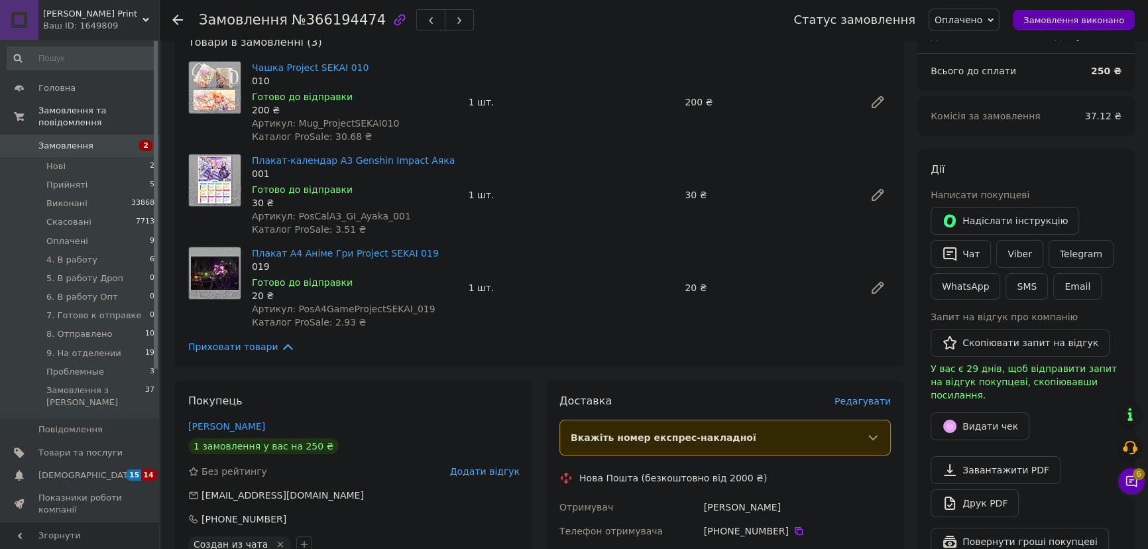
scroll to position [0, 0]
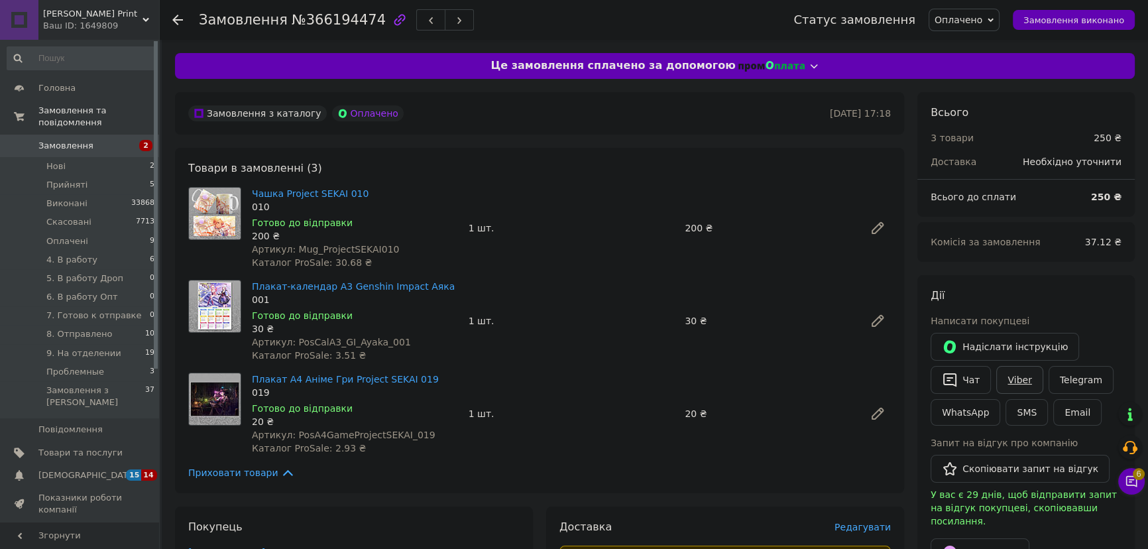
click at [1019, 383] on link "Viber" at bounding box center [1019, 380] width 46 height 28
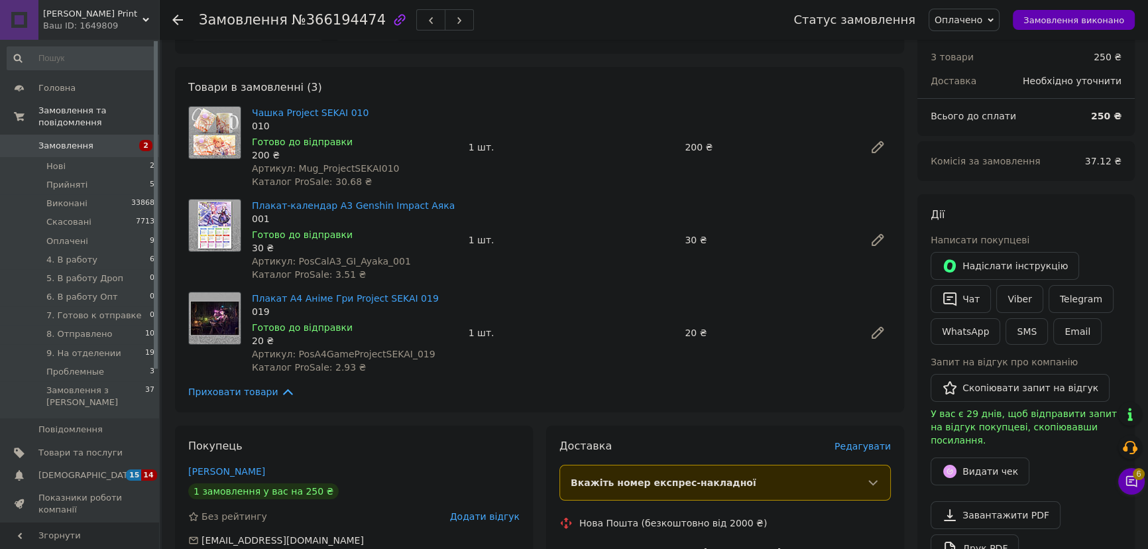
scroll to position [60, 0]
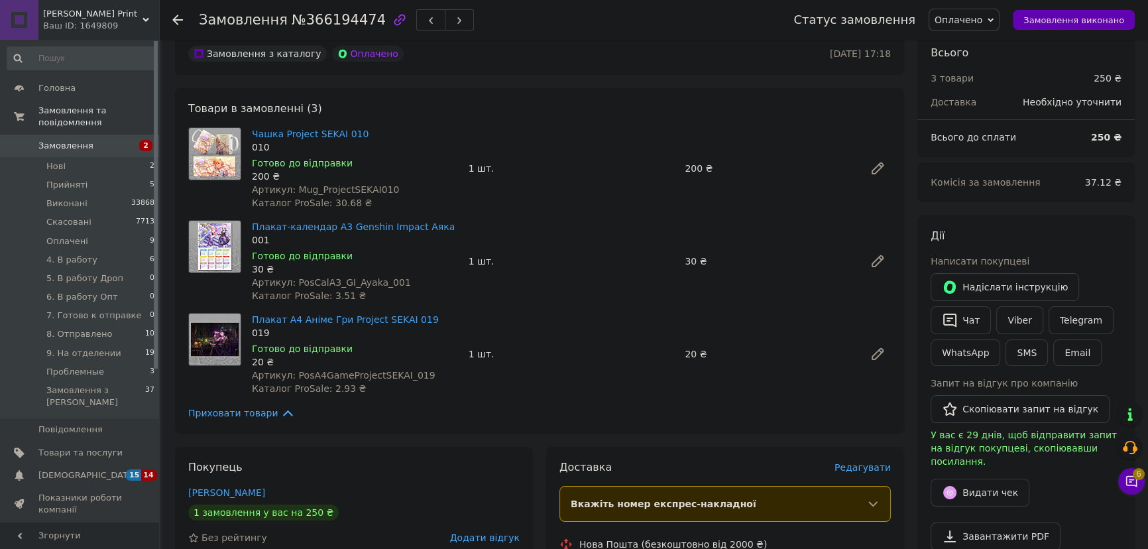
click at [667, 25] on div "Замовлення №366194474" at bounding box center [483, 20] width 568 height 40
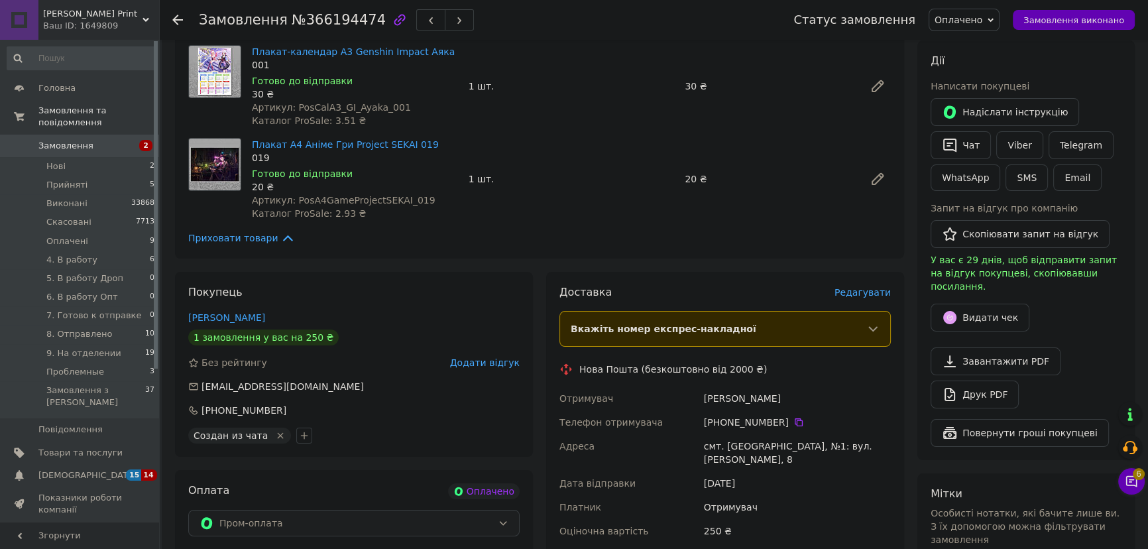
scroll to position [361, 0]
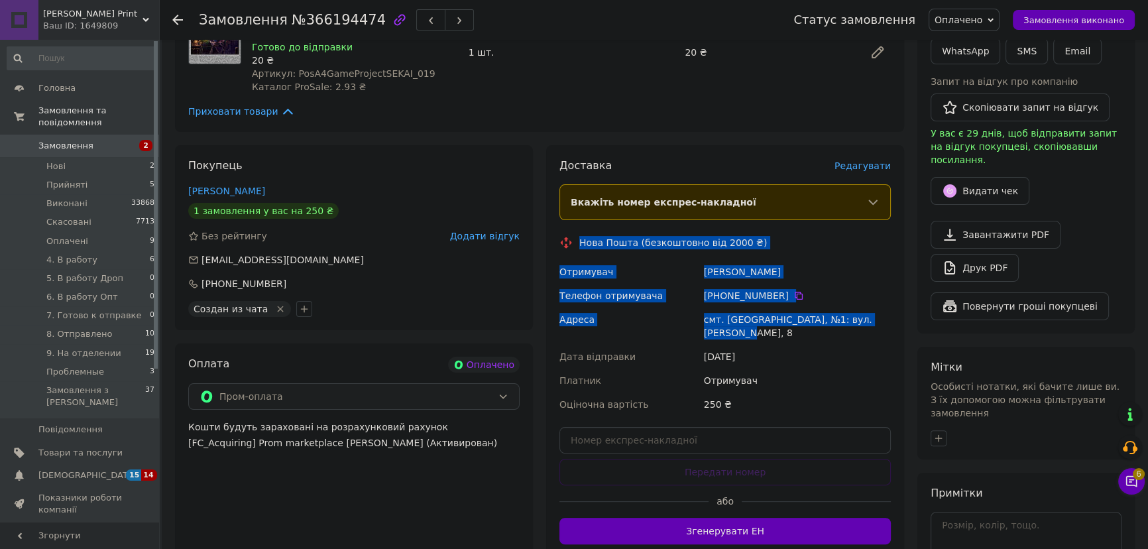
drag, startPoint x: 589, startPoint y: 244, endPoint x: 883, endPoint y: 319, distance: 303.0
click at [883, 319] on div "Доставка [PERSON_NAME] Вкажіть номер експрес-накладної Обов'язково введіть номе…" at bounding box center [724, 351] width 331 height 386
copy div "Нова Пошта (безкоштовно від 2000 ₴) Отримувач [PERSON_NAME] Телефон отримувача …"
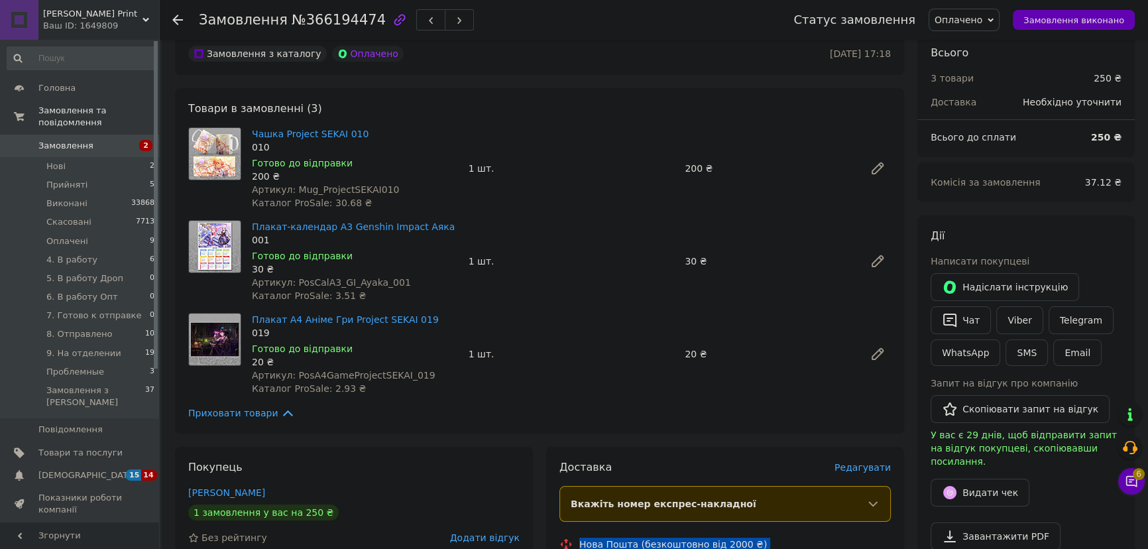
scroll to position [0, 0]
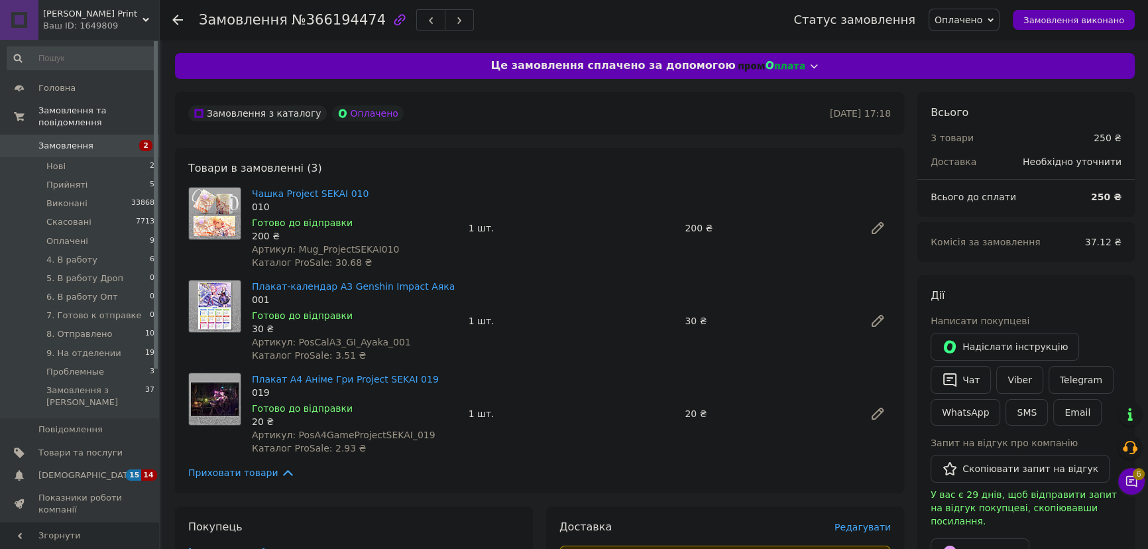
click at [716, 131] on div "Замовлення з каталогу Оплачено [DATE] 17:18" at bounding box center [539, 113] width 729 height 42
click at [979, 28] on span "Оплачено" at bounding box center [964, 20] width 71 height 23
click at [997, 103] on li "4. В работу" at bounding box center [983, 106] width 108 height 20
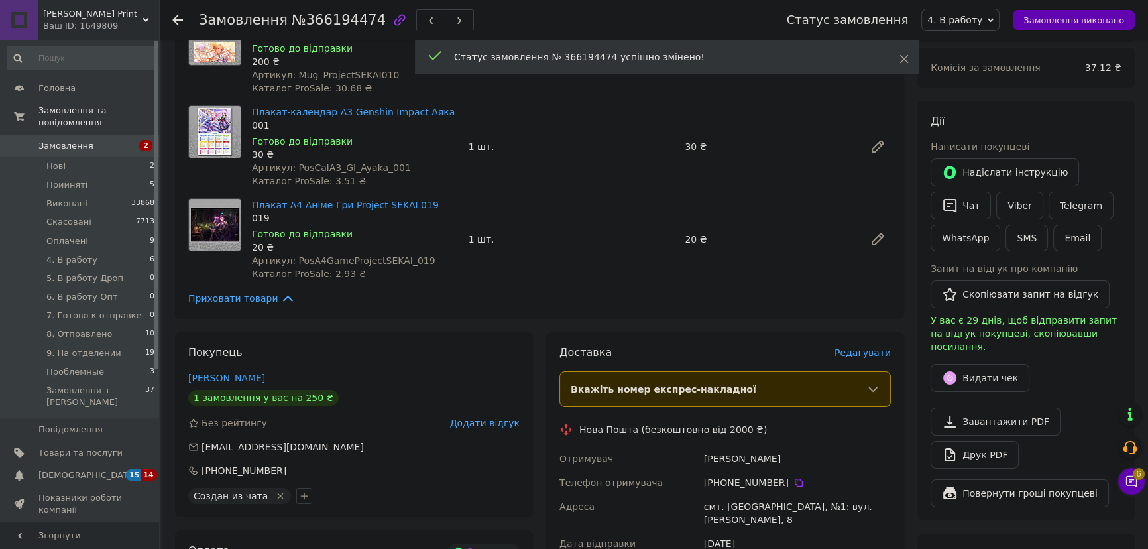
scroll to position [422, 0]
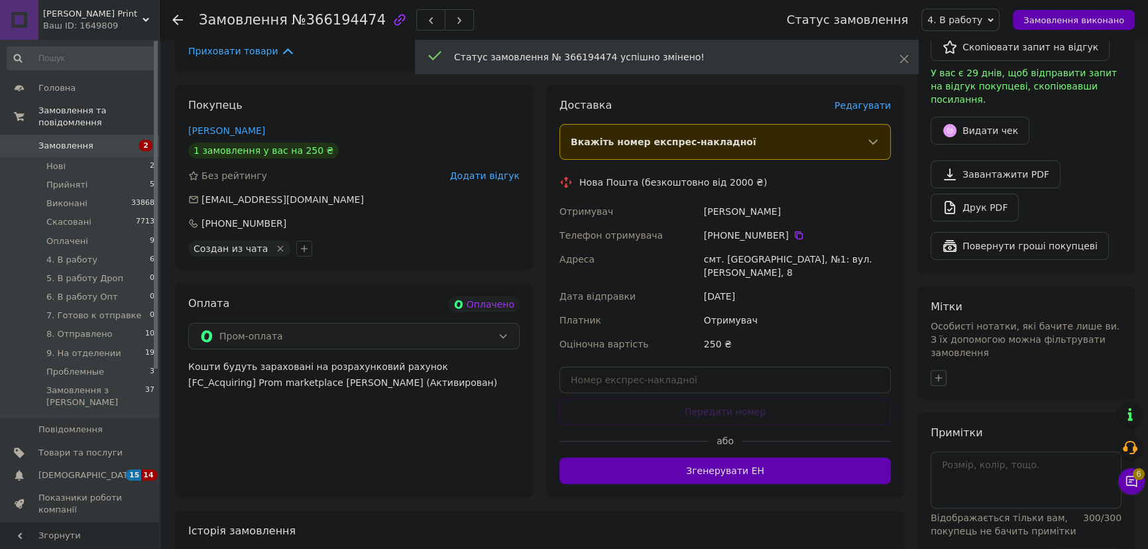
click at [942, 372] on icon "button" at bounding box center [938, 377] width 11 height 11
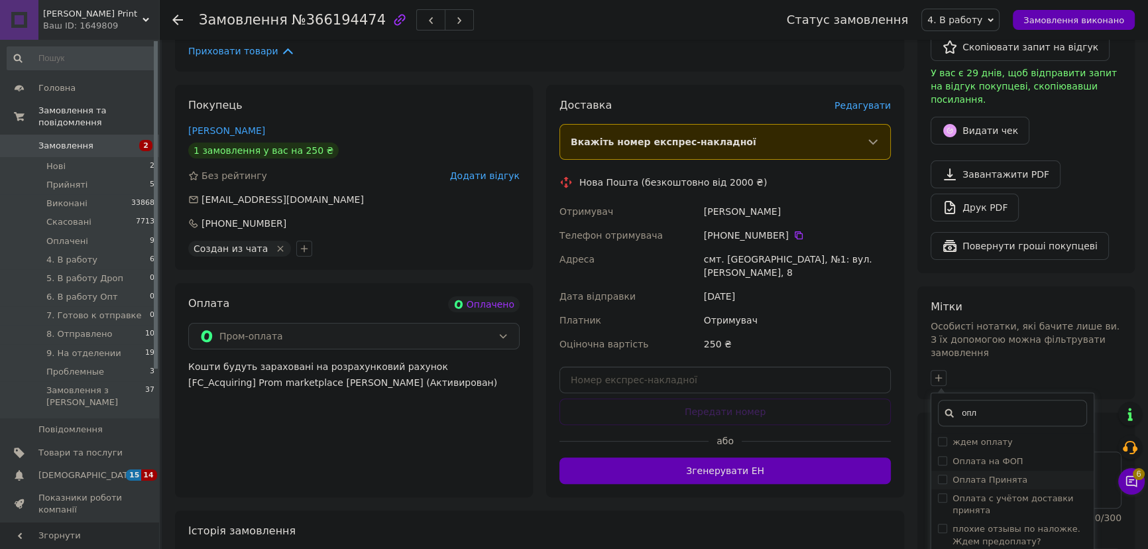
type input "опл"
click at [1003, 475] on label "Оплата Принята" at bounding box center [989, 480] width 75 height 10
checkbox input "true"
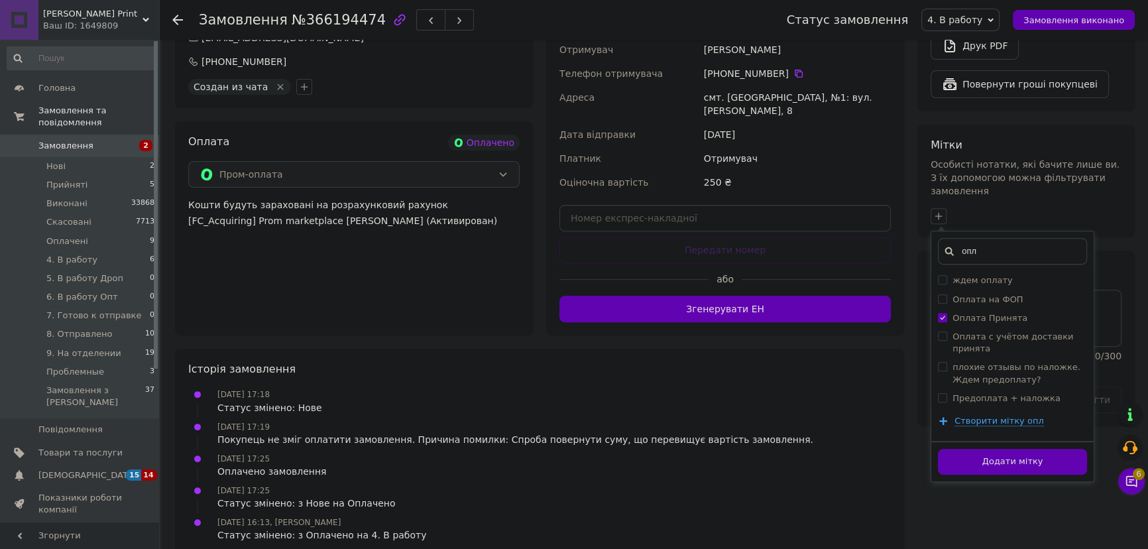
scroll to position [588, 0]
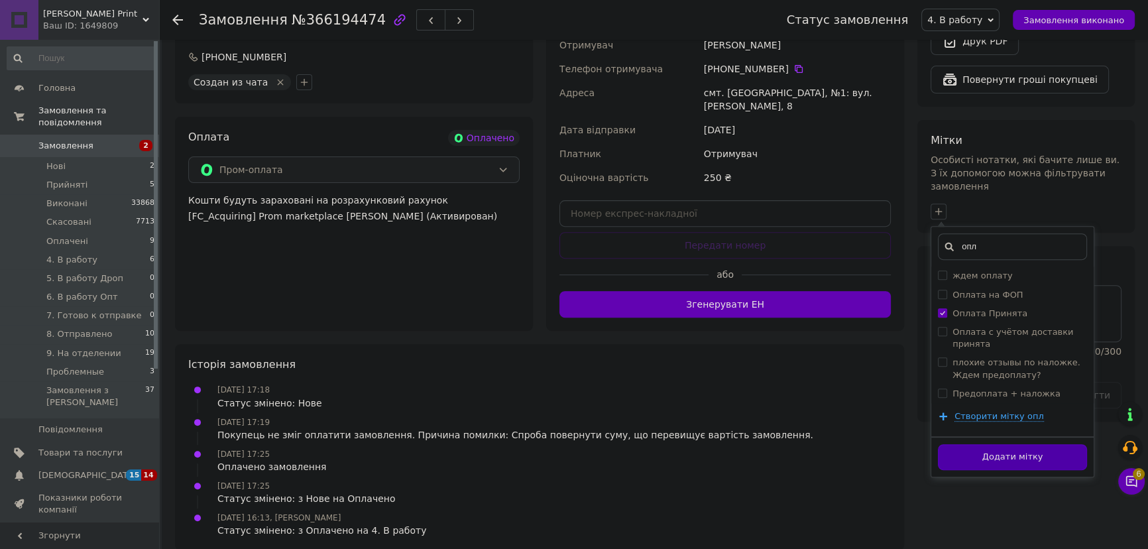
click at [1037, 444] on button "Додати мітку" at bounding box center [1012, 457] width 149 height 26
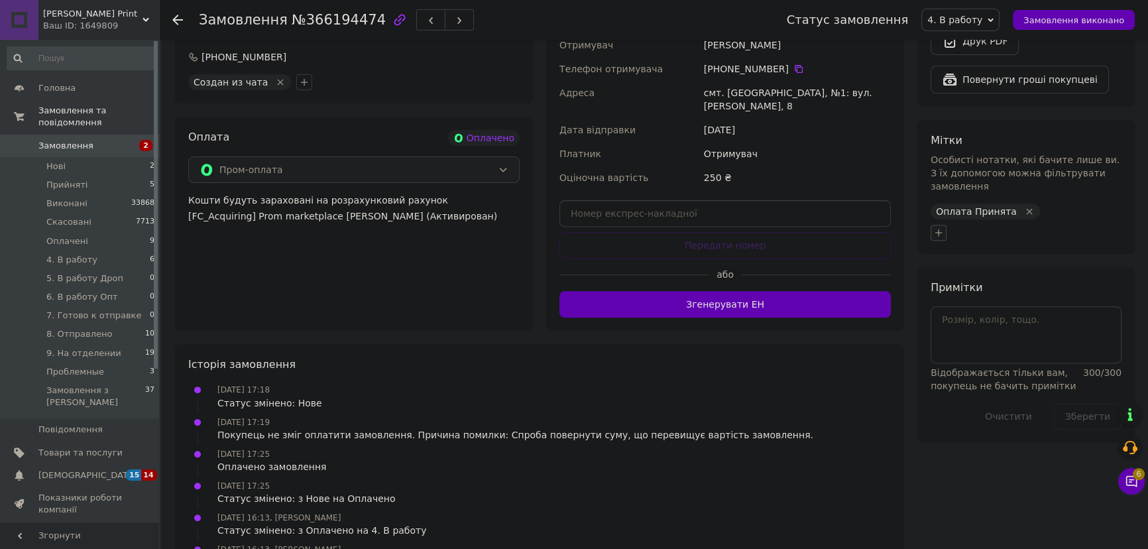
click at [941, 227] on icon "button" at bounding box center [938, 232] width 11 height 11
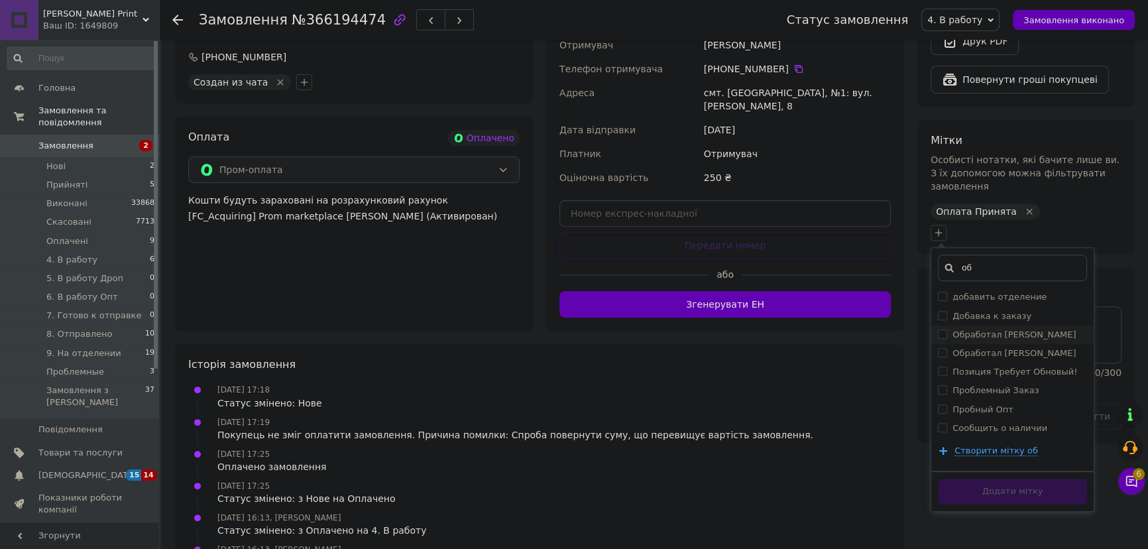
type input "об"
click at [999, 329] on div "Обработал [PERSON_NAME]" at bounding box center [1013, 335] width 123 height 12
click at [946, 329] on input "Обработал [PERSON_NAME]" at bounding box center [942, 333] width 9 height 9
click at [994, 325] on li "Обработал [PERSON_NAME]" at bounding box center [1012, 334] width 162 height 19
checkbox input "true"
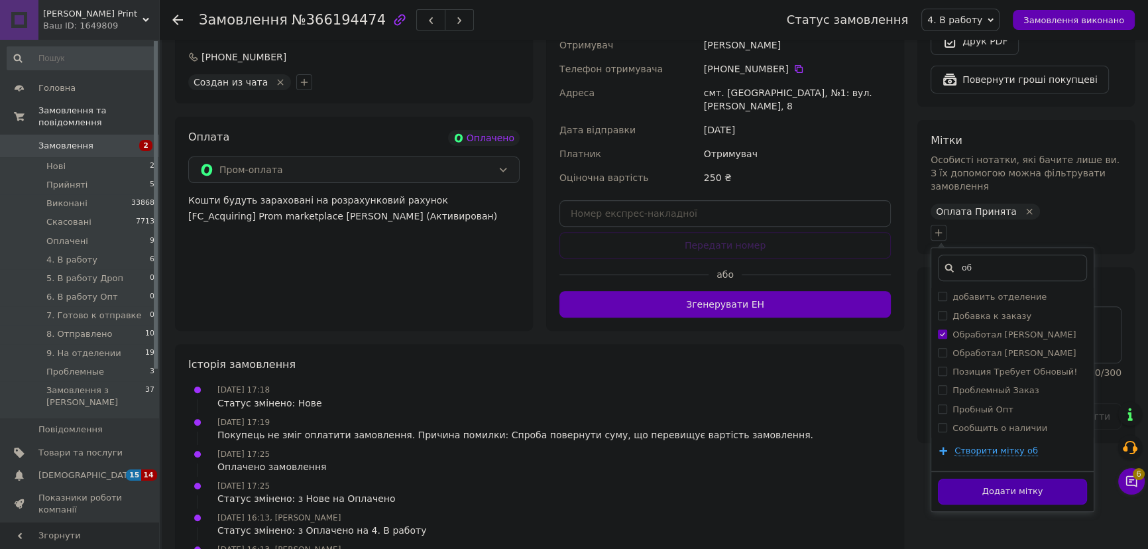
click at [1025, 479] on button "Додати мітку" at bounding box center [1012, 492] width 149 height 26
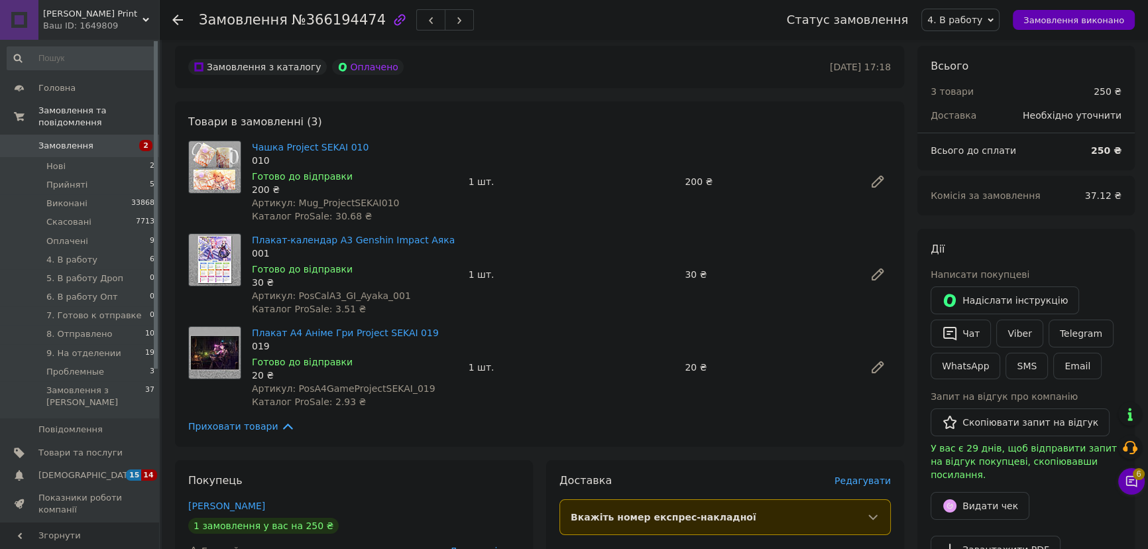
scroll to position [0, 0]
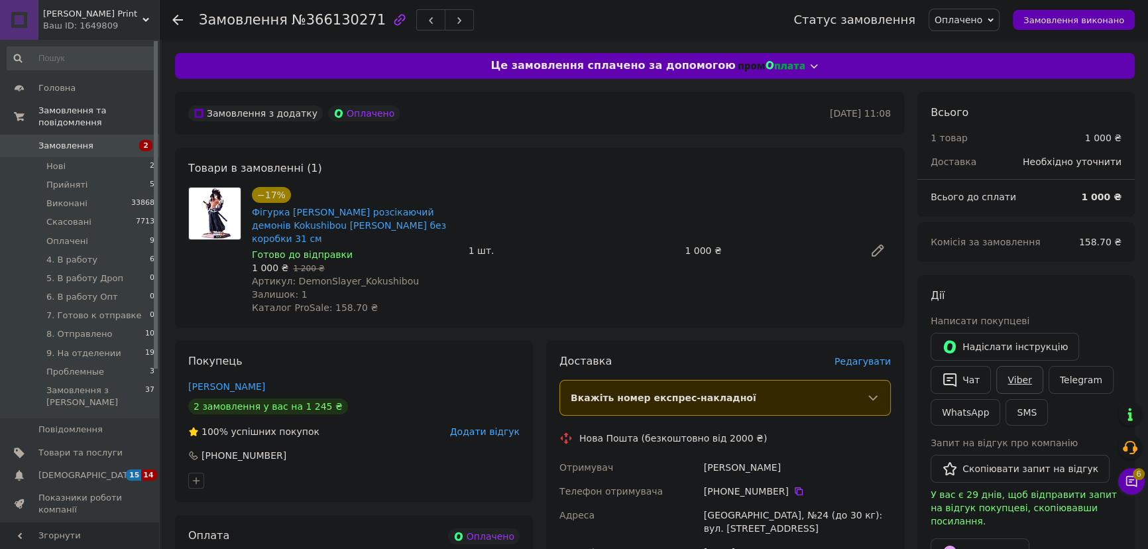
click at [1021, 384] on link "Viber" at bounding box center [1019, 380] width 46 height 28
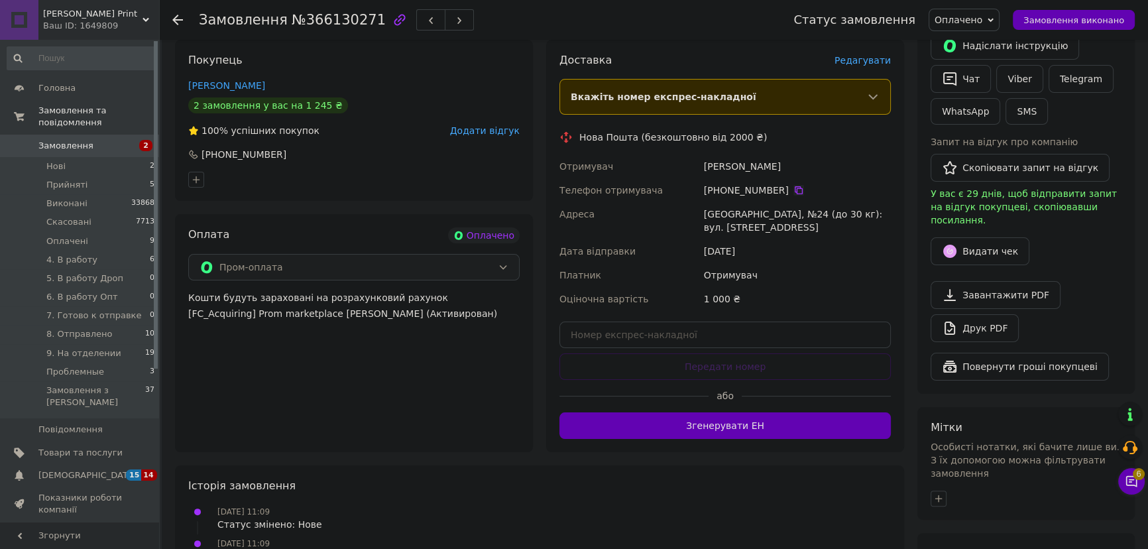
click at [793, 185] on icon at bounding box center [798, 190] width 11 height 11
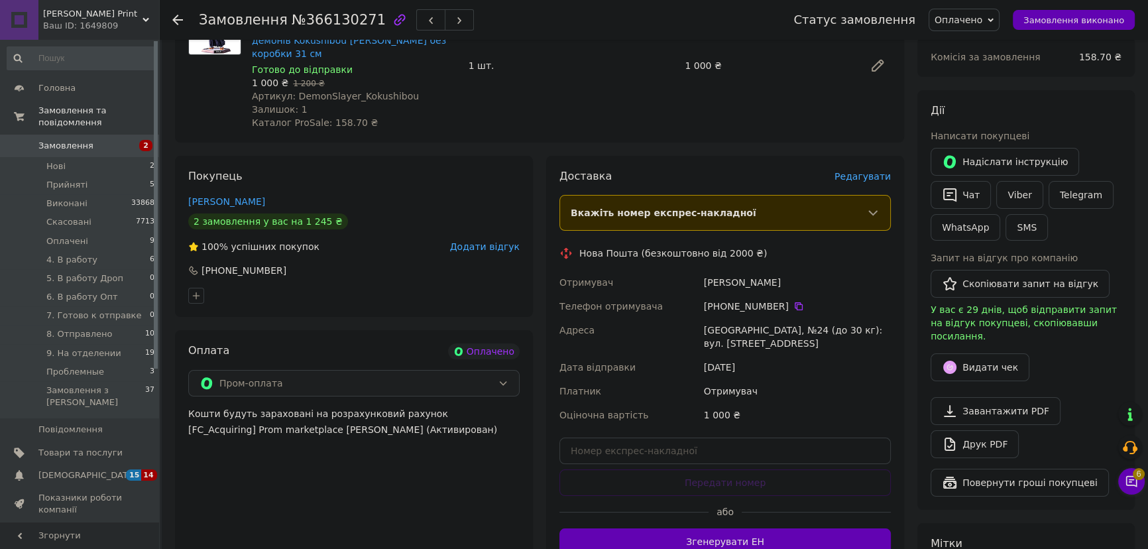
scroll to position [60, 0]
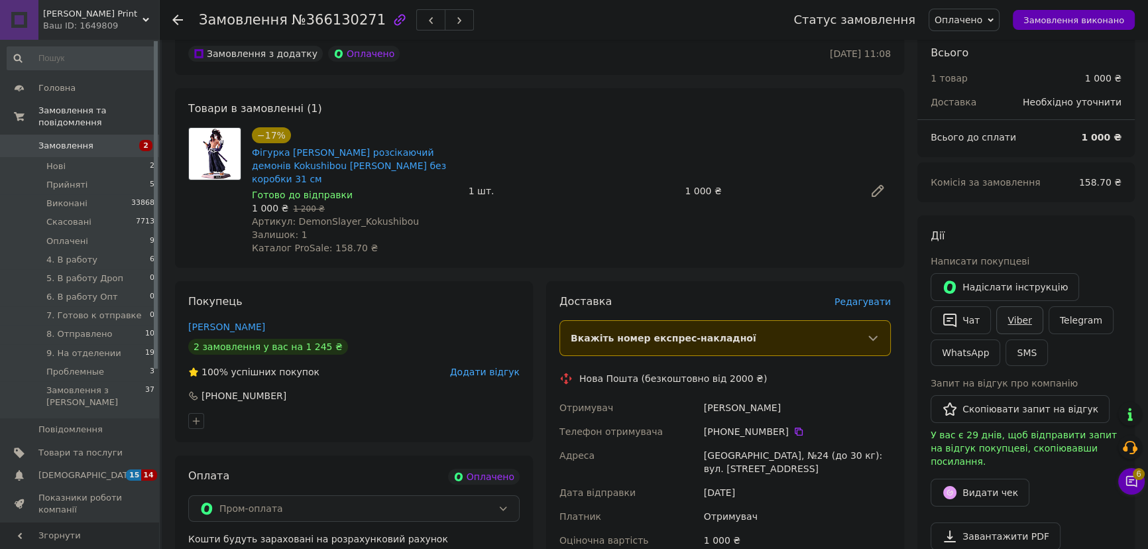
drag, startPoint x: 1023, startPoint y: 317, endPoint x: 1011, endPoint y: 308, distance: 15.6
click at [1023, 317] on link "Viber" at bounding box center [1019, 320] width 46 height 28
click at [582, 127] on div "−17% Фігурка Кокушибо Клинок розсікаючий демонів Kokushibou Demon Slayer без ко…" at bounding box center [572, 191] width 650 height 133
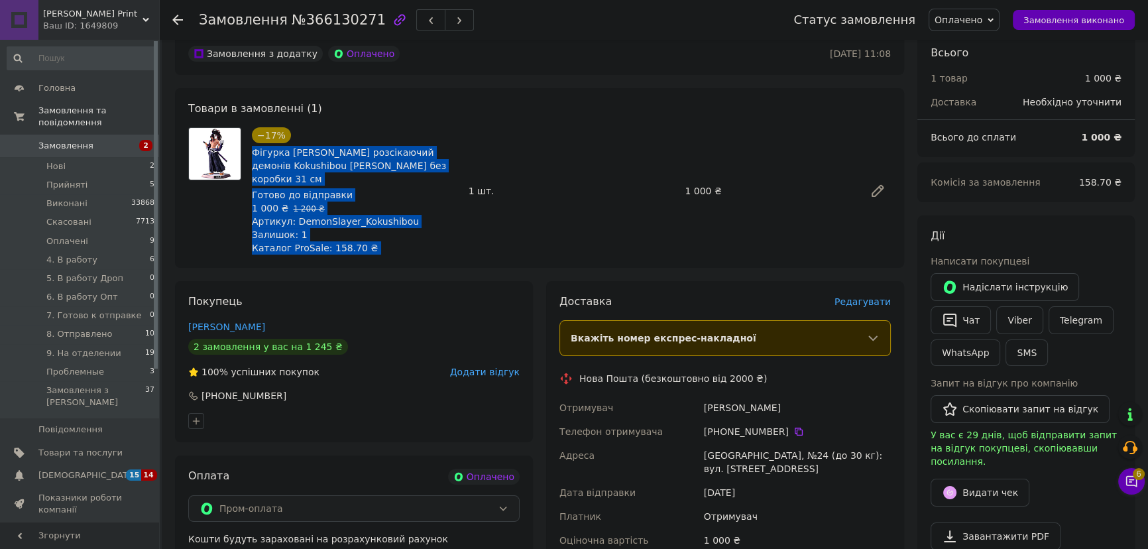
drag, startPoint x: 247, startPoint y: 149, endPoint x: 466, endPoint y: 170, distance: 219.7
click at [466, 170] on div "−17% Фігурка Кокушибо Клинок розсікаючий демонів Kokushibou Demon Slayer без ко…" at bounding box center [572, 191] width 650 height 133
copy div "Фігурка Кокушибо Клинок розсікаючий демонів Kokushibou Demon Slayer без коробки…"
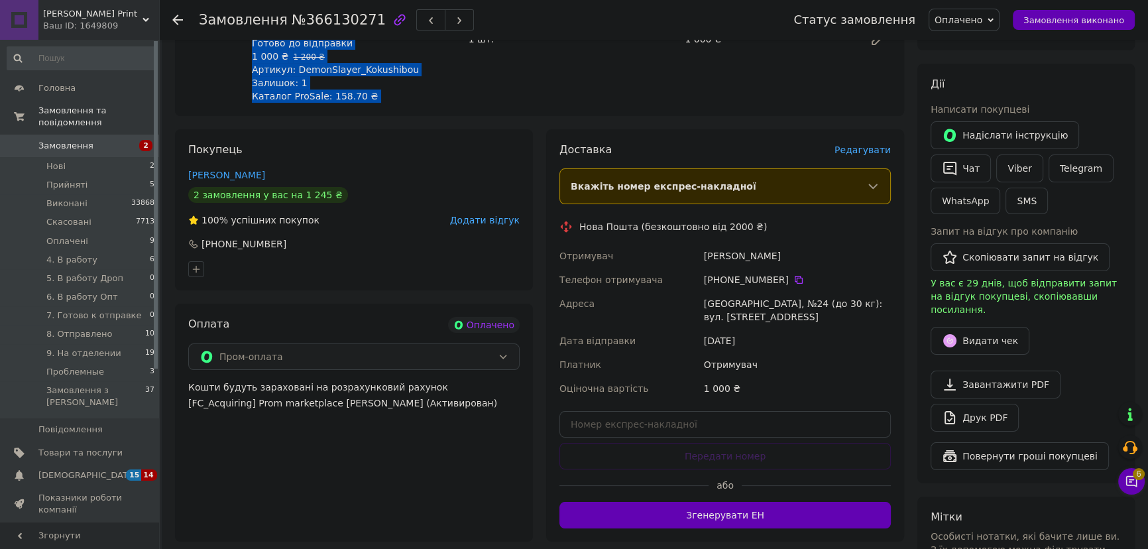
scroll to position [301, 0]
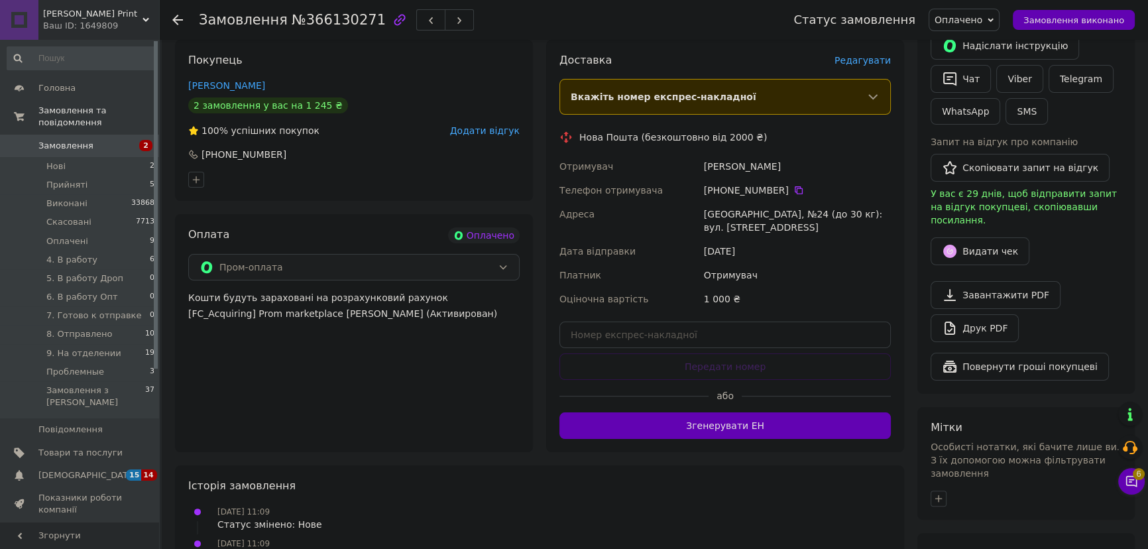
click at [620, 154] on div "Отримувач" at bounding box center [629, 166] width 144 height 24
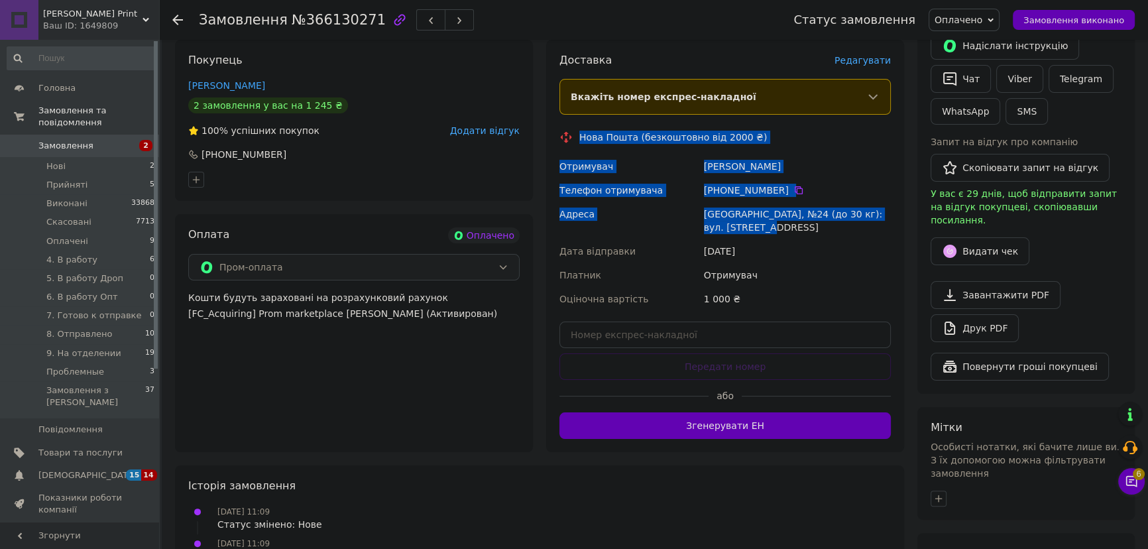
drag, startPoint x: 582, startPoint y: 120, endPoint x: 790, endPoint y: 211, distance: 227.3
click at [790, 211] on div "Доставка Редагувати Вкажіть номер експрес-накладної Обов'язково введіть номер е…" at bounding box center [724, 246] width 331 height 386
copy div "Нова Пошта (безкоштовно від 2000 ₴) Отримувач Калініна Валерія Телефон отримува…"
drag, startPoint x: 980, startPoint y: 15, endPoint x: 1001, endPoint y: 41, distance: 34.4
click at [980, 15] on span "Оплачено" at bounding box center [959, 20] width 48 height 11
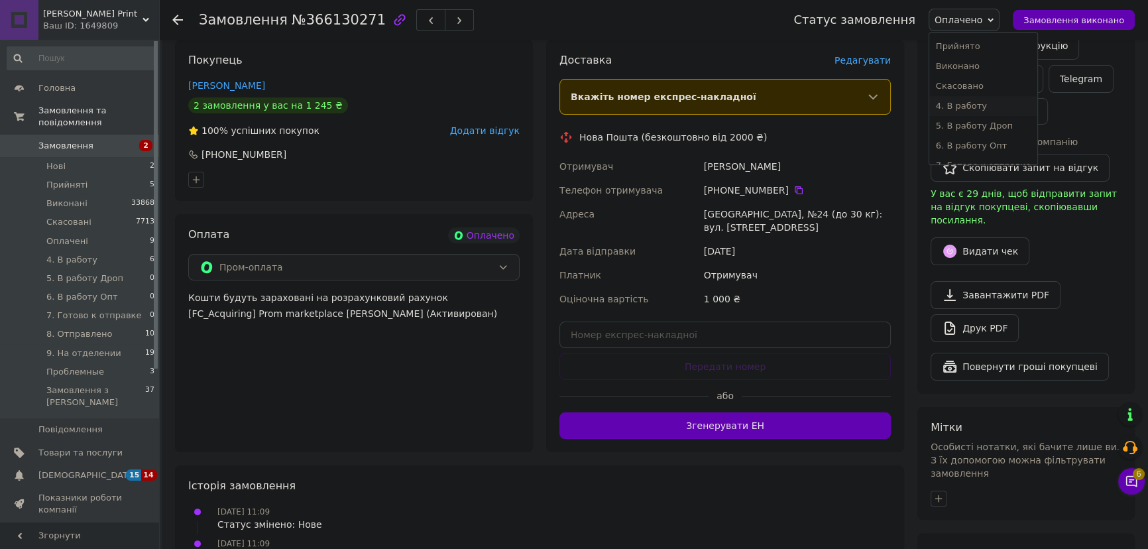
click at [991, 109] on li "4. В работу" at bounding box center [983, 106] width 108 height 20
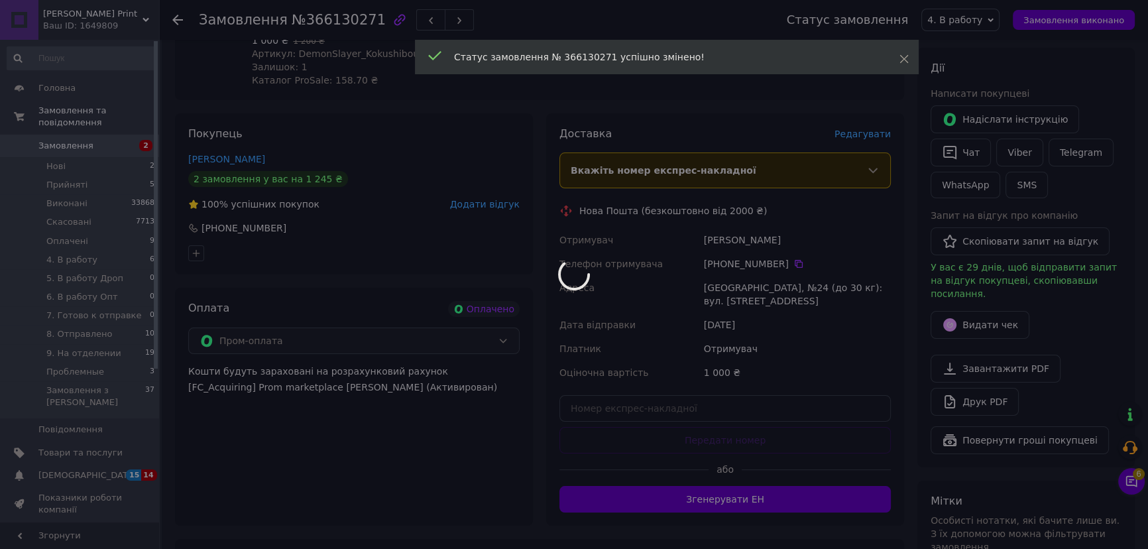
scroll to position [361, 0]
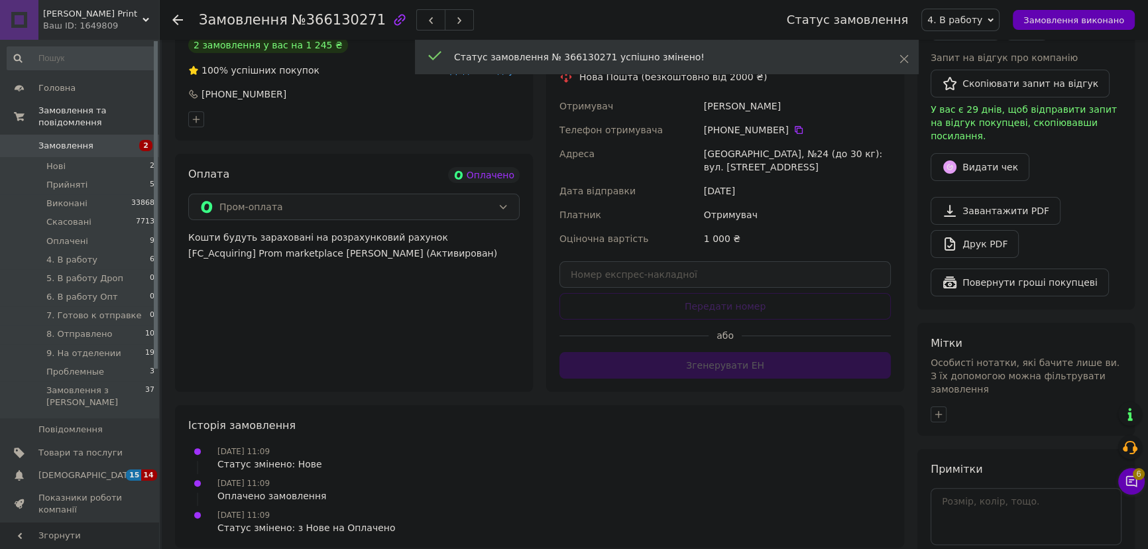
click at [933, 391] on div "Особисті нотатки, які бачите лише ви. З їх допомогою можна фільтрувати замовлен…" at bounding box center [1026, 376] width 191 height 40
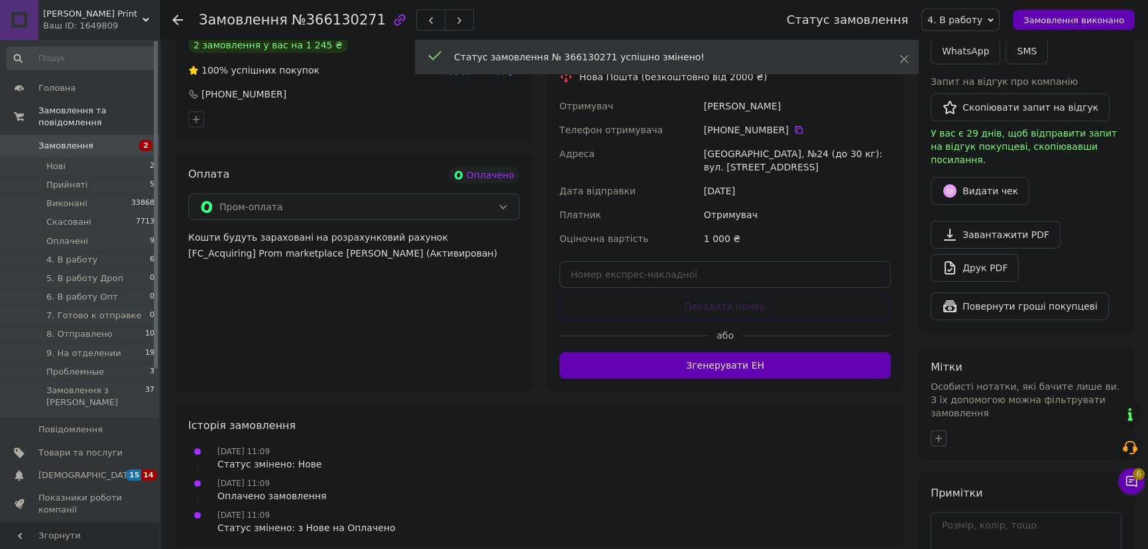
click at [937, 433] on icon "button" at bounding box center [938, 438] width 11 height 11
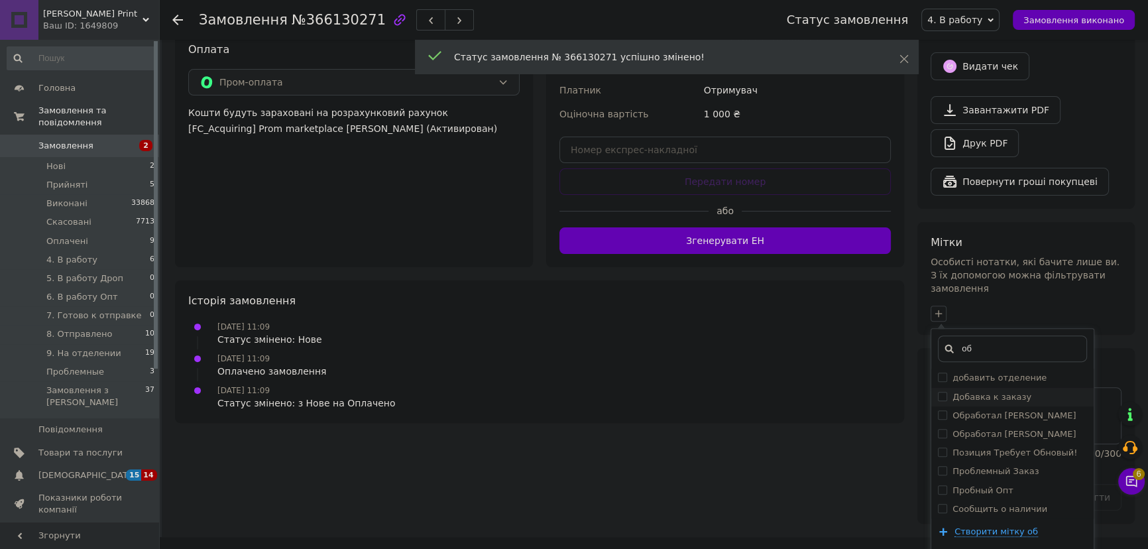
scroll to position [501, 0]
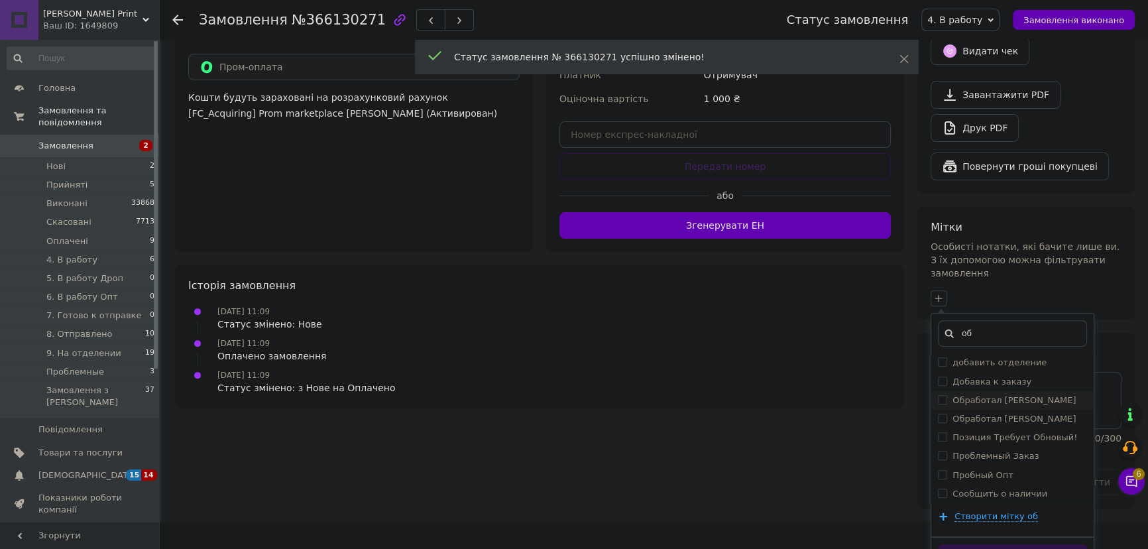
type input "об"
click at [1024, 391] on li "Обработал Вадим" at bounding box center [1012, 400] width 162 height 19
checkbox input "true"
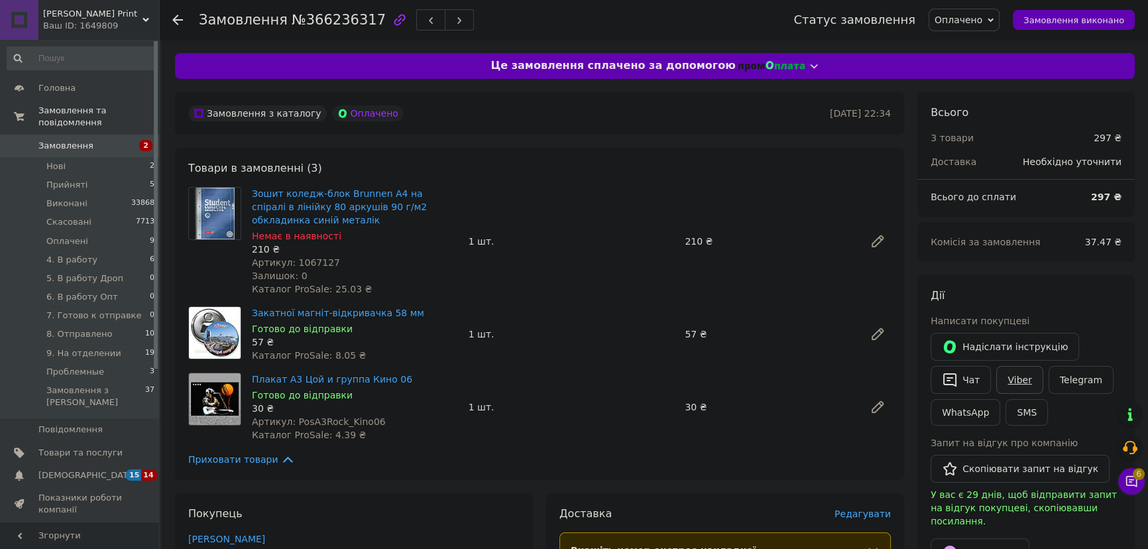
click at [1019, 377] on link "Viber" at bounding box center [1019, 380] width 46 height 28
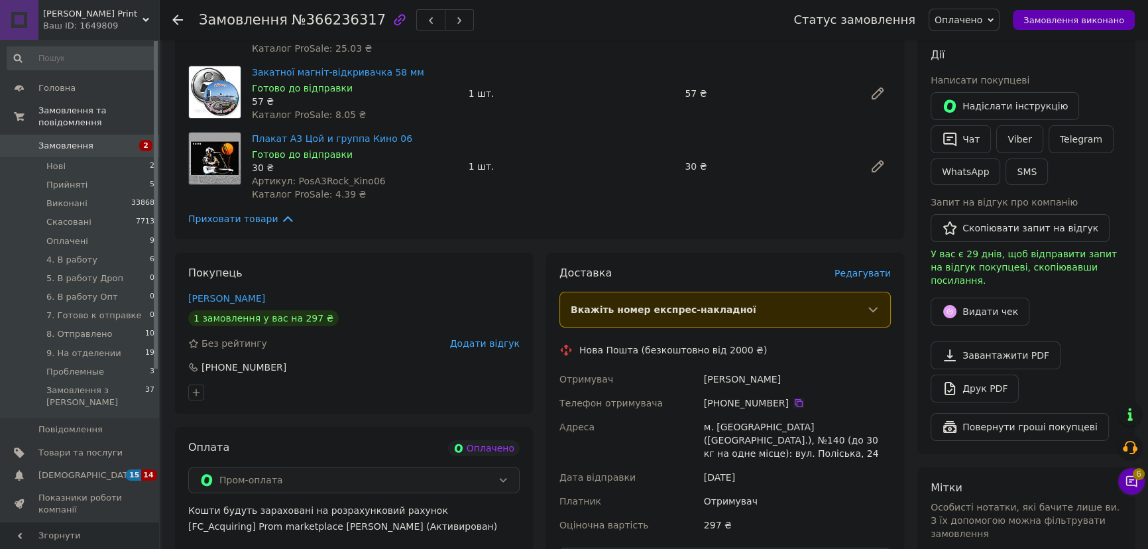
click at [793, 401] on icon at bounding box center [798, 403] width 11 height 11
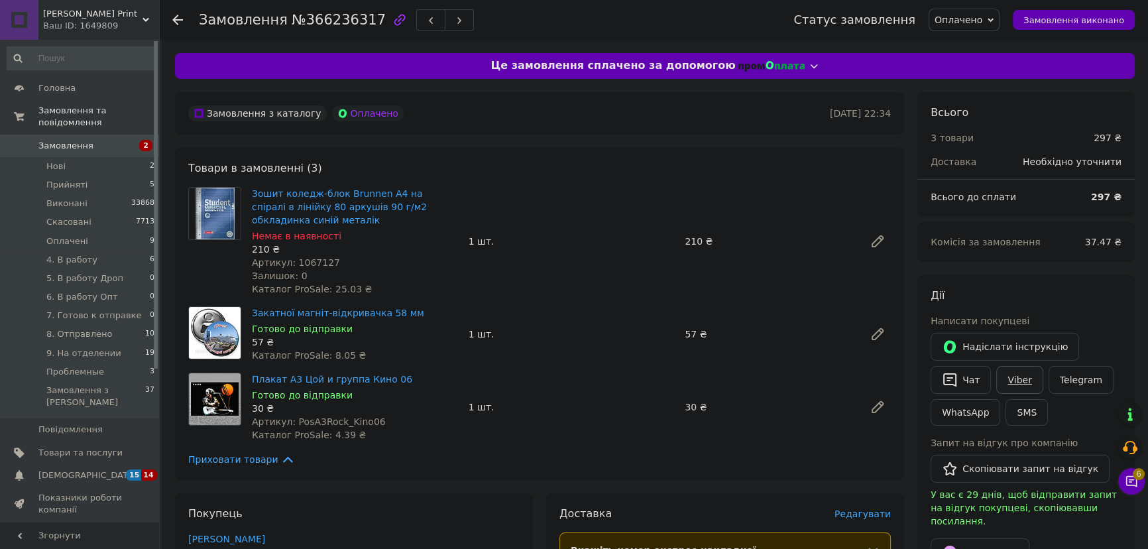
click at [1019, 381] on link "Viber" at bounding box center [1019, 380] width 46 height 28
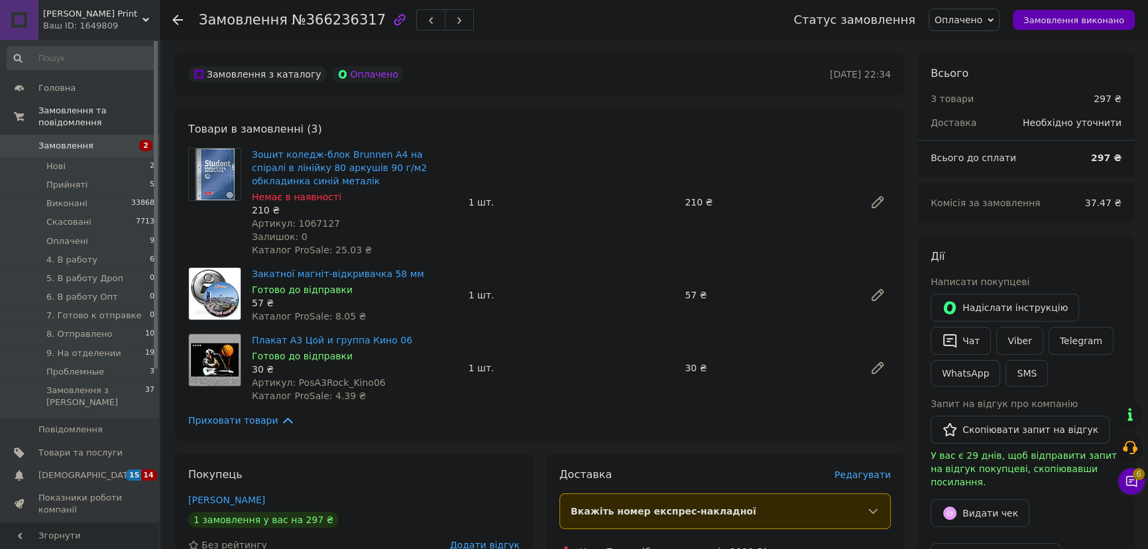
scroll to position [60, 0]
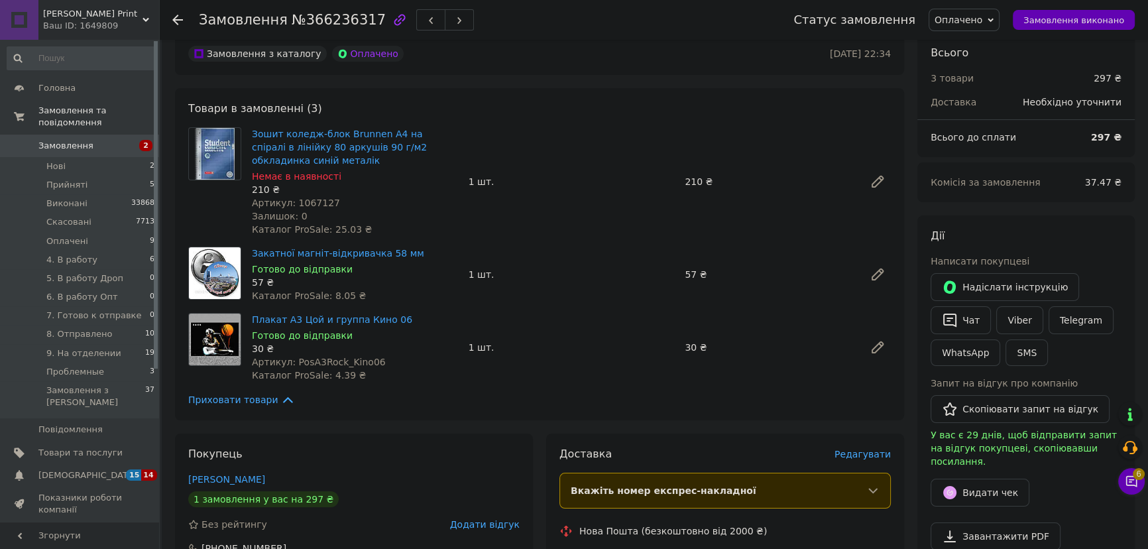
click at [514, 73] on div "Замовлення з каталогу Оплачено 11.10.2025 • 22:34" at bounding box center [539, 53] width 729 height 42
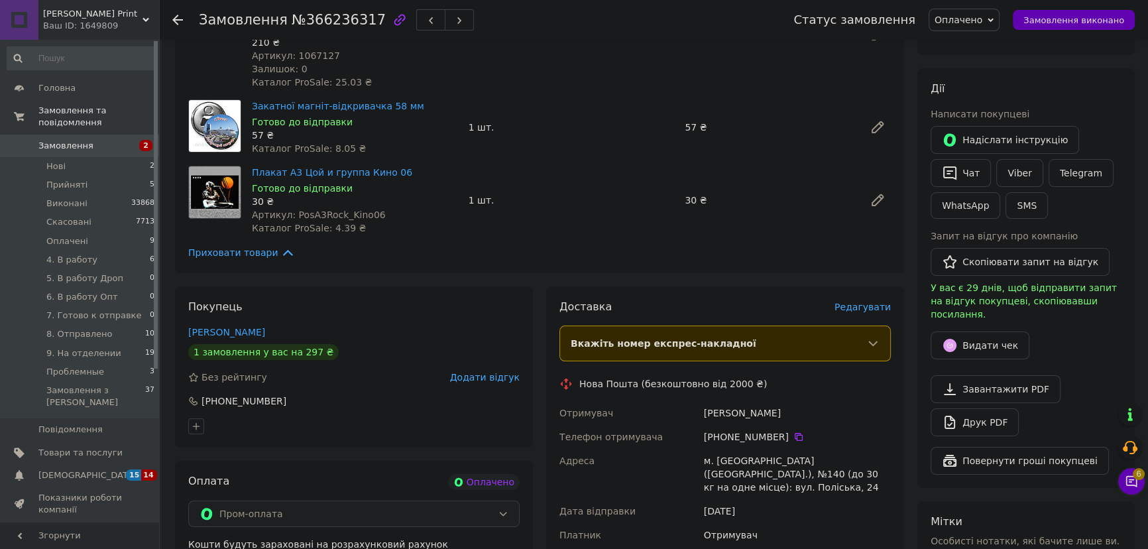
scroll to position [301, 0]
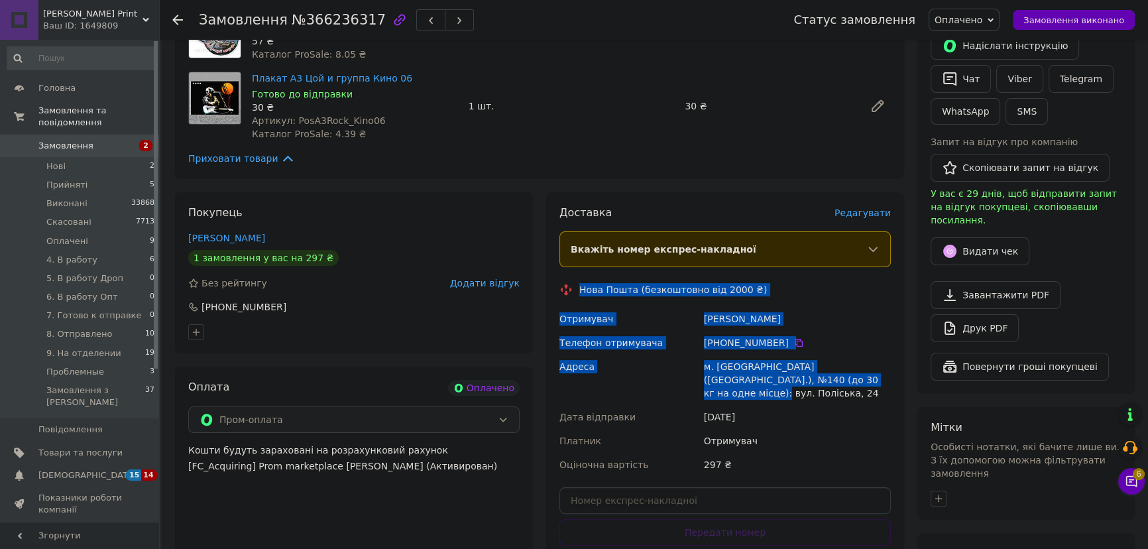
drag, startPoint x: 579, startPoint y: 286, endPoint x: 834, endPoint y: 384, distance: 274.0
click at [834, 384] on div "Доставка Редагувати Вкажіть номер експрес-накладної Обов'язково введіть номер е…" at bounding box center [724, 404] width 331 height 399
copy div "Нова Пошта (безкоштовно від 2000 ₴) Отримувач Ташлікович Дарій Телефон отримува…"
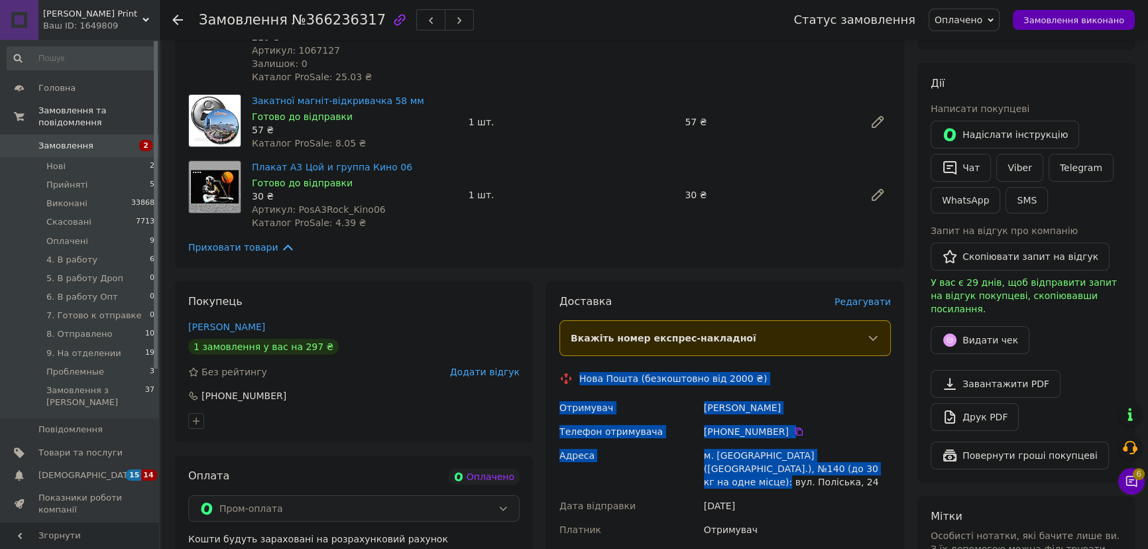
scroll to position [120, 0]
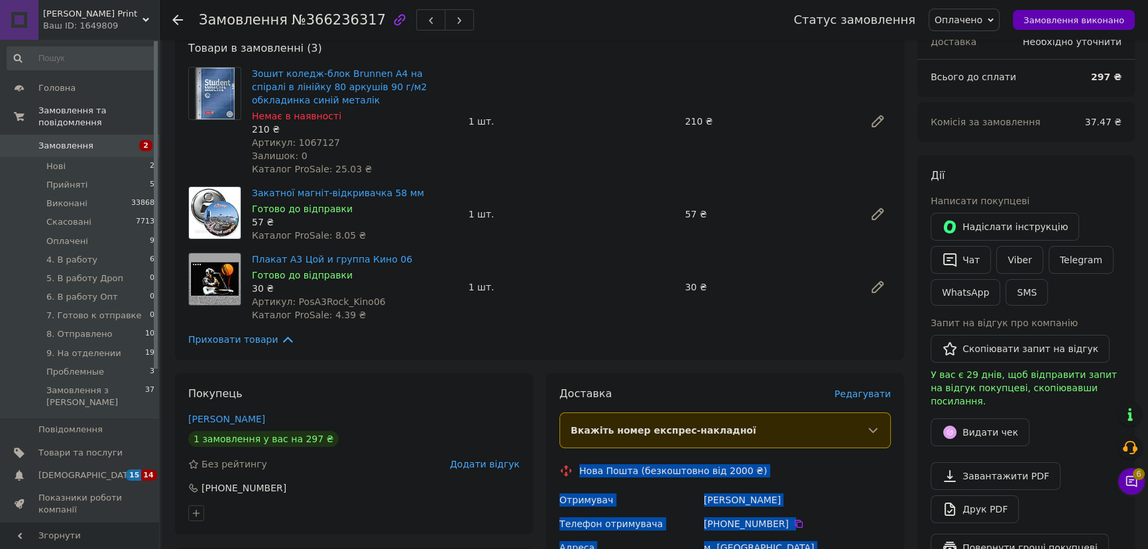
click at [963, 15] on span "Оплачено" at bounding box center [959, 20] width 48 height 11
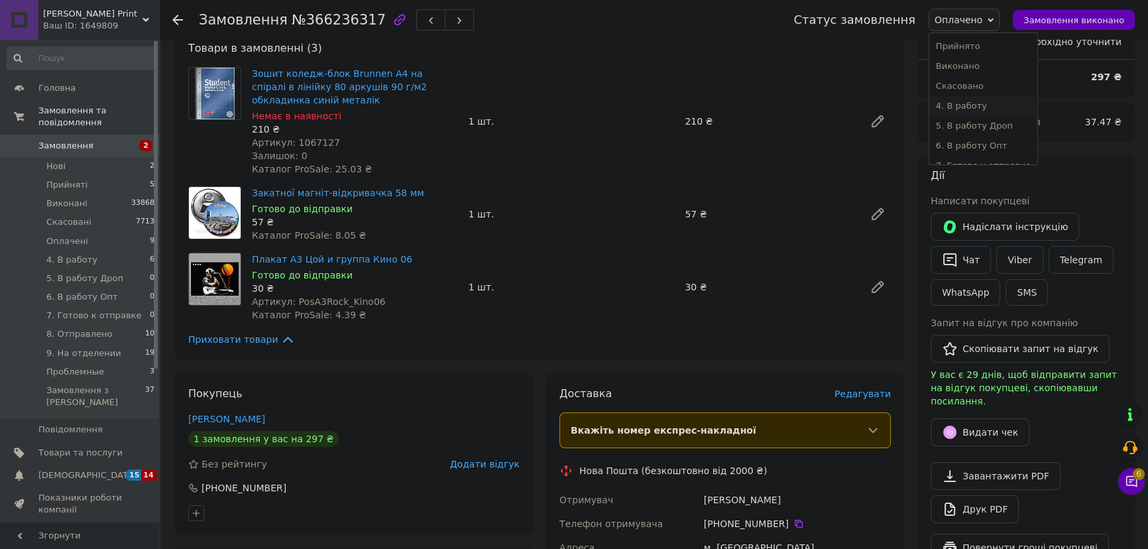
click at [994, 106] on li "4. В работу" at bounding box center [983, 106] width 108 height 20
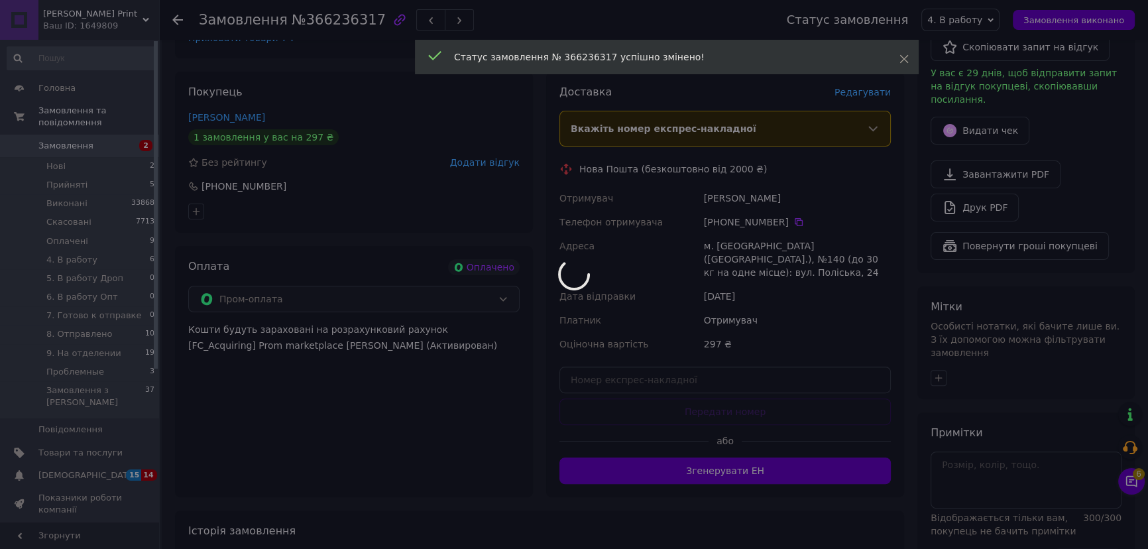
scroll to position [524, 0]
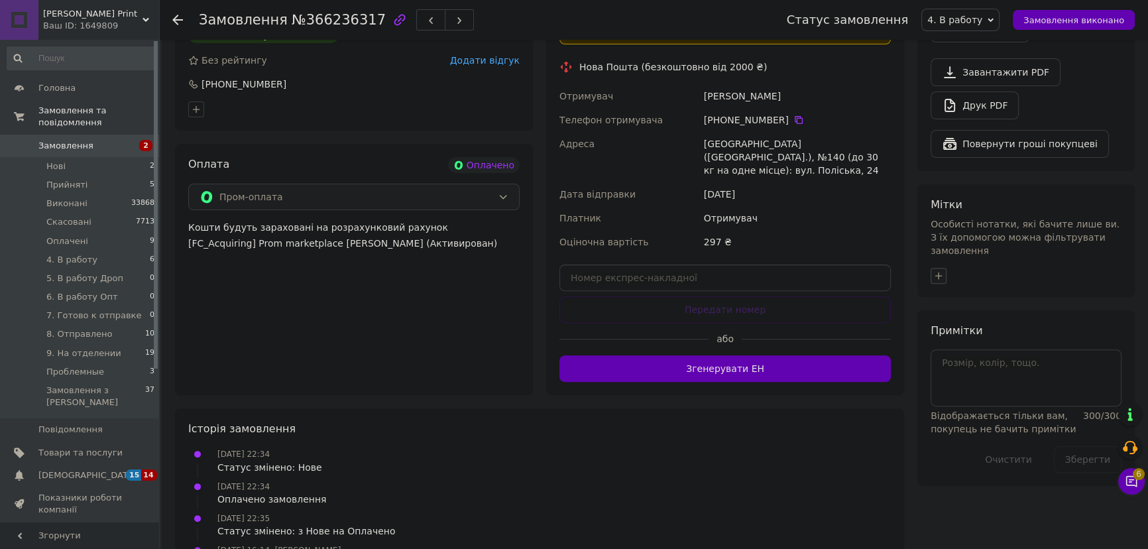
click at [932, 268] on button "button" at bounding box center [939, 276] width 16 height 16
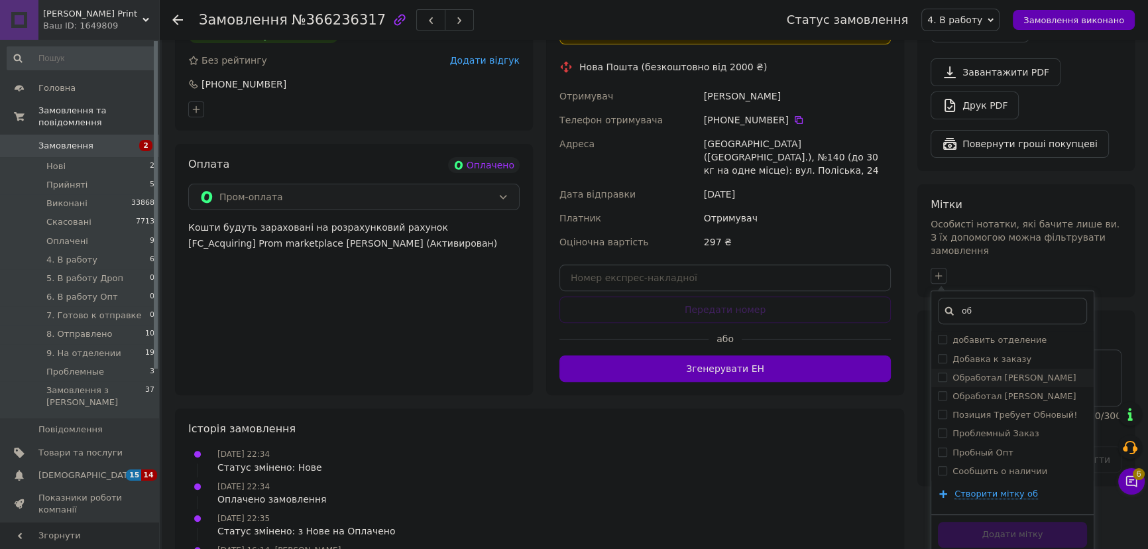
type input "об"
click at [998, 372] on label "Обработал [PERSON_NAME]" at bounding box center [1013, 377] width 123 height 10
checkbox input "true"
click at [1044, 522] on button "Додати мітку" at bounding box center [1012, 535] width 149 height 26
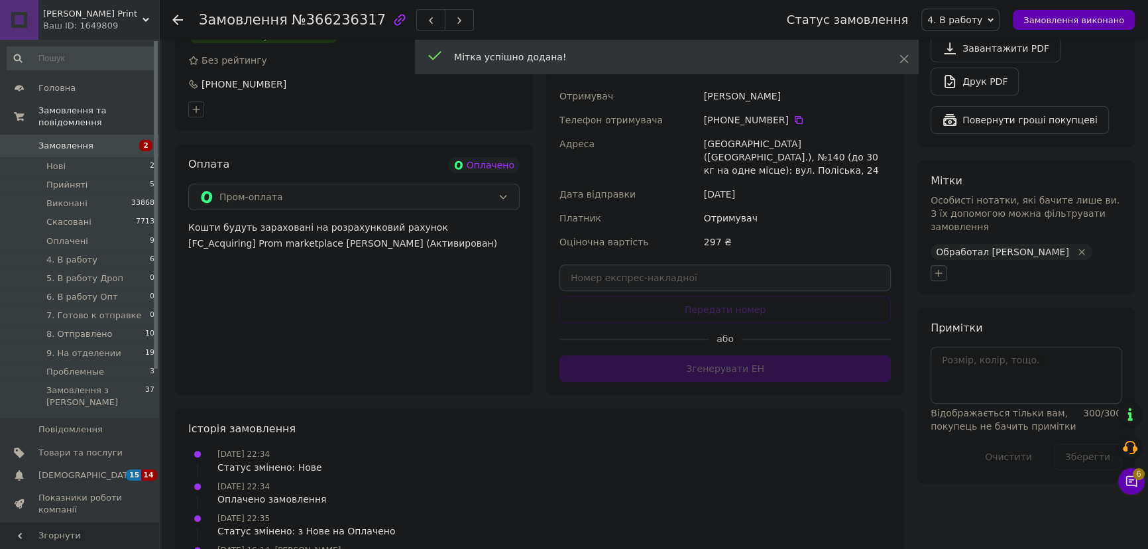
click at [940, 270] on icon "button" at bounding box center [938, 273] width 7 height 7
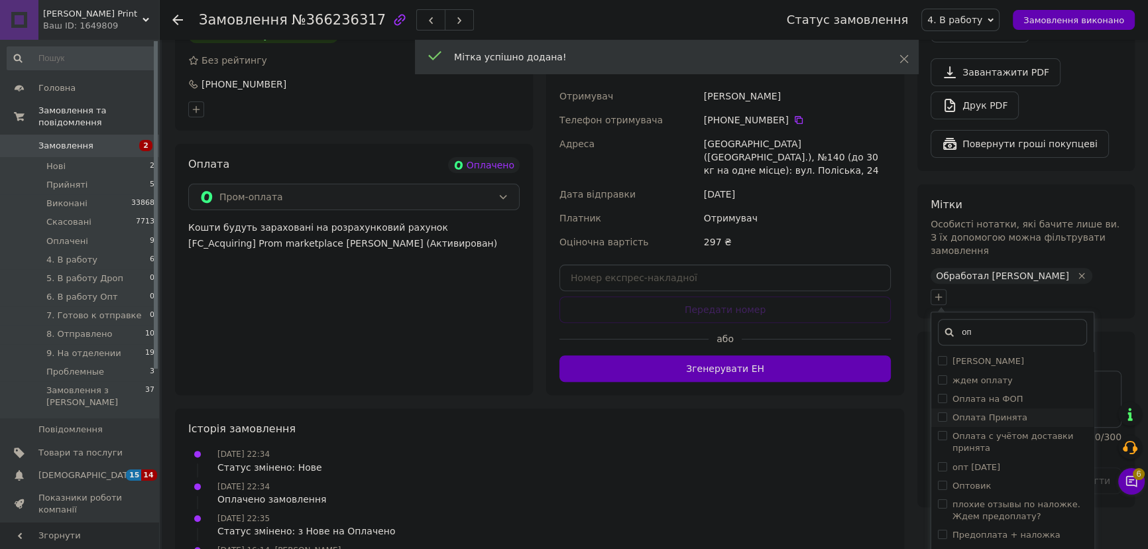
type input "оп"
click at [1005, 412] on label "Оплата Принята" at bounding box center [989, 417] width 75 height 10
checkbox input "true"
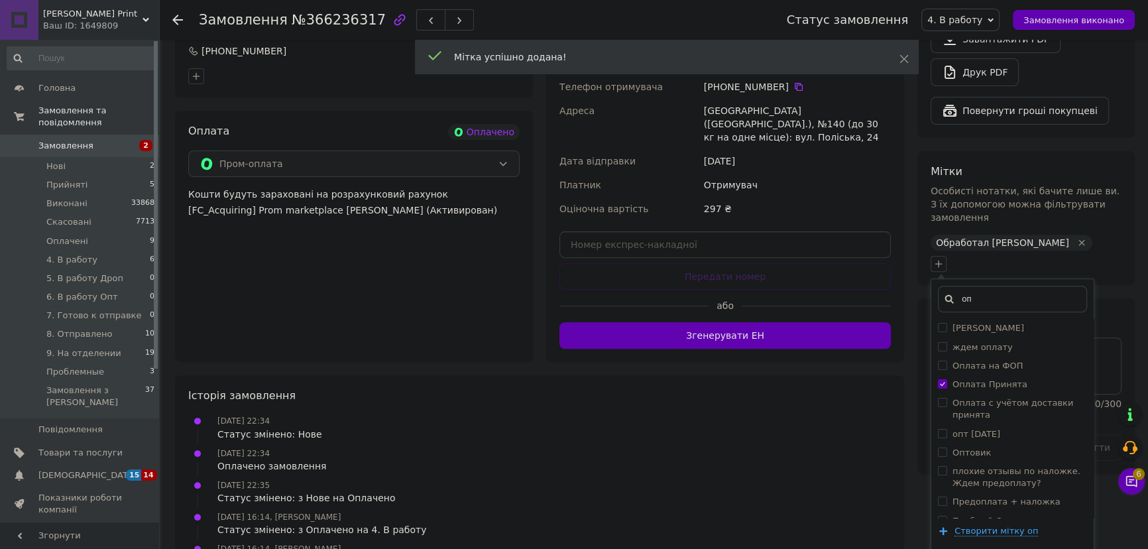
scroll to position [588, 0]
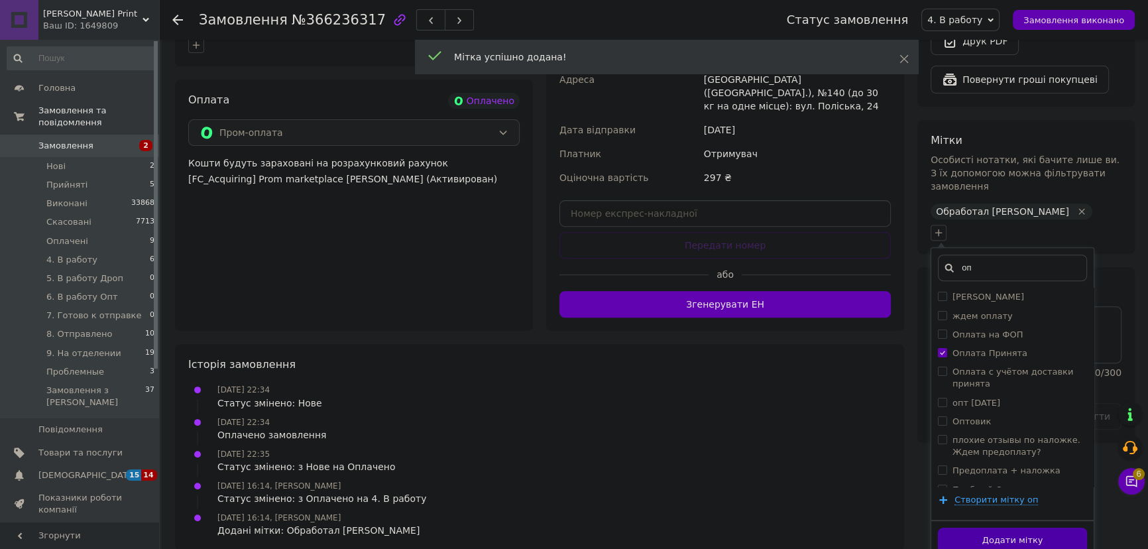
click at [1021, 528] on button "Додати мітку" at bounding box center [1012, 541] width 149 height 26
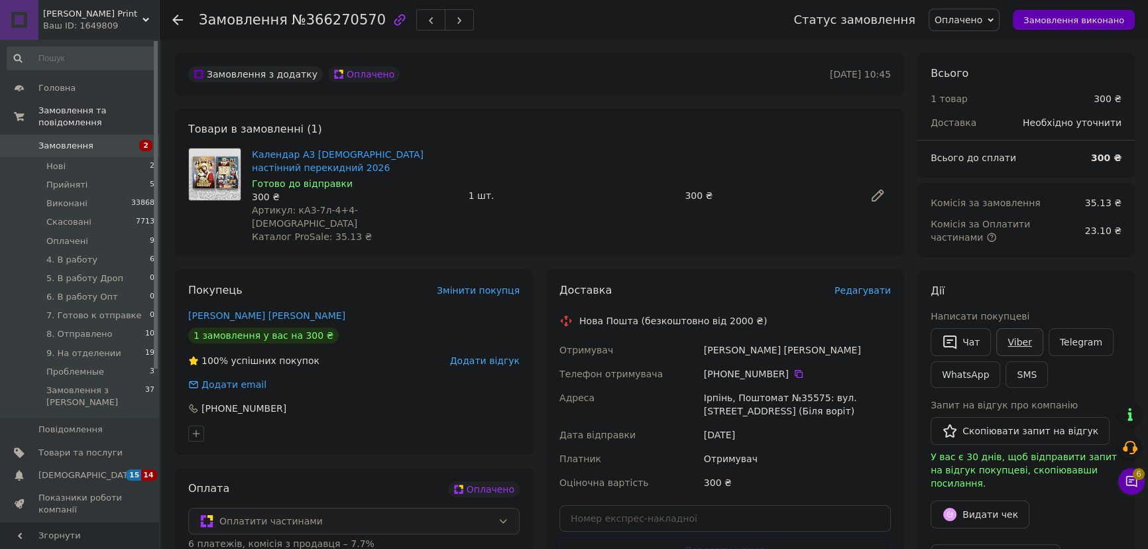
click at [1017, 345] on link "Viber" at bounding box center [1019, 342] width 46 height 28
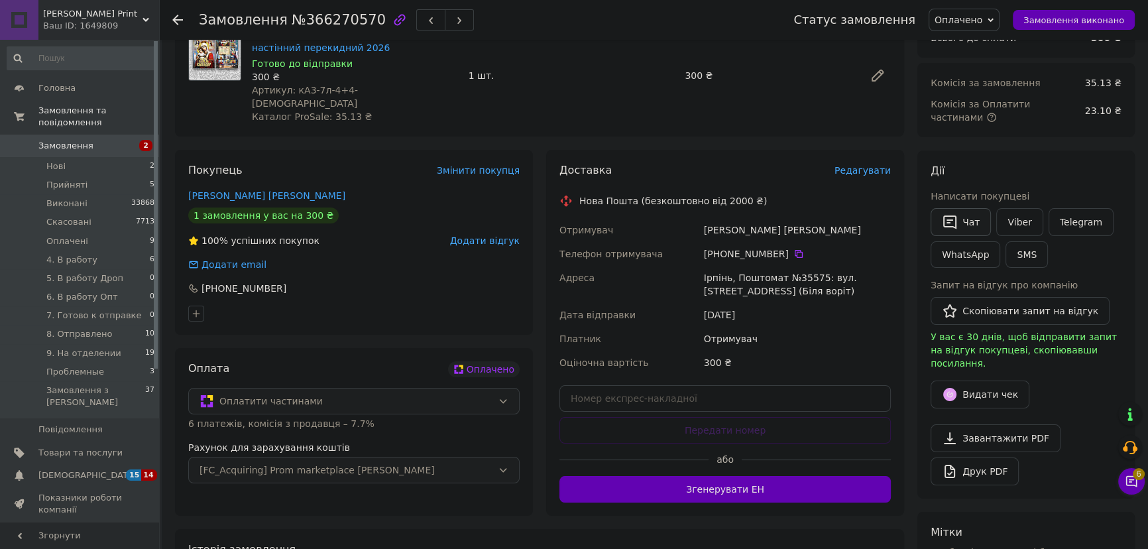
click at [964, 225] on button "Чат" at bounding box center [961, 222] width 60 height 28
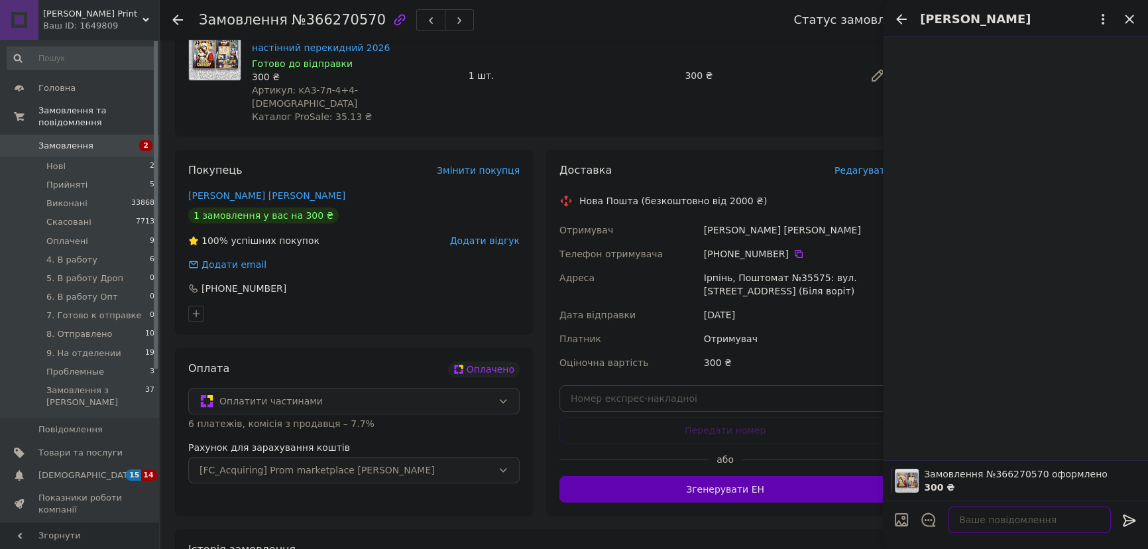
click at [964, 523] on textarea at bounding box center [1029, 519] width 163 height 27
type textarea "Доброго дня !"
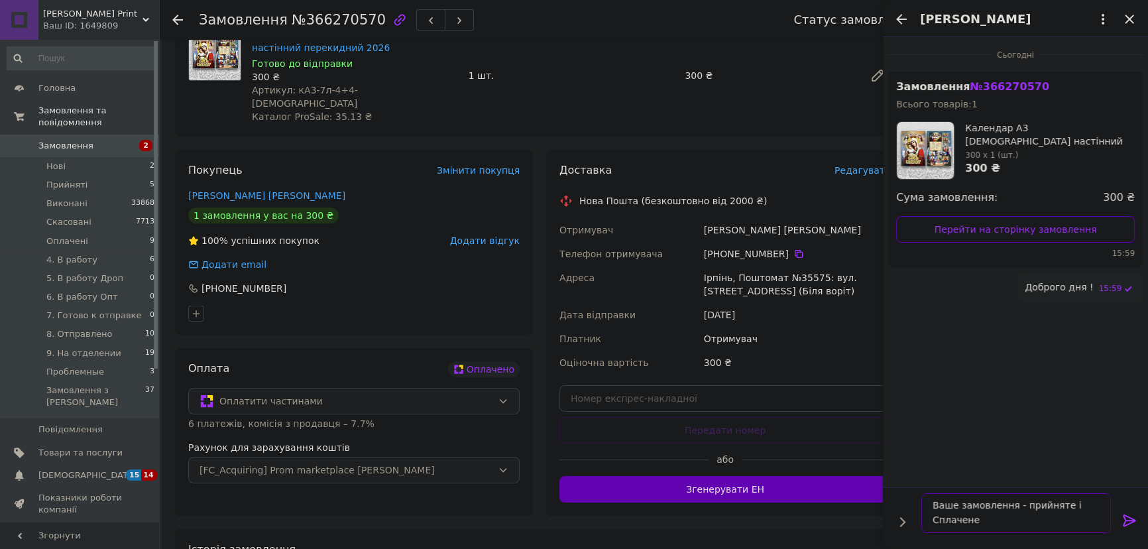
scroll to position [1, 0]
type textarea "Ваше замовлення - прийняте і Сплачене !"
click at [593, 194] on div "Нова Пошта (безкоштовно від 2000 ₴)" at bounding box center [673, 200] width 194 height 13
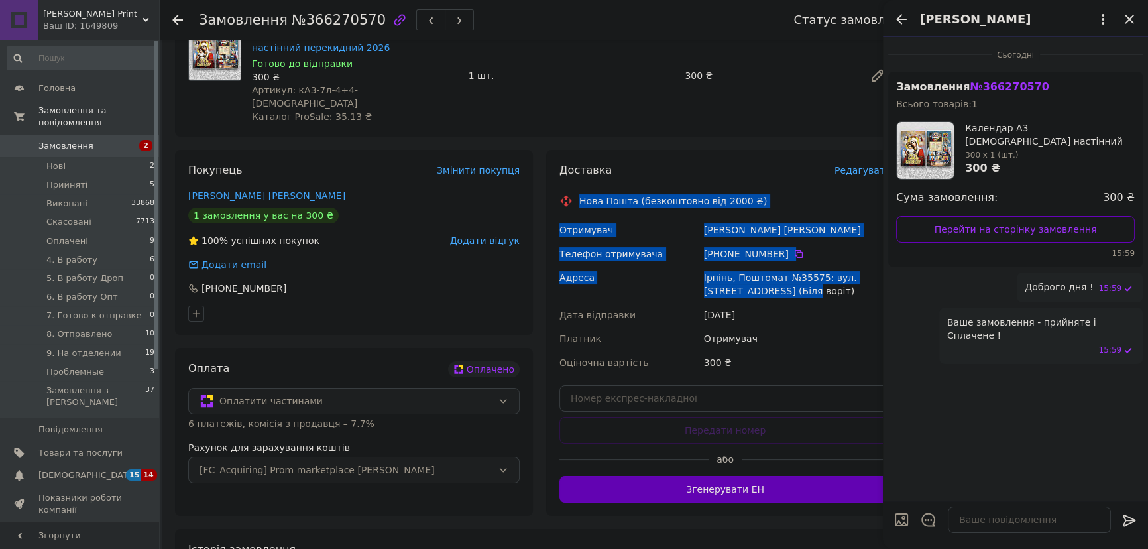
drag, startPoint x: 578, startPoint y: 186, endPoint x: 761, endPoint y: 278, distance: 204.8
click at [761, 278] on div "Доставка Редагувати Нова Пошта (безкоштовно від 2000 ₴) Отримувач Корнатовский …" at bounding box center [724, 332] width 331 height 339
copy div "Нова Пошта (безкоштовно від 2000 ₴) Отримувач Корнатовский Пётр Телефон отримув…"
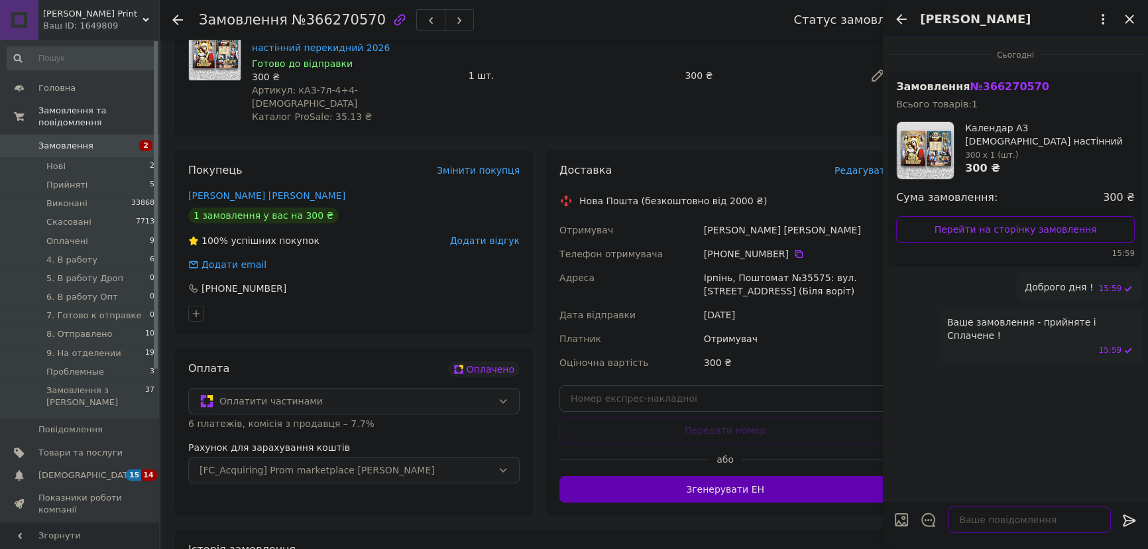
click at [1001, 517] on textarea at bounding box center [1029, 519] width 163 height 27
type textarea "1 календар"
paste textarea "Нова Пошта (безкоштовно від 2000 ₴) Отримувач Корнатовский Пётр Телефон отримув…"
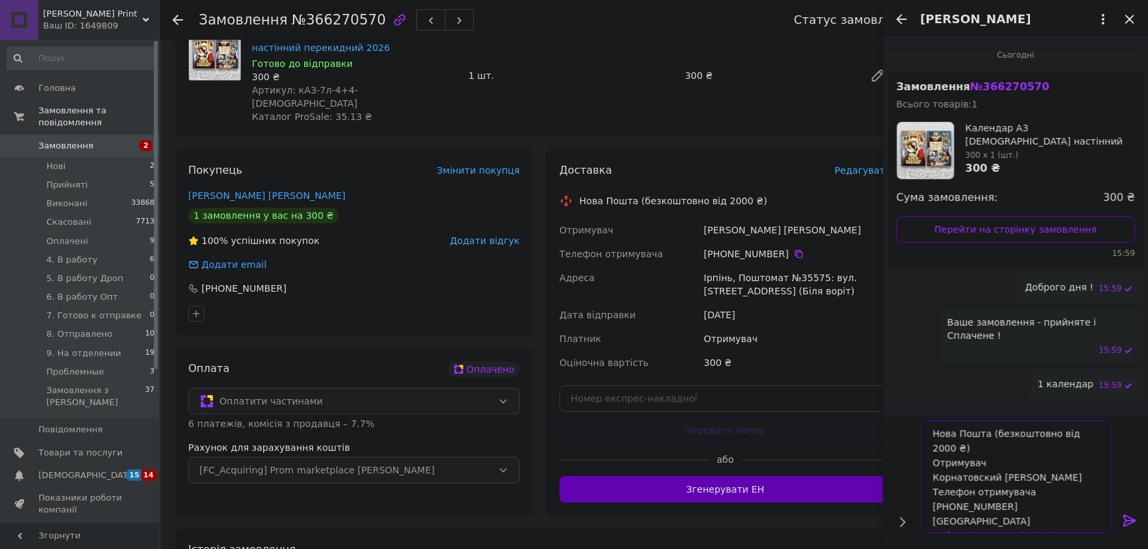
drag, startPoint x: 1096, startPoint y: 435, endPoint x: 986, endPoint y: 435, distance: 110.0
click at [986, 435] on textarea "Нова Пошта (безкоштовно від 2000 ₴) Отримувач Корнатовский Пётр Телефон отримув…" at bounding box center [1016, 476] width 190 height 113
type textarea "Нова Пошта Отримувач Корнатовский Пётр Телефон отримувача +380 95 822 60 05 Адр…"
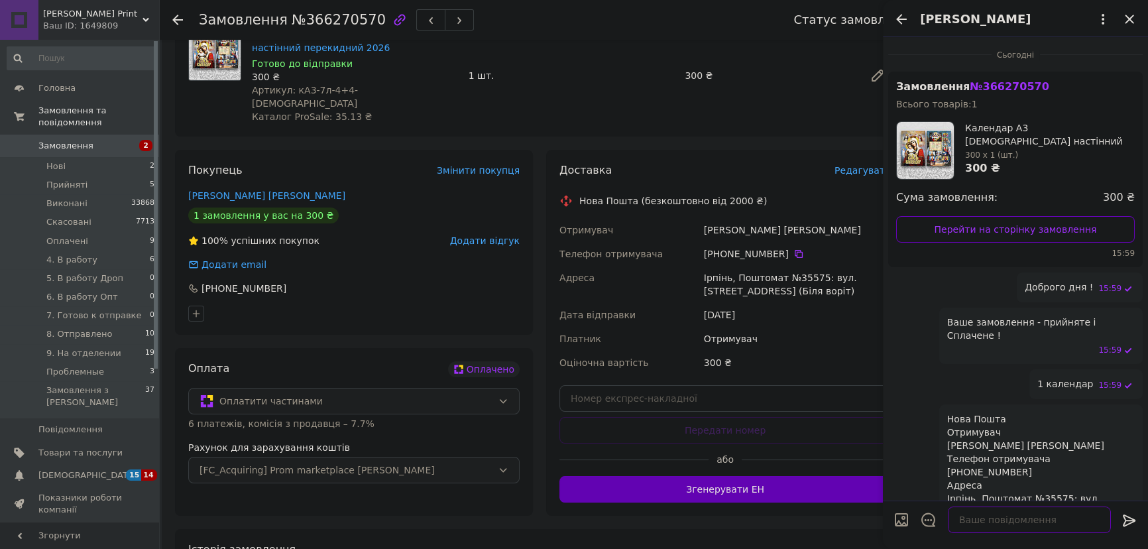
scroll to position [32, 0]
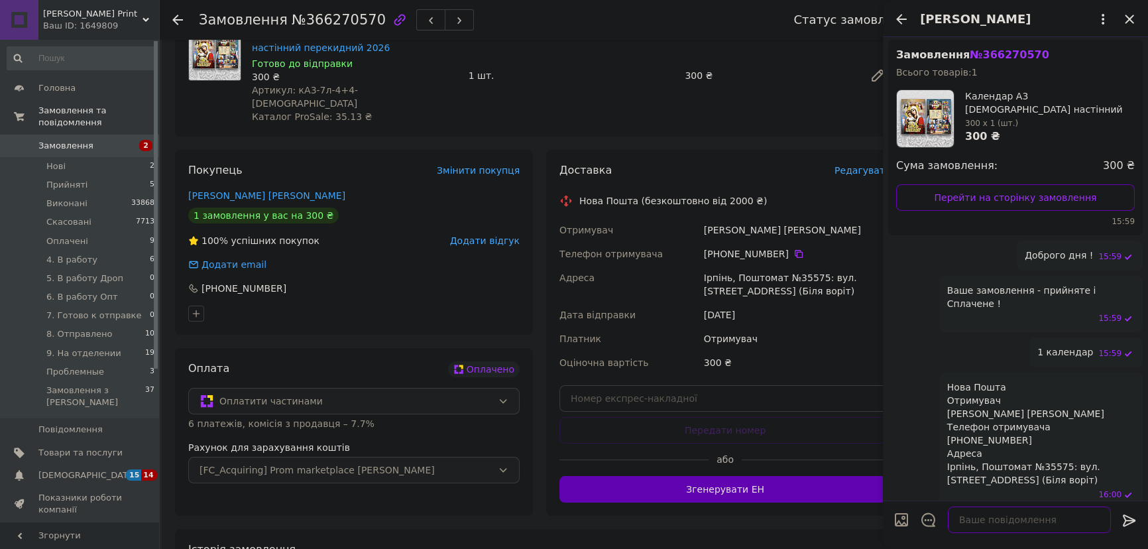
click at [1020, 516] on textarea at bounding box center [1029, 519] width 163 height 27
paste textarea "Субота та Неділя - вихідні Відправки з Понеділка / Вівторка"
type textarea "Субота та Неділя - вихідні Відправки з Понеділка / Вівторка"
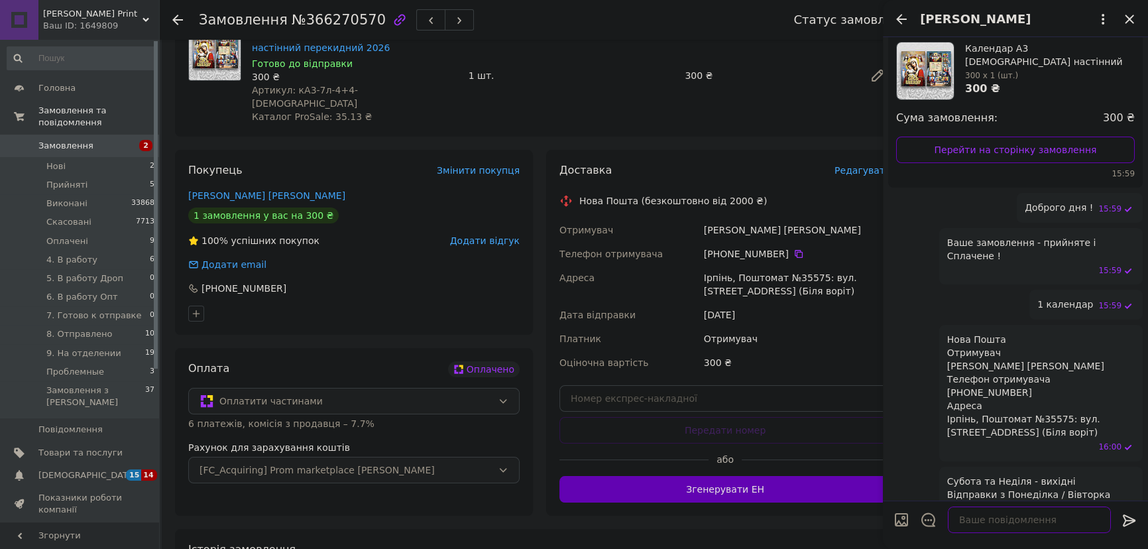
click at [1015, 528] on textarea at bounding box center [1029, 519] width 163 height 27
paste textarea "Очікуйте на відправочку Гарного вам дня 💛💙"
type textarea "Очікуйте на відправочку Гарного вам дня 💛💙"
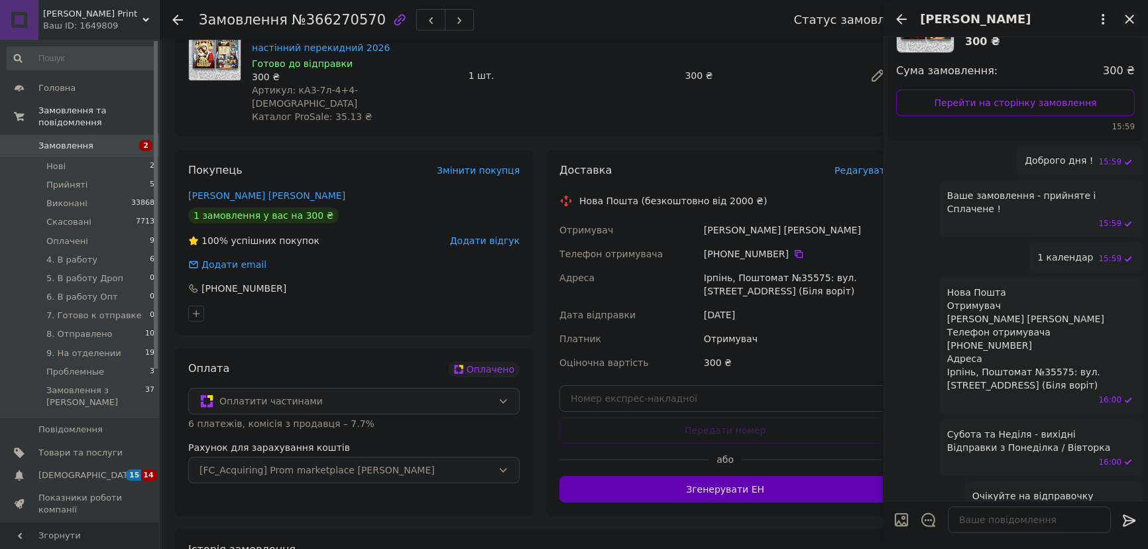
click at [1133, 20] on icon "Закрити" at bounding box center [1129, 19] width 16 height 16
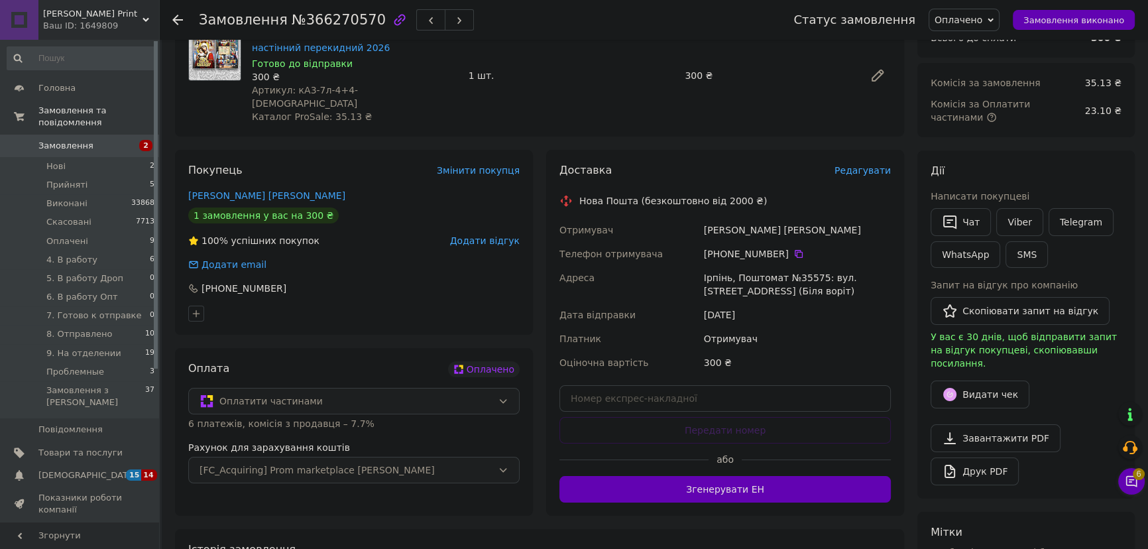
click at [991, 11] on span "Оплачено" at bounding box center [964, 20] width 71 height 23
click at [993, 111] on li "4. В работу" at bounding box center [983, 106] width 108 height 20
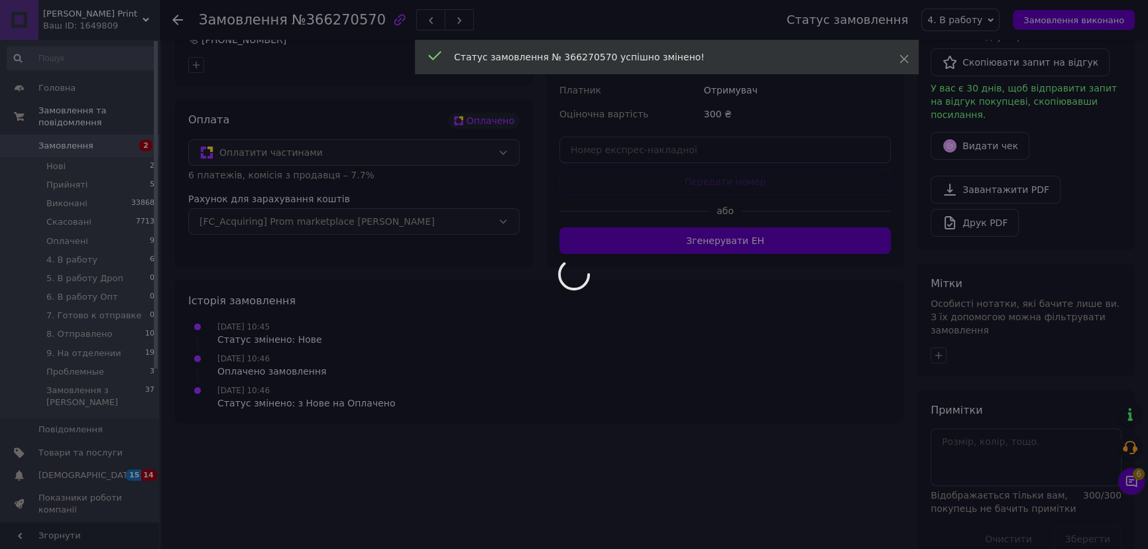
scroll to position [370, 0]
click at [936, 325] on div at bounding box center [574, 274] width 1148 height 549
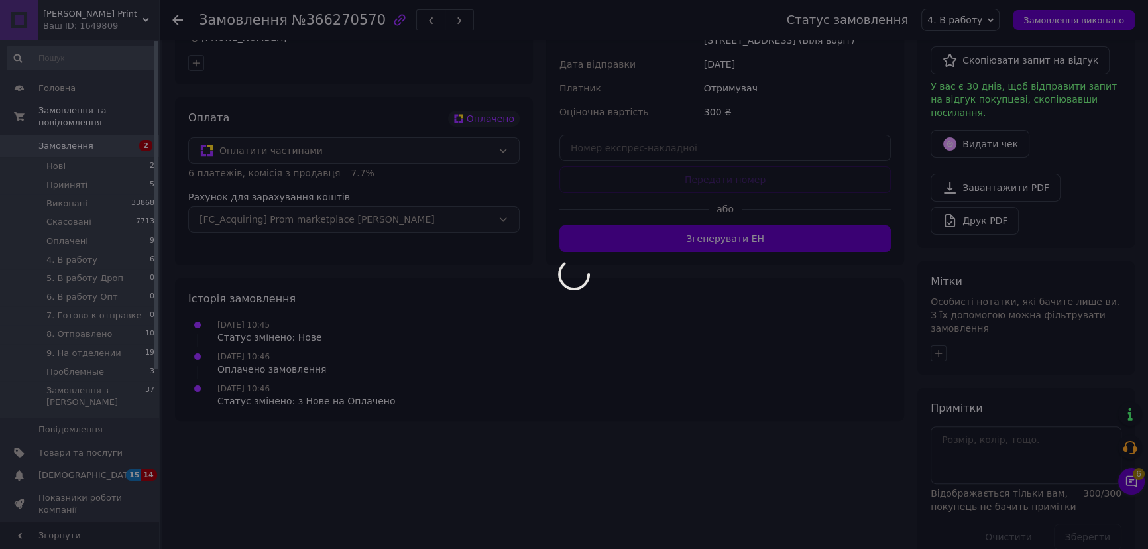
scroll to position [346, 0]
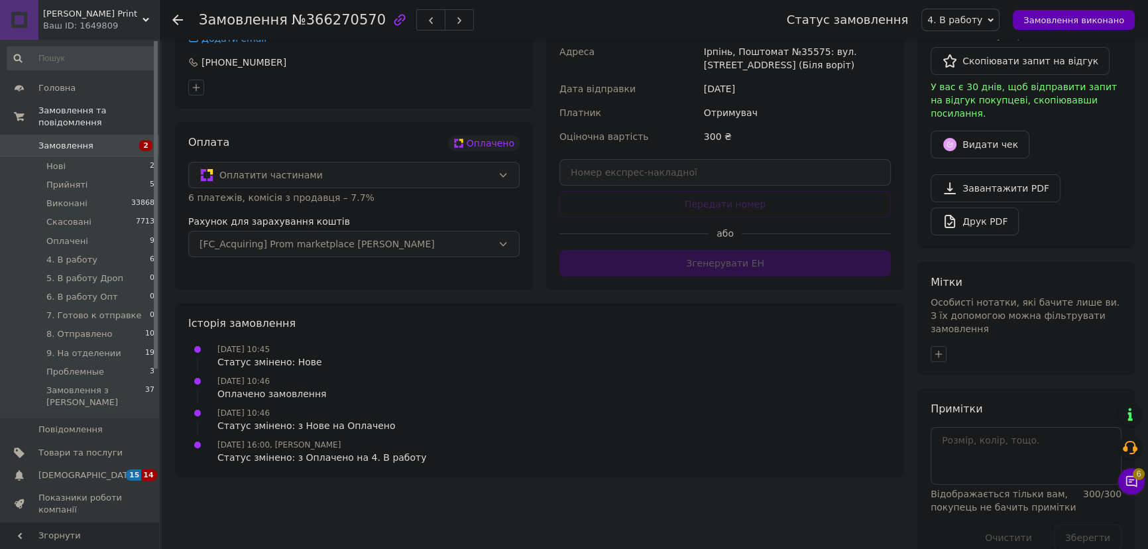
click at [937, 350] on icon "button" at bounding box center [938, 353] width 7 height 7
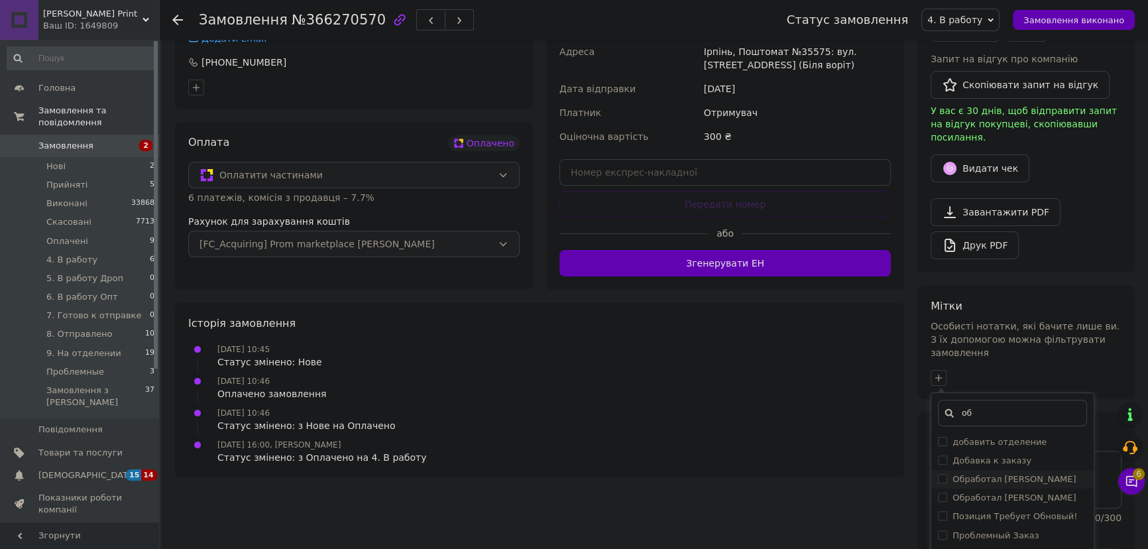
type input "об"
click at [1011, 474] on label "Обработал [PERSON_NAME]" at bounding box center [1013, 479] width 123 height 10
checkbox input "true"
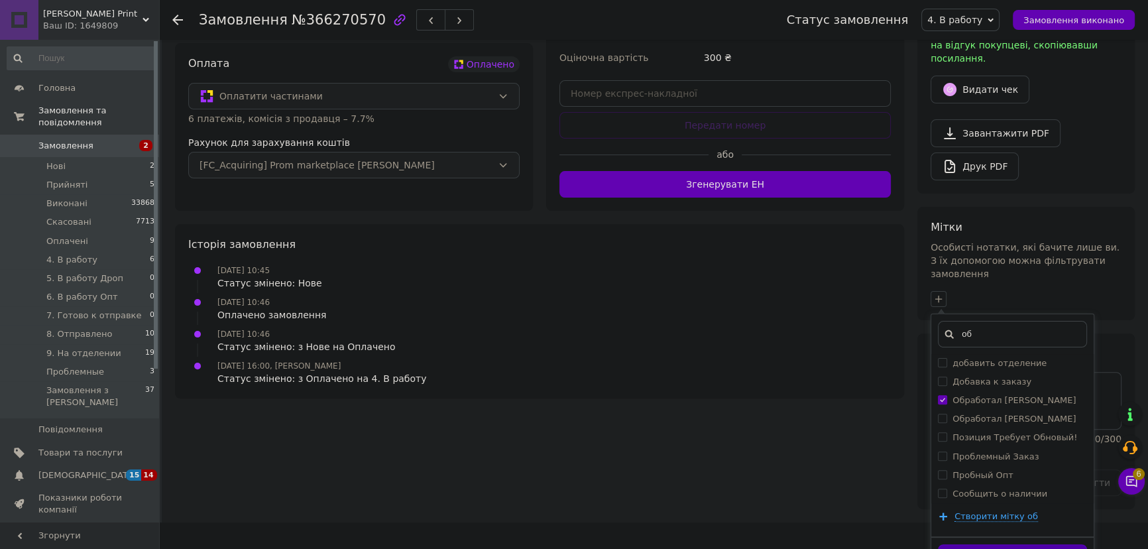
click at [1027, 544] on button "Додати мітку" at bounding box center [1012, 557] width 149 height 26
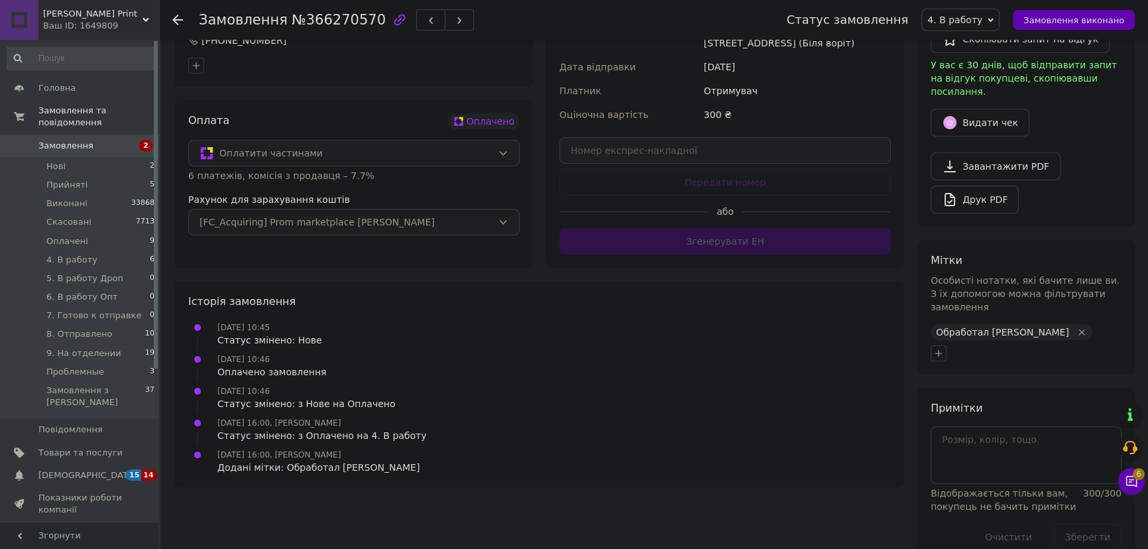
scroll to position [391, 0]
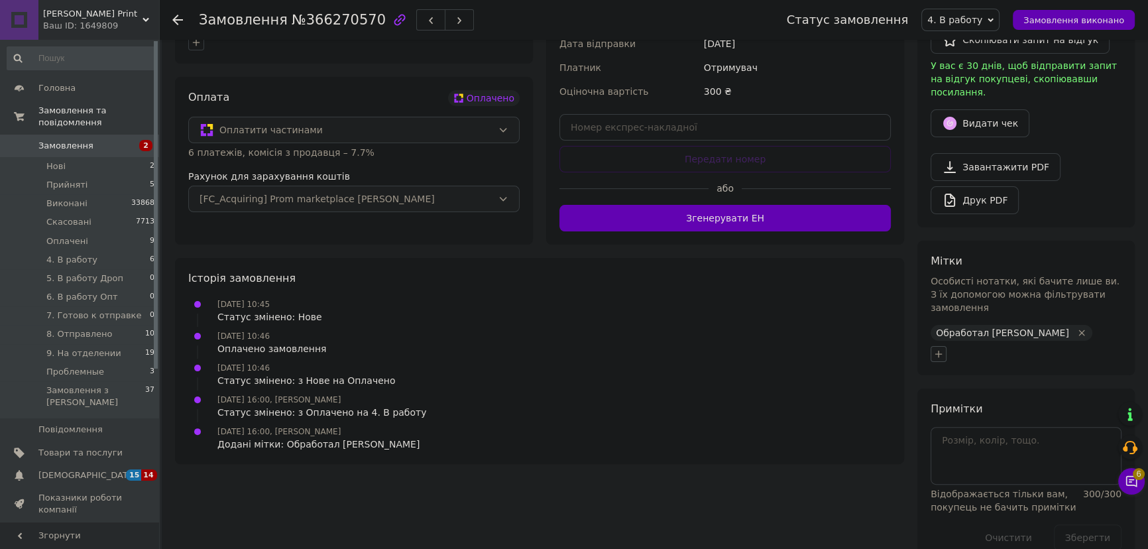
click at [933, 349] on icon "button" at bounding box center [938, 354] width 11 height 11
type input "оп"
drag, startPoint x: 1037, startPoint y: 453, endPoint x: 993, endPoint y: 430, distance: 49.5
click at [1037, 465] on li "Оплата Принята" at bounding box center [1012, 474] width 162 height 19
checkbox input "true"
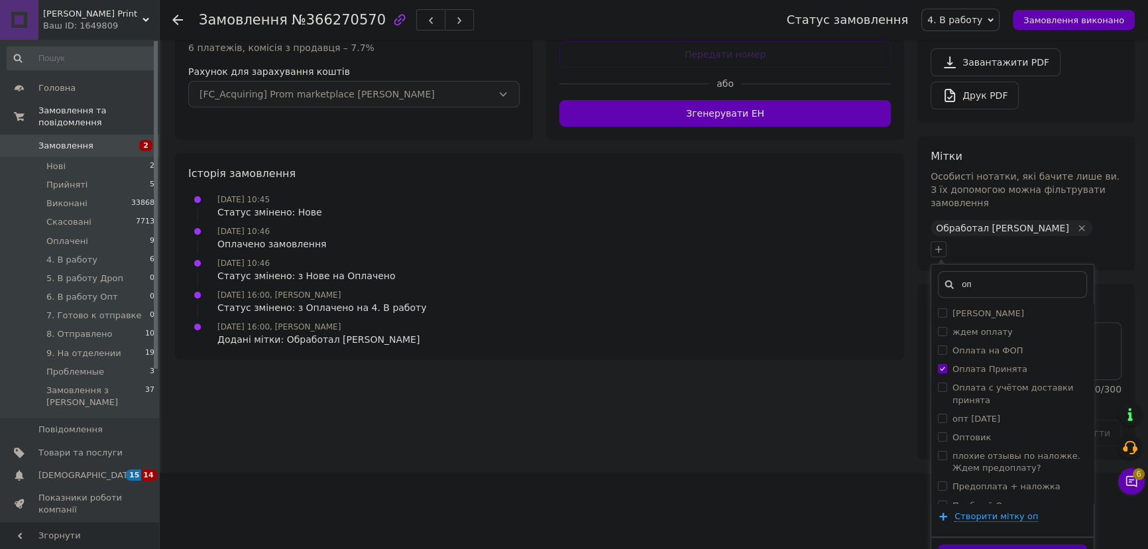
click at [1009, 544] on button "Додати мітку" at bounding box center [1012, 557] width 149 height 26
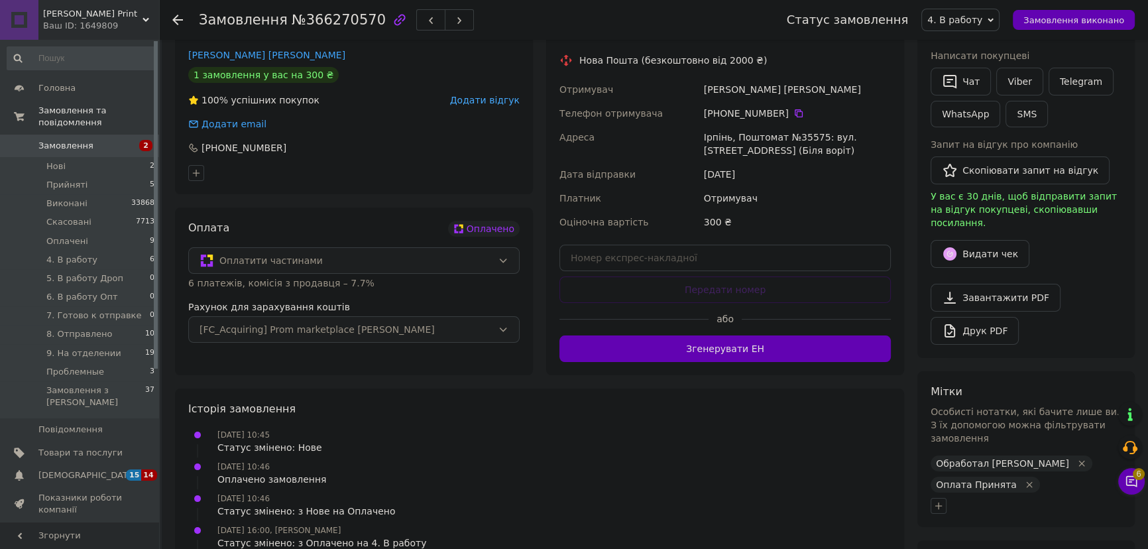
scroll to position [352, 0]
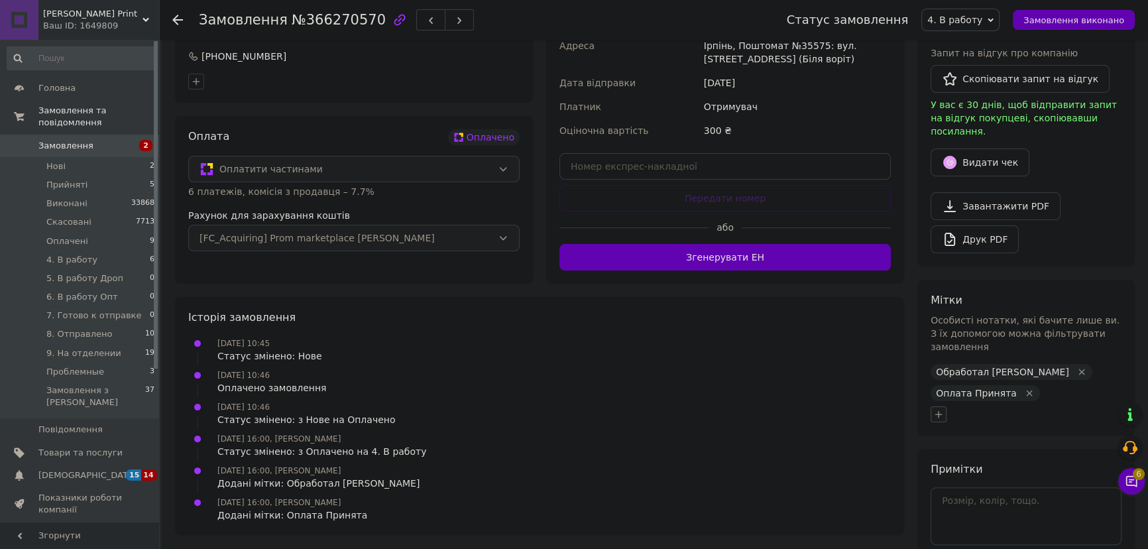
click at [939, 409] on icon "button" at bounding box center [938, 414] width 11 height 11
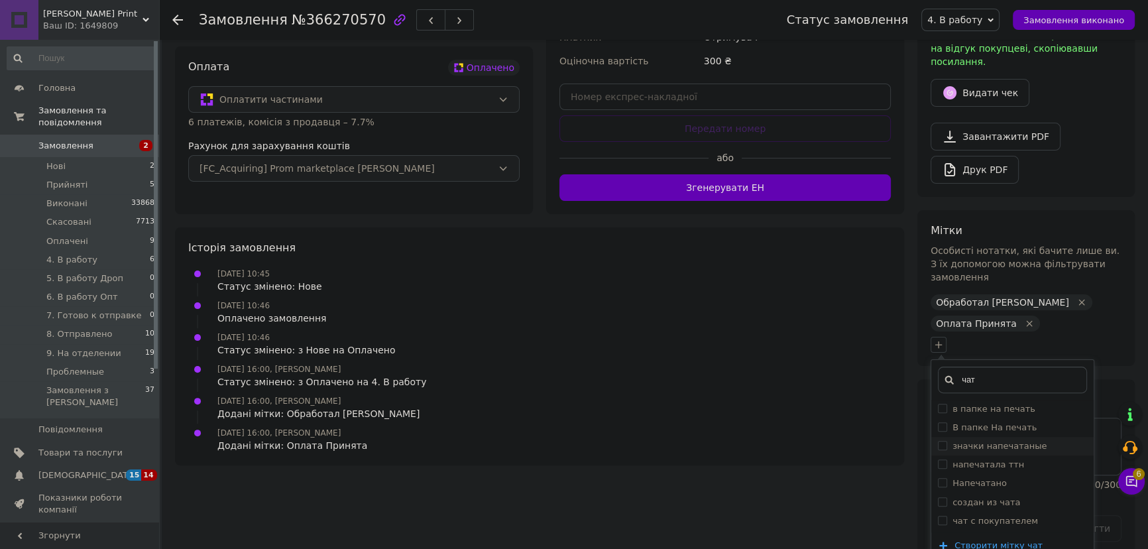
scroll to position [451, 0]
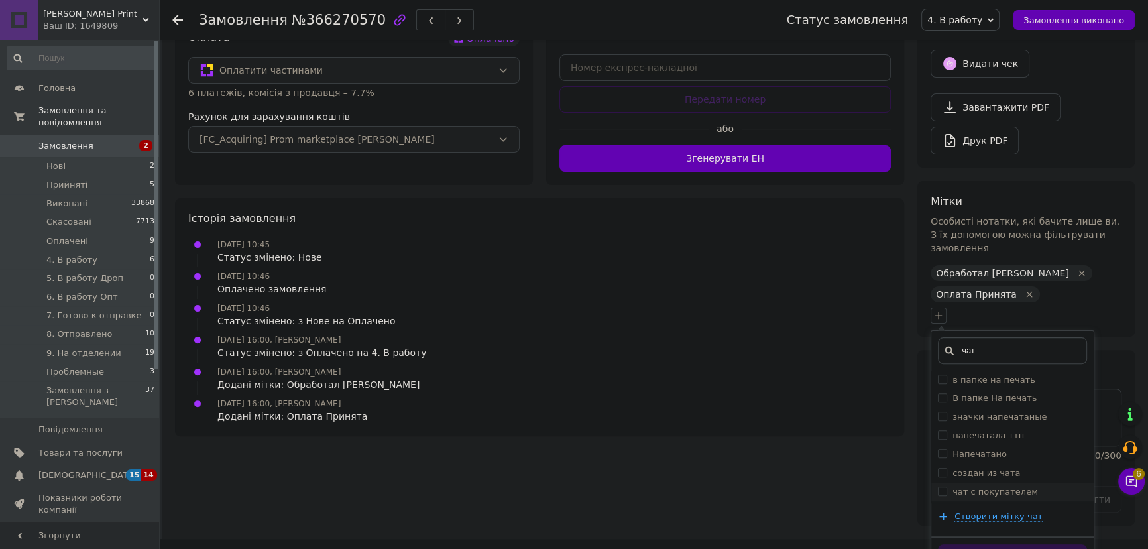
type input "чат"
click at [1016, 486] on label "чат с покупателем" at bounding box center [994, 491] width 85 height 10
checkbox input "true"
click at [1037, 544] on button "Додати мітку" at bounding box center [1012, 557] width 149 height 26
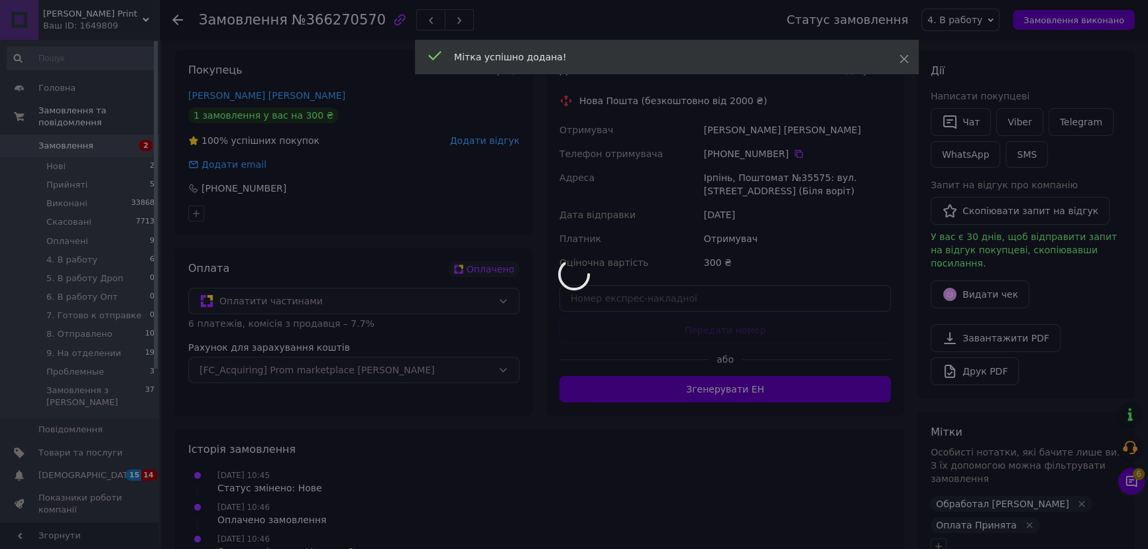
scroll to position [352, 0]
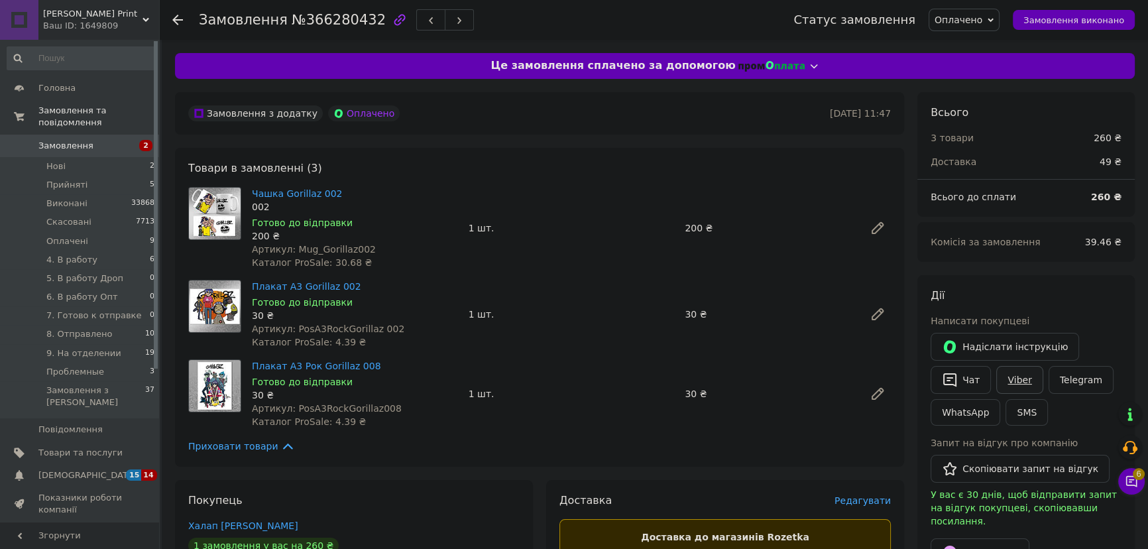
click at [1021, 377] on link "Viber" at bounding box center [1019, 380] width 46 height 28
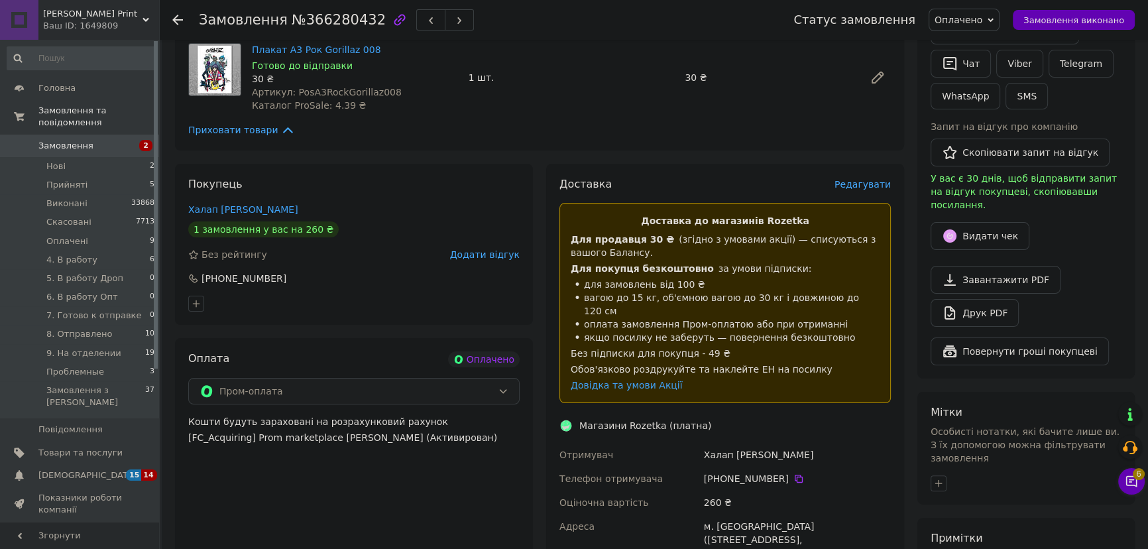
scroll to position [602, 0]
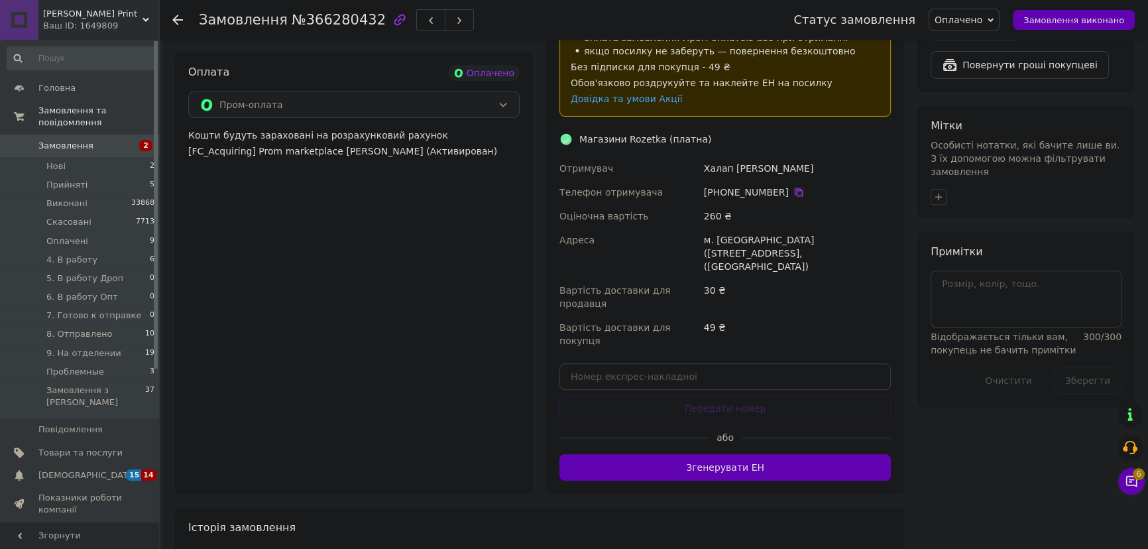
click at [793, 187] on icon at bounding box center [798, 192] width 11 height 11
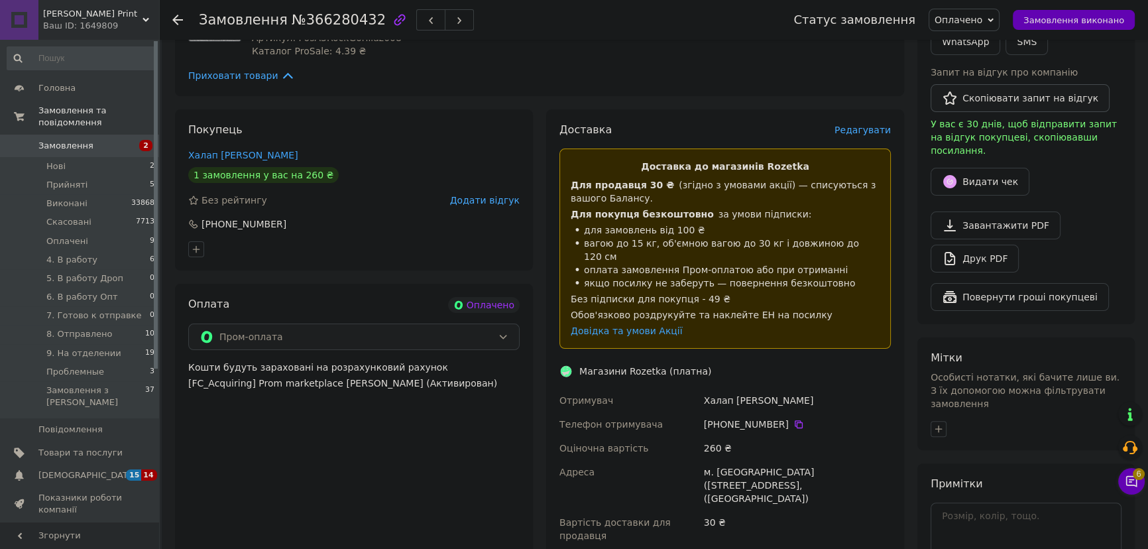
scroll to position [241, 0]
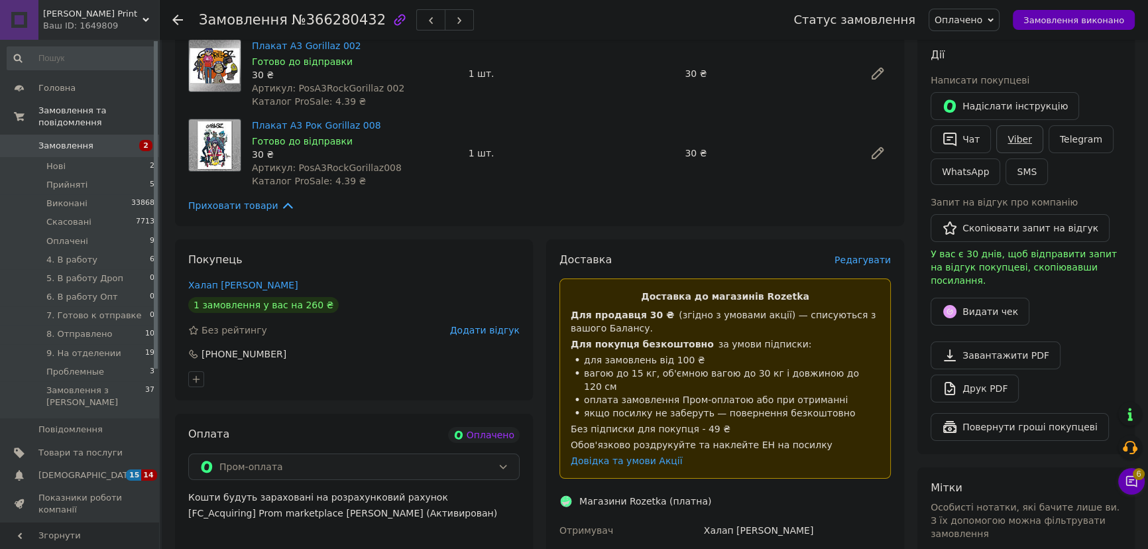
click at [1027, 133] on link "Viber" at bounding box center [1019, 139] width 46 height 28
click at [583, 42] on div "Плакат А3 Gorillaz 002 Готово до відправки 30 ₴ Артикул: PosA3RockGorillaz 002 …" at bounding box center [572, 73] width 650 height 74
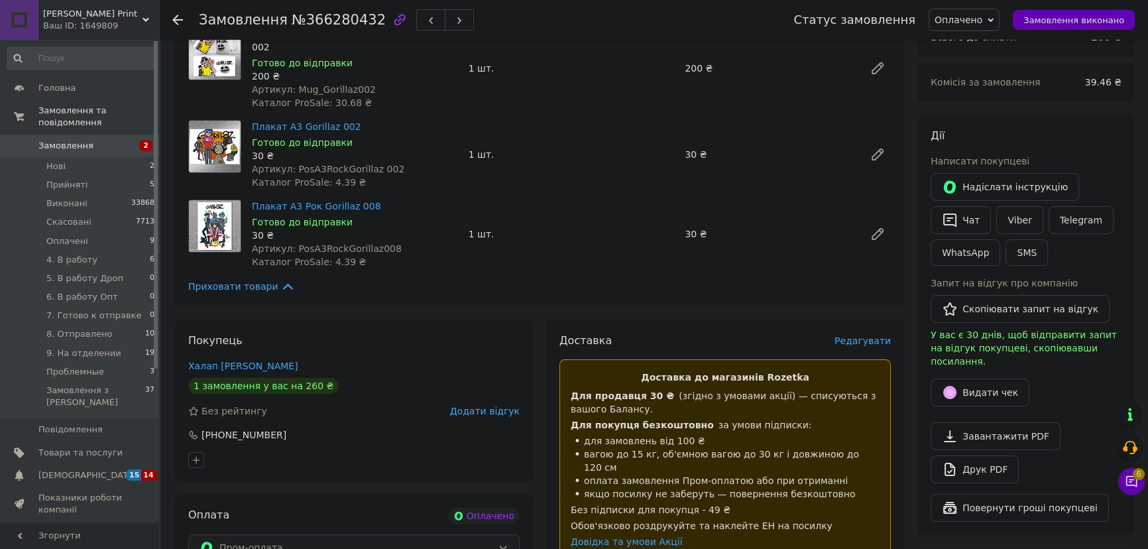
scroll to position [422, 0]
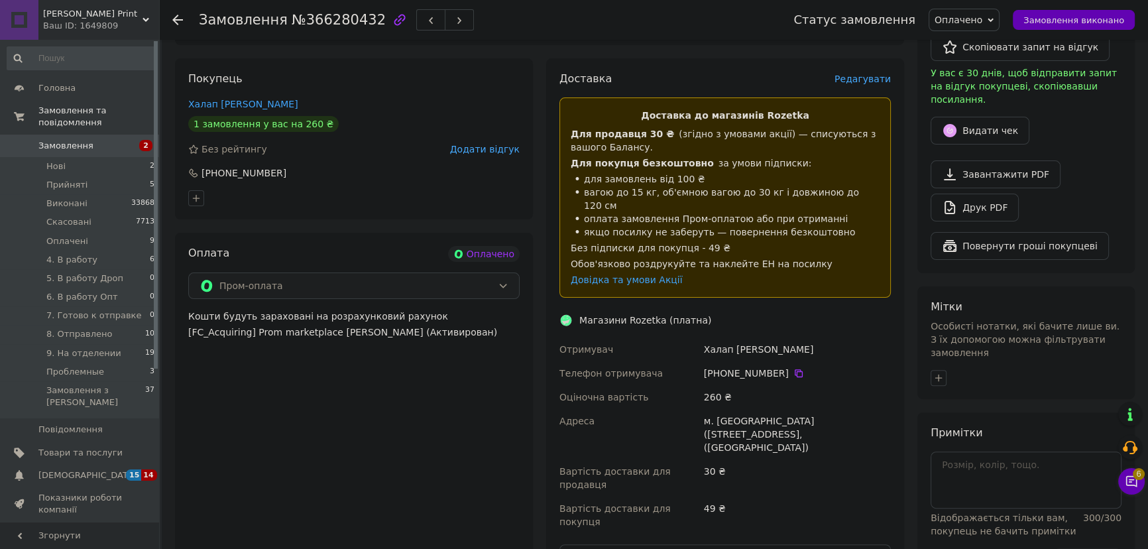
drag, startPoint x: 606, startPoint y: 281, endPoint x: 594, endPoint y: 290, distance: 15.1
click at [606, 281] on div "Доставка до магазинів Rozetka Для продавця 30 ₴   (згідно з умовами акції) — сп…" at bounding box center [724, 197] width 331 height 200
drag, startPoint x: 602, startPoint y: 315, endPoint x: 854, endPoint y: 424, distance: 273.7
click at [854, 424] on div "Доставка Редагувати Доставка до магазинів Rozetka Для продавця 30 ₴   (згідно з…" at bounding box center [724, 367] width 331 height 590
copy div "Магазини Rozetka (платна) Отримувач Халап Ольга Телефон отримувача +380 63 717 …"
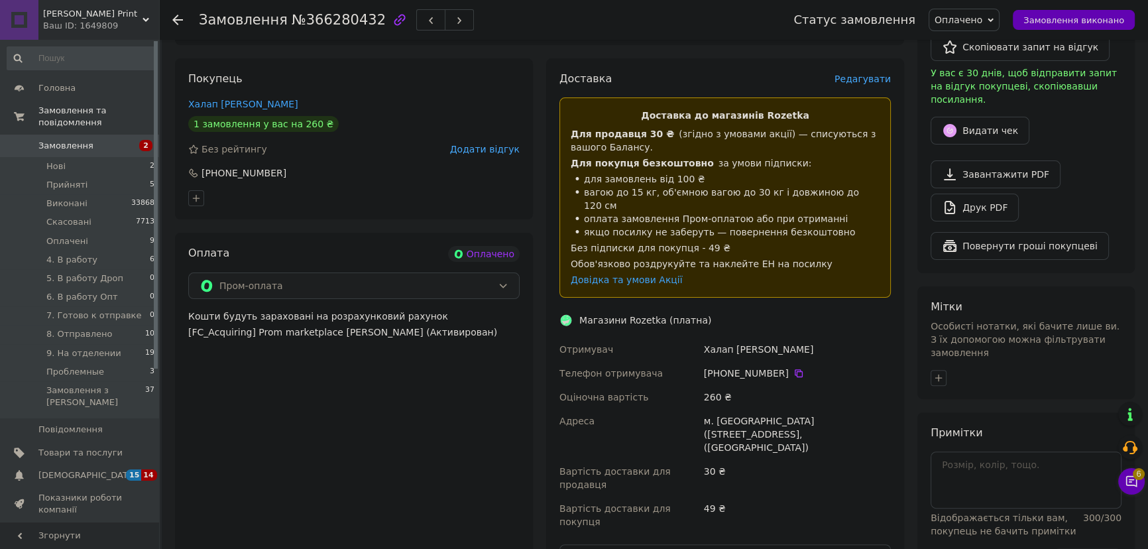
click at [982, 20] on span "Оплачено" at bounding box center [959, 20] width 48 height 11
click at [994, 101] on li "4. В работу" at bounding box center [983, 106] width 108 height 20
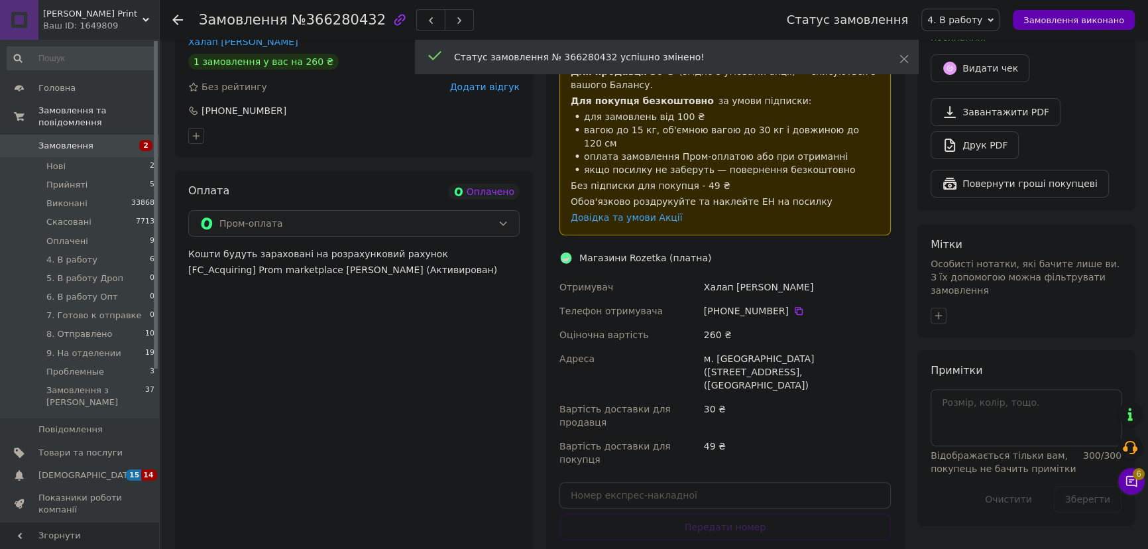
scroll to position [542, 0]
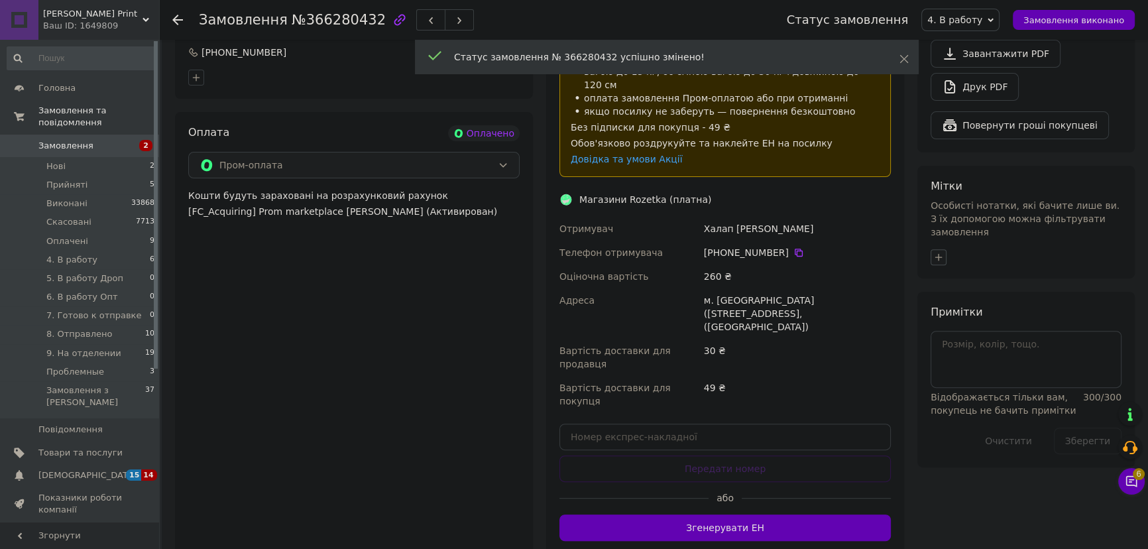
click at [935, 252] on icon "button" at bounding box center [938, 257] width 11 height 11
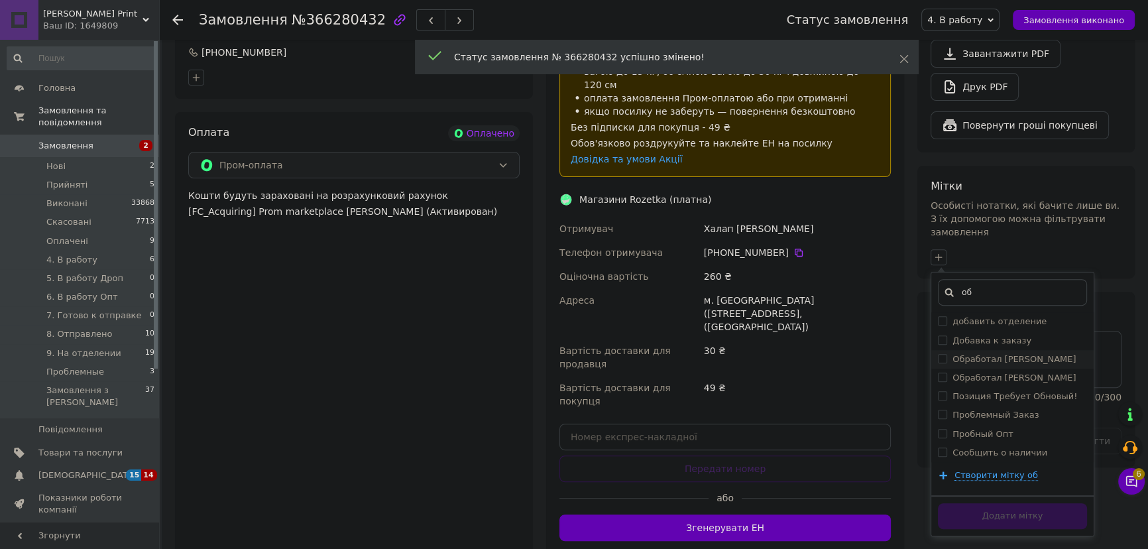
type input "об"
click at [1014, 354] on label "Обработал Вадим" at bounding box center [1013, 359] width 123 height 10
checkbox input "true"
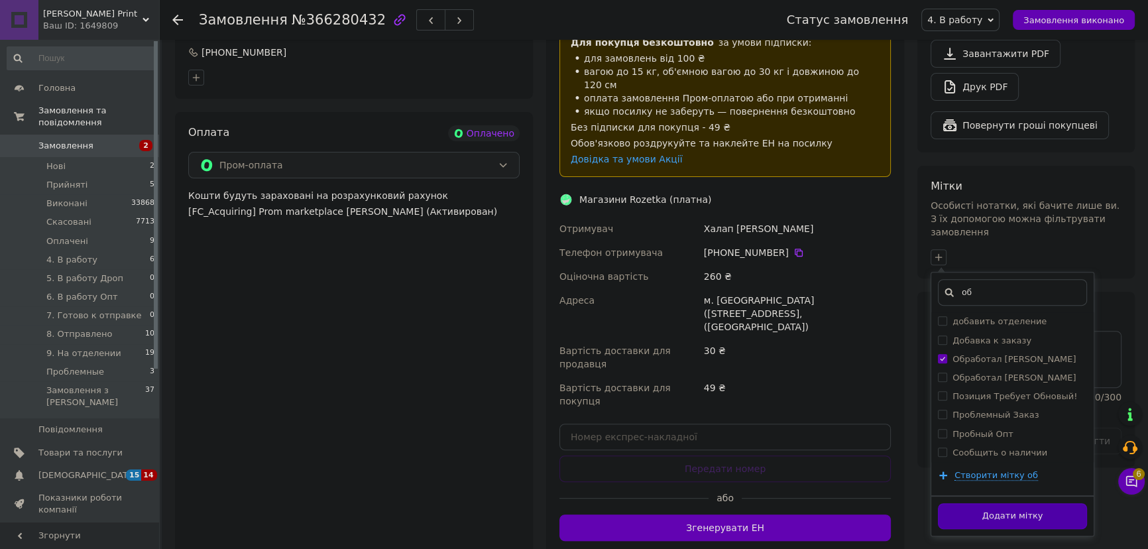
click at [1028, 503] on button "Додати мітку" at bounding box center [1012, 516] width 149 height 26
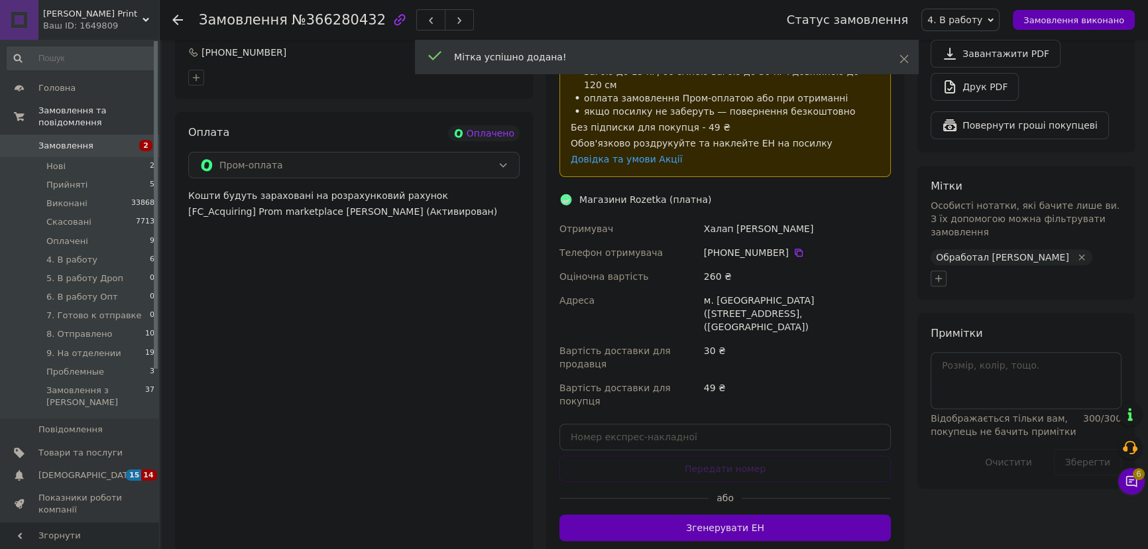
click at [943, 273] on icon "button" at bounding box center [938, 278] width 11 height 11
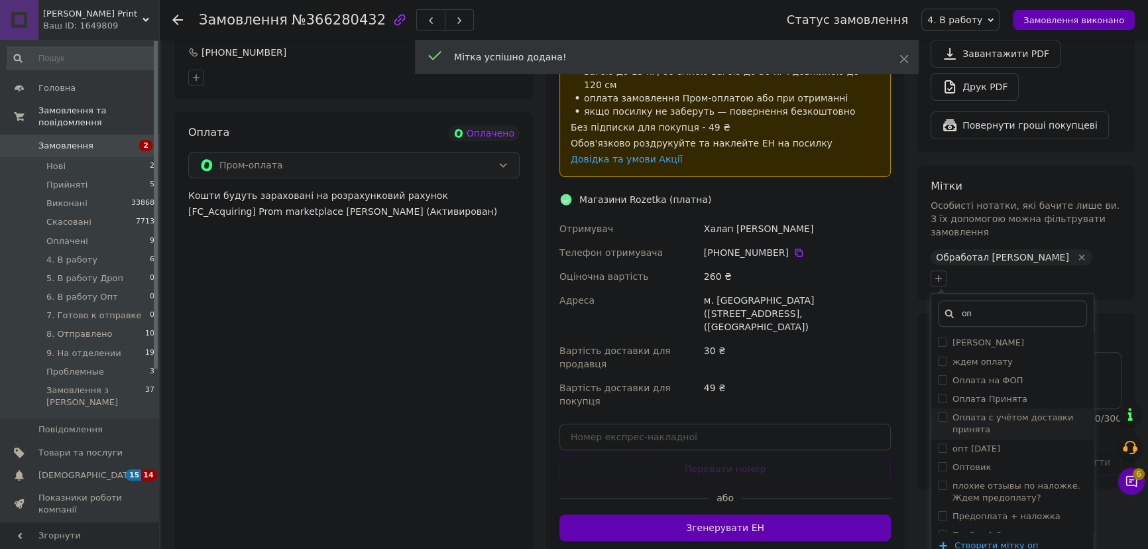
type input "оп"
click at [1015, 408] on li "Оплата с учётом доставки принята" at bounding box center [1012, 423] width 162 height 30
checkbox input "true"
click at [1005, 394] on label "Оплата Принята" at bounding box center [989, 399] width 75 height 10
checkbox input "true"
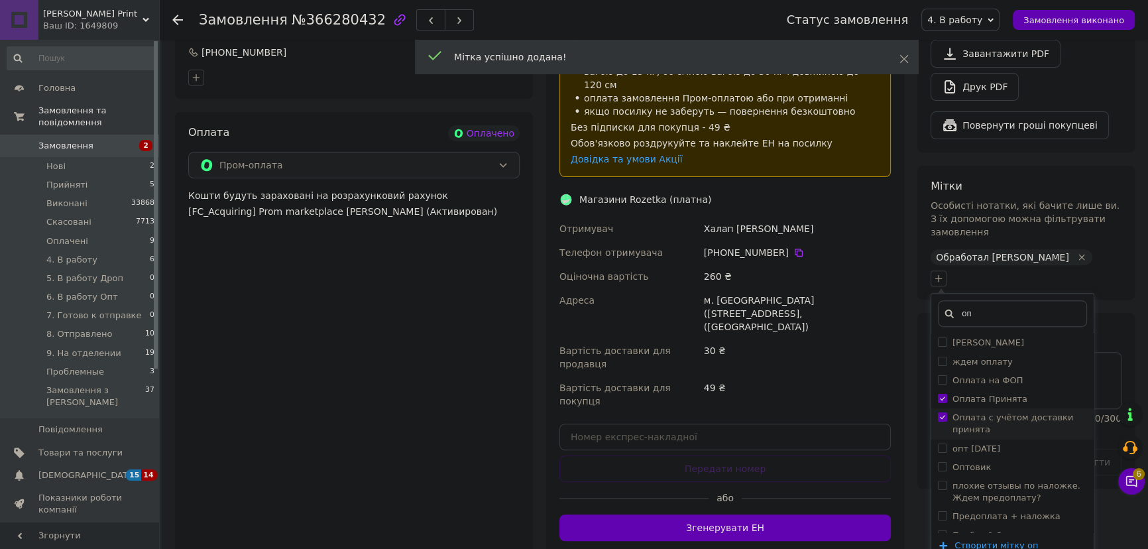
click at [1009, 412] on label "Оплата с учётом доставки принята" at bounding box center [1012, 423] width 121 height 22
checkbox input "false"
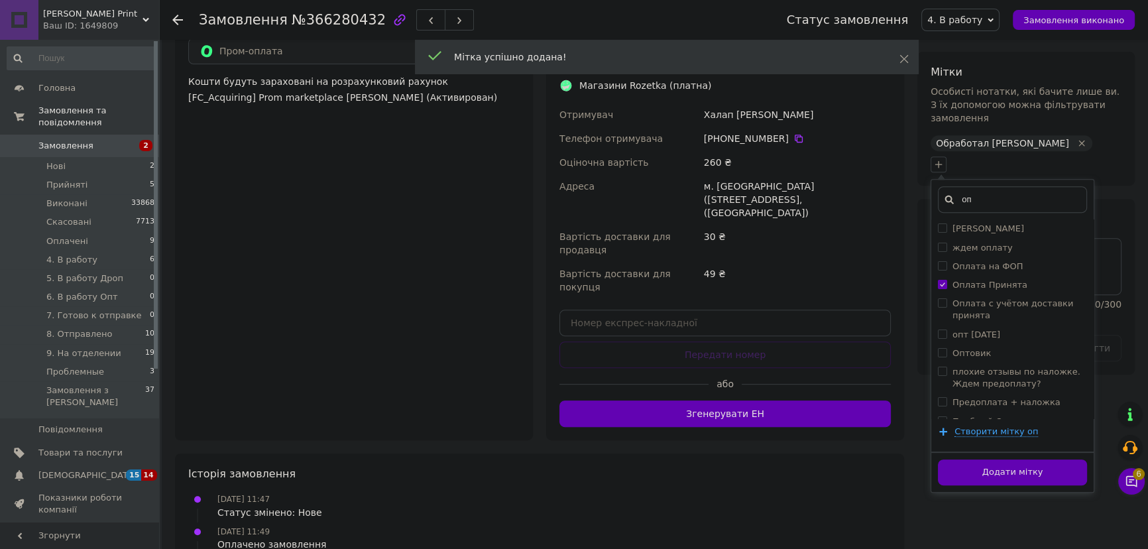
scroll to position [722, 0]
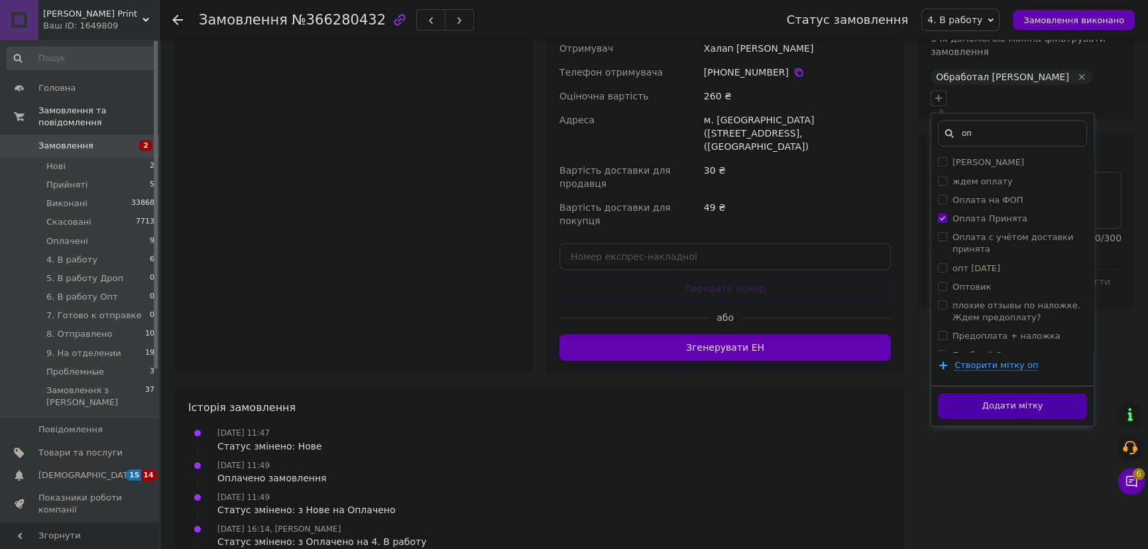
click at [1030, 393] on button "Додати мітку" at bounding box center [1012, 406] width 149 height 26
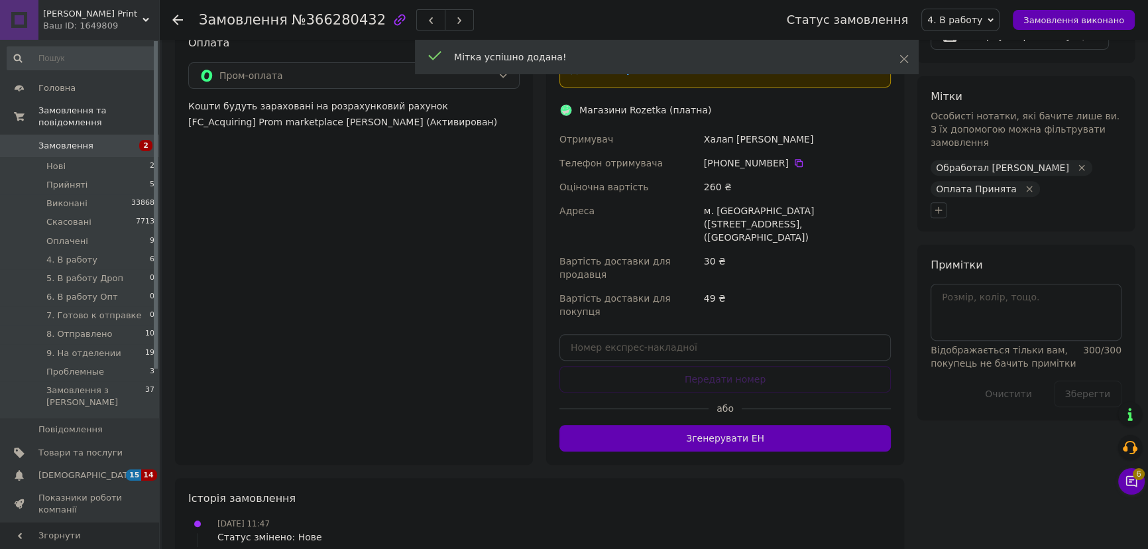
scroll to position [482, 0]
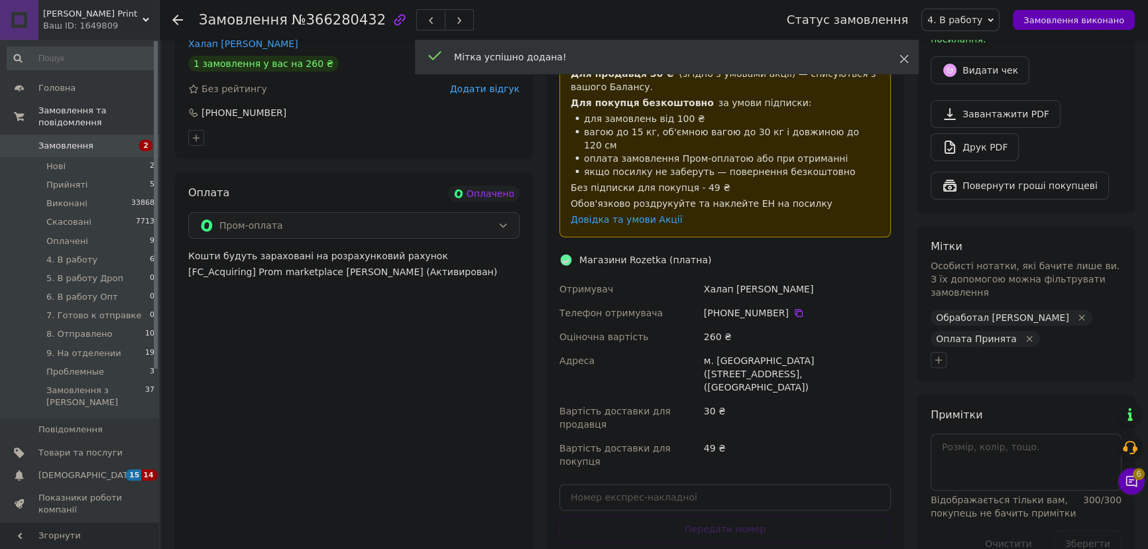
click at [905, 58] on use at bounding box center [904, 59] width 9 height 9
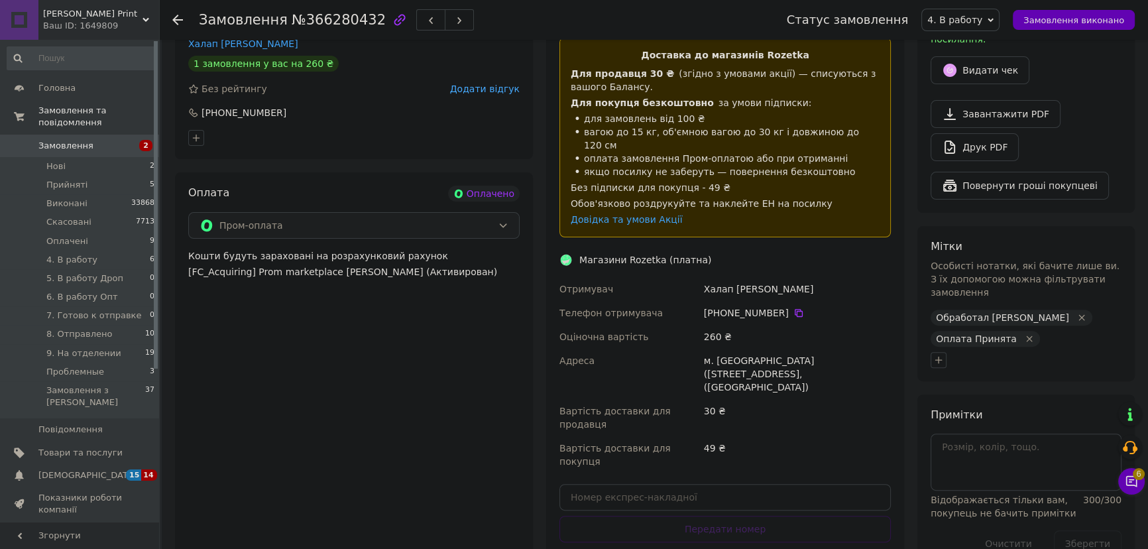
click at [1039, 347] on div "Мітки Особисті нотатки, які бачите лише ви. З їх допомогою можна фільтрувати за…" at bounding box center [1025, 304] width 217 height 156
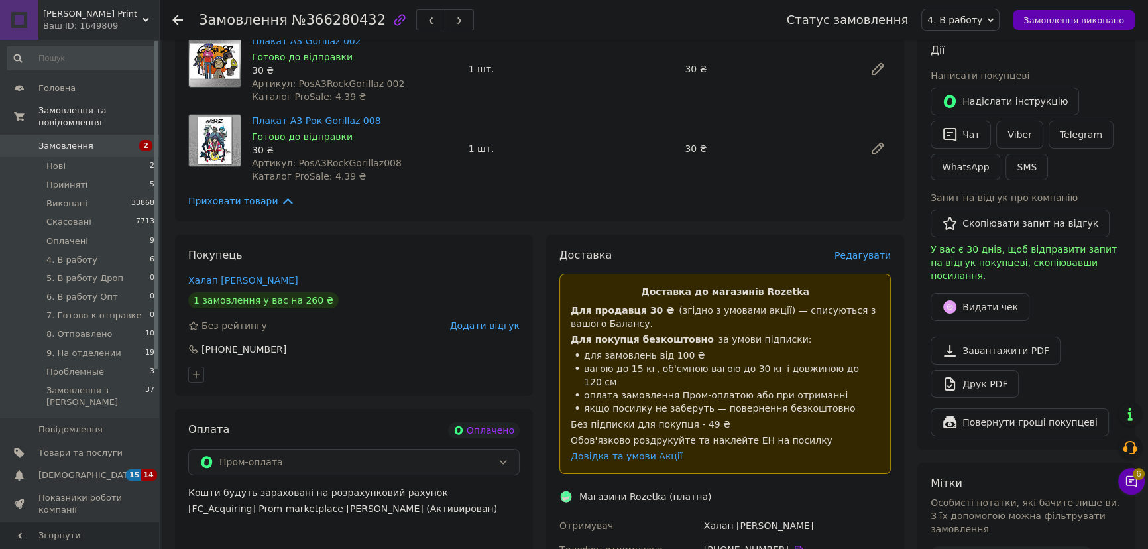
scroll to position [180, 0]
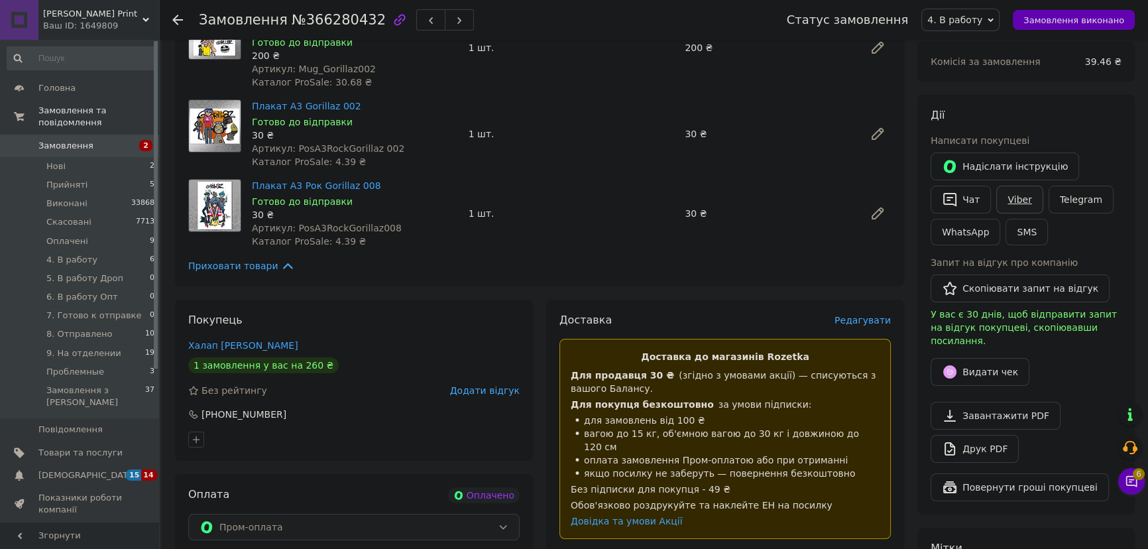
click at [1019, 196] on link "Viber" at bounding box center [1019, 200] width 46 height 28
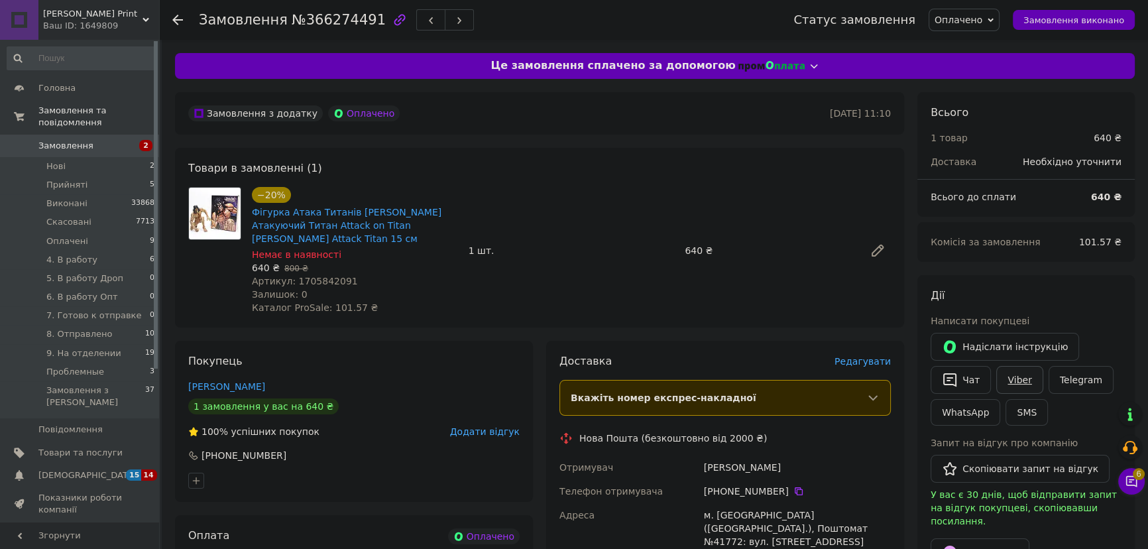
click at [1023, 379] on link "Viber" at bounding box center [1019, 380] width 46 height 28
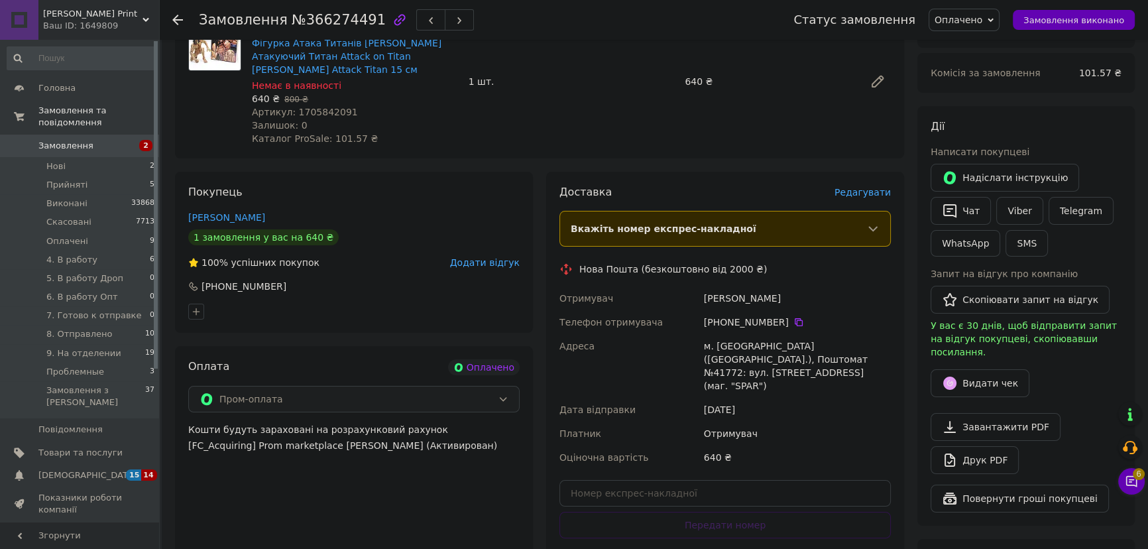
scroll to position [361, 0]
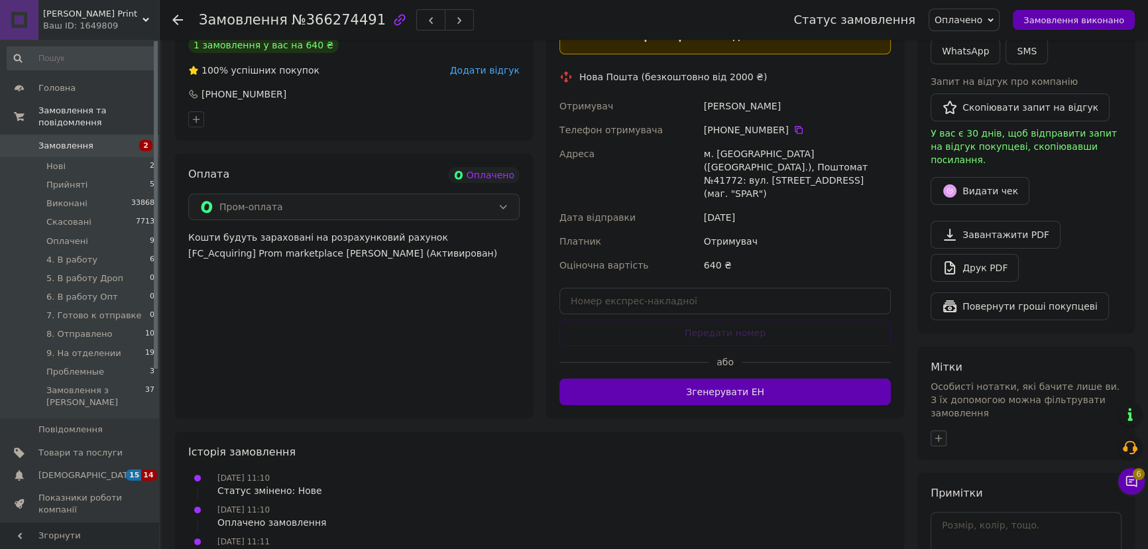
click at [938, 433] on icon "button" at bounding box center [938, 438] width 11 height 11
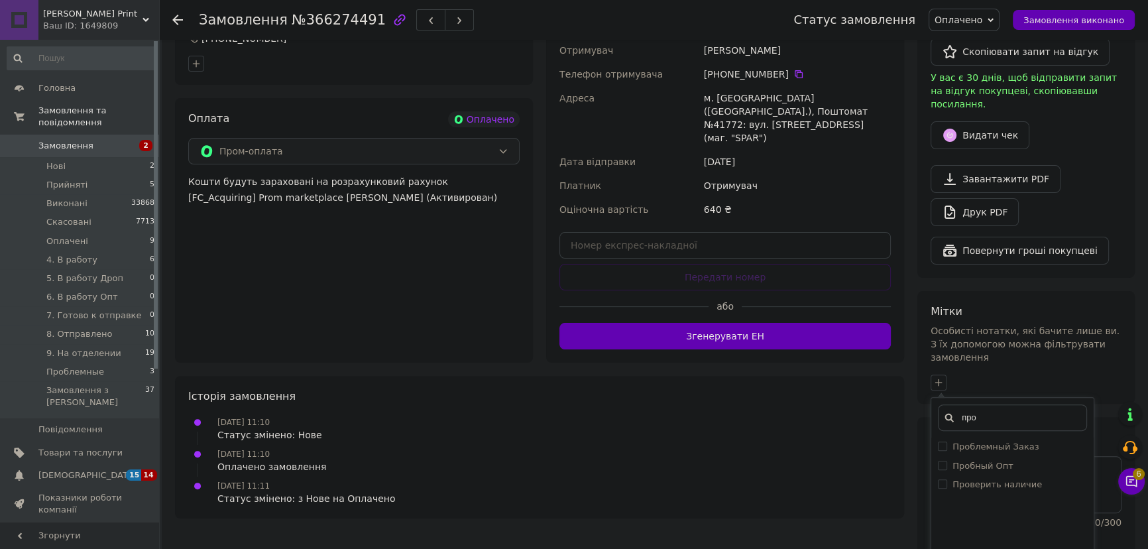
scroll to position [484, 0]
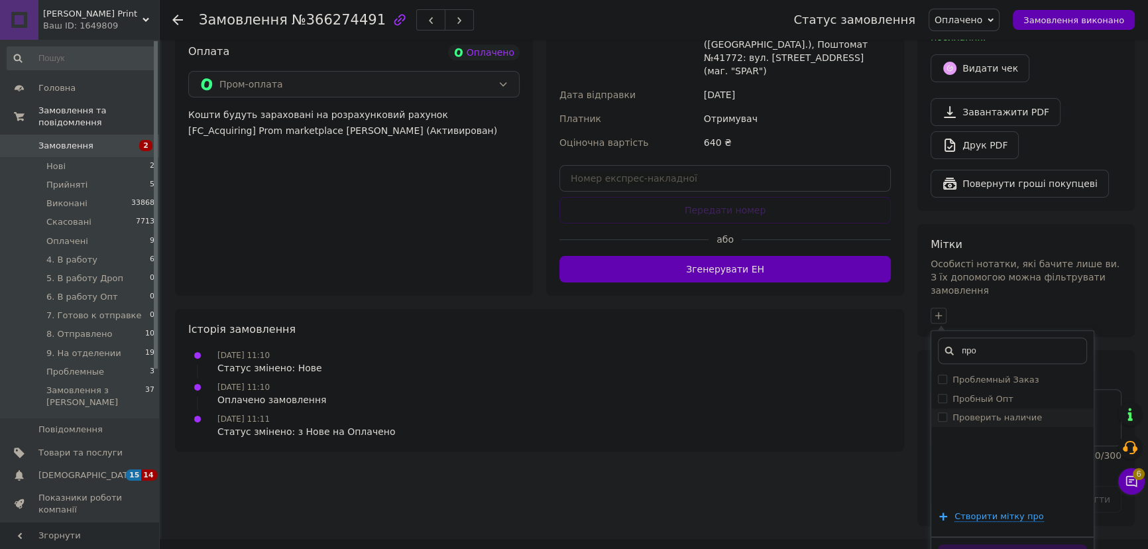
type input "про"
click at [1021, 412] on label "Проверить наличие" at bounding box center [996, 417] width 89 height 10
checkbox input "true"
click at [1037, 544] on button "Додати мітку" at bounding box center [1012, 557] width 149 height 26
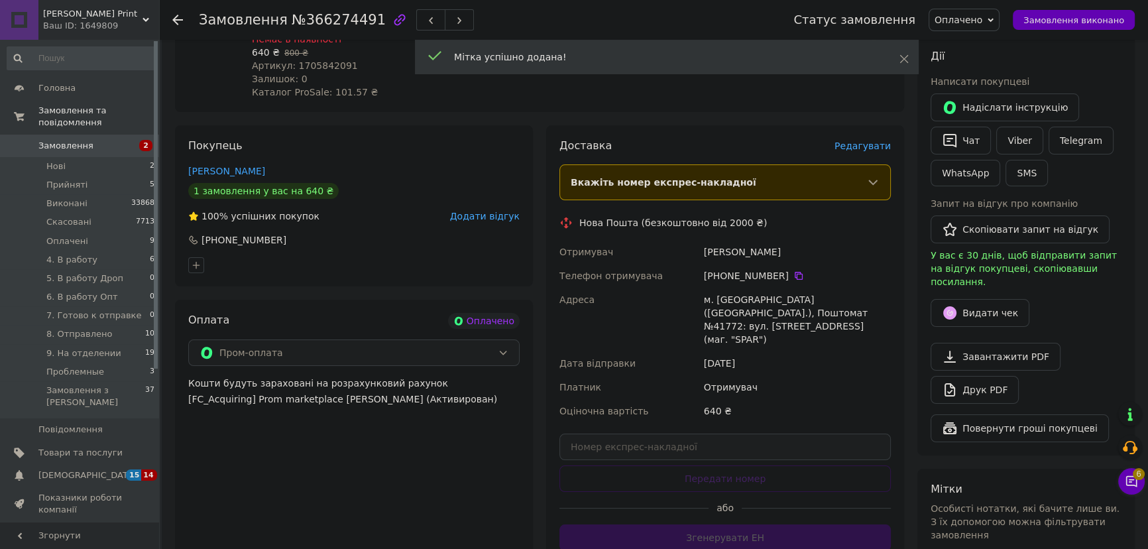
scroll to position [82, 0]
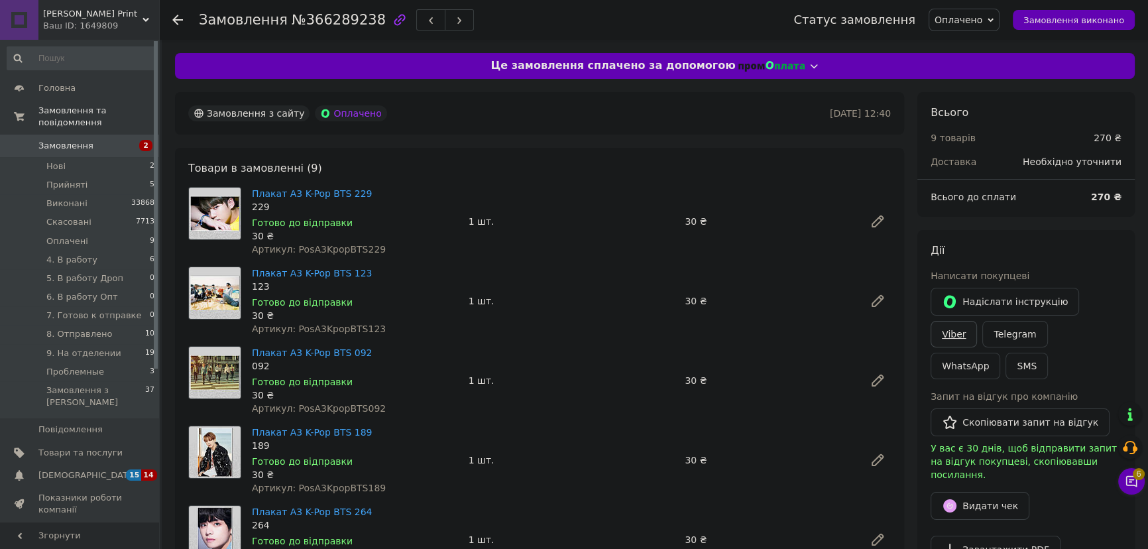
click at [977, 321] on link "Viber" at bounding box center [954, 334] width 46 height 27
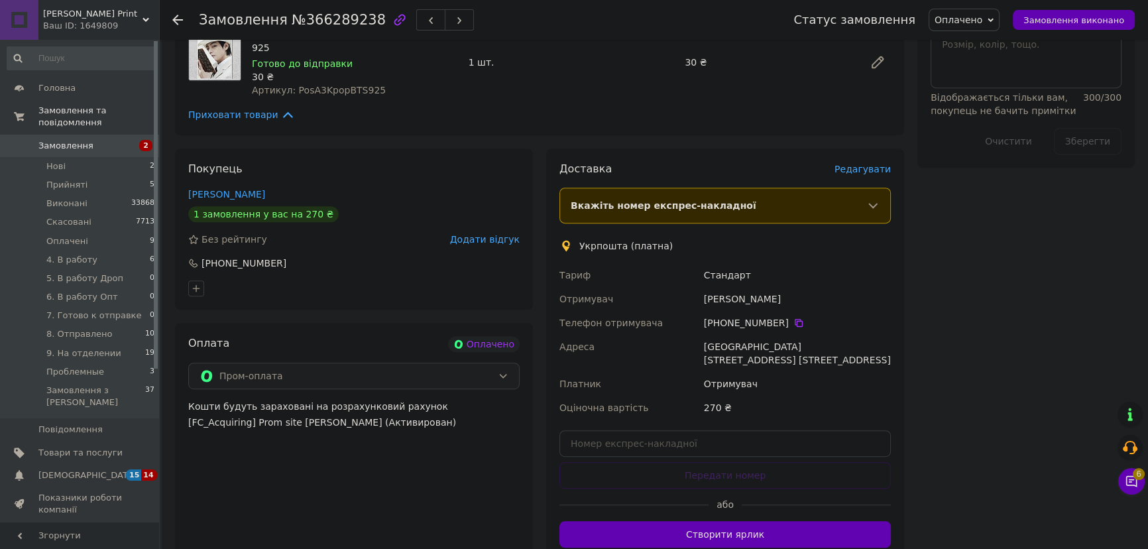
scroll to position [903, 0]
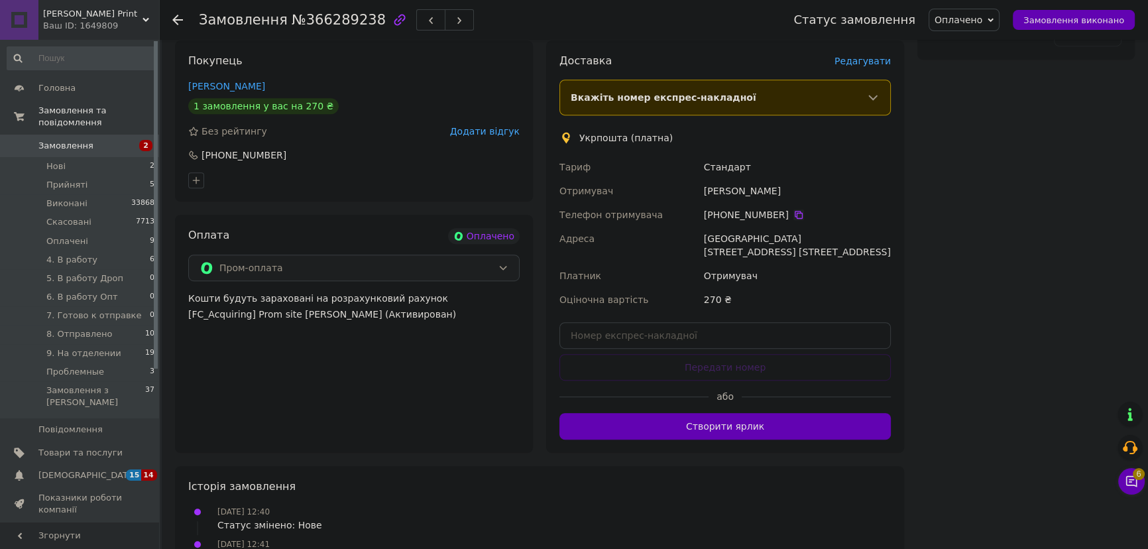
click at [793, 213] on icon at bounding box center [798, 214] width 11 height 11
click at [793, 212] on icon at bounding box center [798, 214] width 11 height 11
drag, startPoint x: 763, startPoint y: 190, endPoint x: 699, endPoint y: 192, distance: 64.3
click at [699, 192] on div "[PERSON_NAME] Отримувач [PERSON_NAME] Телефон отримувача +380 98 479 32 [GEOGRA…" at bounding box center [725, 233] width 337 height 156
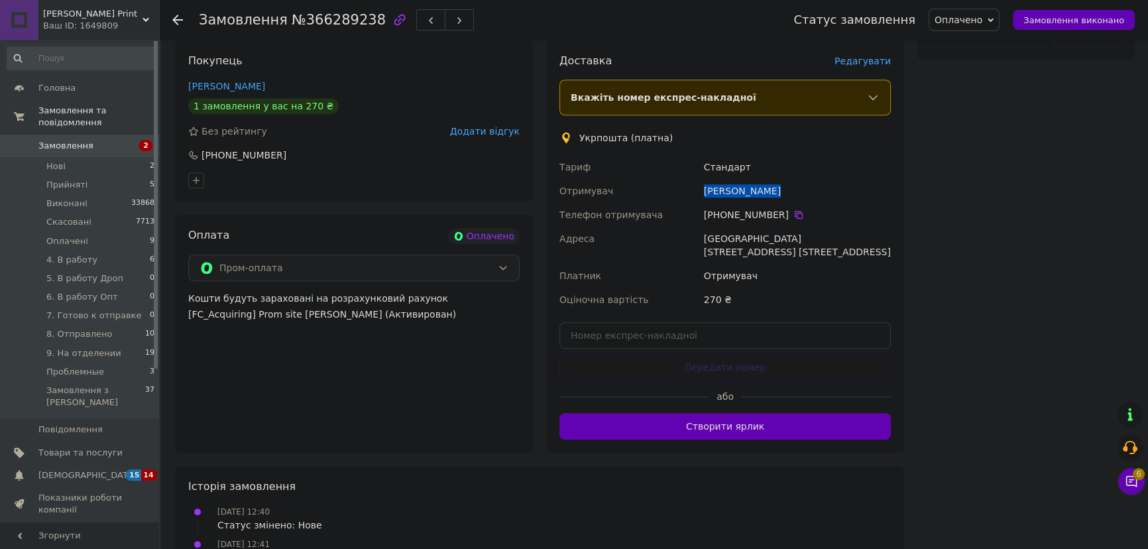
copy div "Отримувач [PERSON_NAME]"
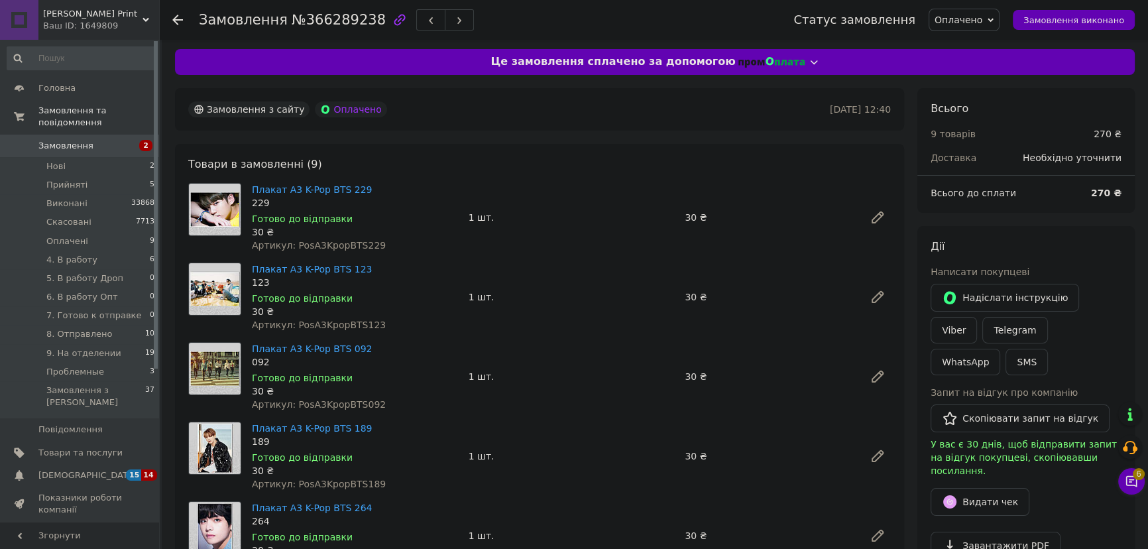
scroll to position [0, 0]
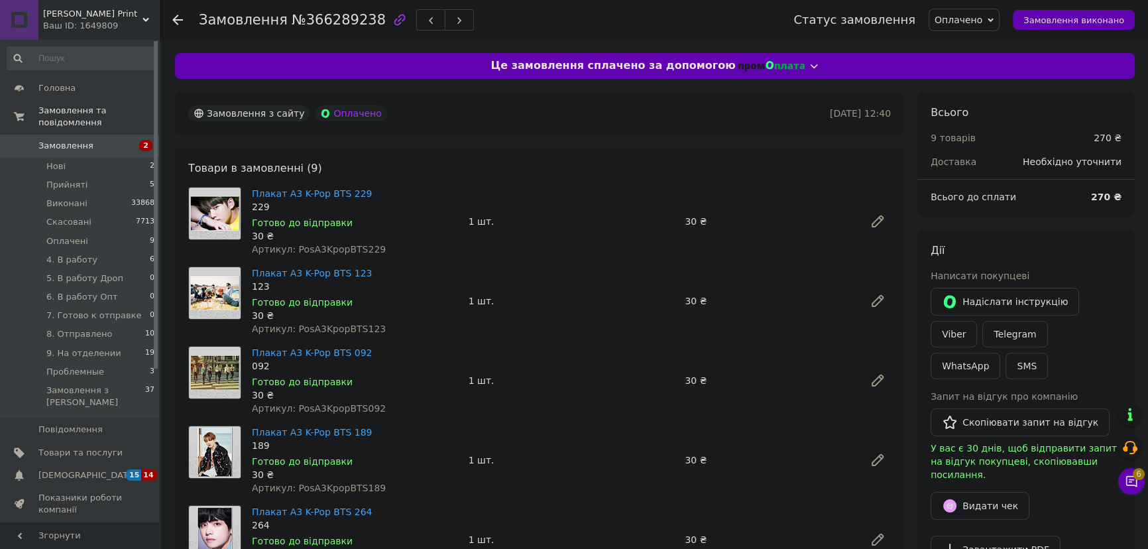
click at [497, 117] on div "Замовлення з сайту Оплачено" at bounding box center [508, 113] width 644 height 21
click at [787, 127] on div "Замовлення з сайту Оплачено [DATE] 12:40" at bounding box center [539, 113] width 729 height 42
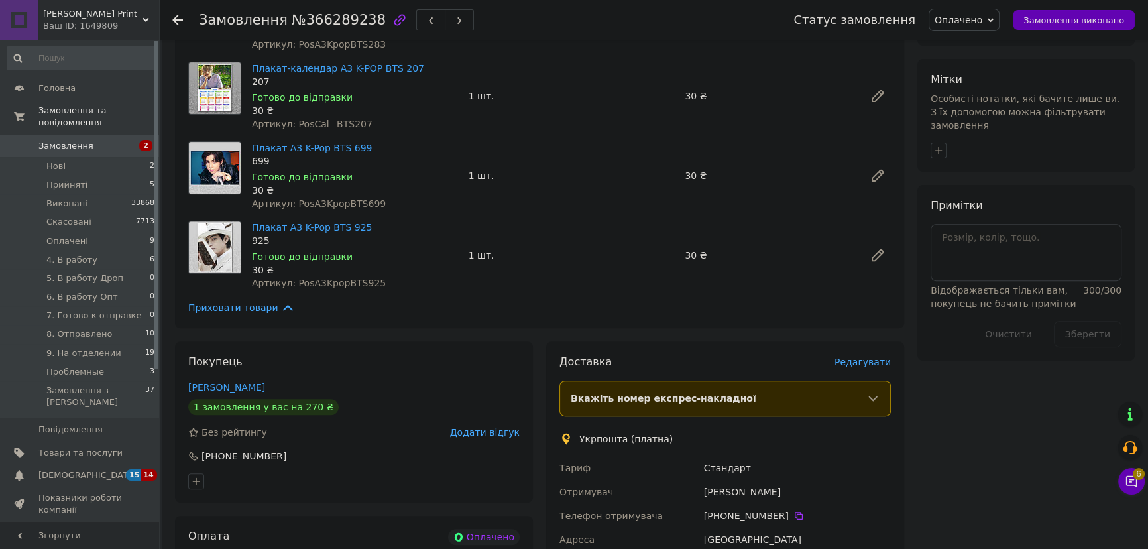
scroll to position [903, 0]
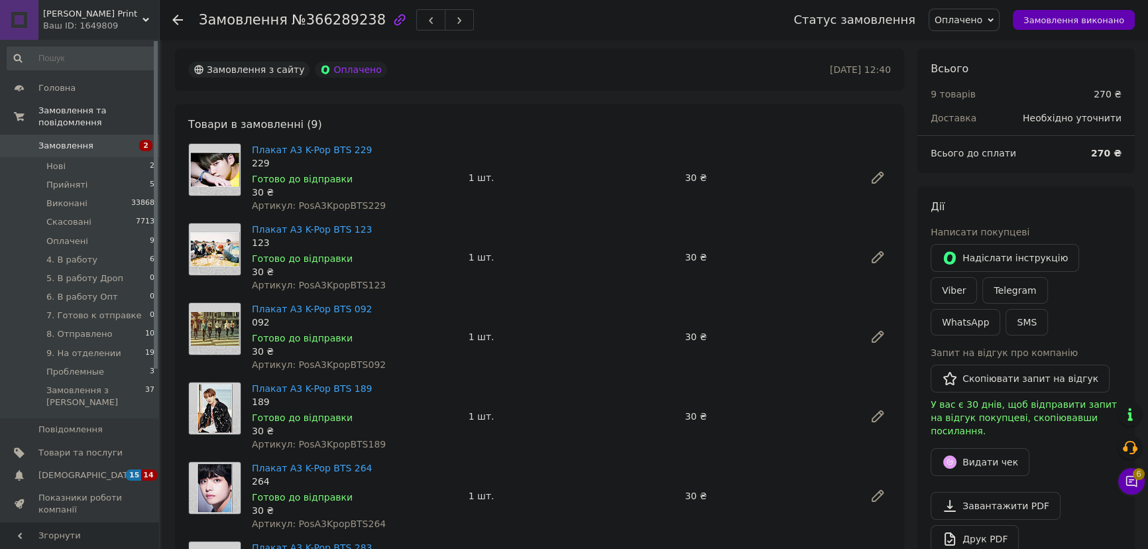
scroll to position [0, 0]
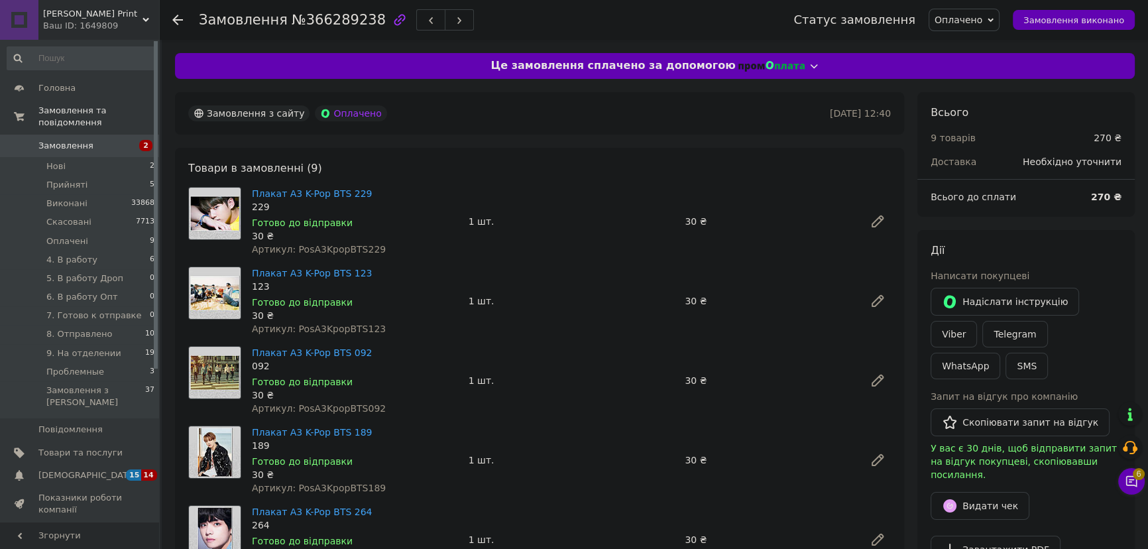
click at [624, 133] on div "Замовлення з сайту Оплачено [DATE] 12:40" at bounding box center [539, 113] width 729 height 42
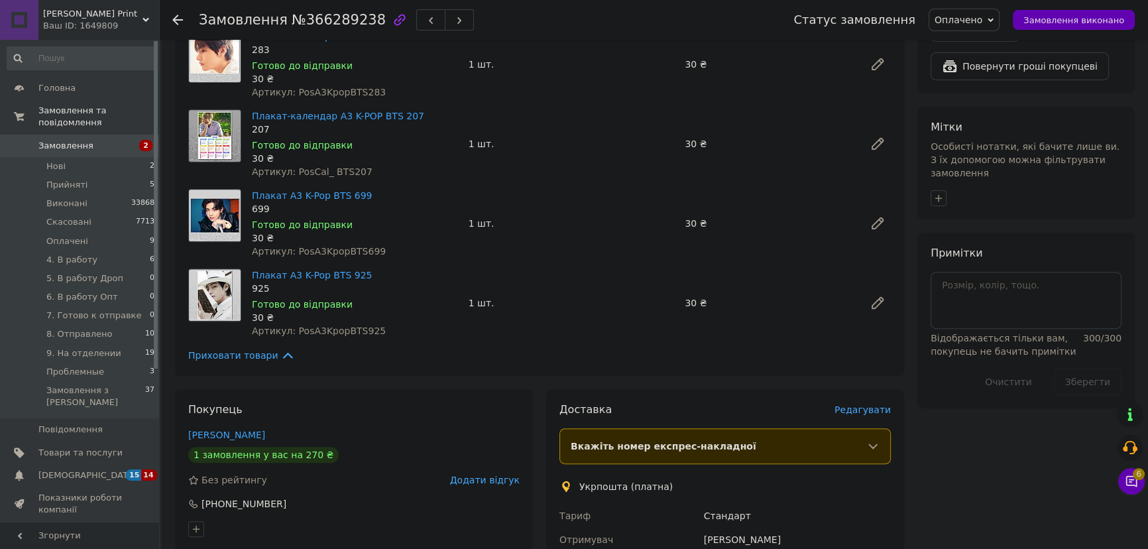
scroll to position [783, 0]
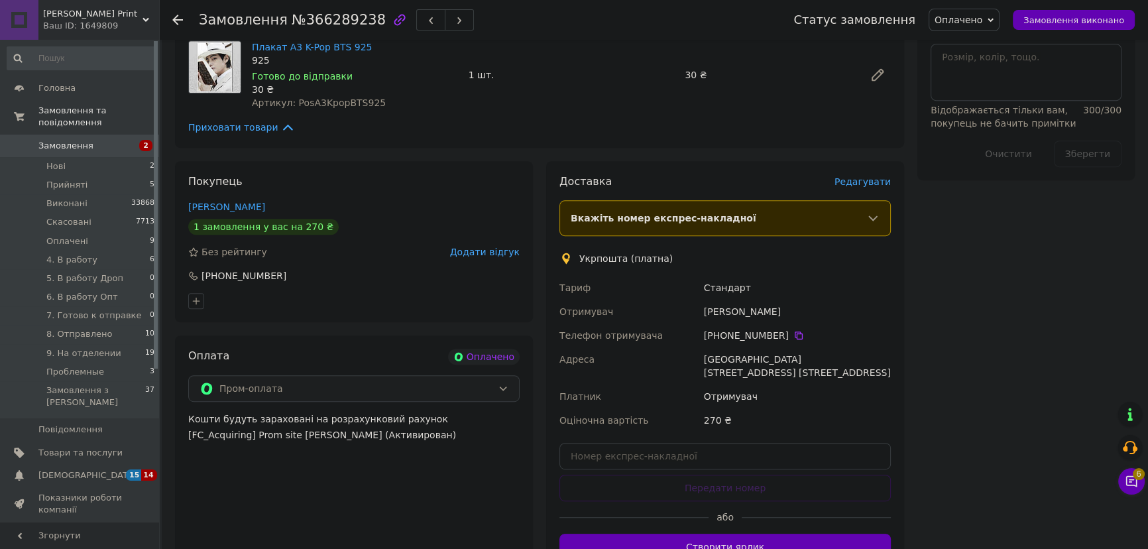
click at [914, 131] on div "Всього 9 товарів 270 ₴ Доставка Необхідно уточнити Всього до сплати 270 ₴ Дії Н…" at bounding box center [1026, 19] width 231 height 1420
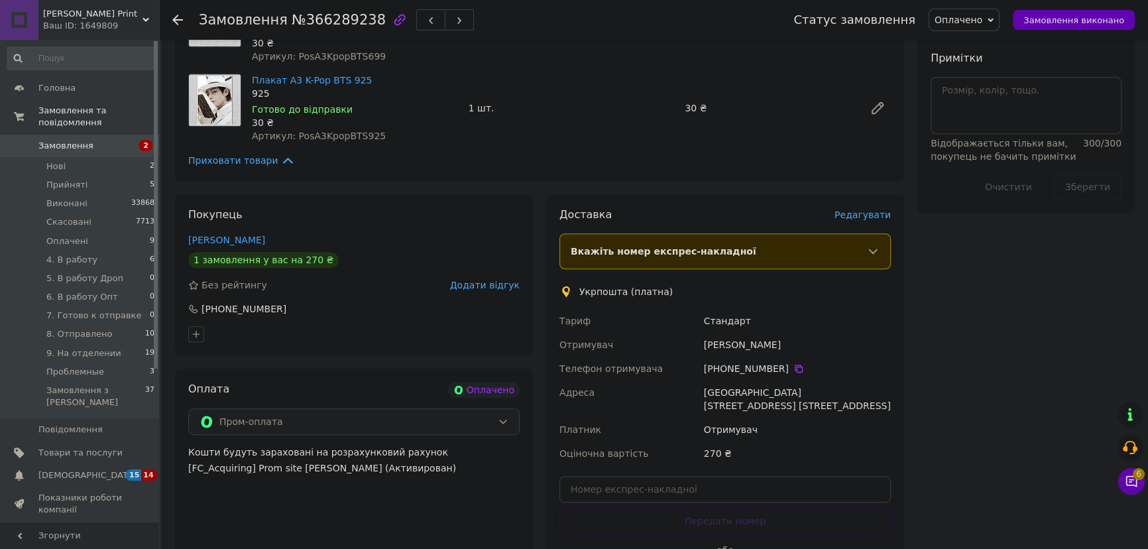
scroll to position [542, 0]
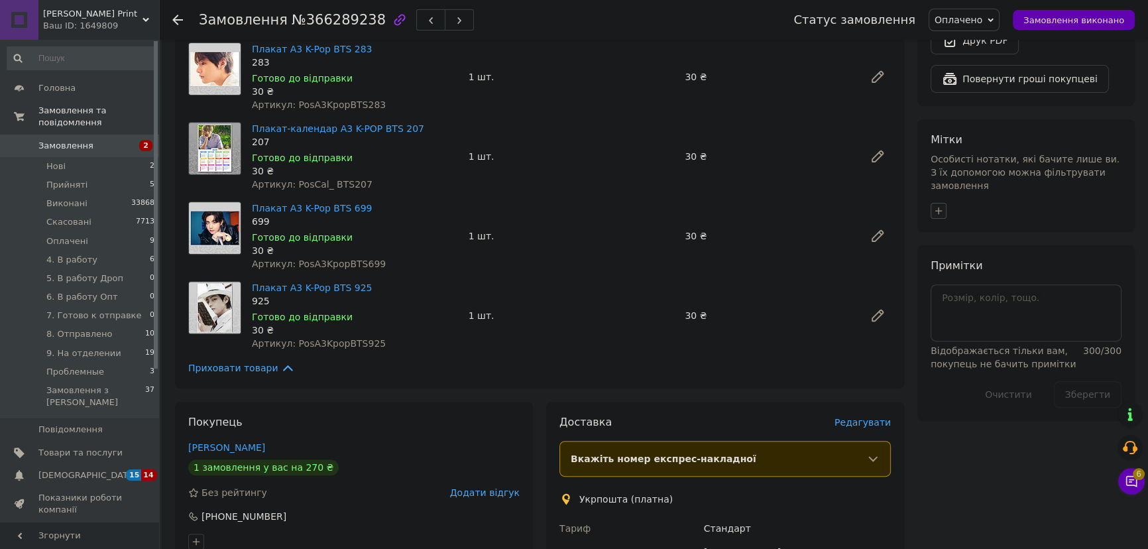
click at [942, 203] on button "button" at bounding box center [939, 211] width 16 height 16
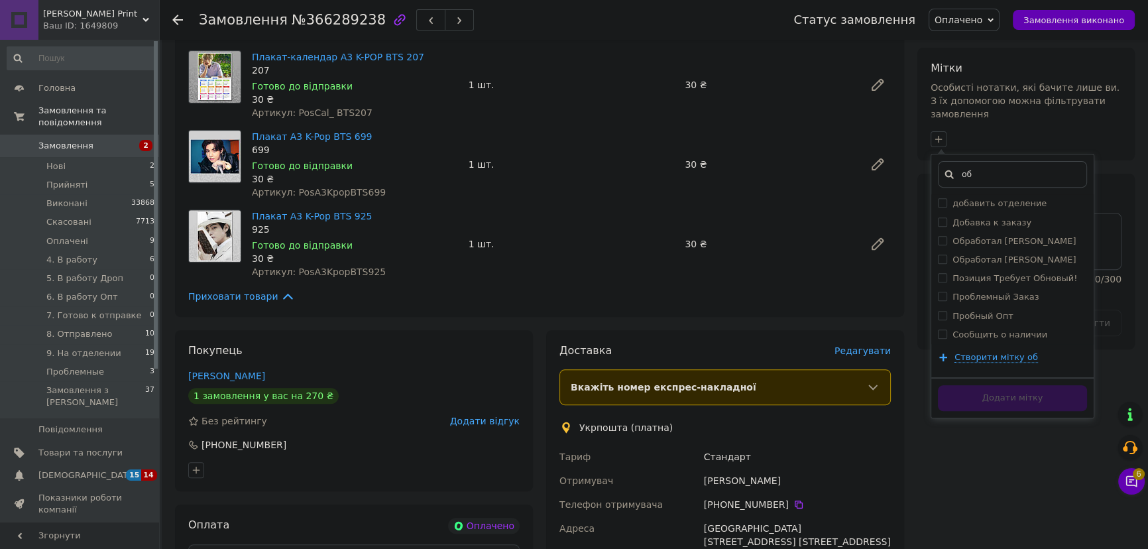
scroll to position [722, 0]
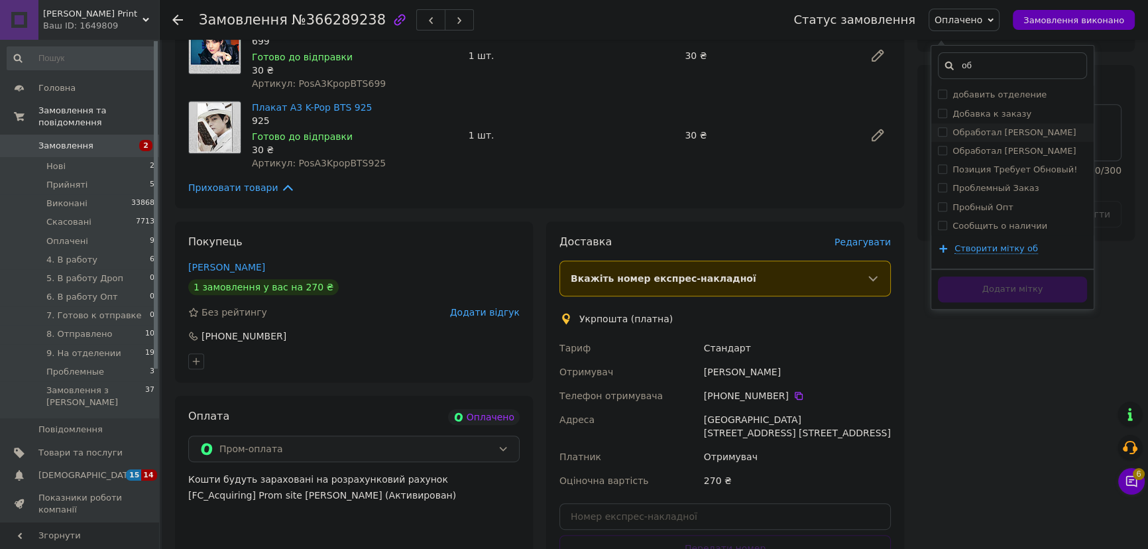
type input "об"
click at [1009, 127] on label "Обработал [PERSON_NAME]" at bounding box center [1013, 132] width 123 height 10
checkbox input "true"
click at [1023, 276] on button "Додати мітку" at bounding box center [1012, 289] width 149 height 26
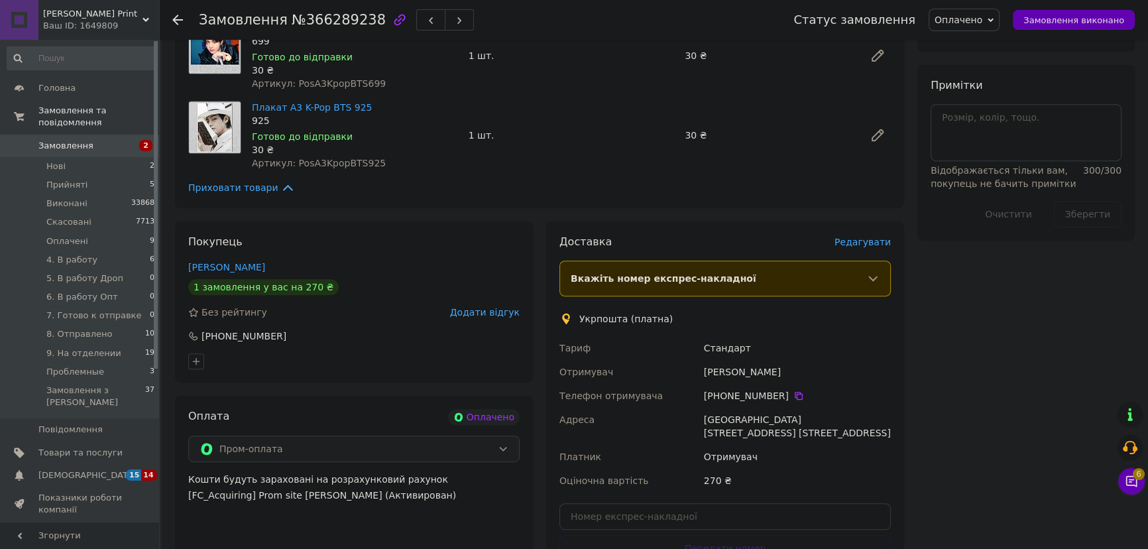
scroll to position [482, 0]
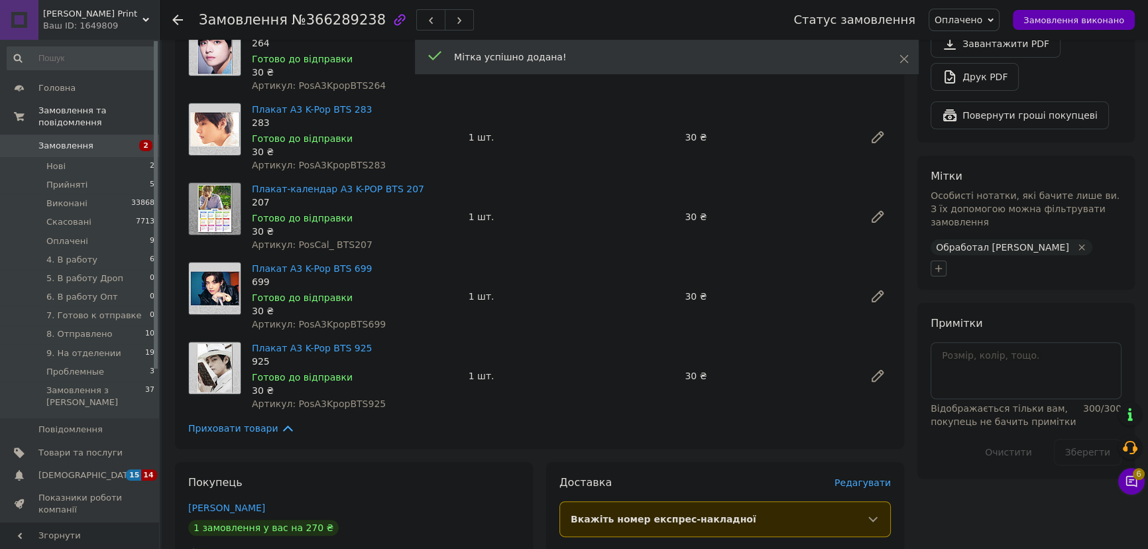
click at [939, 263] on icon "button" at bounding box center [938, 268] width 11 height 11
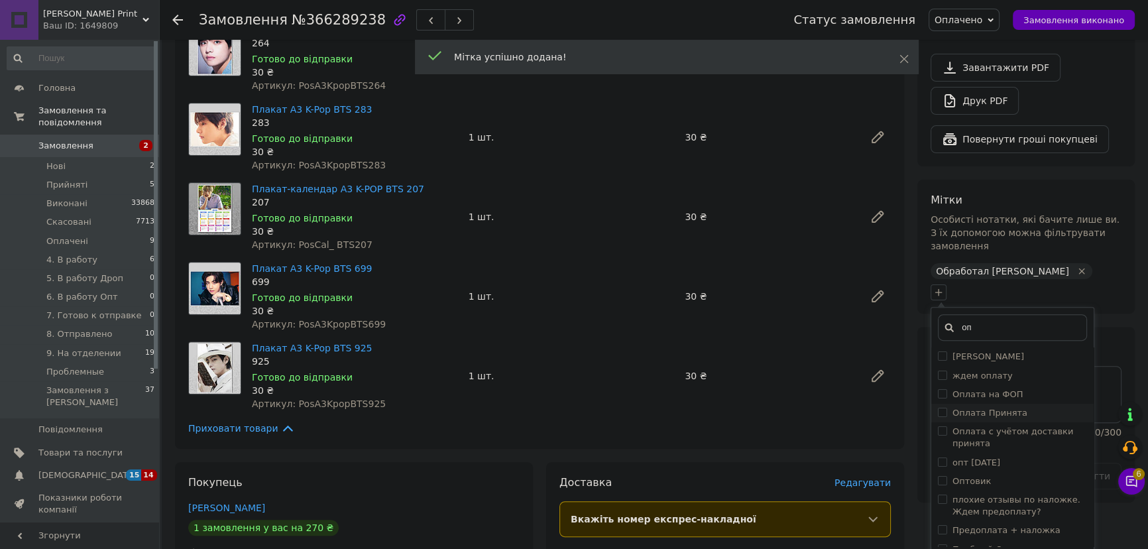
type input "оп"
click at [1012, 408] on label "Оплата Принята" at bounding box center [989, 413] width 75 height 10
checkbox input "true"
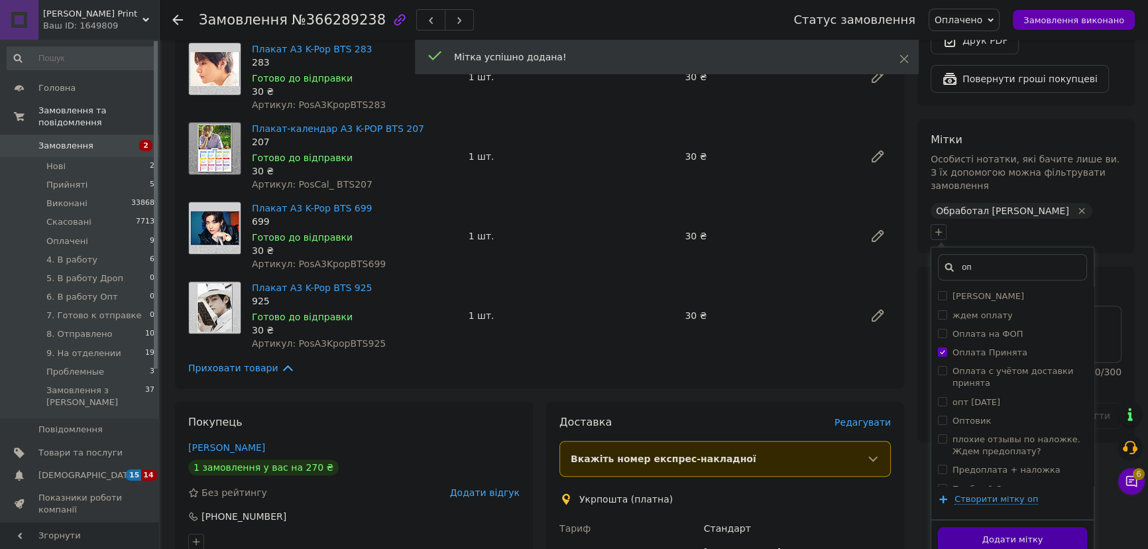
click at [1039, 527] on button "Додати мітку" at bounding box center [1012, 540] width 149 height 26
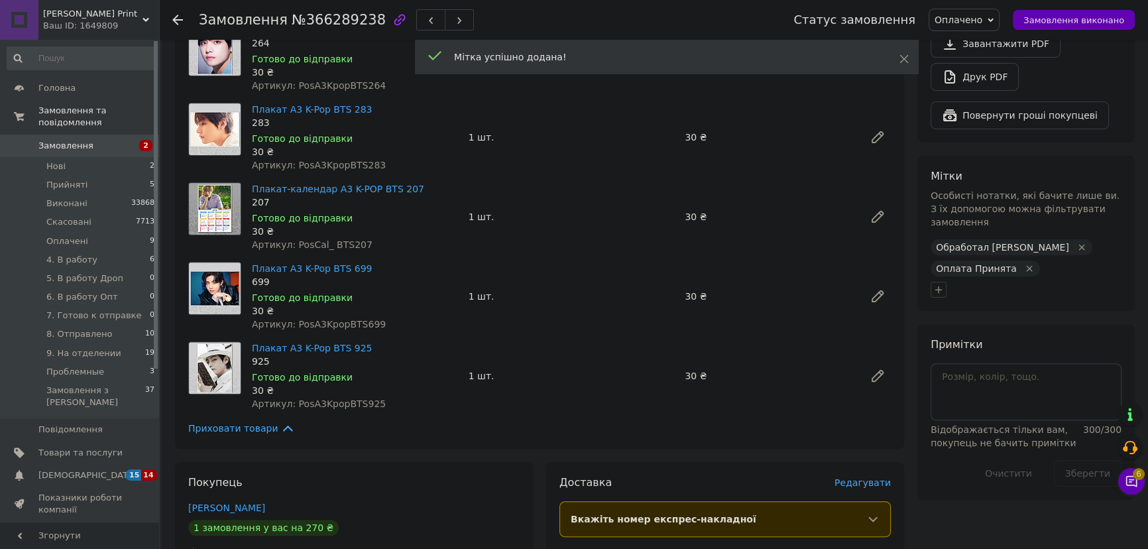
click at [988, 337] on div "Примітки Відображається тільки вам, покупець не бачить примітки 300 / 300 Очист…" at bounding box center [1026, 411] width 191 height 149
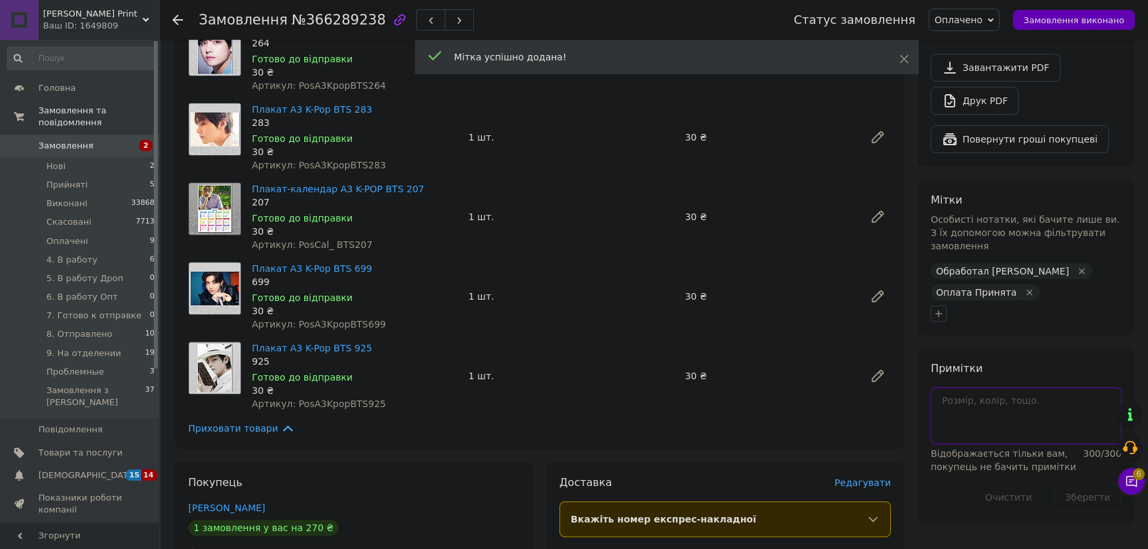
click at [987, 387] on textarea at bounding box center [1026, 415] width 191 height 57
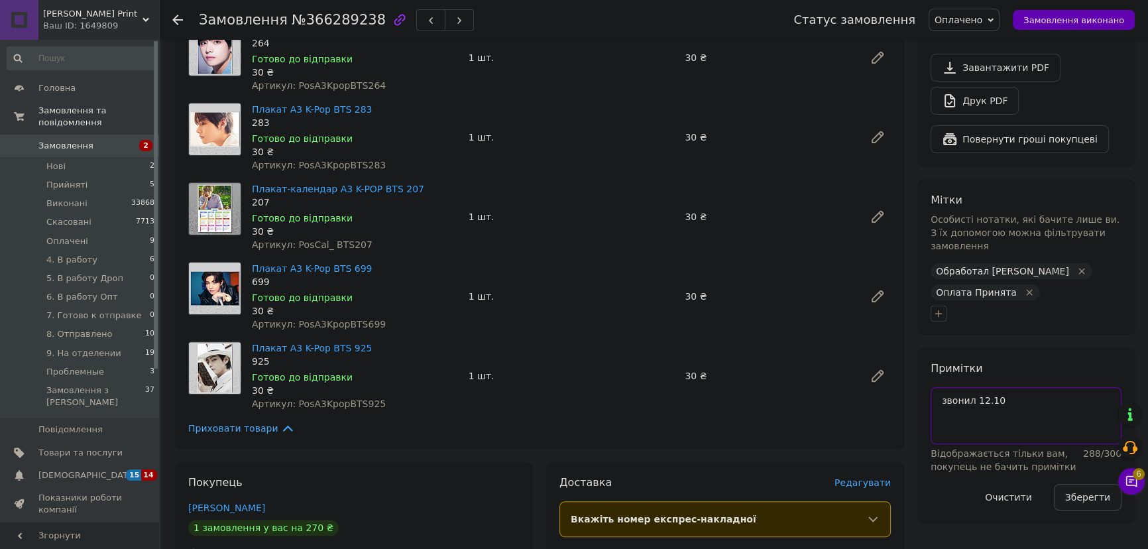
type textarea "звонил 12.10"
click at [1082, 484] on button "Зберегти" at bounding box center [1088, 497] width 68 height 27
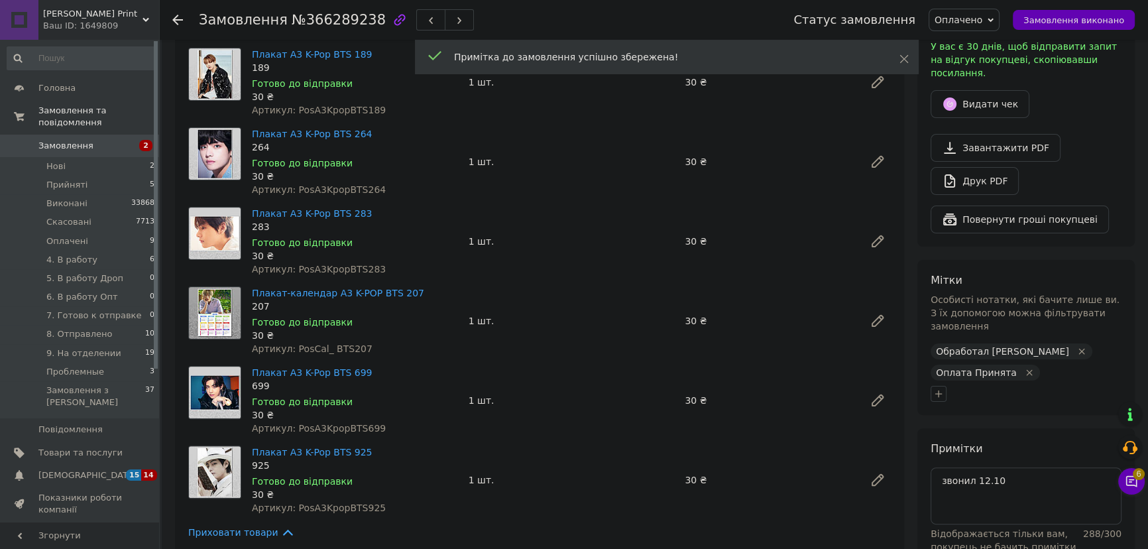
scroll to position [241, 0]
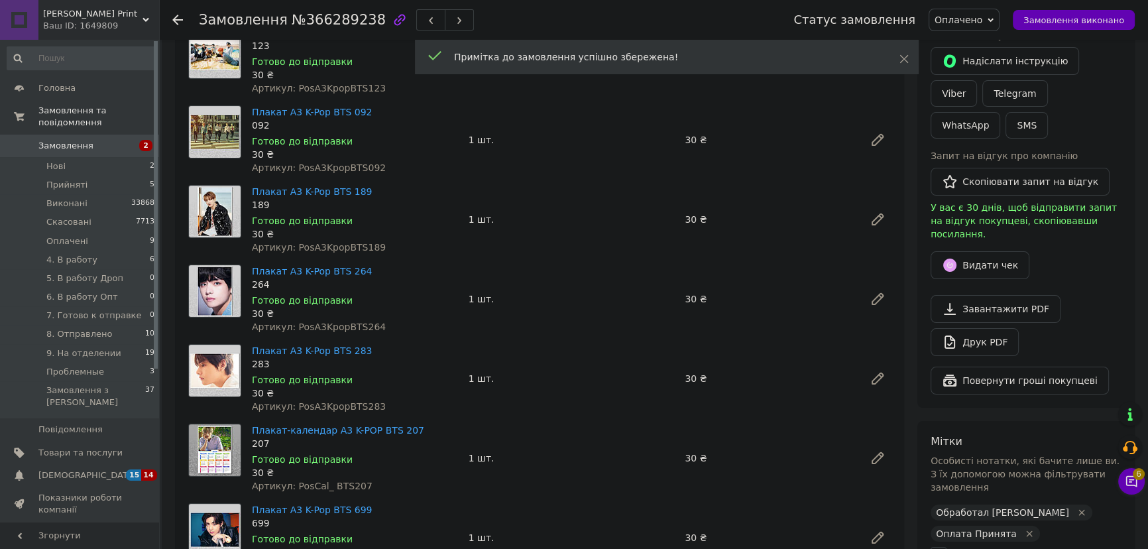
click at [970, 7] on div "Статус замовлення Оплачено Прийнято Виконано Скасовано 4. В работу 5. В работу …" at bounding box center [951, 20] width 368 height 40
click at [982, 20] on span "Оплачено" at bounding box center [959, 20] width 48 height 11
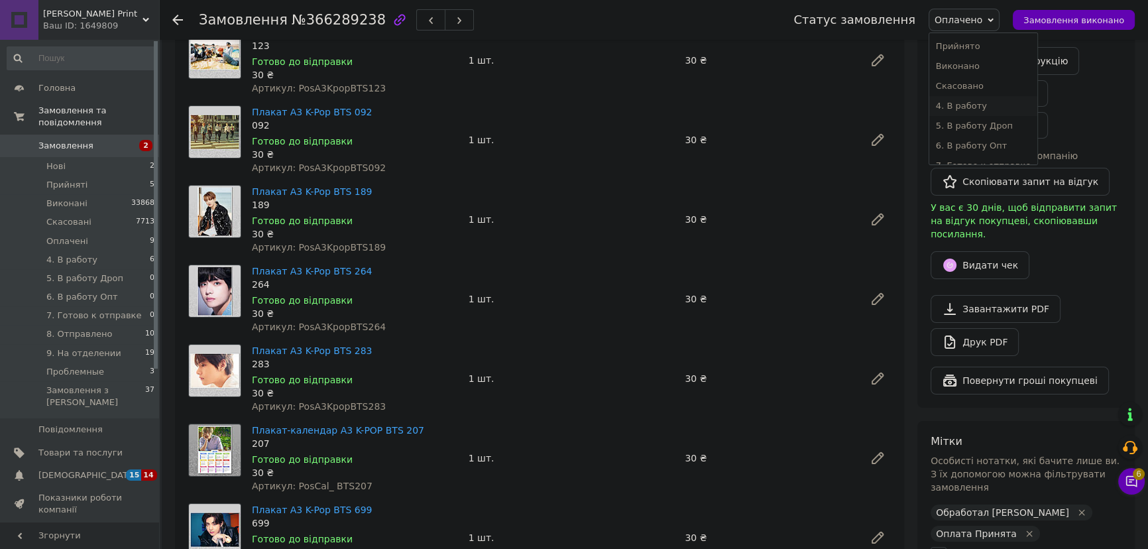
click at [990, 109] on li "4. В работу" at bounding box center [983, 106] width 108 height 20
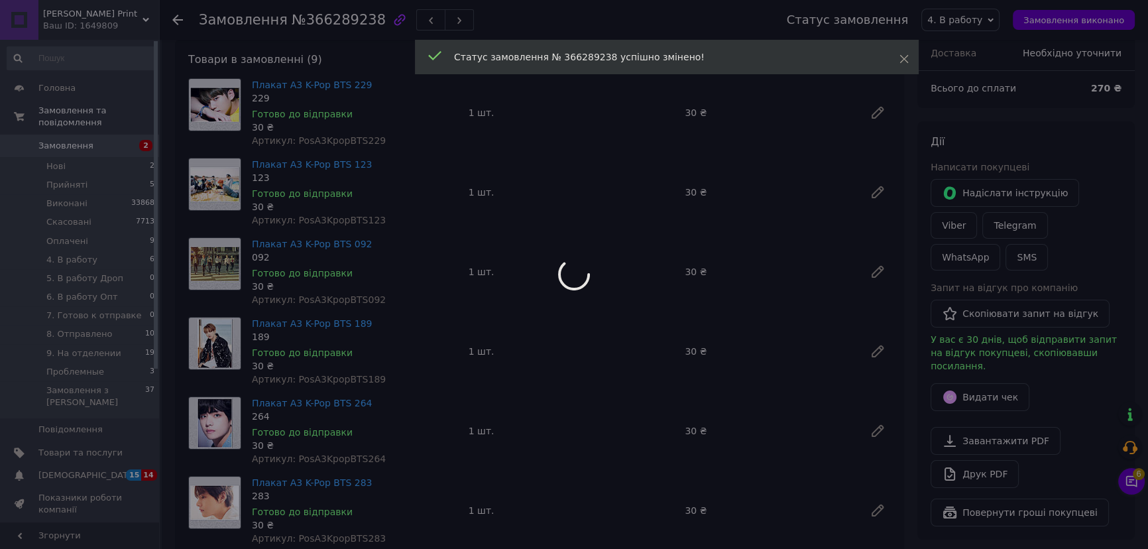
scroll to position [0, 0]
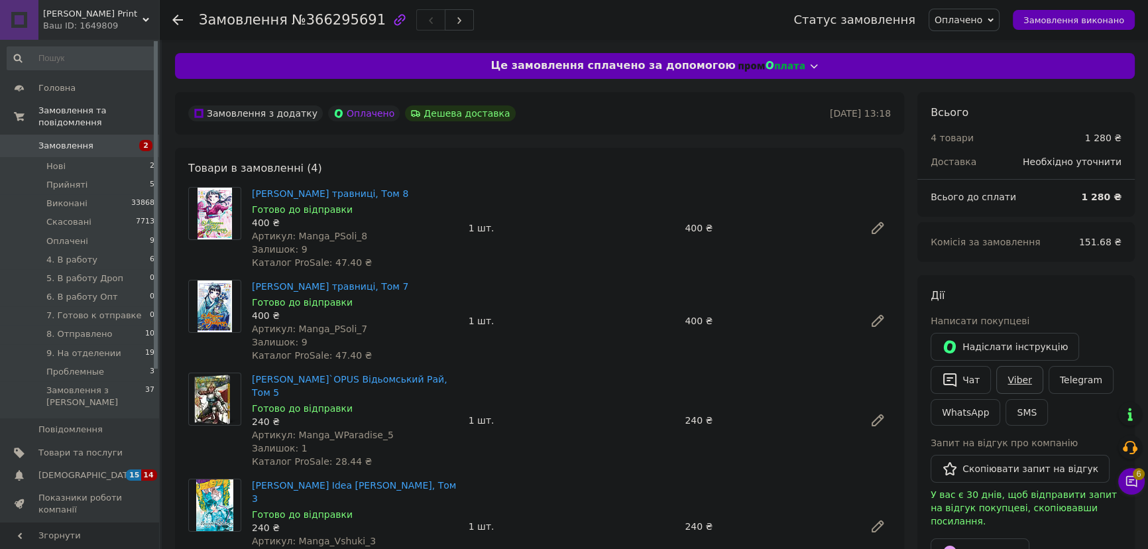
click at [1014, 378] on link "Viber" at bounding box center [1019, 380] width 46 height 28
click at [652, 105] on div "Замовлення з додатку Оплачено Дешева доставка" at bounding box center [508, 113] width 644 height 21
click at [1125, 483] on icon at bounding box center [1131, 481] width 13 height 13
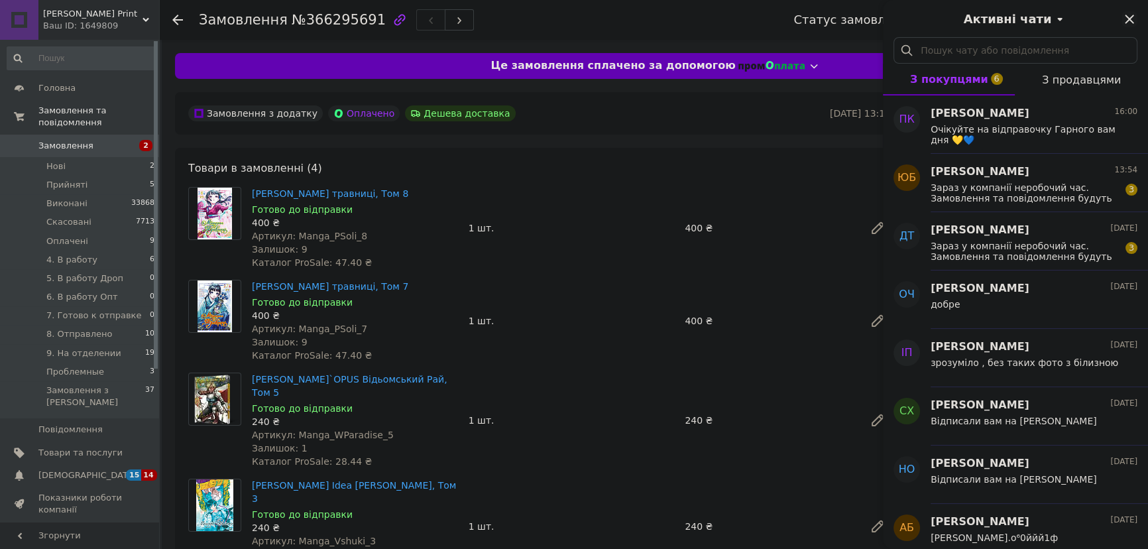
click at [1132, 19] on icon "Закрити" at bounding box center [1129, 19] width 16 height 16
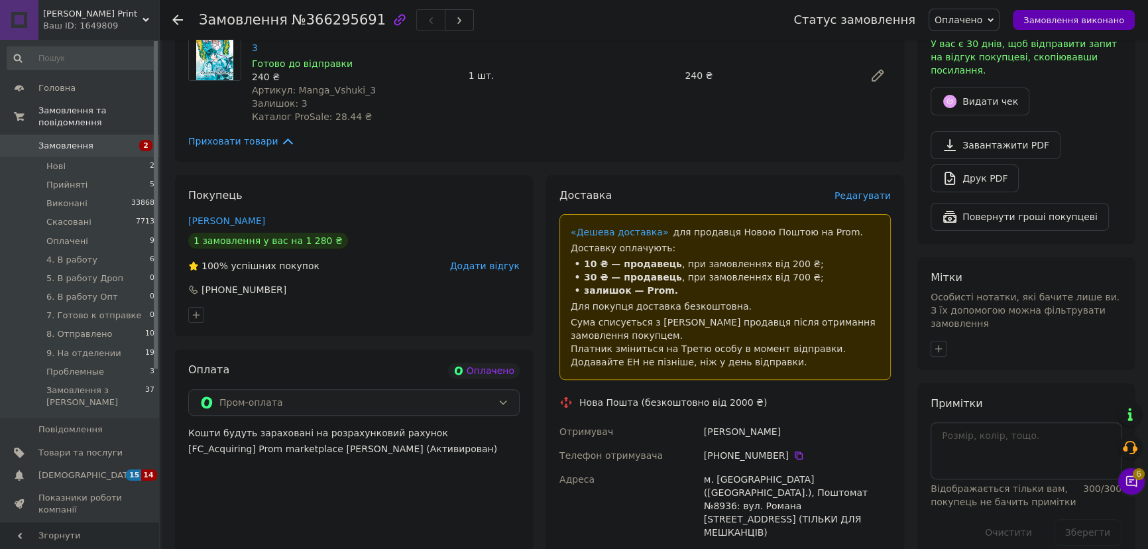
scroll to position [602, 0]
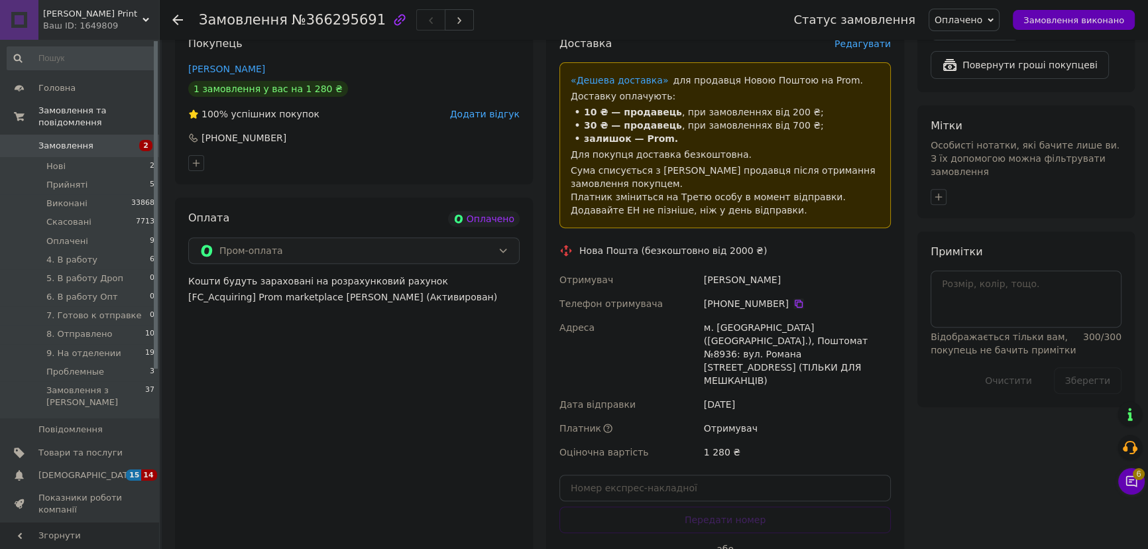
click at [793, 298] on icon at bounding box center [798, 303] width 11 height 11
click at [795, 300] on icon at bounding box center [799, 304] width 8 height 8
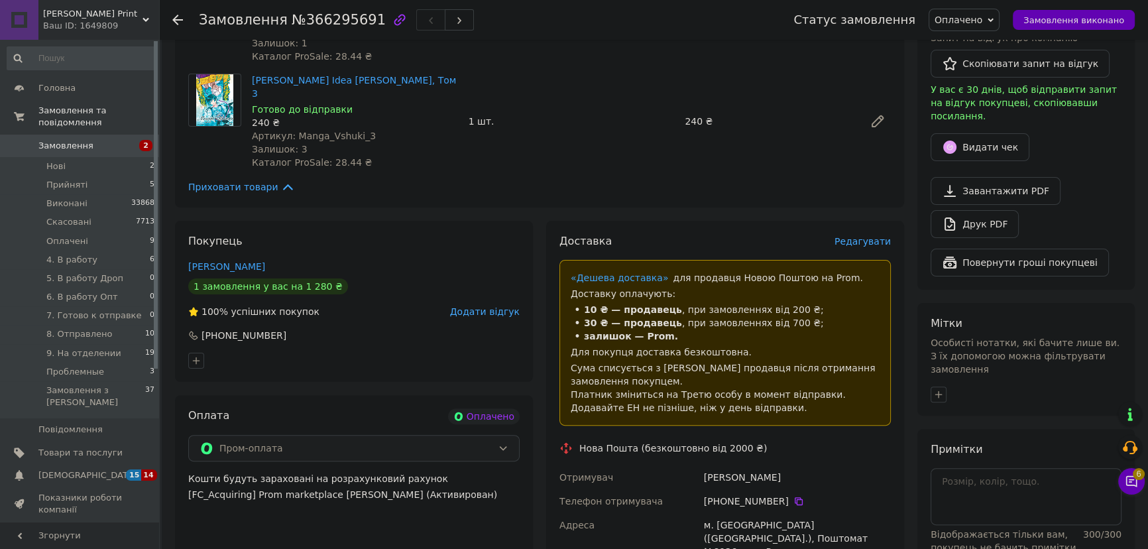
scroll to position [301, 0]
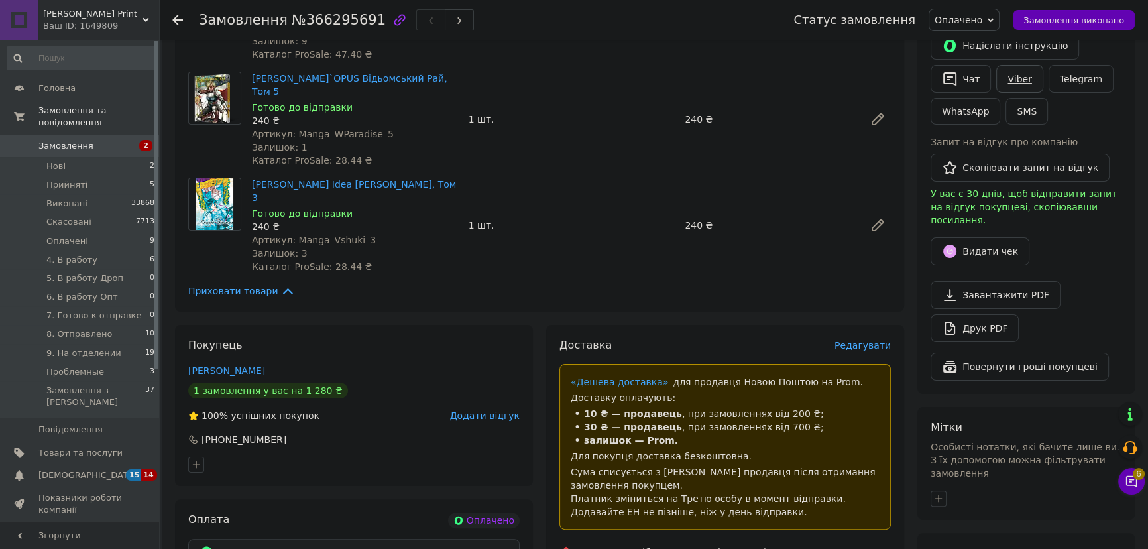
click at [1019, 71] on link "Viber" at bounding box center [1019, 79] width 46 height 28
click at [728, 46] on div "Манґа LANTSUTA Монолог травниці, Том 7 Готово до відправки 400 ₴ Артикул: Manga…" at bounding box center [572, 19] width 650 height 87
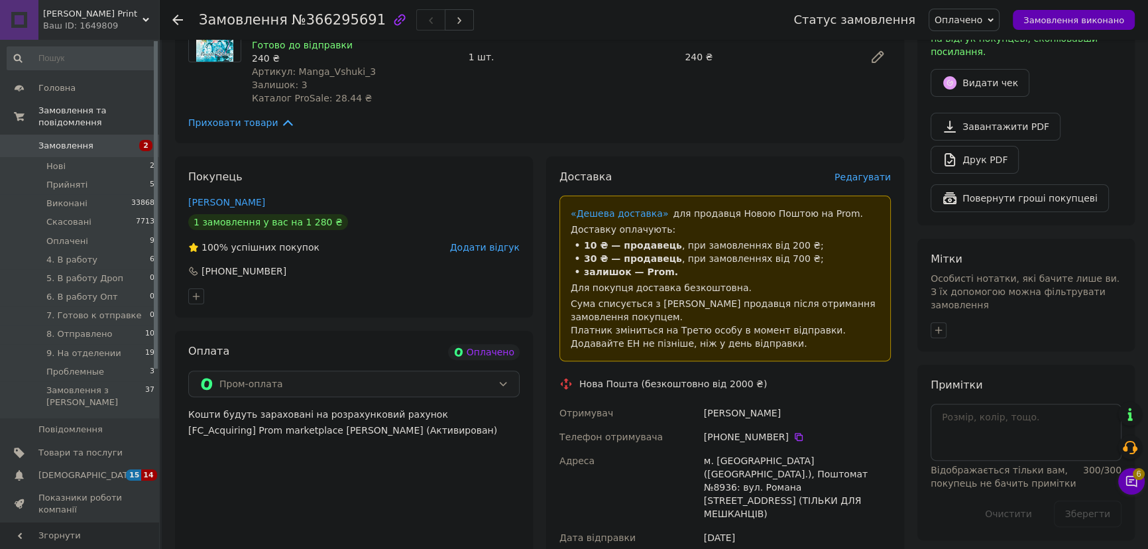
scroll to position [602, 0]
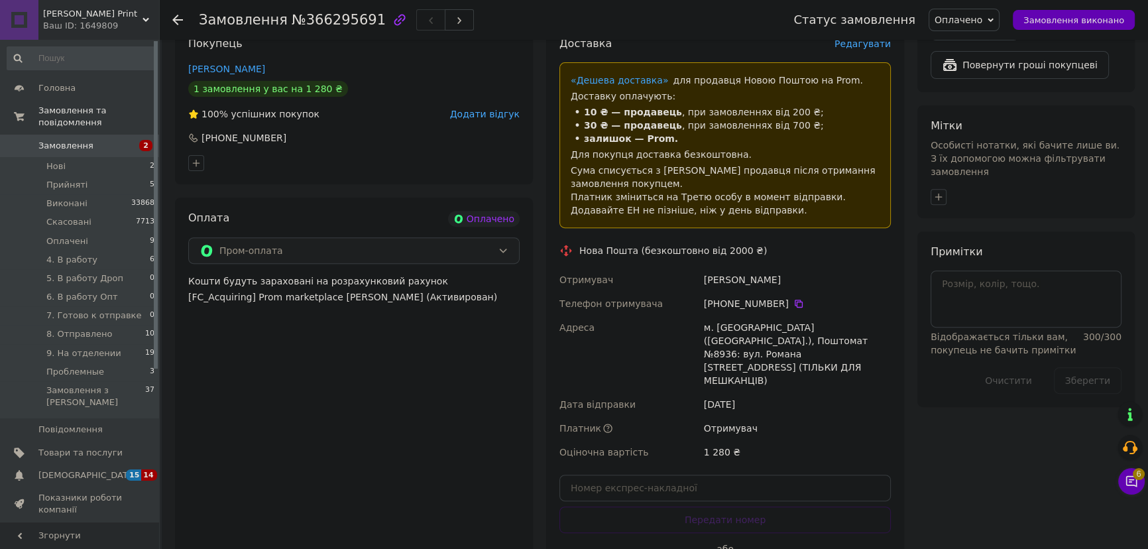
click at [583, 244] on div "Нова Пошта (безкоштовно від 2000 ₴)" at bounding box center [673, 250] width 194 height 13
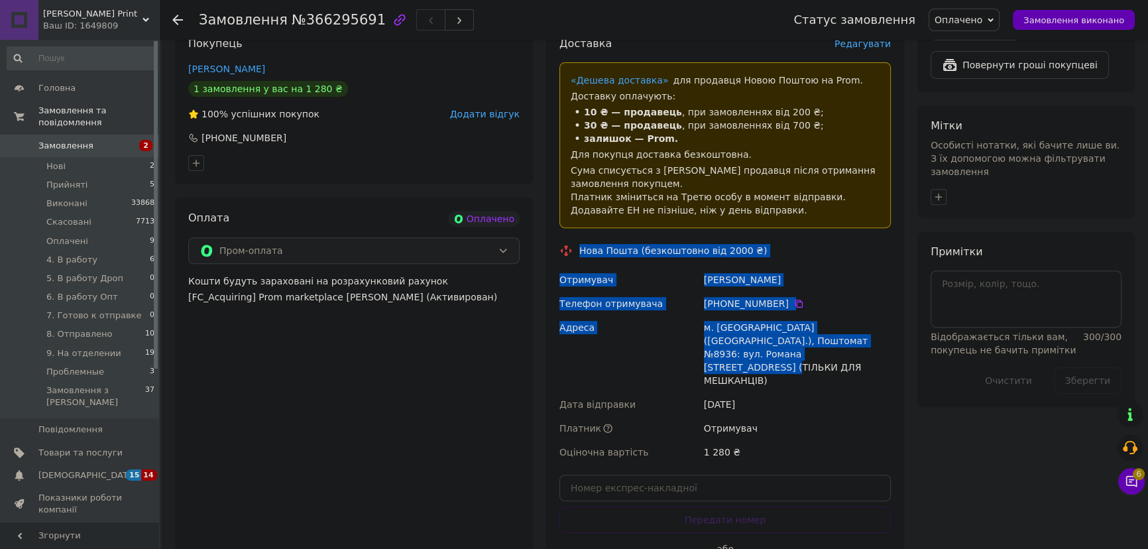
drag, startPoint x: 577, startPoint y: 223, endPoint x: 814, endPoint y: 330, distance: 260.2
click at [787, 325] on div "Доставка Редагувати «Дешева доставка»   для продавця [GEOGRAPHIC_DATA] на Prom.…" at bounding box center [724, 313] width 331 height 555
copy div "Нова Пошта (безкоштовно від 2000 ₴) Отримувач [PERSON_NAME] Телефон отримувача …"
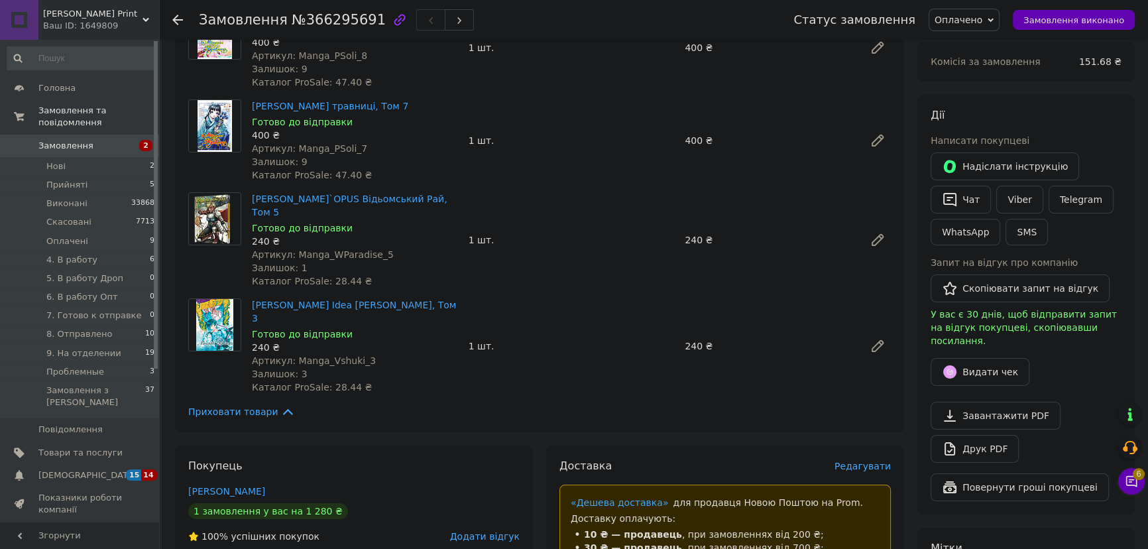
scroll to position [0, 0]
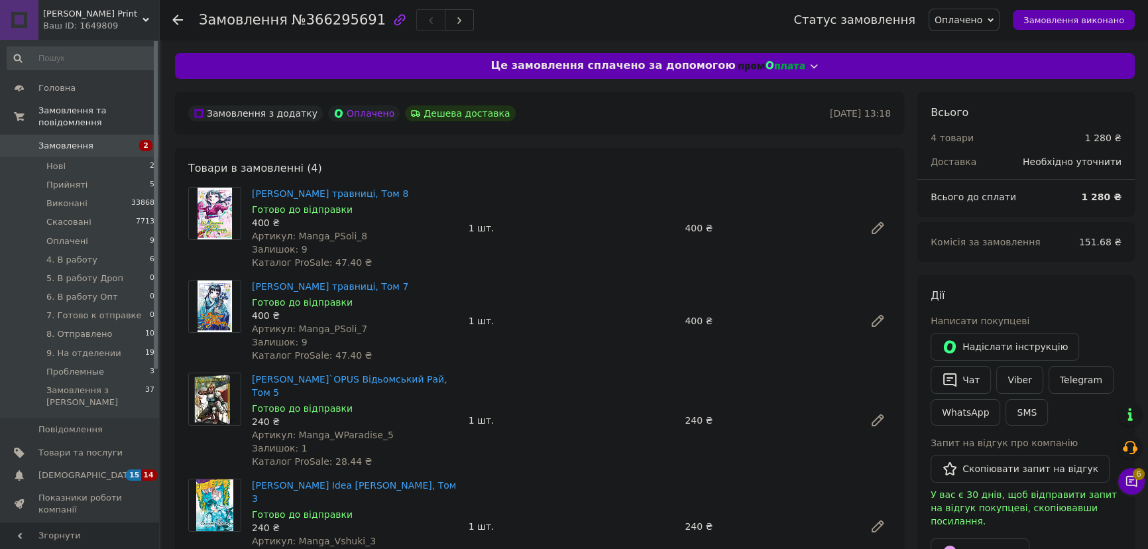
click at [982, 19] on span "Оплачено" at bounding box center [959, 20] width 48 height 11
click at [988, 106] on li "4. В работу" at bounding box center [983, 106] width 108 height 20
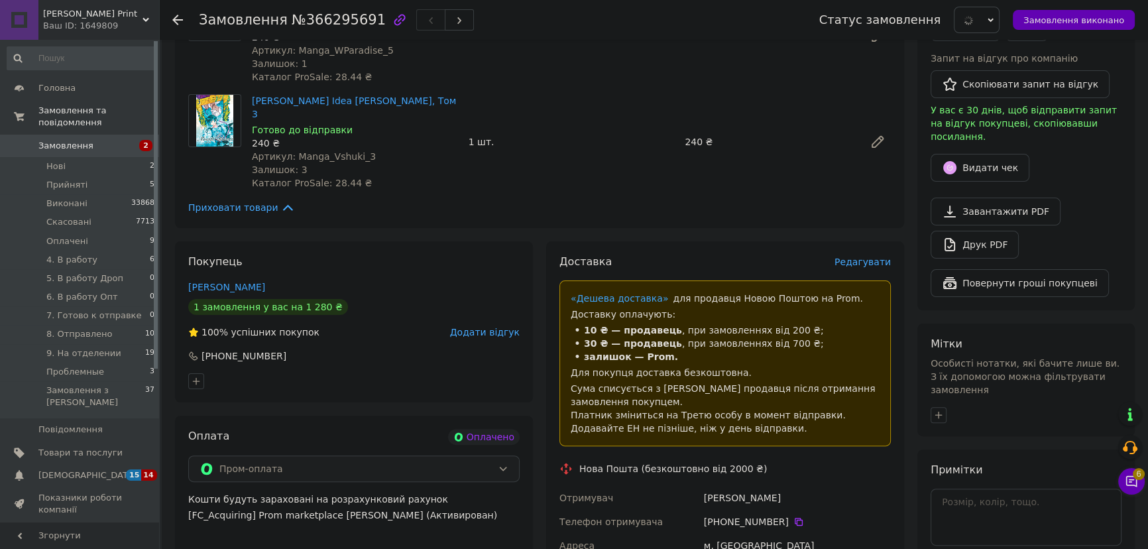
scroll to position [542, 0]
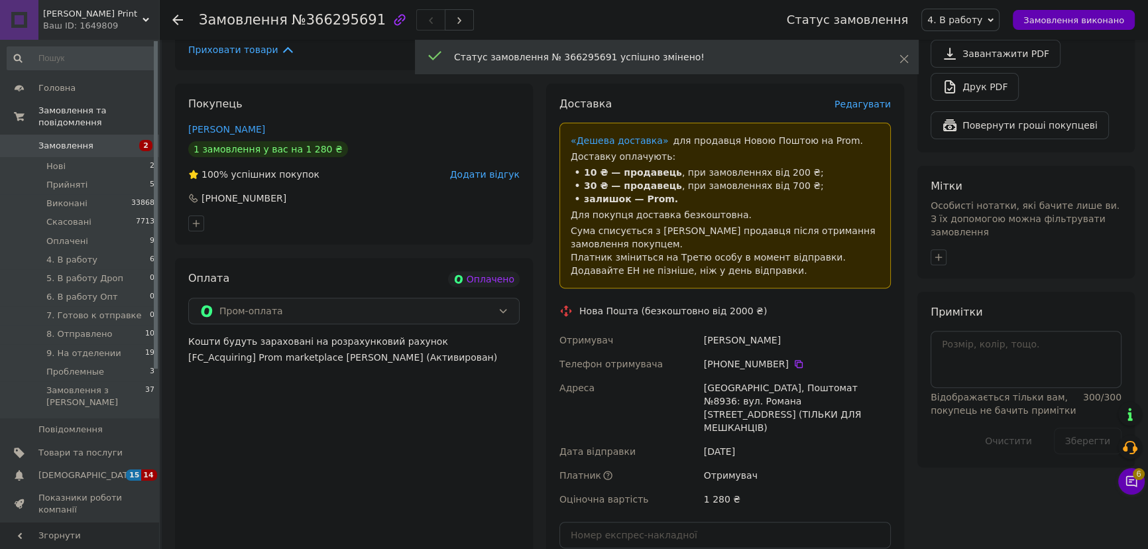
click at [939, 210] on div "Особисті нотатки, які бачите лише ви. З їх допомогою можна фільтрувати замовлен…" at bounding box center [1026, 219] width 191 height 40
drag, startPoint x: 939, startPoint y: 222, endPoint x: 949, endPoint y: 231, distance: 14.1
click at [939, 249] on button "button" at bounding box center [939, 257] width 16 height 16
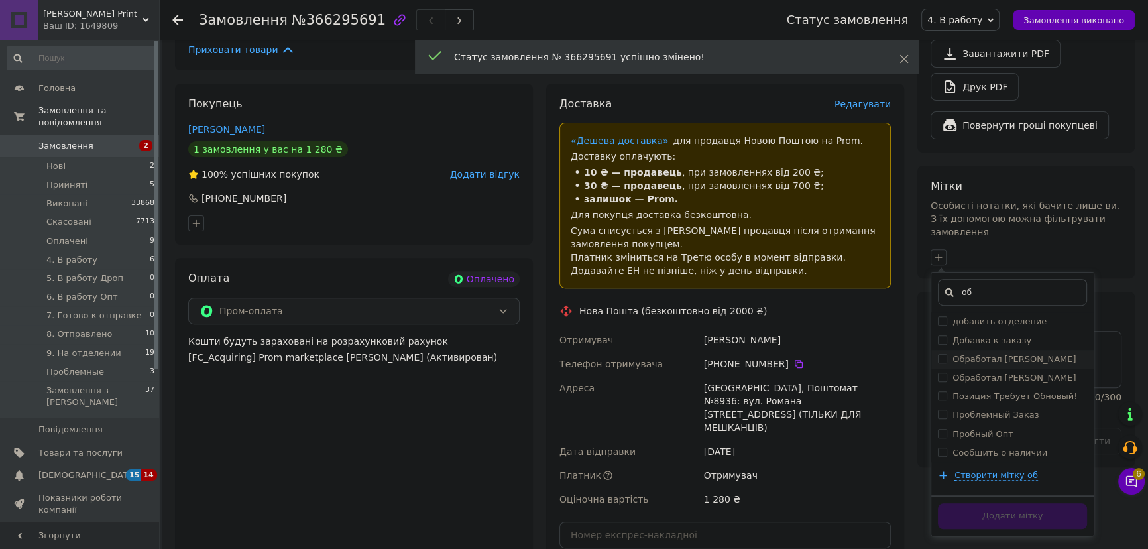
type input "об"
click at [1009, 354] on label "Обработал [PERSON_NAME]" at bounding box center [1013, 359] width 123 height 10
checkbox input "true"
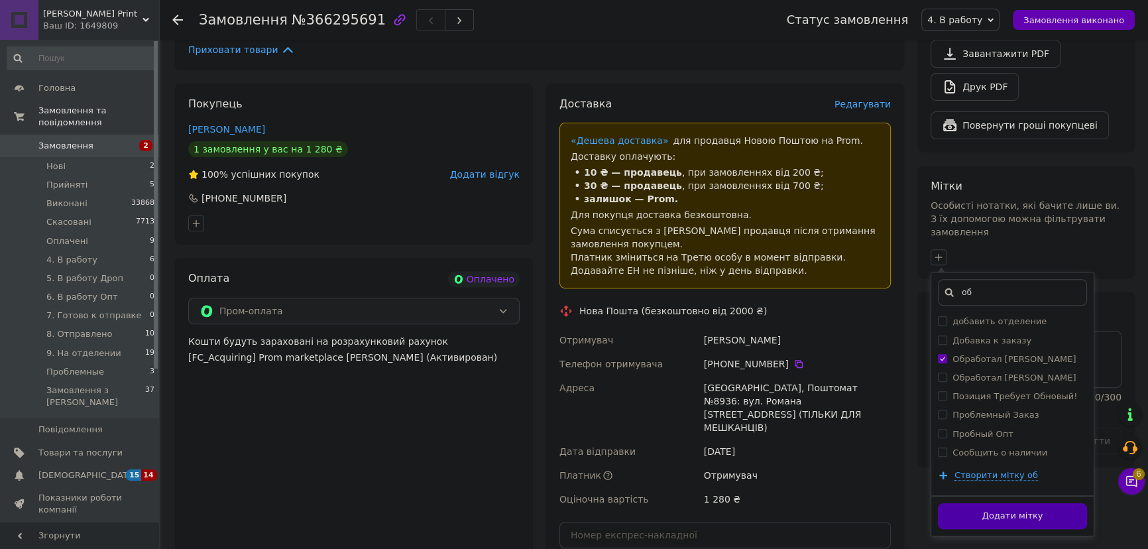
click at [1049, 503] on button "Додати мітку" at bounding box center [1012, 516] width 149 height 26
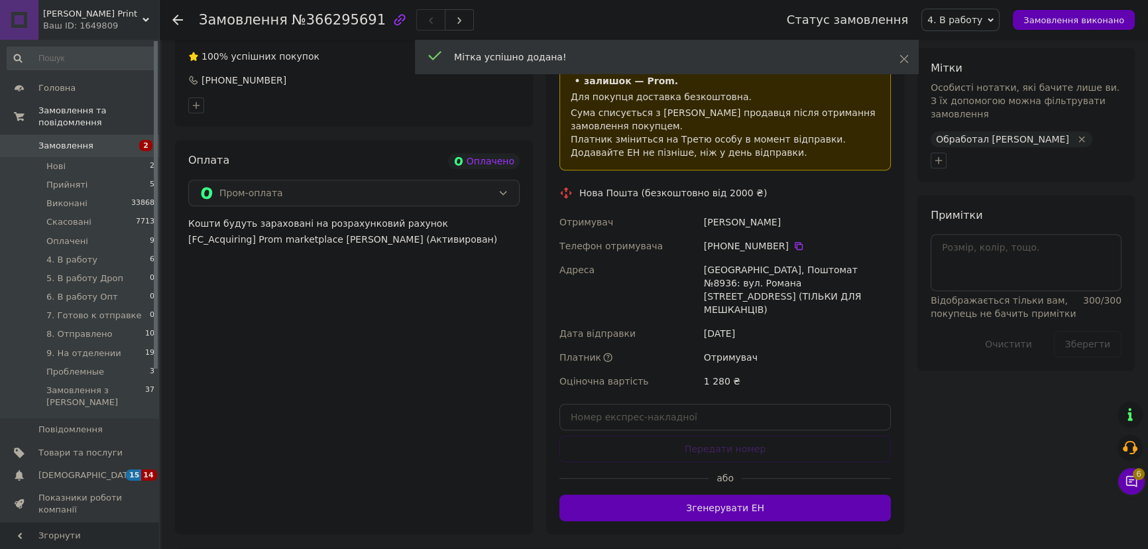
scroll to position [663, 0]
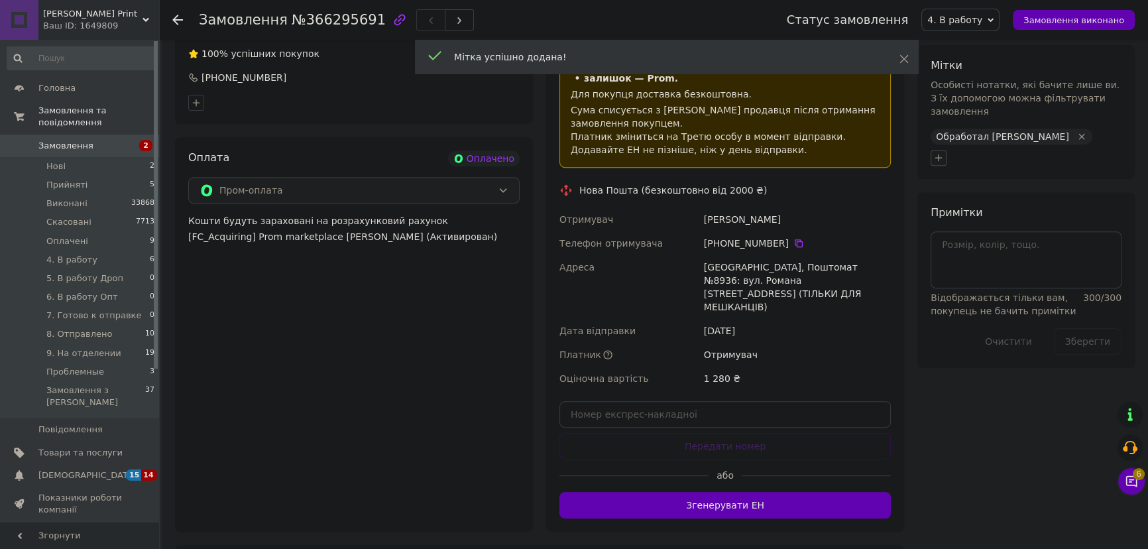
click at [940, 152] on icon "button" at bounding box center [938, 157] width 11 height 11
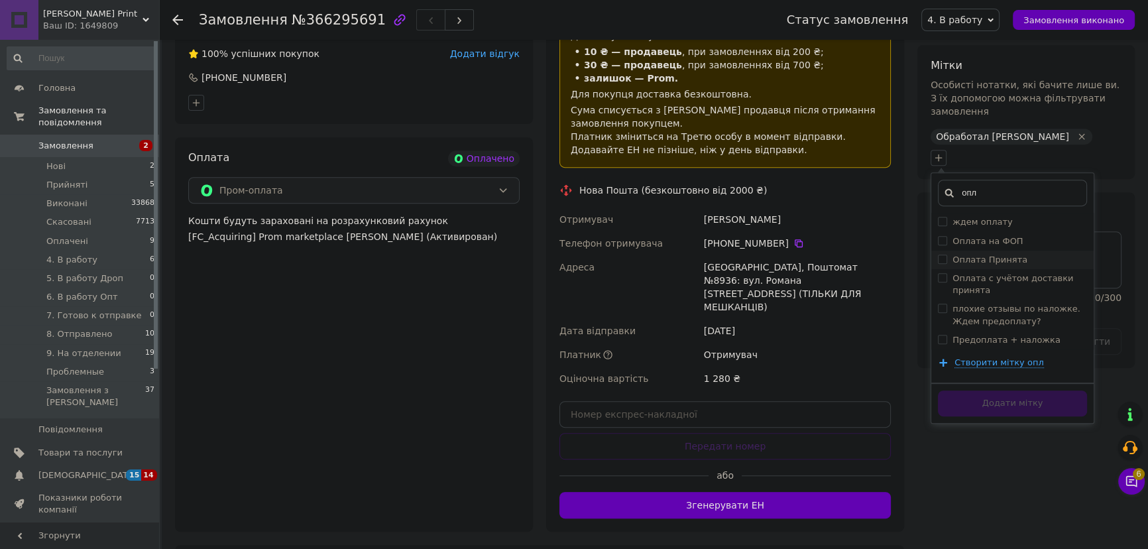
type input "опл"
click at [1023, 251] on li "Оплата Принята" at bounding box center [1012, 260] width 162 height 19
checkbox input "true"
click at [1069, 390] on button "Додати мітку" at bounding box center [1012, 403] width 149 height 26
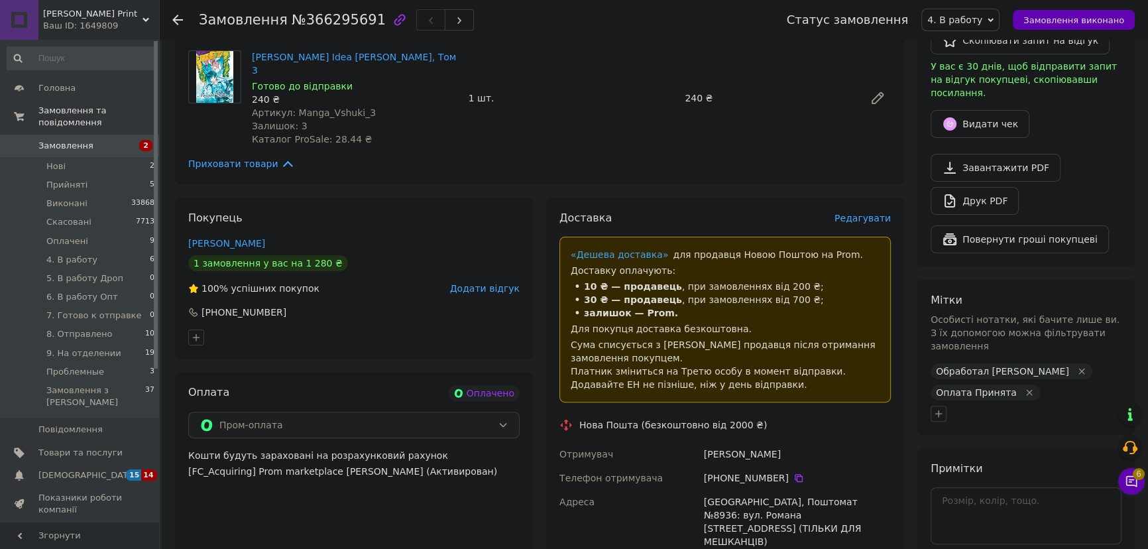
scroll to position [422, 0]
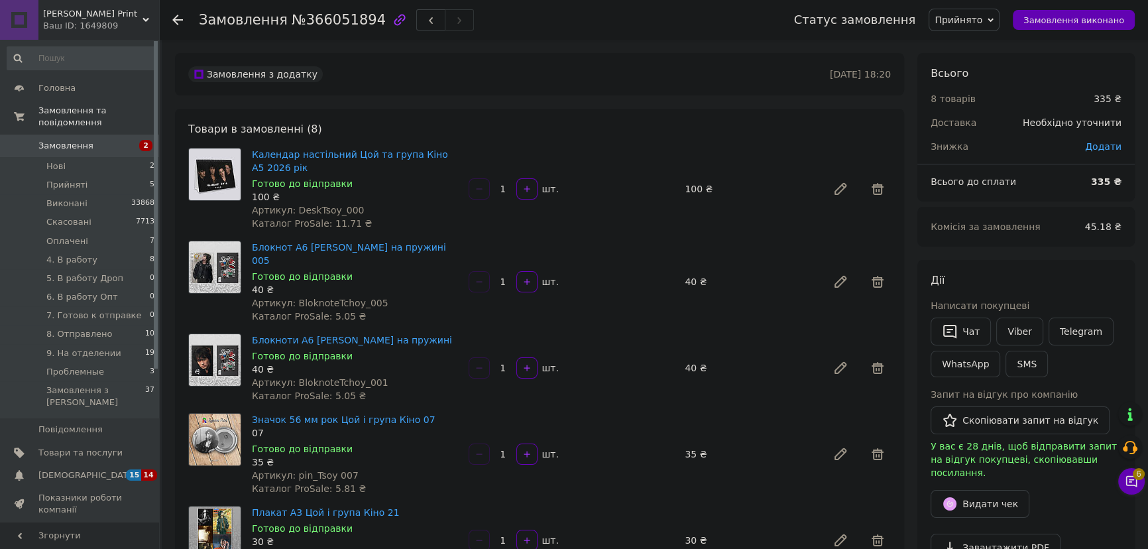
click at [968, 17] on span "Прийнято" at bounding box center [959, 20] width 48 height 11
click at [974, 106] on li "4. В работу" at bounding box center [983, 106] width 108 height 20
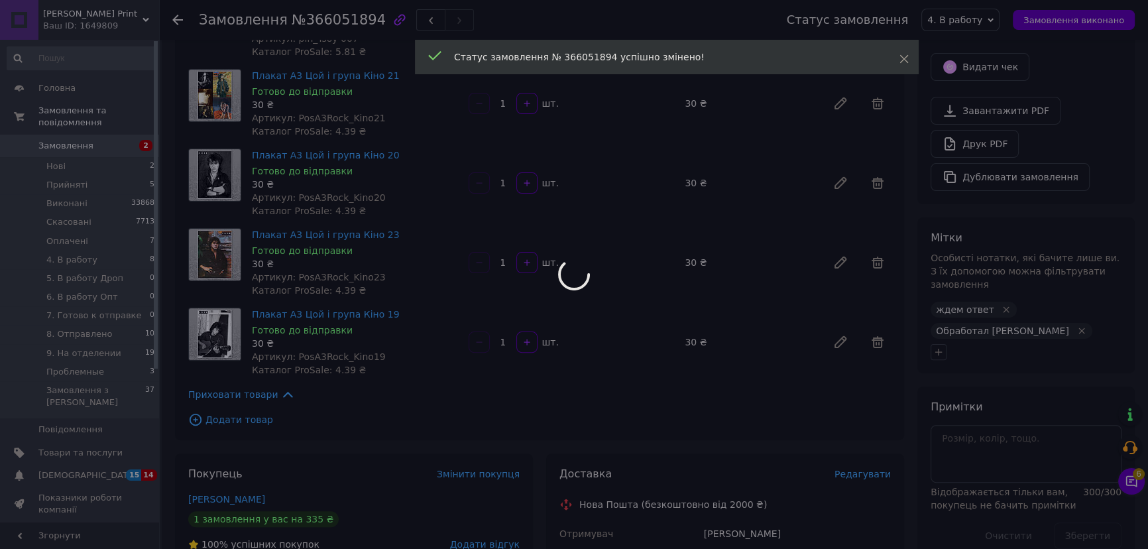
scroll to position [482, 0]
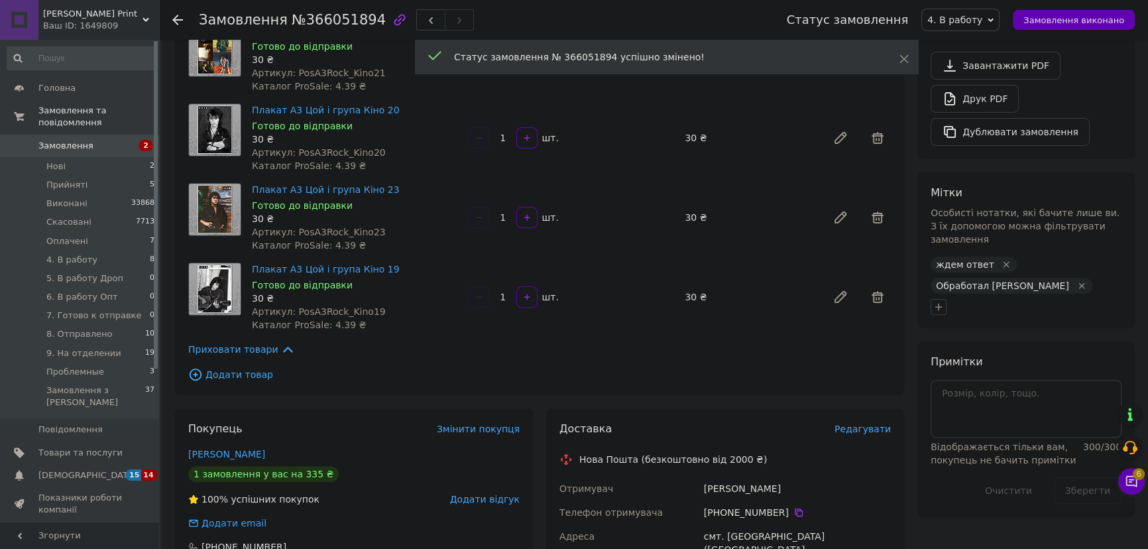
click at [1001, 259] on icon "Видалити мітку" at bounding box center [1006, 264] width 11 height 11
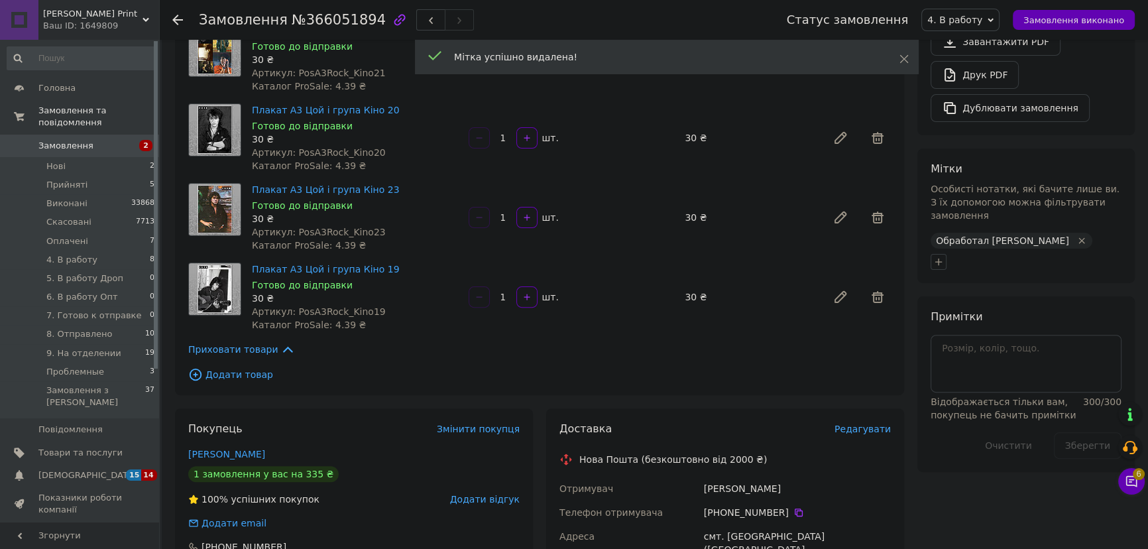
click at [939, 237] on span "Обработал [PERSON_NAME]" at bounding box center [1002, 240] width 133 height 11
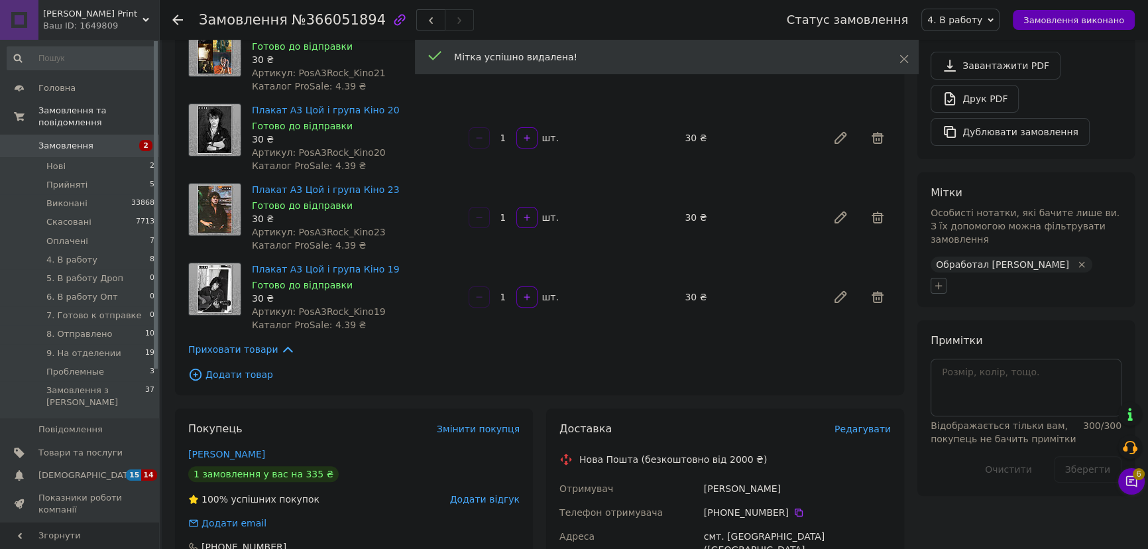
click at [937, 278] on button "button" at bounding box center [939, 286] width 16 height 16
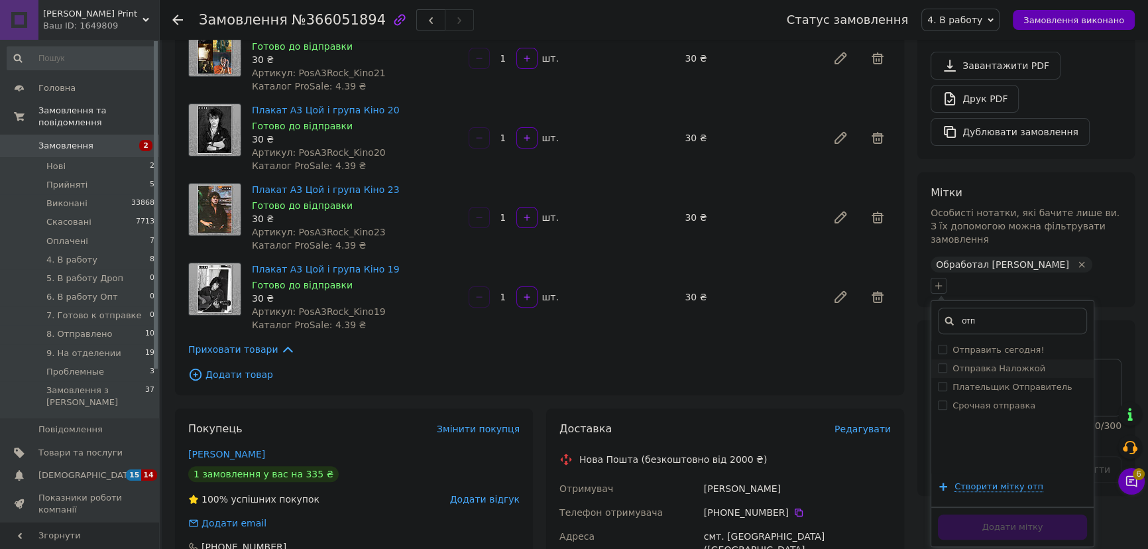
type input "отп"
click at [1029, 363] on label "Отправка Наложкой" at bounding box center [998, 368] width 93 height 10
checkbox input "true"
drag, startPoint x: 994, startPoint y: 296, endPoint x: 951, endPoint y: 294, distance: 42.5
click at [951, 308] on div "отп" at bounding box center [1012, 321] width 149 height 27
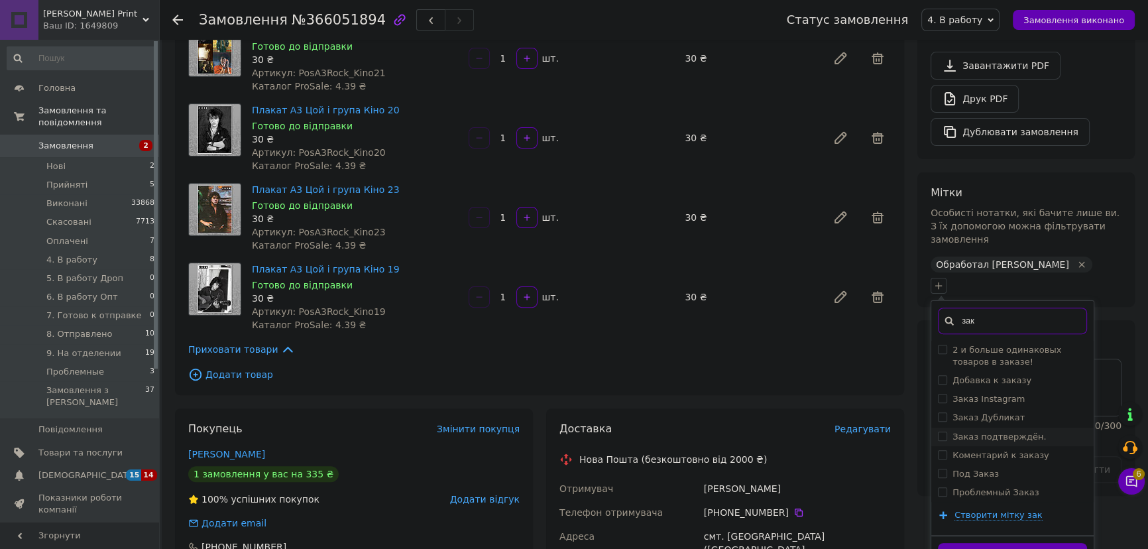
type input "зак"
click at [1005, 431] on label "Заказ подтверждён." at bounding box center [998, 436] width 93 height 10
checkbox input "true"
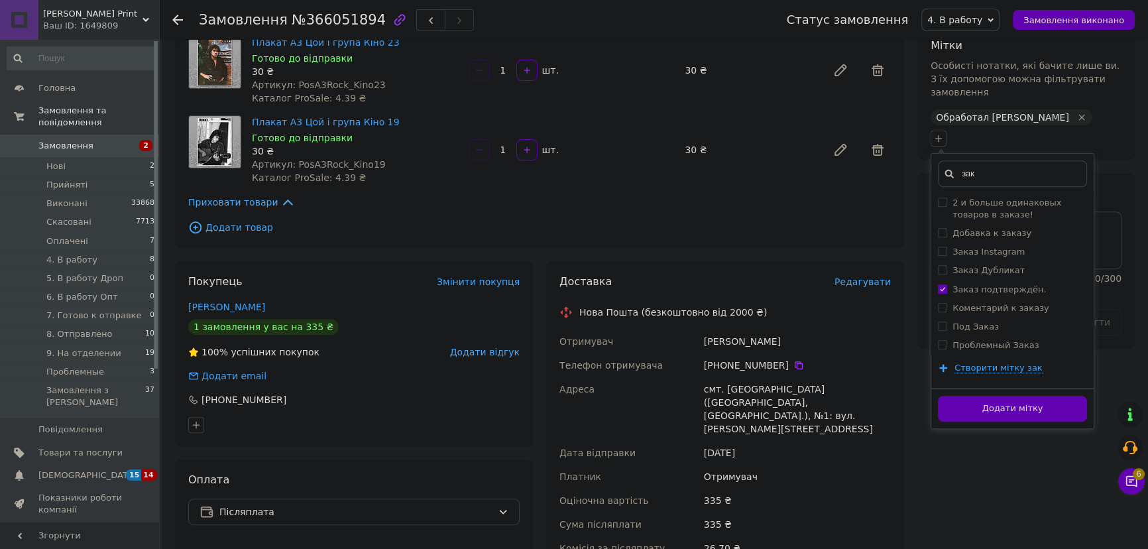
scroll to position [722, 0]
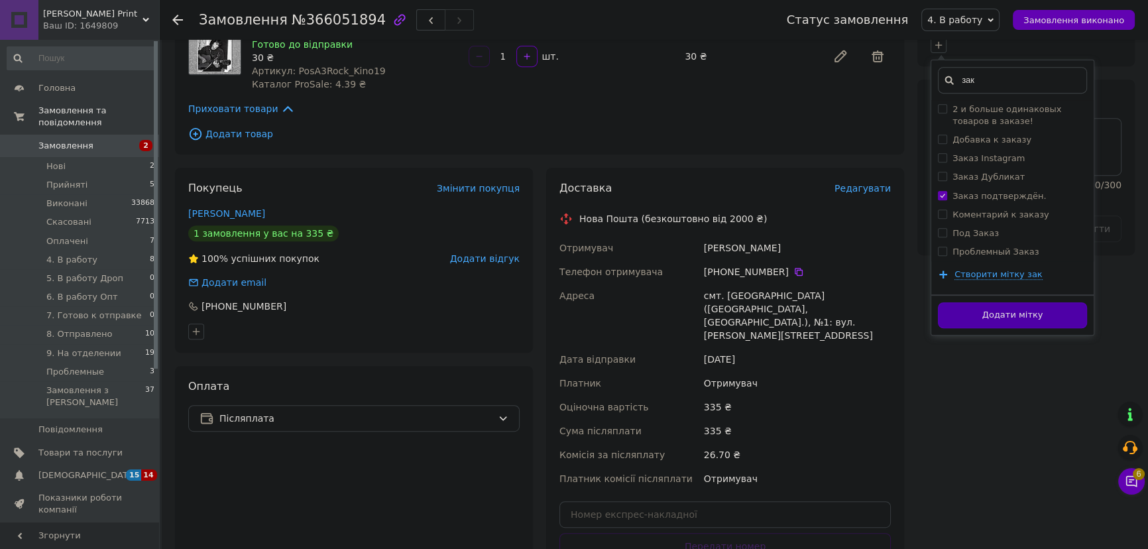
click at [1035, 302] on button "Додати мітку" at bounding box center [1012, 315] width 149 height 26
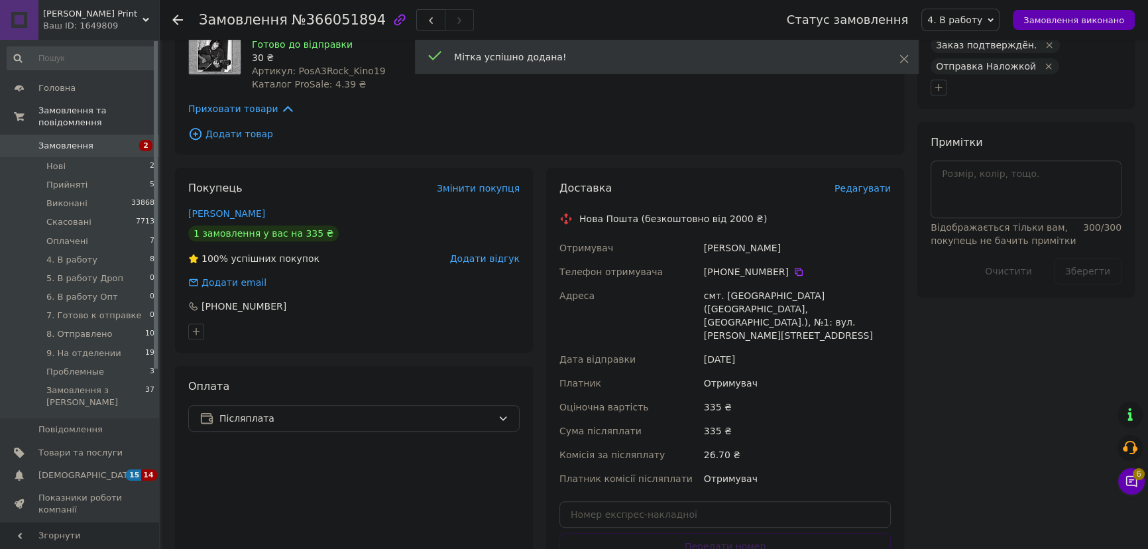
click at [1038, 307] on div "Всього 8 товарів 335 ₴ Доставка Необхідно уточнити Знижка Додати Всього до спла…" at bounding box center [1026, 107] width 231 height 1552
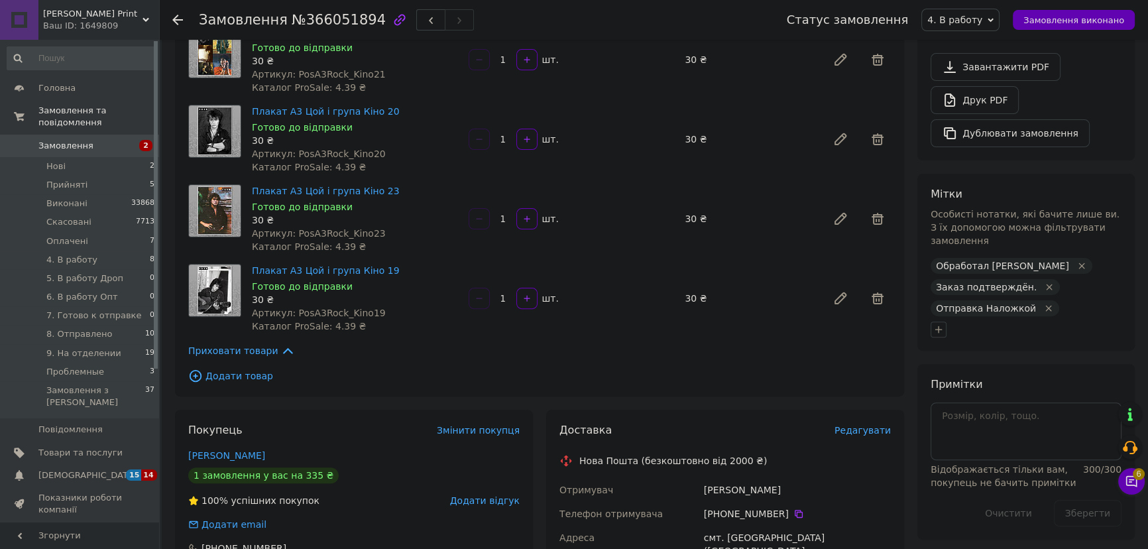
scroll to position [301, 0]
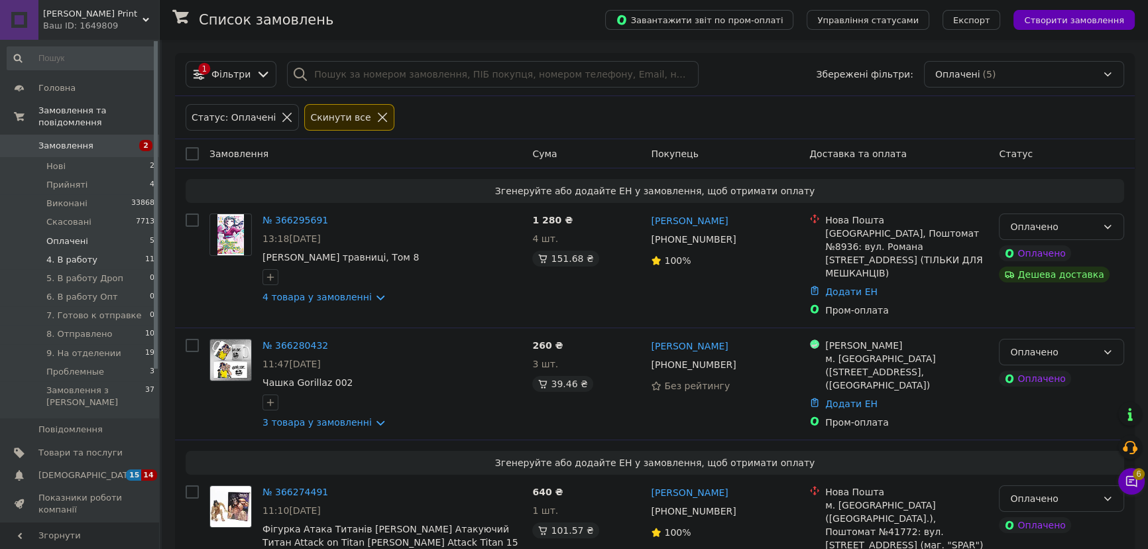
click at [81, 254] on span "4. В работу" at bounding box center [71, 260] width 51 height 12
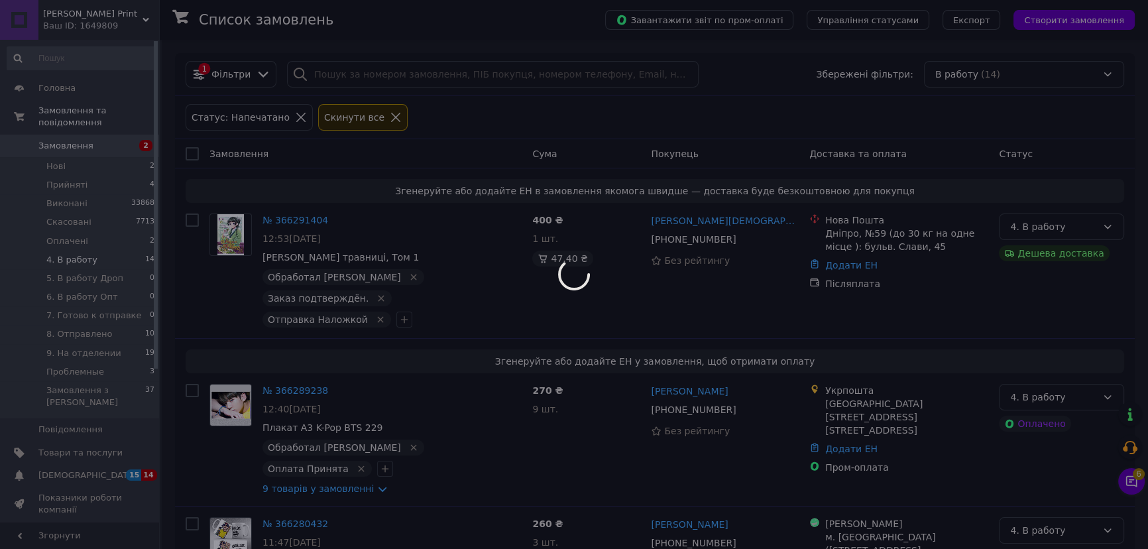
click at [137, 52] on div at bounding box center [574, 274] width 1148 height 549
click at [119, 54] on div at bounding box center [574, 274] width 1148 height 549
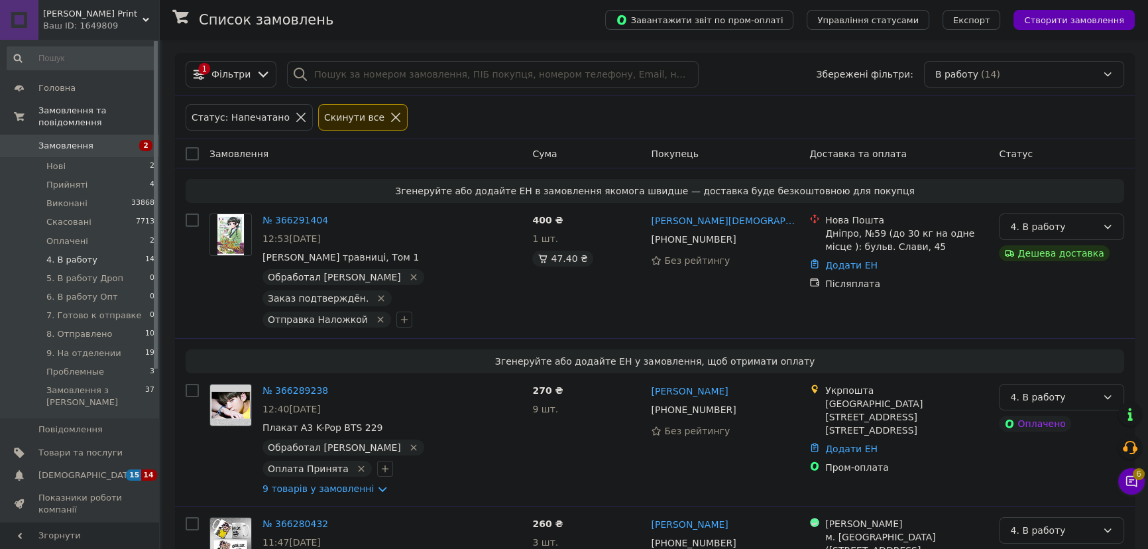
click at [119, 54] on input at bounding box center [81, 58] width 149 height 24
paste input "[PHONE_NUMBER]"
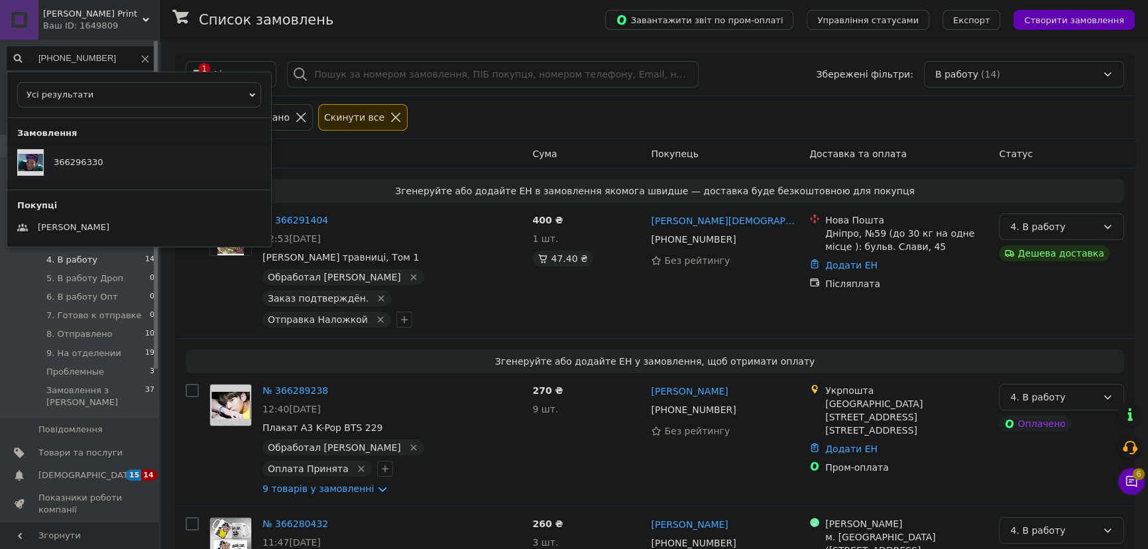
type input "[PHONE_NUMBER]"
click at [80, 158] on span "366296330" at bounding box center [78, 162] width 49 height 10
click at [139, 64] on input "[PHONE_NUMBER]" at bounding box center [81, 58] width 149 height 24
click at [146, 58] on input "[PHONE_NUMBER]" at bounding box center [81, 58] width 149 height 24
click at [143, 58] on icon at bounding box center [145, 59] width 8 height 8
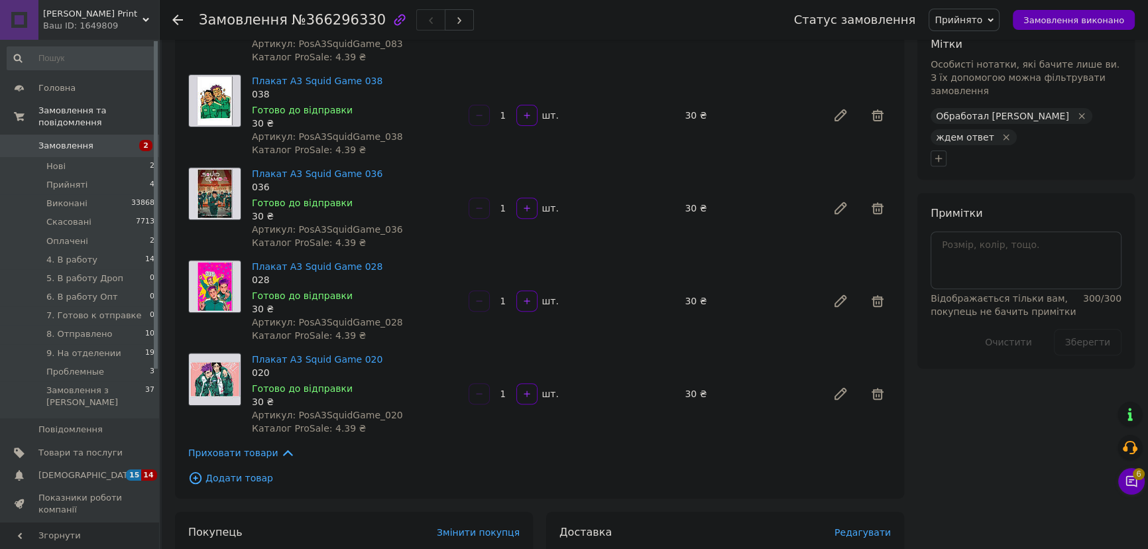
scroll to position [663, 0]
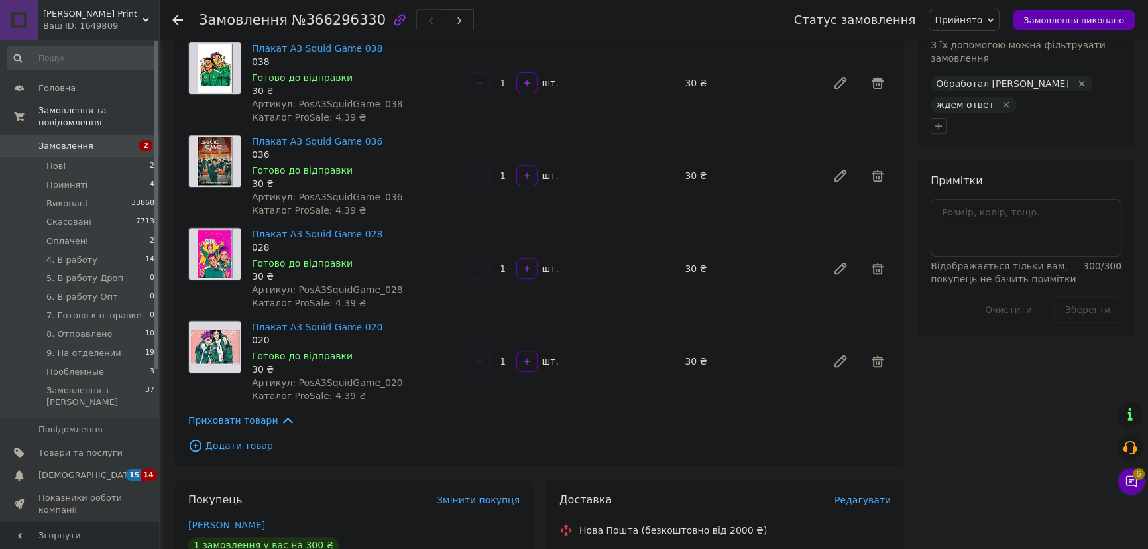
click at [981, 20] on span "Прийнято" at bounding box center [959, 20] width 48 height 11
click at [1000, 108] on li "4. В работу" at bounding box center [983, 106] width 108 height 20
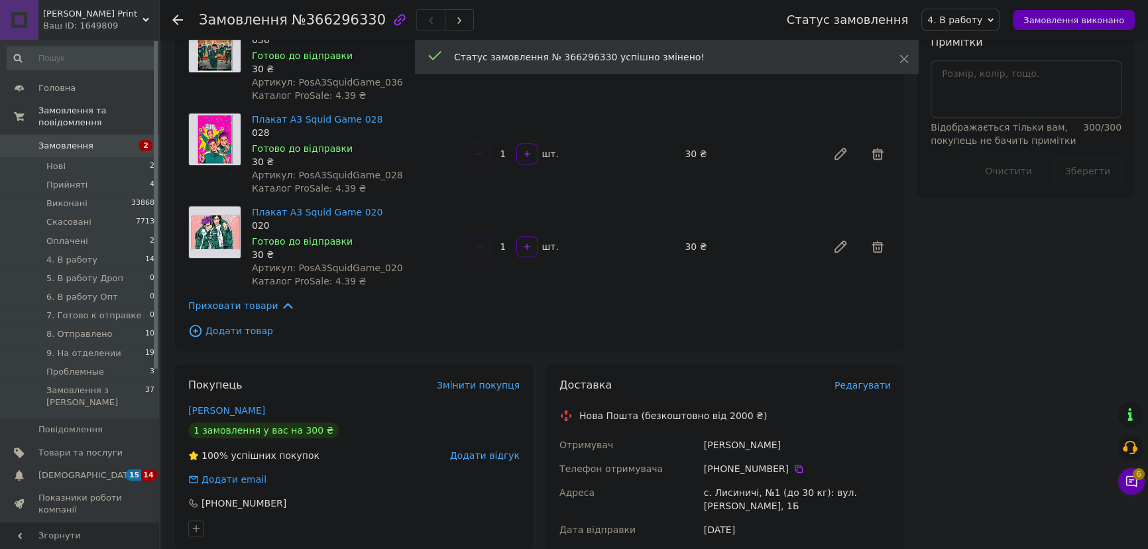
scroll to position [602, 0]
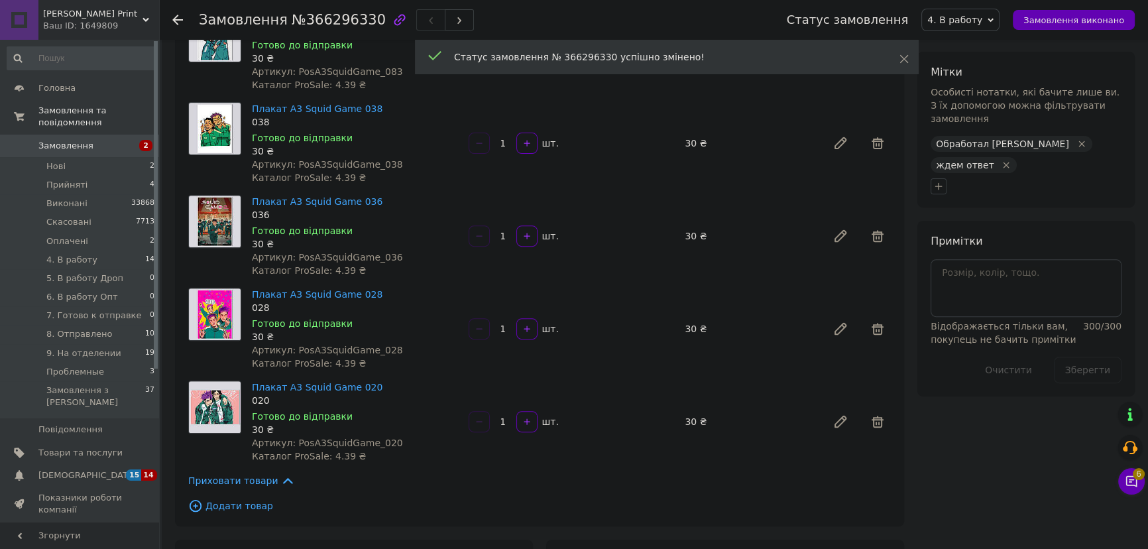
click at [1009, 162] on icon "Видалити мітку" at bounding box center [1006, 165] width 6 height 6
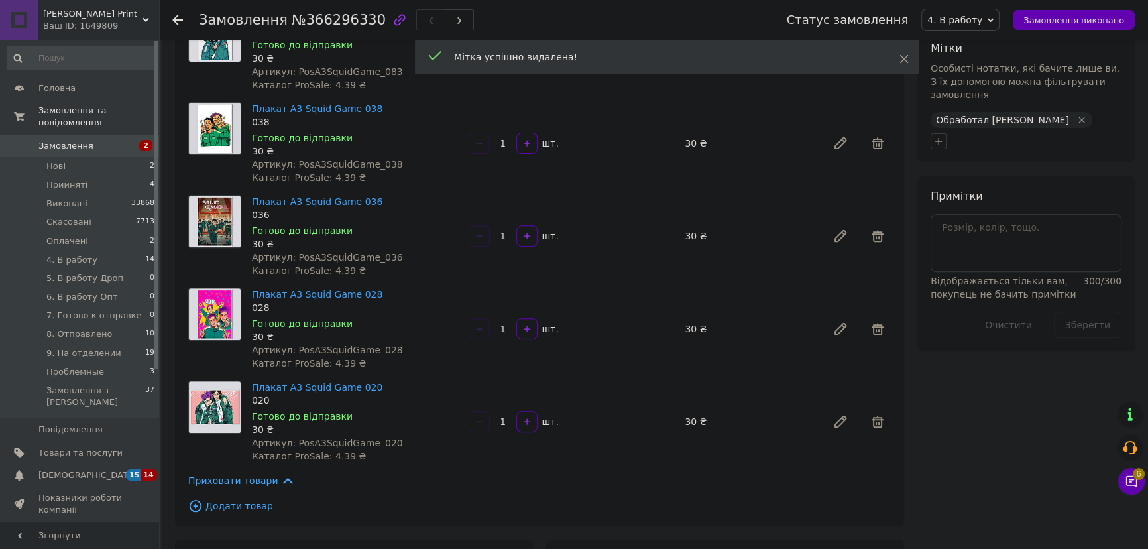
click at [940, 125] on div "Мітки Особисті нотатки, які бачите лише ви. З їх допомогою можна фільтрувати за…" at bounding box center [1025, 95] width 217 height 135
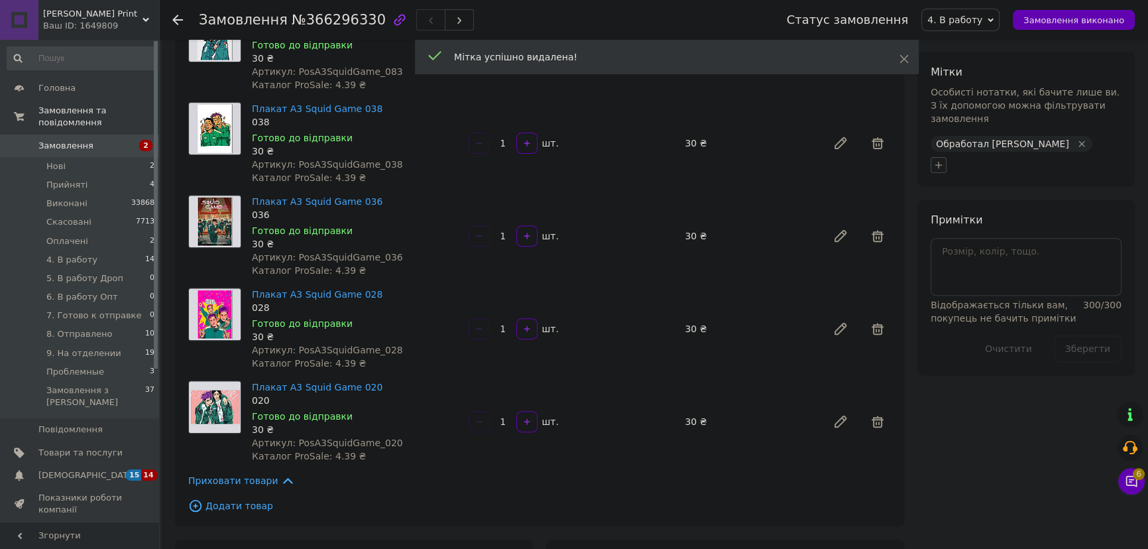
click at [939, 161] on icon "button" at bounding box center [938, 164] width 7 height 7
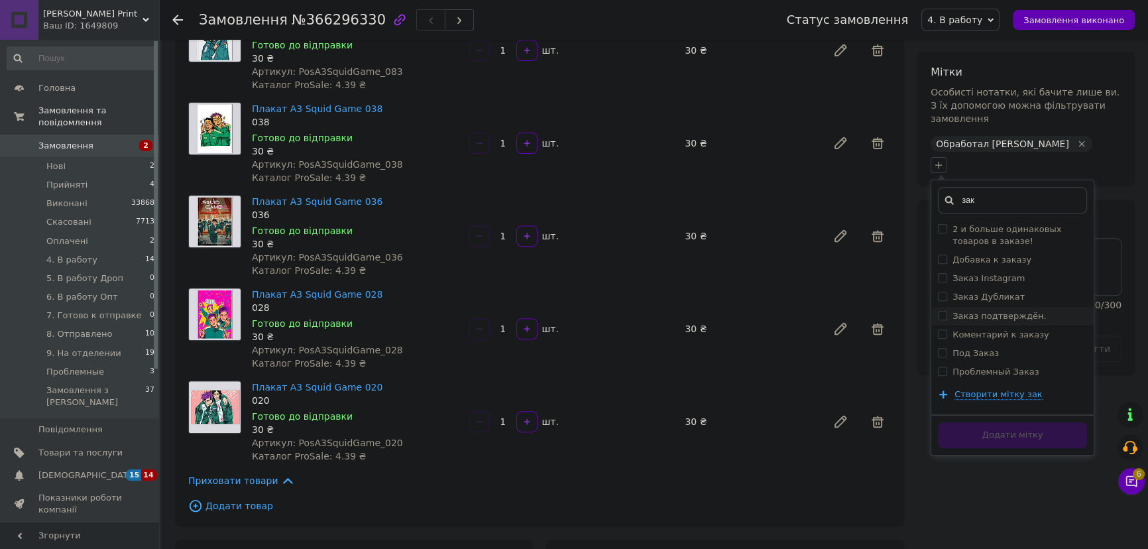
type input "зак"
click at [1008, 311] on label "Заказ подтверждён." at bounding box center [998, 316] width 93 height 10
checkbox input "true"
drag, startPoint x: 994, startPoint y: 168, endPoint x: 959, endPoint y: 171, distance: 34.6
click at [959, 187] on input "зак" at bounding box center [1012, 200] width 149 height 27
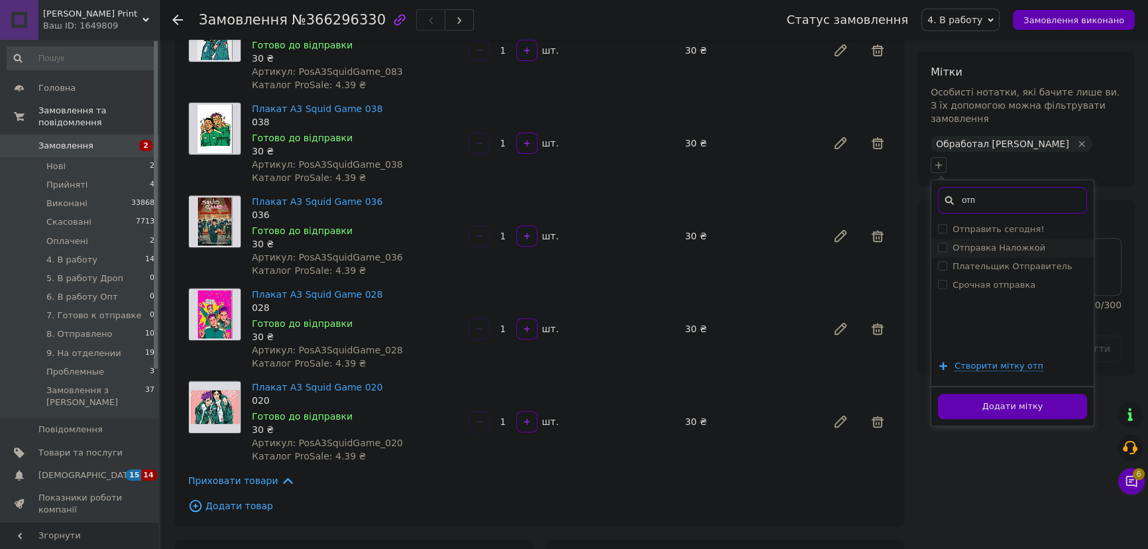
type input "отп"
click at [1035, 239] on li "Отправка Наложкой" at bounding box center [1012, 248] width 162 height 19
checkbox input "true"
click at [1027, 394] on button "Додати мітку" at bounding box center [1012, 407] width 149 height 26
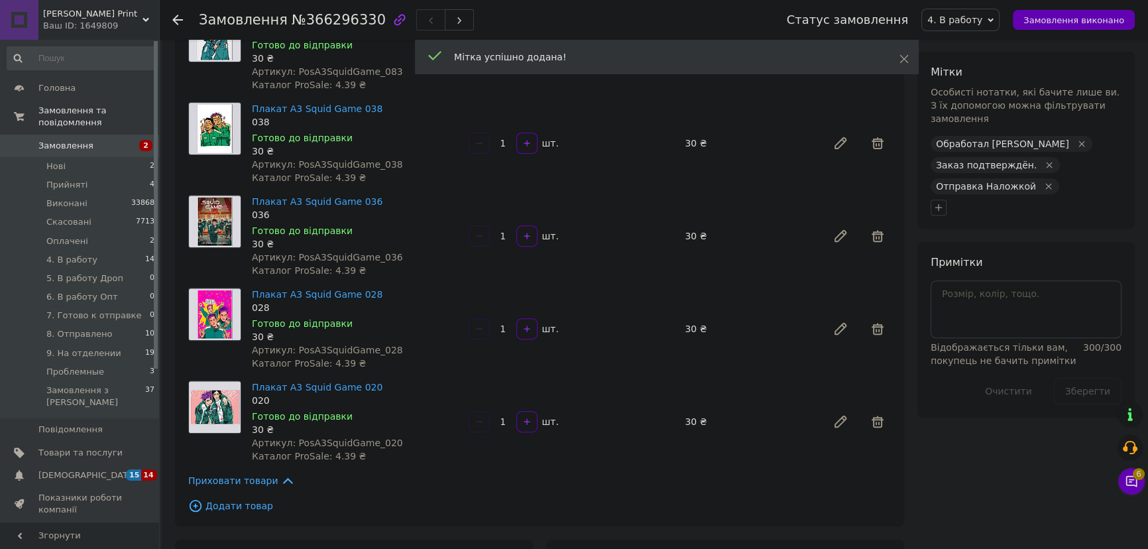
click at [1003, 194] on div "Мітки Особисті нотатки, які бачите лише ви. З їх допомогою можна фільтрувати за…" at bounding box center [1025, 140] width 217 height 177
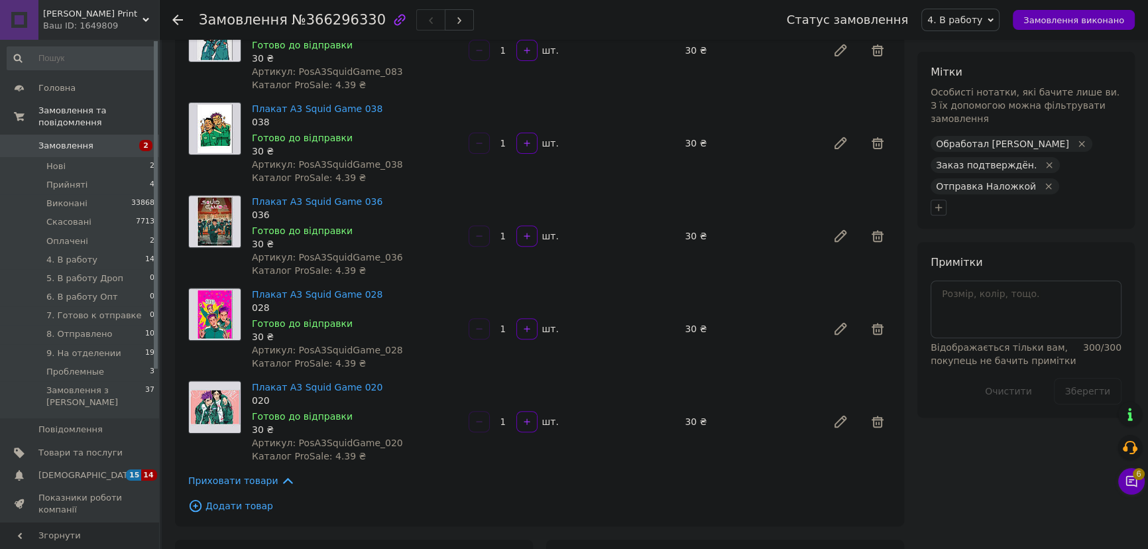
drag, startPoint x: 1044, startPoint y: 467, endPoint x: 1037, endPoint y: 464, distance: 7.4
click at [1043, 467] on div "Всього 10 товарів 300 ₴ Доставка Необхідно уточнити Знижка Додати Всього до спл…" at bounding box center [1026, 356] width 231 height 1810
click at [1129, 477] on icon at bounding box center [1131, 481] width 13 height 13
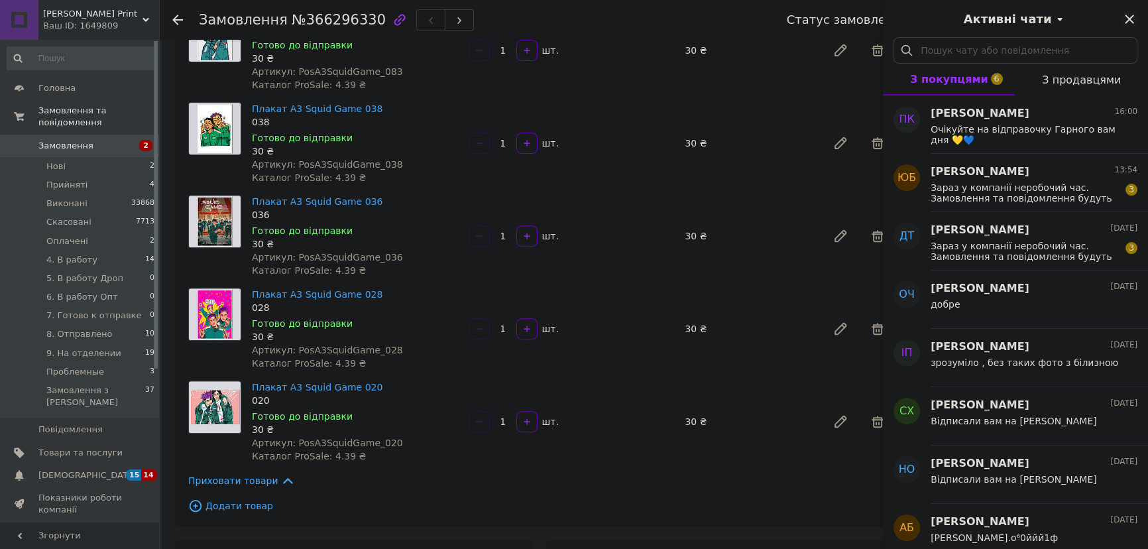
click at [1133, 22] on icon "Закрити" at bounding box center [1129, 19] width 16 height 16
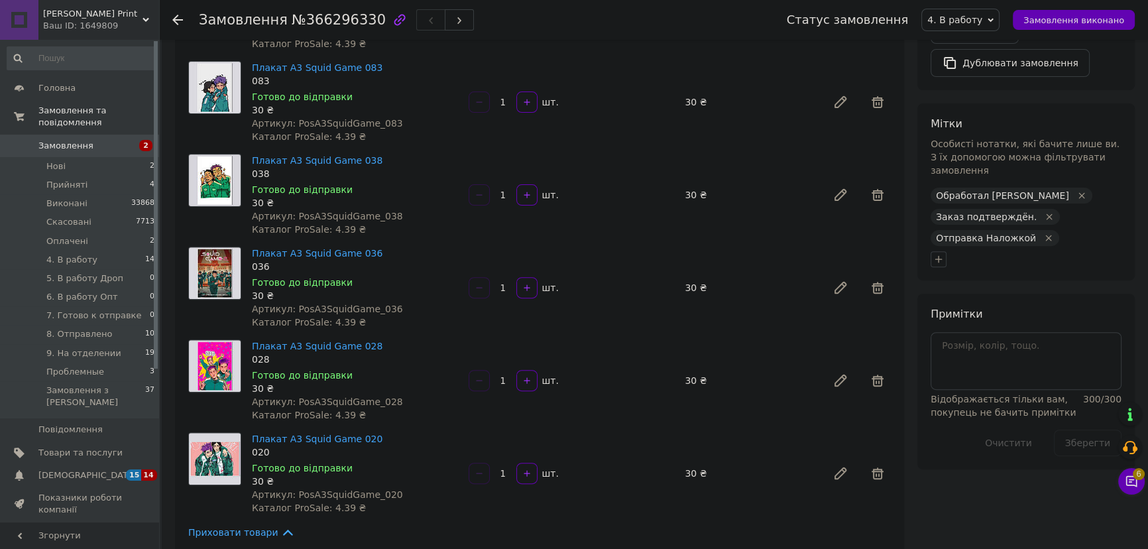
scroll to position [482, 0]
